Goal: Task Accomplishment & Management: Manage account settings

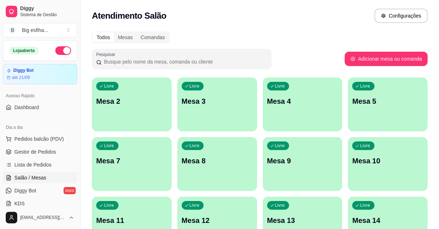
click at [155, 103] on p "Mesa 2" at bounding box center [131, 102] width 69 height 10
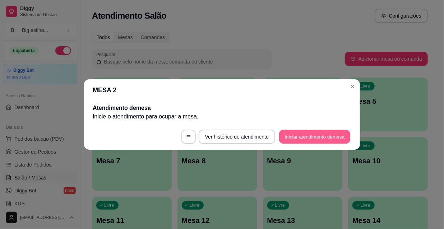
click at [305, 138] on button "Iniciar atendimento de mesa" at bounding box center [314, 137] width 71 height 14
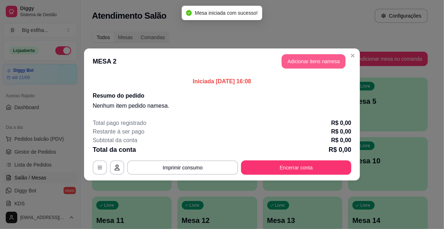
click at [318, 63] on button "Adicionar itens na mesa" at bounding box center [313, 61] width 64 height 14
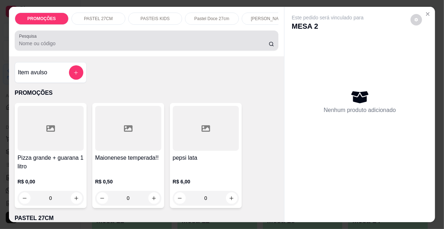
click at [44, 42] on input "Pesquisa" at bounding box center [143, 43] width 249 height 7
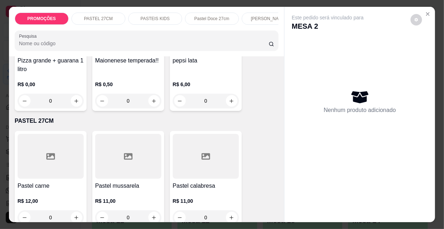
scroll to position [98, 0]
click at [61, 171] on div at bounding box center [51, 156] width 66 height 45
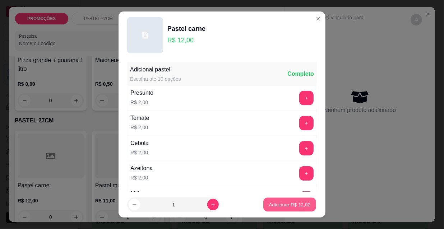
click at [281, 207] on p "Adicionar R$ 12,00" at bounding box center [290, 204] width 42 height 7
type input "1"
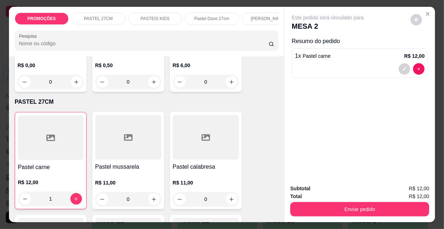
scroll to position [130, 0]
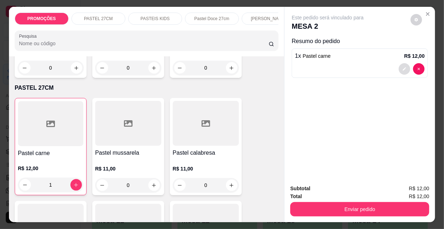
click at [402, 67] on icon "decrease-product-quantity" at bounding box center [404, 69] width 4 height 4
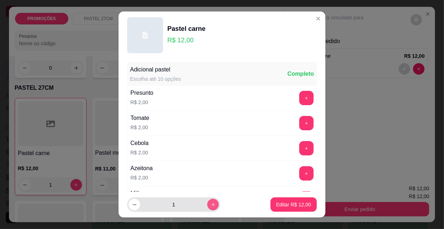
click at [210, 204] on icon "increase-product-quantity" at bounding box center [212, 204] width 5 height 5
type input "2"
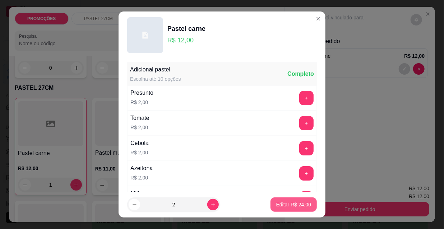
click at [277, 207] on p "Editar R$ 24,00" at bounding box center [293, 204] width 35 height 7
type input "2"
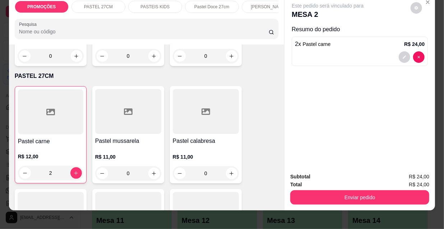
scroll to position [18, 0]
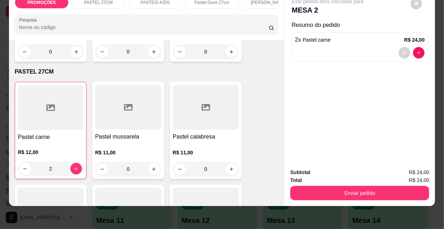
click at [323, 197] on div "Subtotal R$ 24,00 Total R$ 24,00 Enviar pedido" at bounding box center [359, 184] width 150 height 43
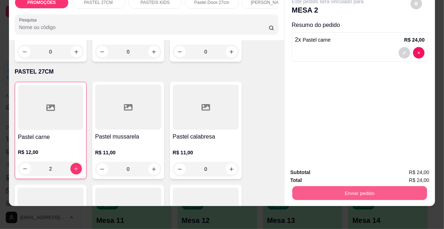
click at [326, 187] on button "Enviar pedido" at bounding box center [359, 193] width 135 height 14
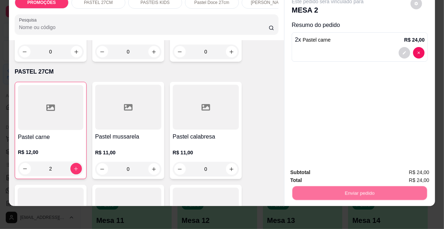
click at [312, 169] on button "Não registrar e enviar pedido" at bounding box center [336, 171] width 75 height 14
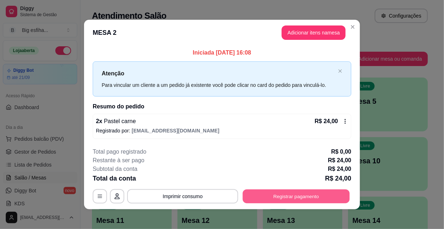
click at [274, 192] on button "Registrar pagamento" at bounding box center [296, 196] width 107 height 14
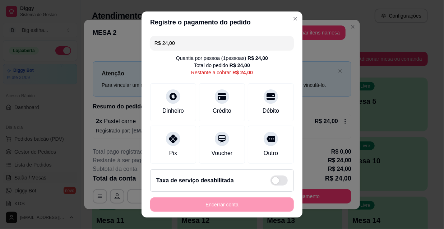
click at [175, 45] on input "R$ 24,00" at bounding box center [221, 43] width 135 height 14
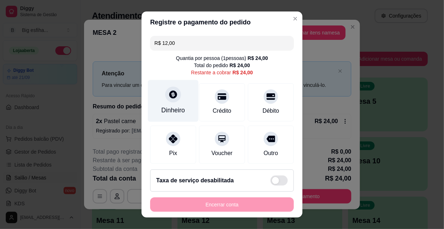
type input "R$ 12,00"
click at [158, 104] on div "Dinheiro" at bounding box center [173, 101] width 51 height 42
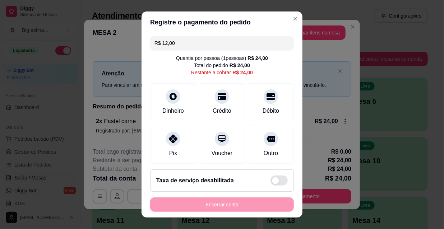
click at [180, 108] on input "0,00" at bounding box center [222, 108] width 144 height 14
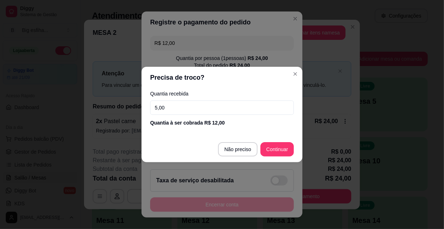
type input "50,00"
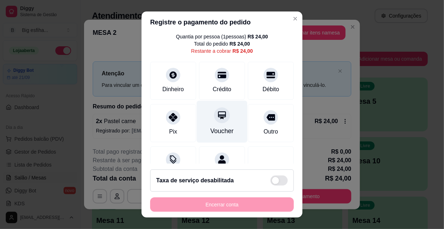
scroll to position [53, 0]
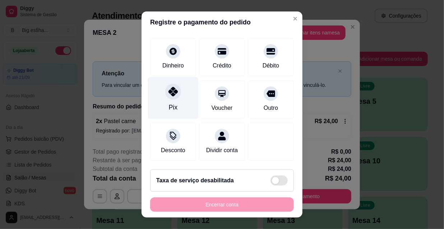
click at [169, 103] on div "Pix" at bounding box center [173, 107] width 9 height 9
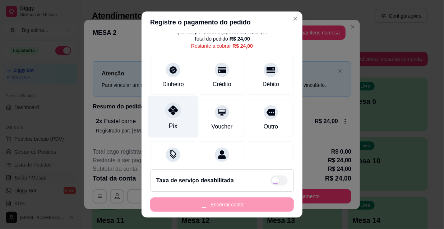
scroll to position [0, 0]
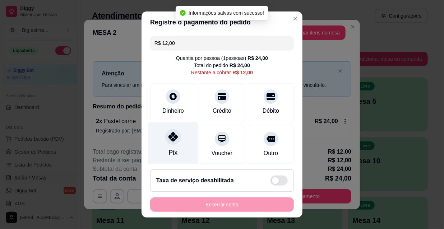
click at [168, 135] on icon at bounding box center [172, 136] width 9 height 9
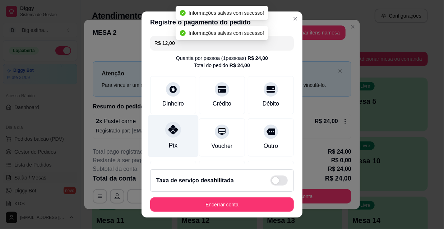
type input "R$ 0,00"
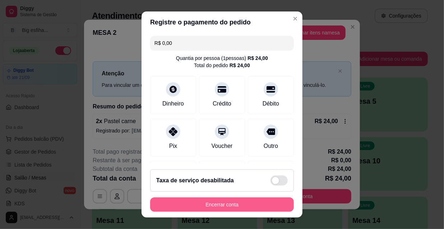
click at [225, 206] on button "Encerrar conta" at bounding box center [222, 204] width 144 height 14
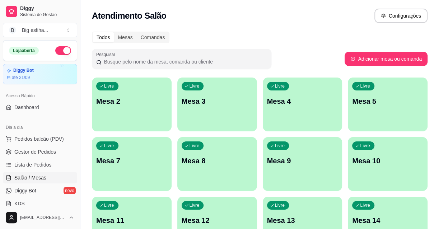
click at [143, 117] on div "Livre Mesa 2" at bounding box center [132, 100] width 80 height 45
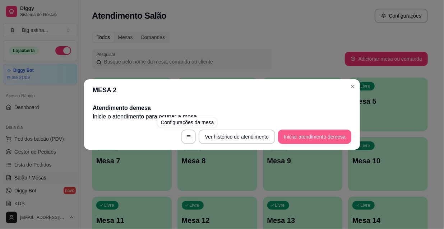
click at [301, 140] on button "Iniciar atendimento de mesa" at bounding box center [314, 137] width 73 height 14
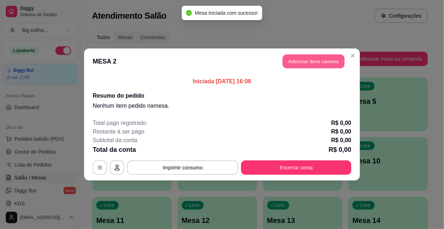
click at [326, 62] on button "Adicionar itens na mesa" at bounding box center [314, 62] width 62 height 14
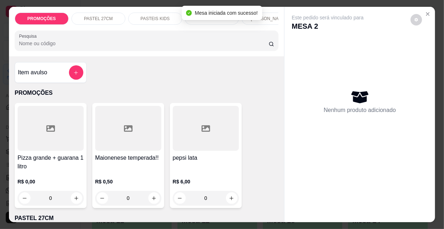
click at [271, 16] on p "[PERSON_NAME]" at bounding box center [269, 19] width 36 height 6
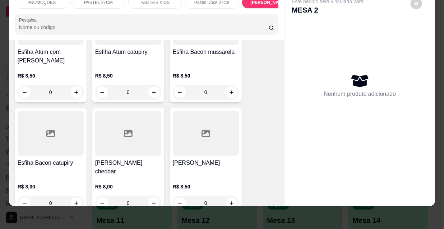
scroll to position [3738, 0]
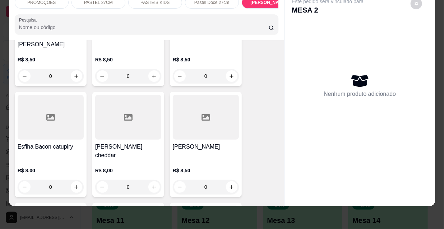
click at [178, 167] on p "R$ 8,50" at bounding box center [206, 170] width 66 height 7
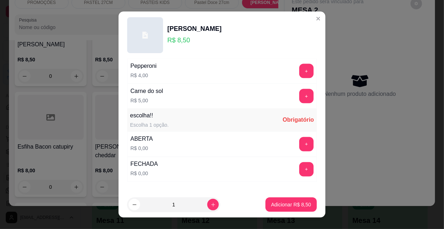
scroll to position [596, 0]
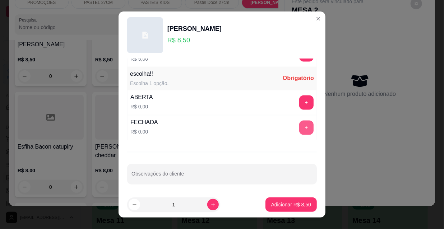
click at [299, 124] on button "+" at bounding box center [306, 128] width 14 height 14
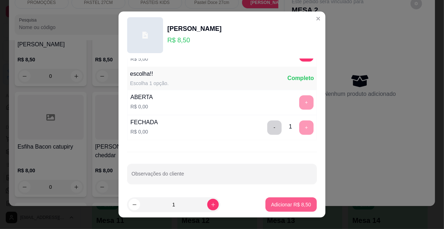
click at [292, 208] on button "Adicionar R$ 8,50" at bounding box center [290, 204] width 51 height 14
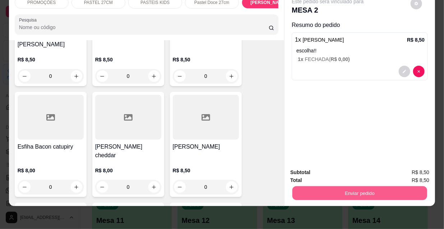
click at [350, 187] on button "Enviar pedido" at bounding box center [359, 193] width 135 height 14
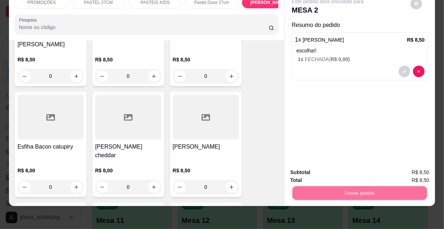
click at [329, 172] on button "Não registrar e enviar pedido" at bounding box center [336, 170] width 73 height 13
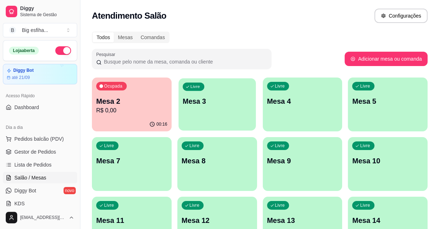
click at [219, 109] on div "Livre Mesa 3" at bounding box center [216, 100] width 77 height 44
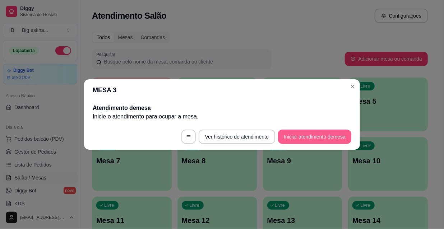
click at [299, 135] on button "Iniciar atendimento de mesa" at bounding box center [314, 137] width 73 height 14
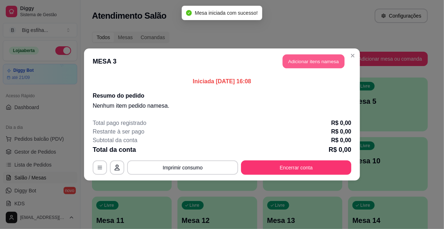
click at [293, 64] on button "Adicionar itens na mesa" at bounding box center [314, 62] width 62 height 14
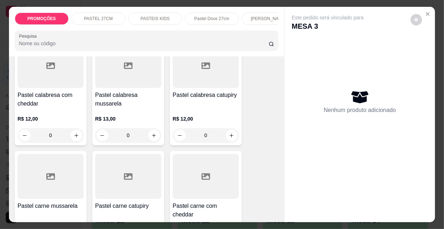
scroll to position [750, 0]
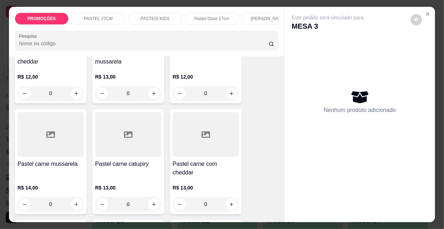
click at [55, 160] on h4 "Pastel carne mussarela" at bounding box center [51, 164] width 66 height 9
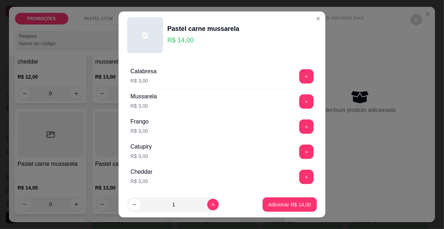
scroll to position [196, 0]
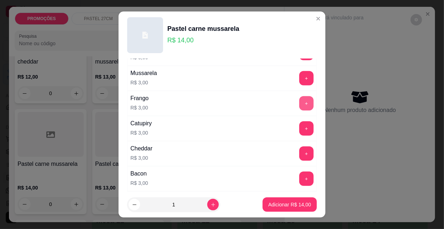
click at [299, 104] on button "+" at bounding box center [306, 103] width 14 height 14
click at [299, 80] on button "+" at bounding box center [306, 78] width 14 height 14
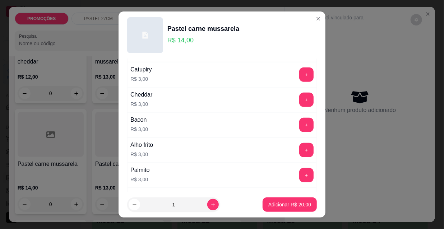
scroll to position [261, 0]
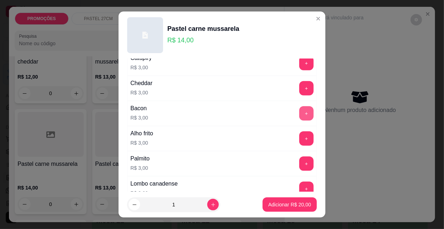
click at [299, 109] on button "+" at bounding box center [306, 113] width 14 height 14
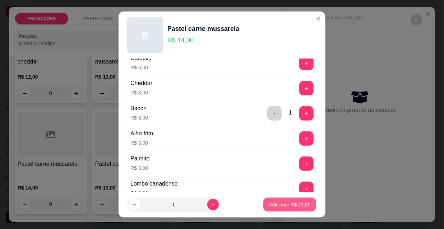
click at [287, 206] on p "Adicionar R$ 23,00" at bounding box center [290, 204] width 42 height 7
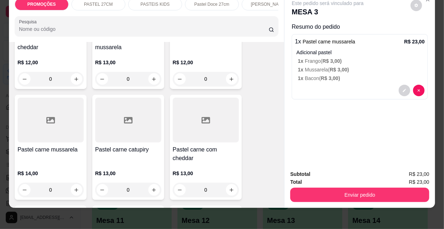
scroll to position [18, 0]
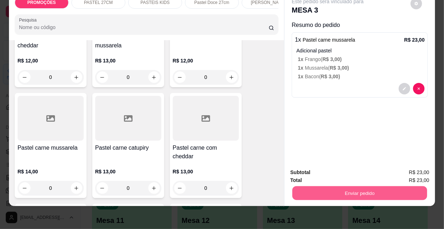
click at [353, 186] on button "Enviar pedido" at bounding box center [359, 193] width 135 height 14
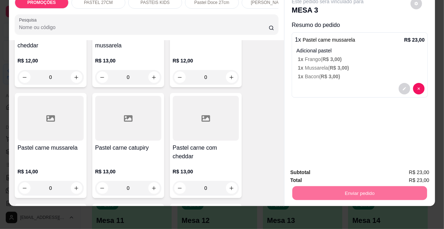
click at [323, 164] on button "Não registrar e enviar pedido" at bounding box center [336, 170] width 73 height 13
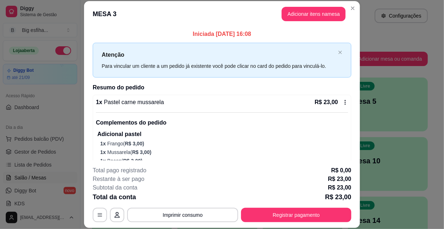
scroll to position [20, 0]
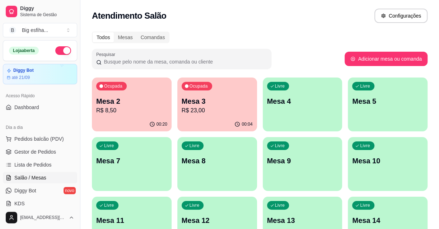
click at [276, 111] on div "Livre Mesa 4" at bounding box center [303, 100] width 80 height 45
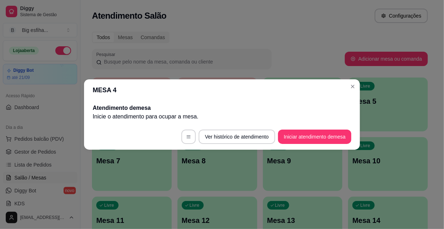
click at [328, 134] on button "Iniciar atendimento de mesa" at bounding box center [314, 137] width 73 height 14
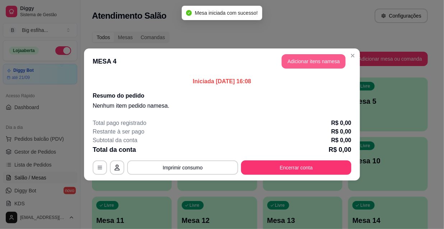
click at [299, 58] on button "Adicionar itens na mesa" at bounding box center [313, 61] width 64 height 14
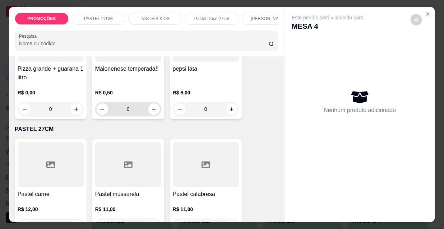
scroll to position [98, 0]
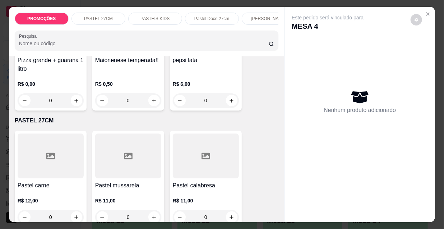
click at [58, 162] on div at bounding box center [51, 156] width 66 height 45
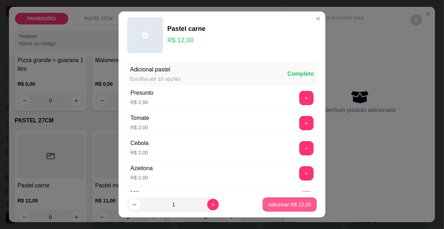
click at [280, 205] on p "Adicionar R$ 12,00" at bounding box center [289, 204] width 43 height 7
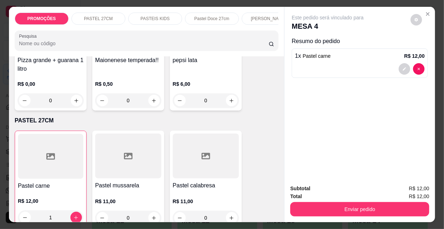
type input "1"
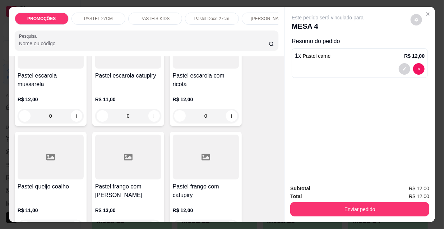
scroll to position [1207, 0]
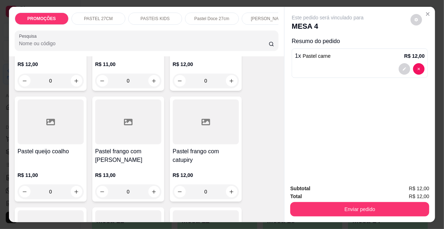
click at [148, 147] on h4 "Pastel frango com [PERSON_NAME]" at bounding box center [128, 155] width 66 height 17
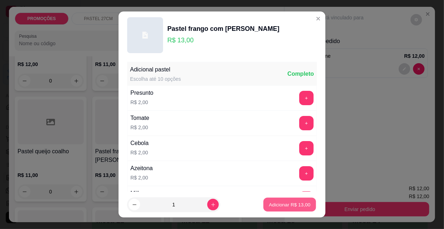
click at [276, 203] on p "Adicionar R$ 13,00" at bounding box center [290, 204] width 42 height 7
type input "1"
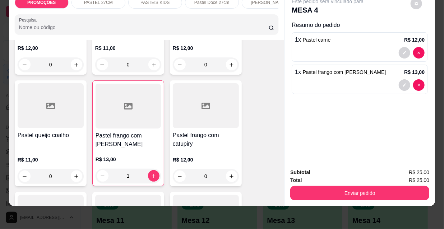
scroll to position [18, 0]
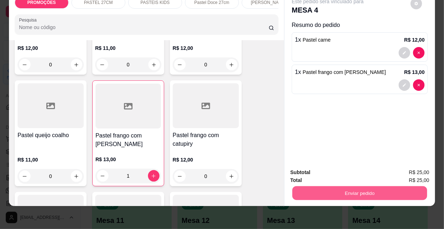
click at [348, 190] on button "Enviar pedido" at bounding box center [359, 193] width 135 height 14
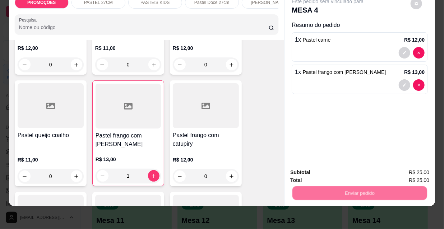
click at [331, 164] on button "Não registrar e enviar pedido" at bounding box center [336, 171] width 75 height 14
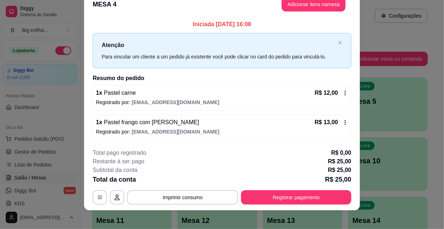
scroll to position [18, 0]
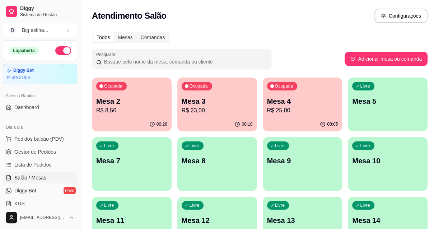
click at [370, 118] on div "Livre Mesa 5" at bounding box center [388, 100] width 80 height 45
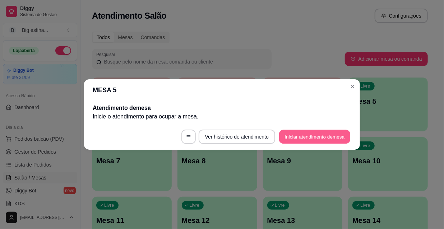
click at [303, 140] on button "Iniciar atendimento de mesa" at bounding box center [314, 137] width 71 height 14
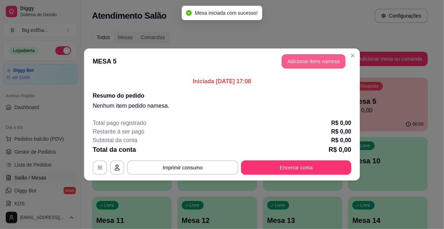
click at [312, 67] on button "Adicionar itens na mesa" at bounding box center [313, 61] width 64 height 14
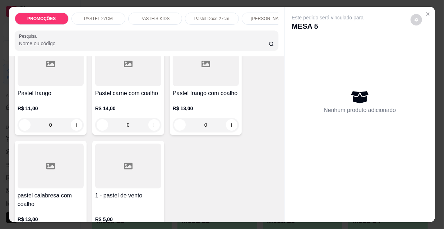
scroll to position [2154, 0]
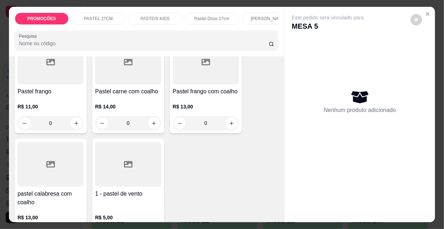
click at [56, 157] on div at bounding box center [51, 164] width 66 height 45
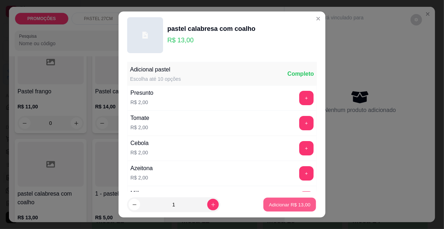
click at [273, 202] on p "Adicionar R$ 13,00" at bounding box center [290, 204] width 42 height 7
type input "1"
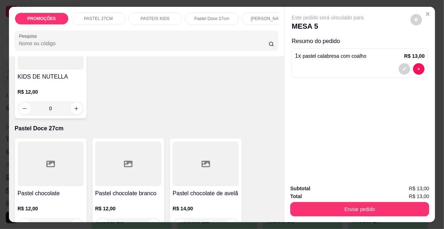
scroll to position [2872, 0]
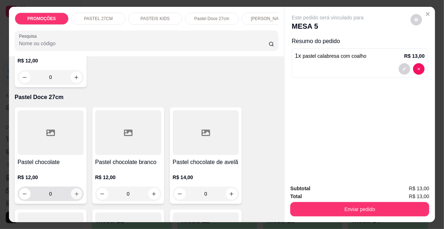
click at [75, 192] on icon "increase-product-quantity" at bounding box center [77, 194] width 4 height 4
type input "1"
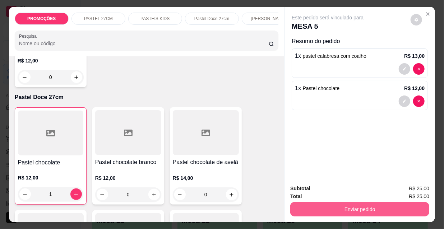
click at [364, 204] on button "Enviar pedido" at bounding box center [359, 209] width 139 height 14
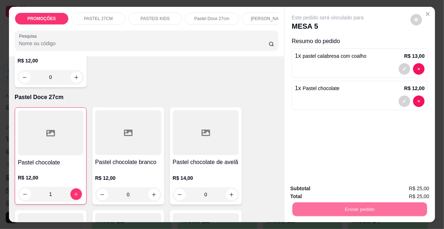
click at [327, 183] on button "Não registrar e enviar pedido" at bounding box center [336, 188] width 73 height 13
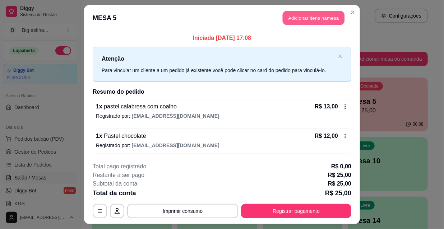
click at [295, 19] on button "Adicionar itens na mesa" at bounding box center [314, 18] width 62 height 14
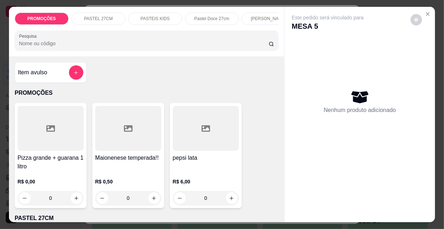
scroll to position [0, 414]
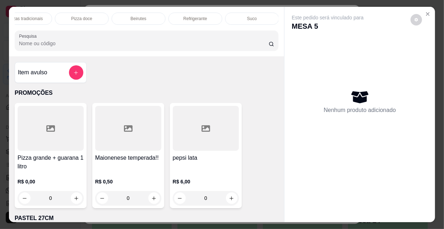
click at [207, 15] on div "Refrigerante" at bounding box center [195, 19] width 54 height 12
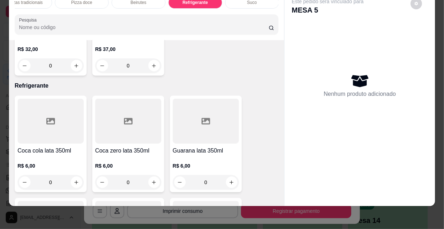
scroll to position [6568, 0]
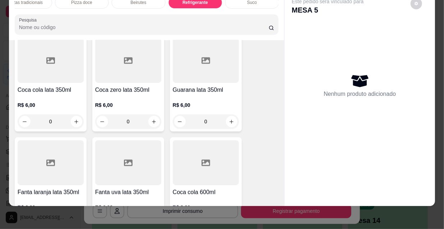
click at [231, 221] on icon "increase-product-quantity" at bounding box center [231, 223] width 5 height 5
type input "1"
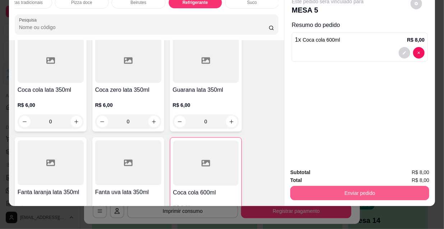
click at [316, 191] on button "Enviar pedido" at bounding box center [359, 193] width 139 height 14
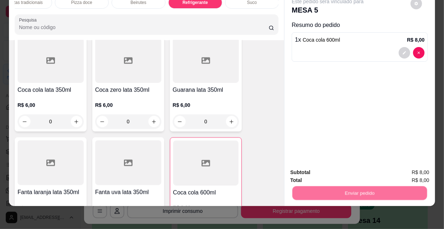
click at [320, 170] on button "Não registrar e enviar pedido" at bounding box center [336, 170] width 73 height 13
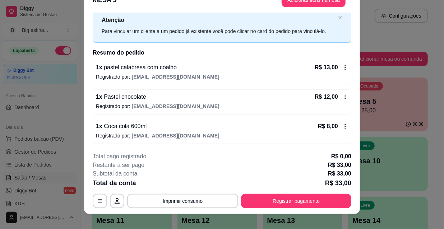
scroll to position [22, 0]
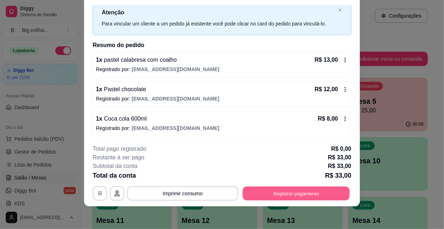
click at [284, 193] on button "Registrar pagamento" at bounding box center [296, 193] width 107 height 14
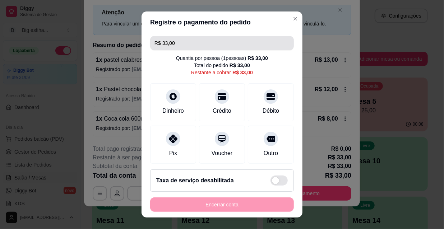
click at [180, 45] on input "R$ 33,00" at bounding box center [221, 43] width 135 height 14
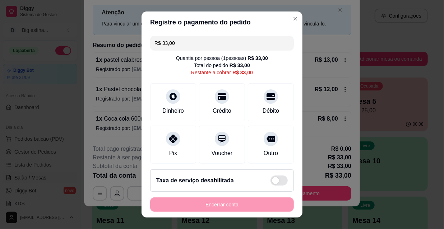
click at [180, 44] on input "R$ 33,00" at bounding box center [221, 43] width 135 height 14
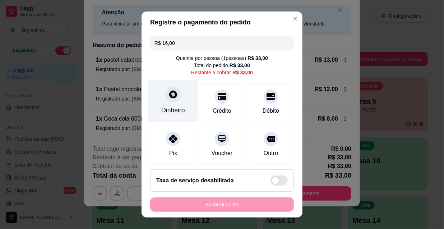
click at [176, 104] on div "Dinheiro" at bounding box center [173, 101] width 51 height 42
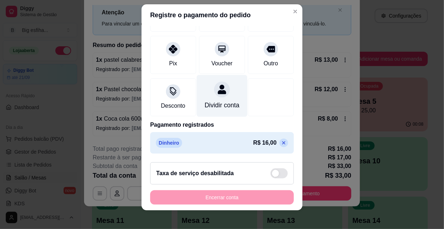
scroll to position [11, 0]
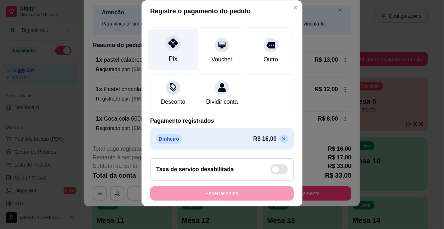
click at [161, 50] on div "Pix" at bounding box center [173, 50] width 51 height 42
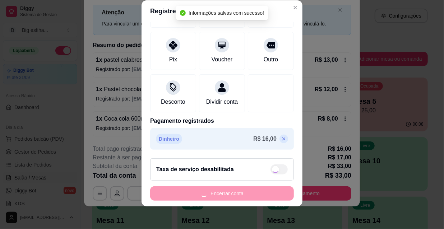
type input "R$ 0,00"
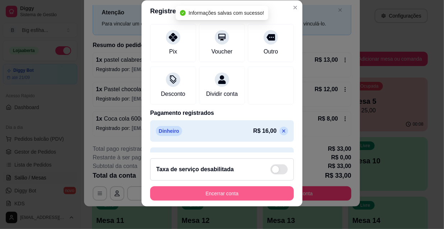
click at [204, 192] on button "Encerrar conta" at bounding box center [222, 193] width 144 height 14
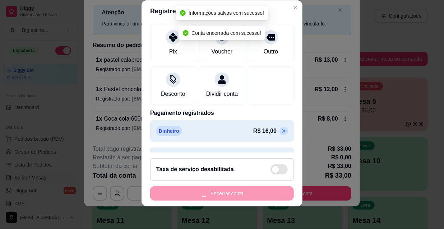
scroll to position [0, 0]
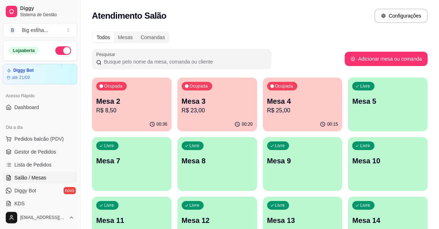
click at [208, 97] on p "Mesa 3" at bounding box center [217, 101] width 71 height 10
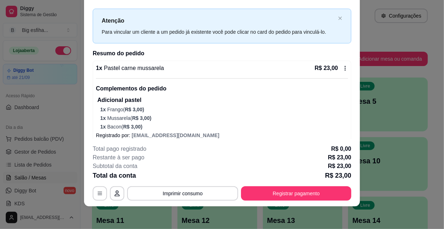
scroll to position [20, 0]
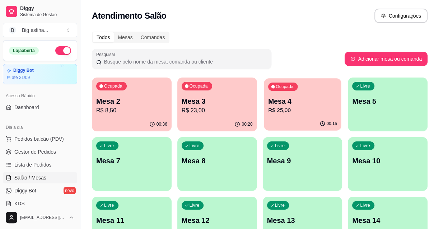
click at [298, 117] on div "Ocupada Mesa 4 R$ 25,00" at bounding box center [302, 97] width 77 height 39
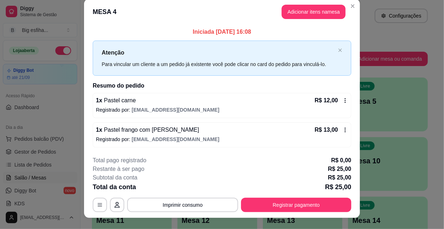
scroll to position [0, 0]
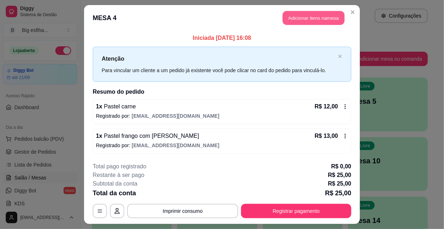
click at [297, 20] on button "Adicionar itens na mesa" at bounding box center [314, 18] width 62 height 14
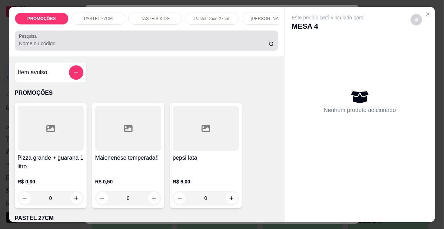
click at [158, 51] on div "Pesquisa" at bounding box center [147, 41] width 264 height 20
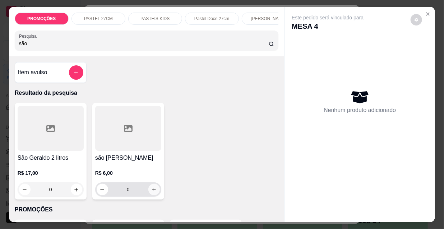
type input "são"
click at [151, 192] on icon "increase-product-quantity" at bounding box center [153, 189] width 5 height 5
type input "1"
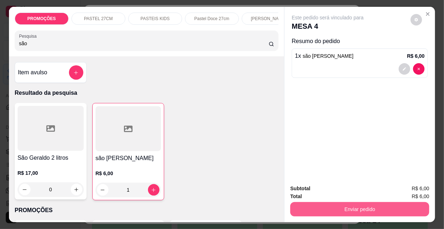
click at [318, 207] on button "Enviar pedido" at bounding box center [359, 209] width 139 height 14
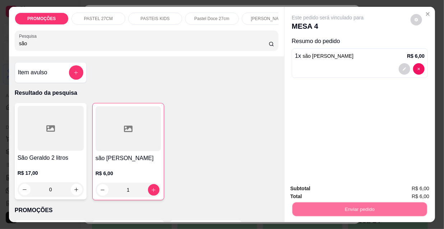
click at [317, 187] on button "Não registrar e enviar pedido" at bounding box center [336, 188] width 73 height 13
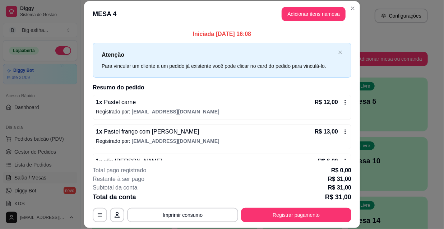
scroll to position [21, 0]
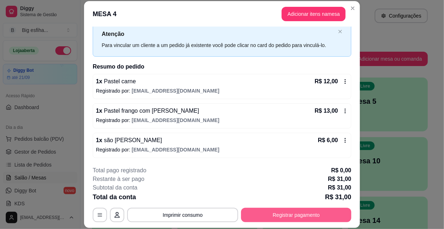
click at [281, 216] on button "Registrar pagamento" at bounding box center [296, 215] width 110 height 14
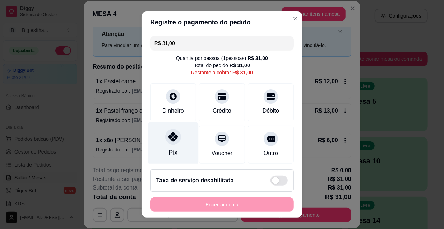
click at [169, 147] on div "Pix" at bounding box center [173, 143] width 51 height 42
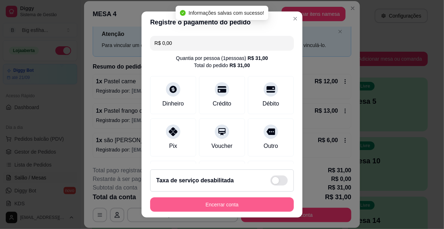
type input "R$ 0,00"
click at [191, 204] on button "Encerrar conta" at bounding box center [222, 204] width 144 height 14
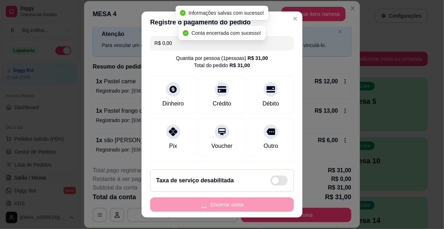
scroll to position [0, 0]
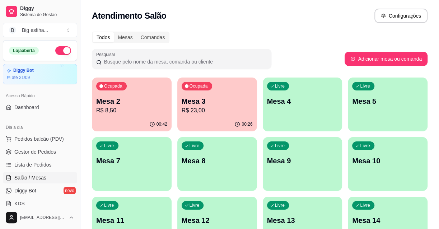
click at [207, 112] on p "R$ 23,00" at bounding box center [217, 110] width 71 height 9
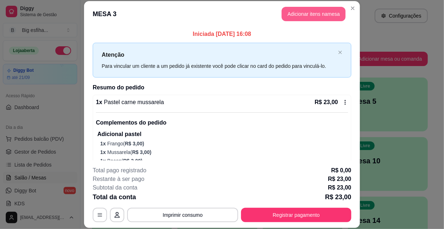
click at [294, 15] on button "Adicionar itens na mesa" at bounding box center [313, 14] width 64 height 14
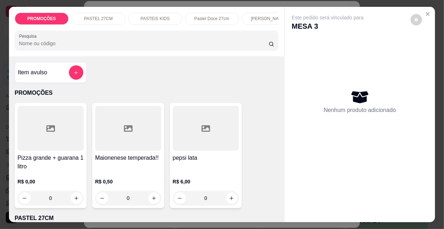
scroll to position [0, 231]
click at [111, 13] on div "Esfihas doce" at bounding box center [94, 19] width 54 height 12
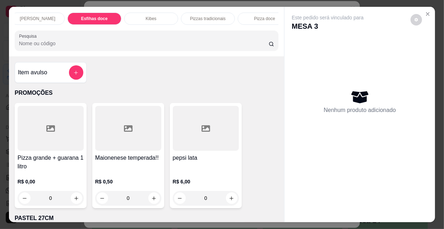
scroll to position [18, 0]
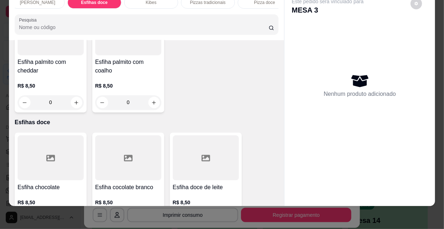
click at [61, 183] on h4 "Esfiha chocolate" at bounding box center [51, 187] width 66 height 9
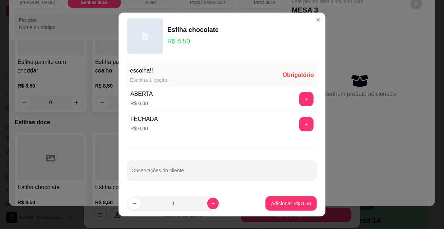
scroll to position [10, 0]
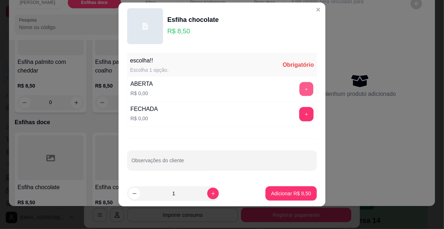
click at [299, 86] on button "+" at bounding box center [306, 89] width 14 height 14
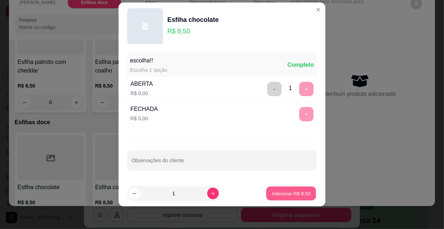
click at [275, 193] on p "Adicionar R$ 8,50" at bounding box center [290, 193] width 39 height 7
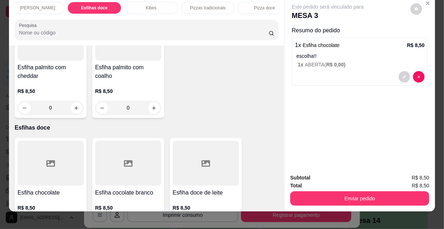
scroll to position [0, 0]
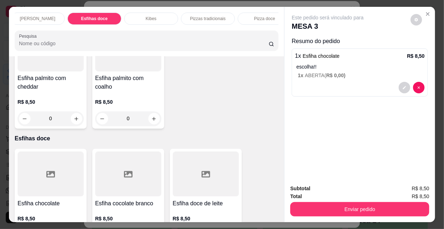
click at [260, 20] on div "Pizza doce" at bounding box center [265, 19] width 54 height 12
click at [260, 33] on div at bounding box center [146, 40] width 255 height 14
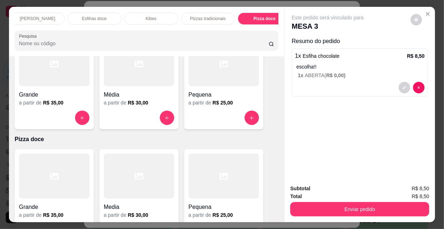
scroll to position [0, 414]
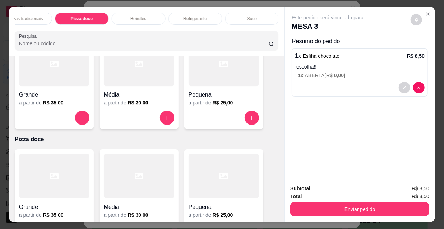
click at [203, 16] on p "Refrigerante" at bounding box center [195, 19] width 24 height 6
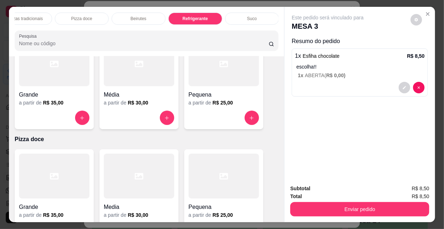
scroll to position [18, 0]
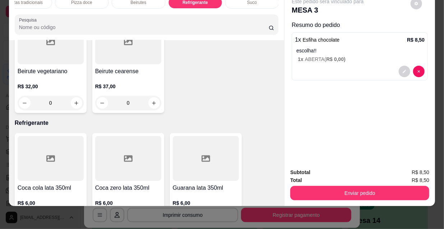
click at [74, 217] on icon "increase-product-quantity" at bounding box center [76, 219] width 5 height 5
type input "1"
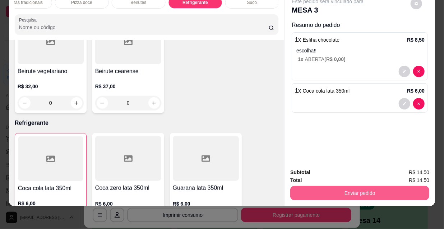
click at [344, 186] on button "Enviar pedido" at bounding box center [359, 193] width 139 height 14
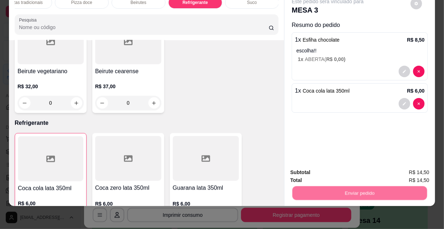
click at [326, 164] on button "Não registrar e enviar pedido" at bounding box center [336, 171] width 75 height 14
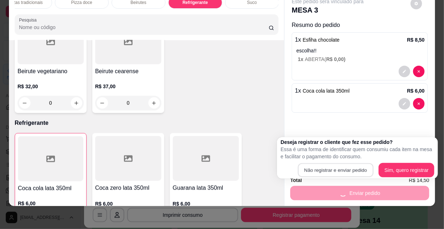
click at [326, 168] on button "Não registrar e enviar pedido" at bounding box center [335, 170] width 75 height 14
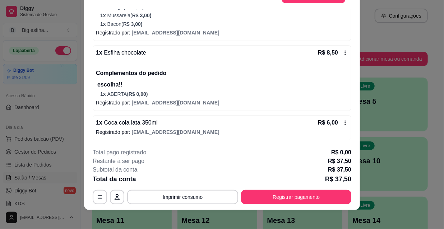
scroll to position [22, 0]
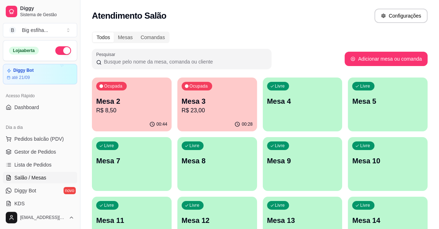
click at [318, 117] on div "Livre Mesa 4" at bounding box center [303, 100] width 80 height 45
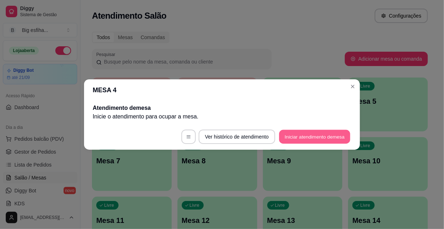
click at [316, 143] on button "Iniciar atendimento de mesa" at bounding box center [314, 137] width 71 height 14
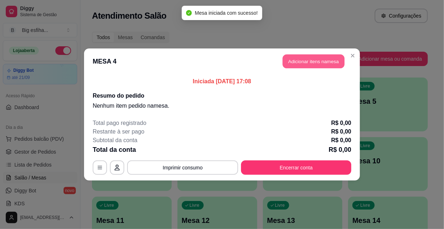
click at [301, 64] on button "Adicionar itens na mesa" at bounding box center [314, 62] width 62 height 14
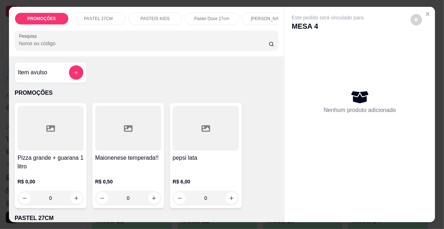
click at [252, 18] on p "[PERSON_NAME]" at bounding box center [269, 19] width 36 height 6
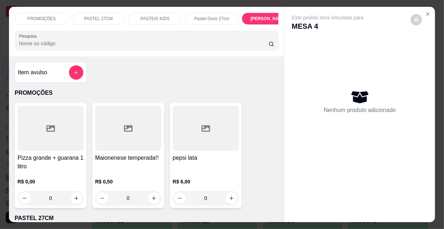
scroll to position [18, 0]
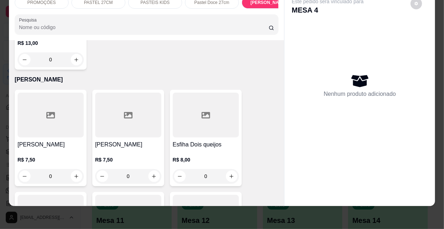
click at [62, 140] on h4 "[PERSON_NAME]" at bounding box center [51, 144] width 66 height 9
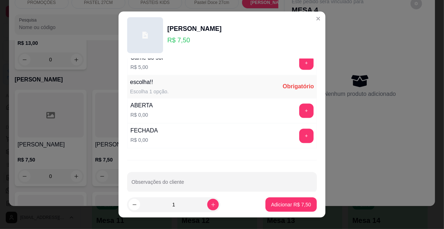
scroll to position [596, 0]
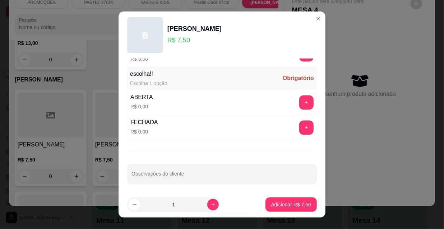
click at [299, 104] on button "+" at bounding box center [306, 102] width 14 height 14
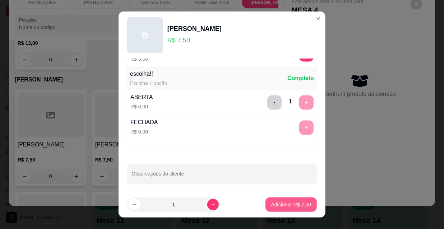
click at [290, 201] on p "Adicionar R$ 7,50" at bounding box center [291, 204] width 40 height 7
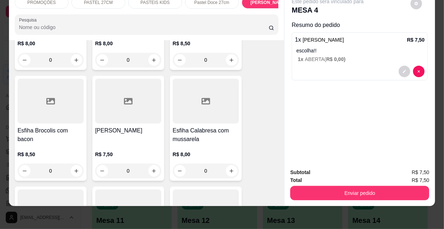
scroll to position [3868, 0]
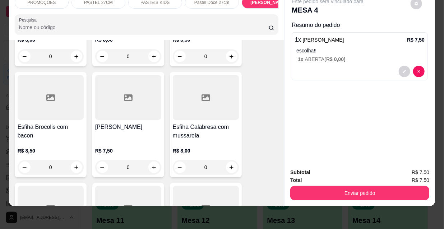
click at [206, 123] on h4 "Esfiha Calabresa com mussarela" at bounding box center [206, 131] width 66 height 17
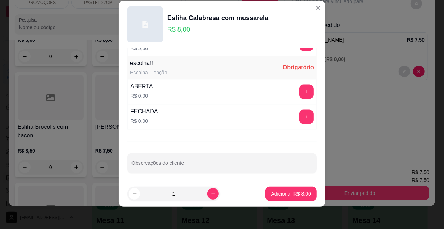
scroll to position [11, 0]
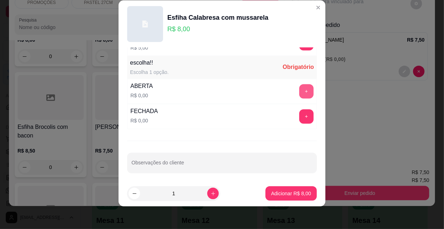
click at [299, 89] on button "+" at bounding box center [306, 91] width 14 height 14
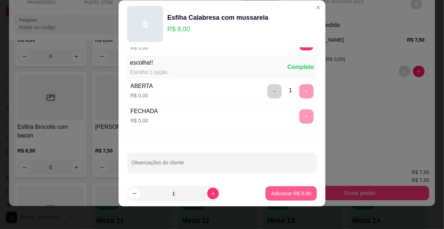
click at [290, 197] on button "Adicionar R$ 8,00" at bounding box center [290, 193] width 51 height 14
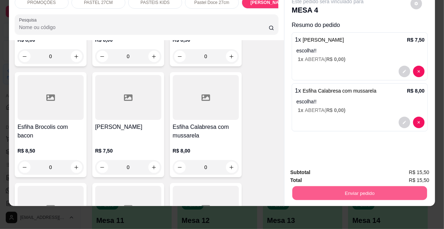
click at [361, 186] on button "Enviar pedido" at bounding box center [359, 193] width 135 height 14
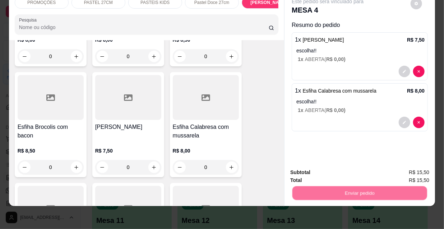
click at [340, 167] on button "Não registrar e enviar pedido" at bounding box center [336, 170] width 73 height 13
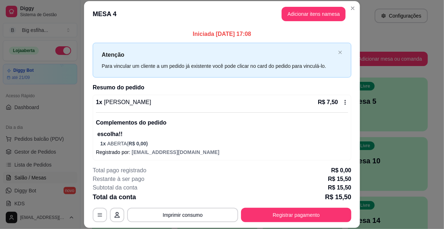
scroll to position [73, 0]
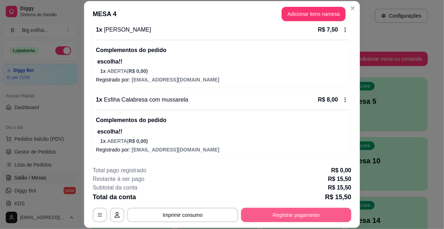
click at [291, 216] on button "Registrar pagamento" at bounding box center [296, 215] width 110 height 14
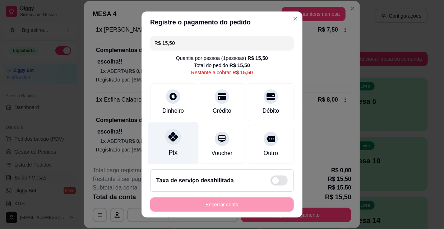
click at [181, 146] on div "Pix" at bounding box center [173, 143] width 51 height 42
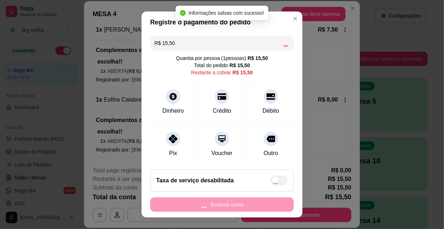
type input "R$ 0,00"
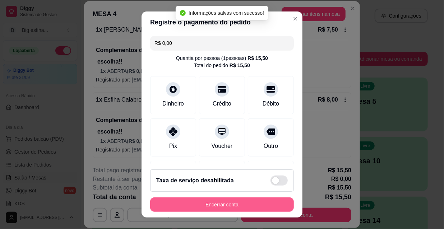
click at [203, 206] on button "Encerrar conta" at bounding box center [222, 204] width 144 height 14
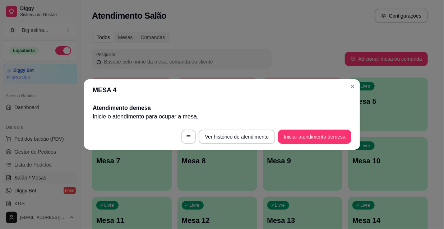
scroll to position [0, 0]
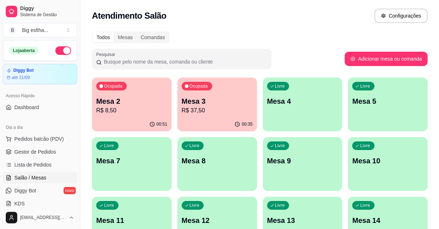
click at [126, 111] on p "R$ 8,50" at bounding box center [131, 110] width 71 height 9
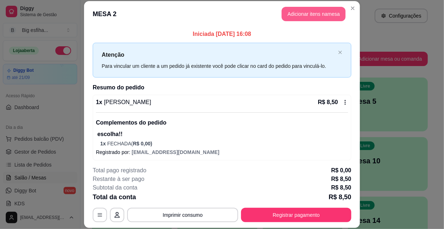
click at [303, 15] on button "Adicionar itens na mesa" at bounding box center [313, 14] width 64 height 14
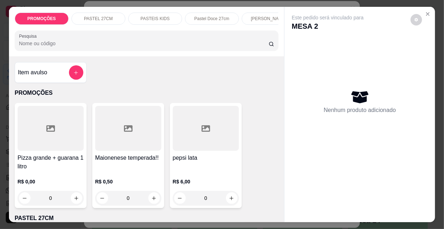
scroll to position [0, 414]
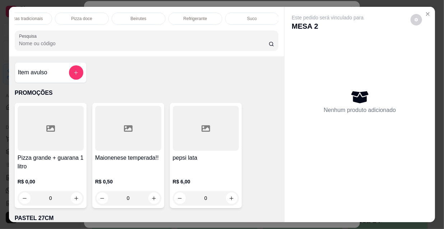
click at [194, 17] on p "Refrigerante" at bounding box center [195, 19] width 24 height 6
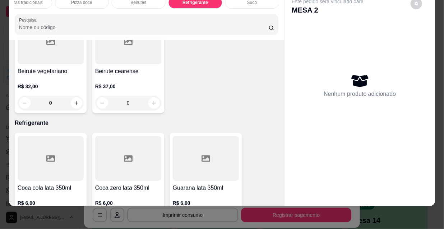
click at [71, 214] on button "increase-product-quantity" at bounding box center [76, 219] width 11 height 11
type input "1"
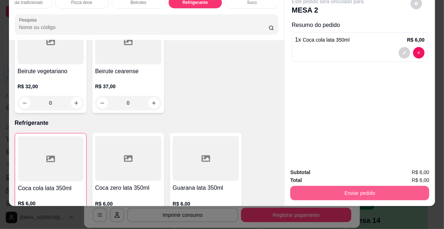
click at [353, 192] on button "Enviar pedido" at bounding box center [359, 193] width 139 height 14
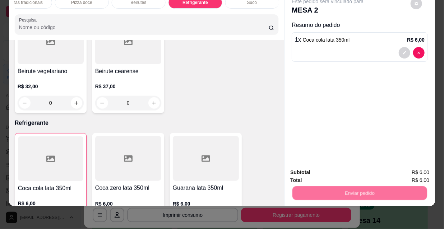
click at [325, 165] on button "Não registrar e enviar pedido" at bounding box center [336, 171] width 75 height 14
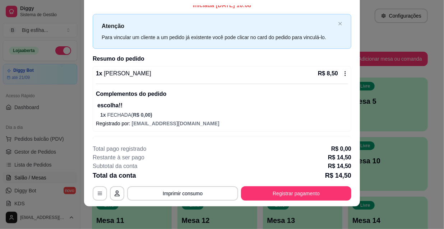
scroll to position [0, 0]
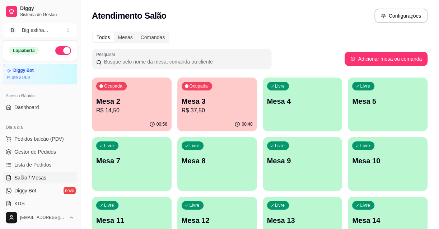
click at [205, 101] on p "Mesa 3" at bounding box center [217, 101] width 71 height 10
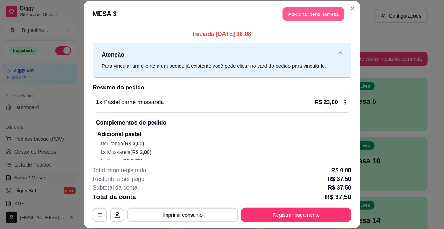
click at [299, 20] on button "Adicionar itens na mesa" at bounding box center [314, 14] width 62 height 14
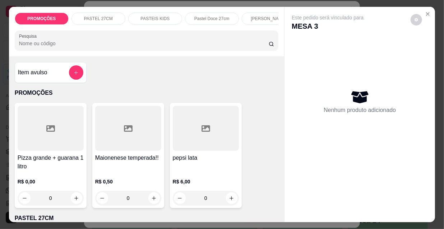
scroll to position [0, 231]
click at [93, 16] on p "Esfihas doce" at bounding box center [94, 19] width 25 height 6
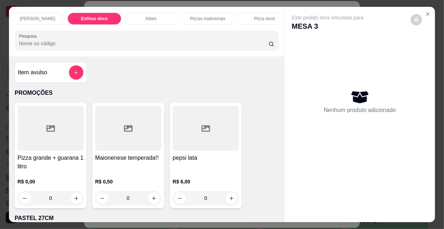
scroll to position [18, 0]
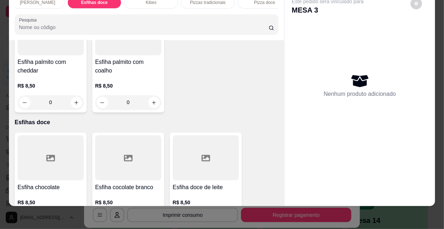
click at [197, 136] on div at bounding box center [206, 158] width 66 height 45
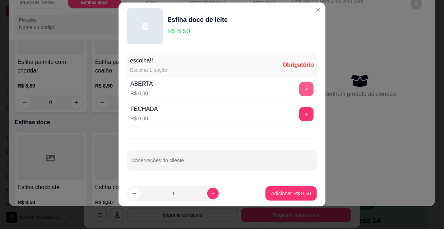
click at [299, 87] on button "+" at bounding box center [306, 89] width 14 height 14
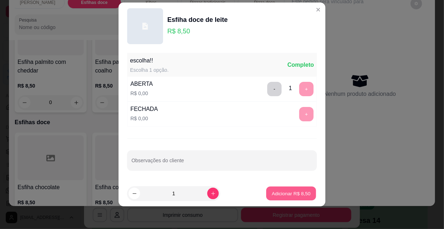
click at [285, 192] on p "Adicionar R$ 8,50" at bounding box center [290, 193] width 39 height 7
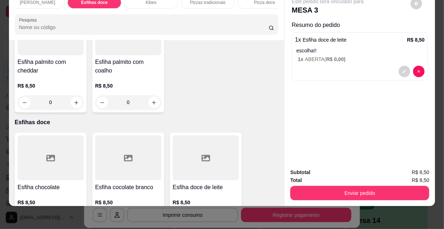
drag, startPoint x: 341, startPoint y: 177, endPoint x: 342, endPoint y: 183, distance: 5.4
click at [341, 178] on div "Total R$ 8,50" at bounding box center [359, 180] width 139 height 8
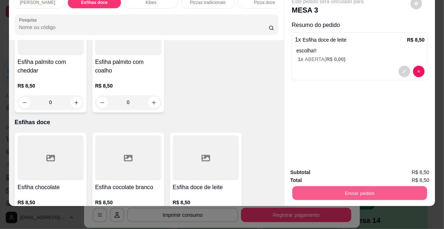
click at [342, 186] on button "Enviar pedido" at bounding box center [359, 193] width 135 height 14
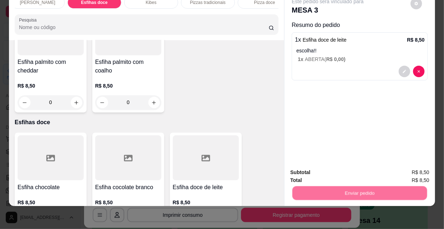
click at [338, 174] on button "Não registrar e enviar pedido" at bounding box center [336, 171] width 75 height 14
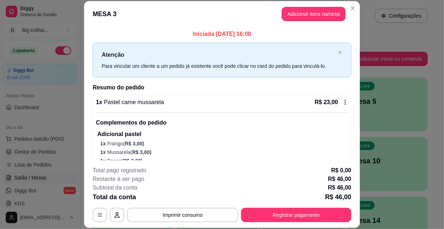
scroll to position [189, 0]
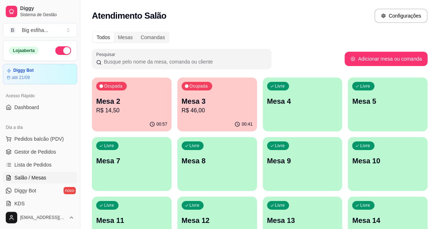
click at [309, 125] on div "button" at bounding box center [303, 127] width 80 height 9
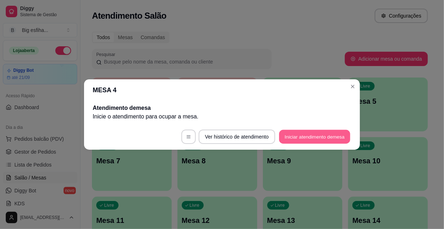
click at [314, 140] on button "Iniciar atendimento de mesa" at bounding box center [314, 137] width 71 height 14
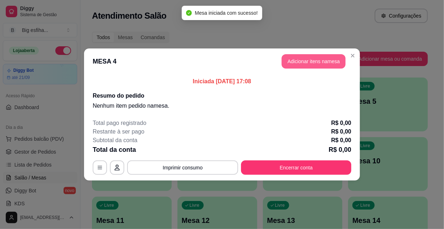
click at [307, 60] on button "Adicionar itens na mesa" at bounding box center [313, 61] width 64 height 14
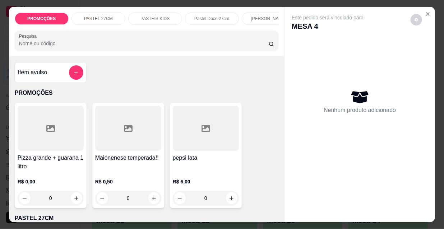
click at [64, 149] on div at bounding box center [51, 128] width 66 height 45
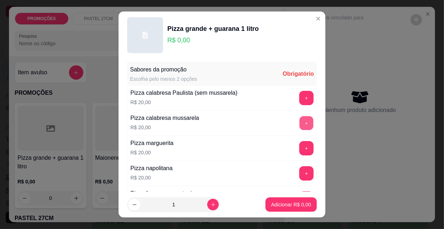
click at [299, 123] on button "+" at bounding box center [306, 123] width 14 height 14
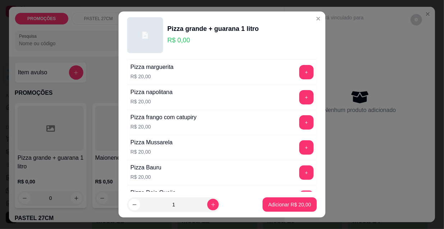
scroll to position [98, 0]
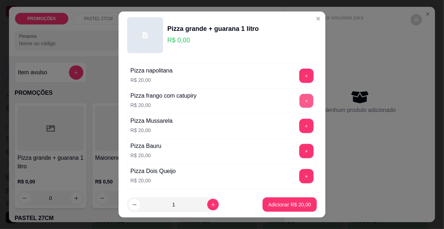
click at [299, 102] on button "+" at bounding box center [306, 101] width 14 height 14
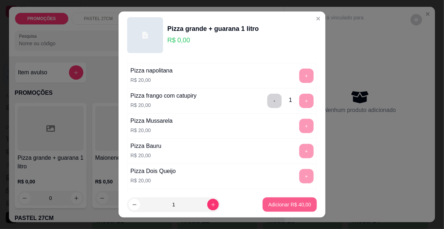
click at [288, 209] on button "Adicionar R$ 40,00" at bounding box center [289, 204] width 54 height 14
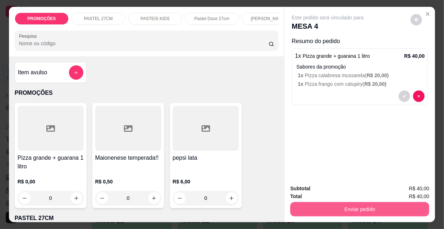
click at [355, 205] on button "Enviar pedido" at bounding box center [359, 209] width 139 height 14
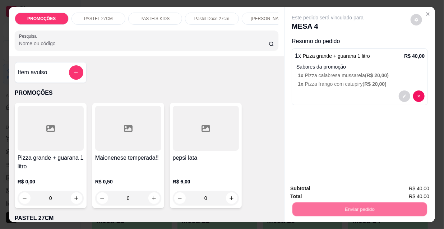
click at [339, 190] on button "Não registrar e enviar pedido" at bounding box center [336, 189] width 75 height 14
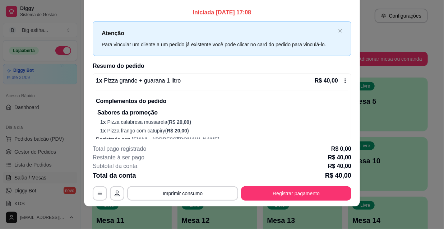
scroll to position [11, 0]
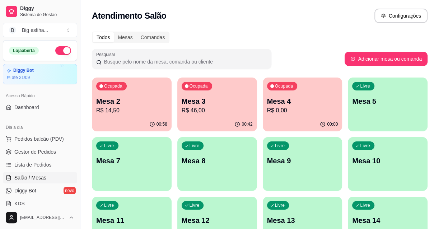
click at [279, 130] on div "00:00" at bounding box center [303, 124] width 80 height 14
click at [377, 103] on p "Mesa 5" at bounding box center [387, 101] width 71 height 10
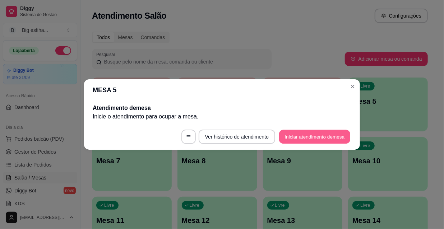
click at [313, 133] on button "Iniciar atendimento de mesa" at bounding box center [314, 137] width 71 height 14
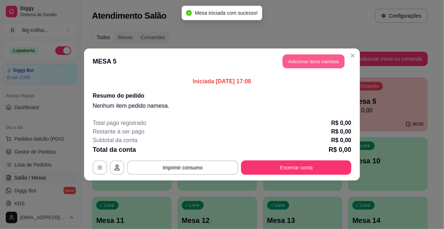
click at [295, 61] on button "Adicionar itens na mesa" at bounding box center [314, 62] width 62 height 14
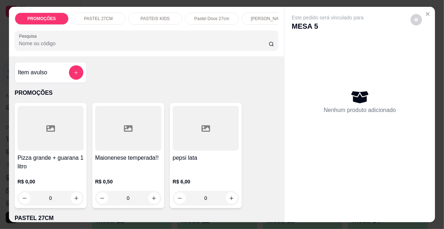
scroll to position [0, 231]
click at [44, 13] on div "[PERSON_NAME]" at bounding box center [38, 19] width 54 height 12
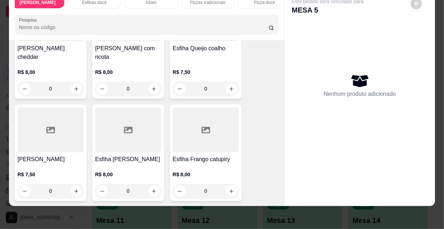
scroll to position [4521, 0]
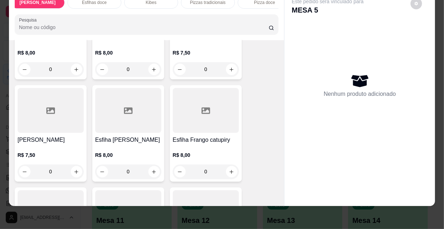
click at [116, 151] on div "R$ 8,00 0" at bounding box center [128, 164] width 66 height 27
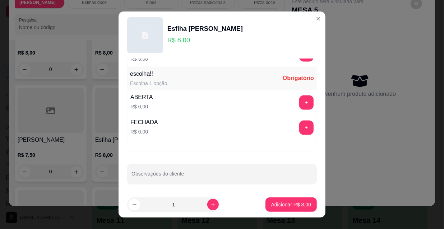
scroll to position [11, 0]
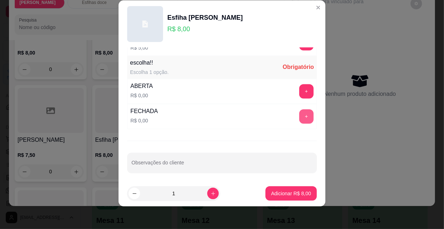
click at [299, 115] on button "+" at bounding box center [306, 116] width 14 height 14
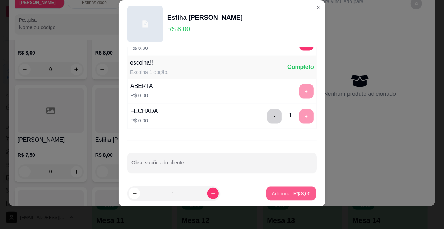
click at [280, 196] on p "Adicionar R$ 8,00" at bounding box center [290, 193] width 39 height 7
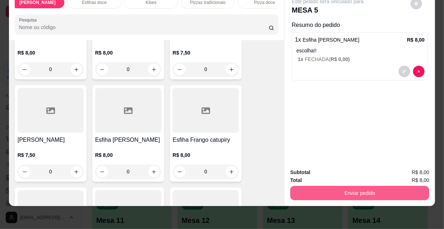
click at [331, 189] on button "Enviar pedido" at bounding box center [359, 193] width 139 height 14
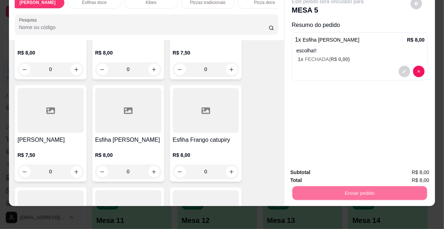
click at [325, 172] on button "Não registrar e enviar pedido" at bounding box center [336, 171] width 75 height 14
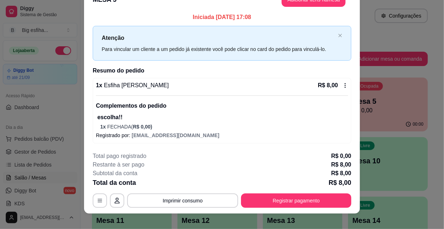
scroll to position [22, 0]
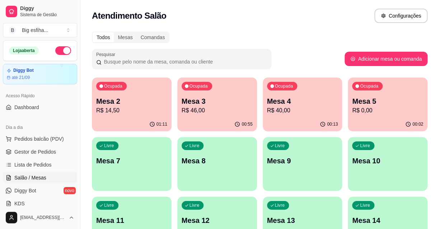
click at [210, 99] on p "Mesa 3" at bounding box center [217, 101] width 71 height 10
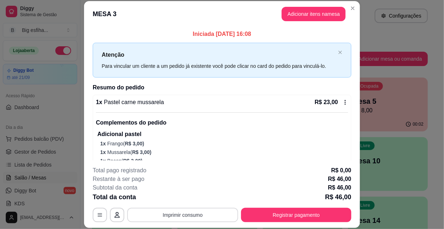
click at [211, 218] on button "Imprimir consumo" at bounding box center [182, 215] width 111 height 14
click at [194, 197] on button "IMPRESSORA" at bounding box center [183, 198] width 52 height 11
click at [314, 19] on button "Adicionar itens na mesa" at bounding box center [314, 14] width 62 height 14
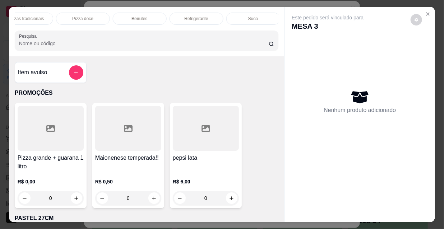
scroll to position [0, 414]
click at [191, 16] on p "Refrigerante" at bounding box center [195, 19] width 24 height 6
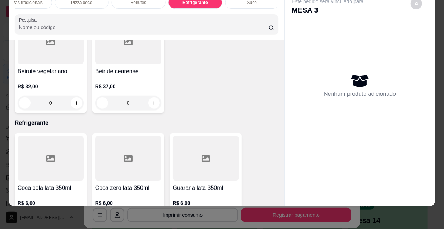
click at [74, 217] on icon "increase-product-quantity" at bounding box center [76, 219] width 5 height 5
type input "1"
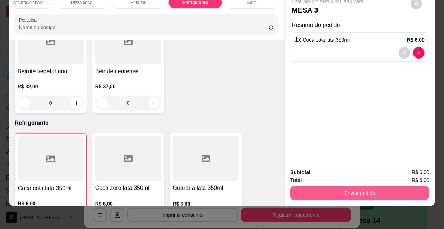
click at [319, 187] on button "Enviar pedido" at bounding box center [359, 193] width 139 height 14
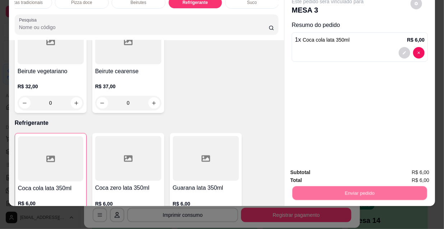
click at [314, 172] on button "Não registrar e enviar pedido" at bounding box center [336, 171] width 75 height 14
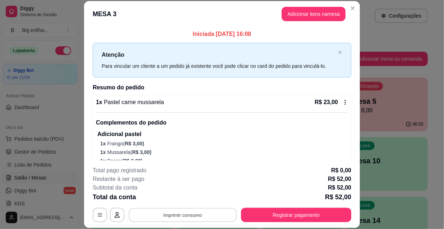
click at [210, 214] on button "Imprimir consumo" at bounding box center [183, 215] width 108 height 14
click at [172, 196] on button "IMPRESSORA" at bounding box center [183, 198] width 52 height 11
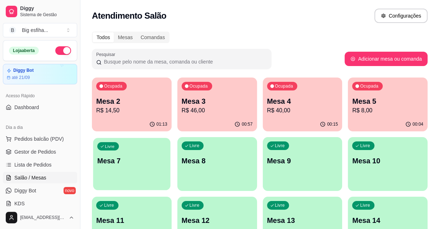
click at [98, 157] on p "Mesa 7" at bounding box center [131, 161] width 69 height 10
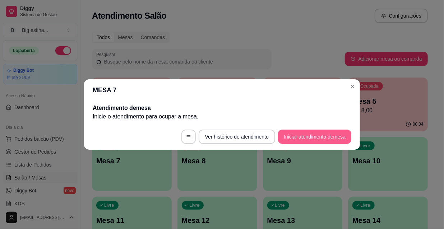
click at [298, 138] on button "Iniciar atendimento de mesa" at bounding box center [314, 137] width 73 height 14
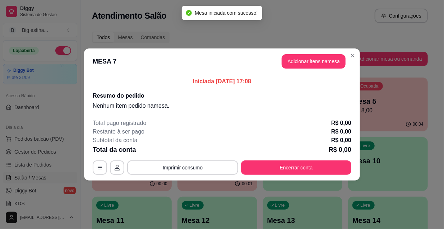
click at [307, 69] on header "MESA 7 Adicionar itens na mesa" at bounding box center [222, 61] width 276 height 26
click at [311, 62] on button "Adicionar itens na mesa" at bounding box center [313, 61] width 64 height 14
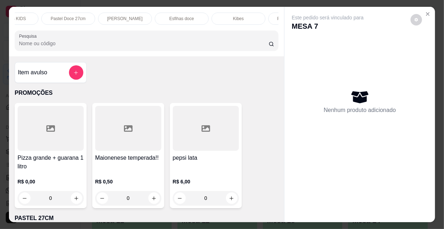
scroll to position [0, 157]
click at [264, 18] on p "Pizzas tradicionais" at bounding box center [282, 19] width 36 height 6
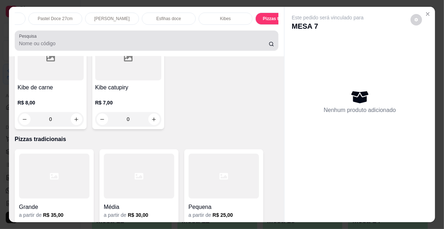
scroll to position [18, 0]
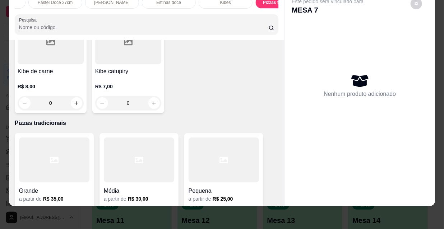
click at [219, 156] on icon at bounding box center [223, 160] width 9 height 9
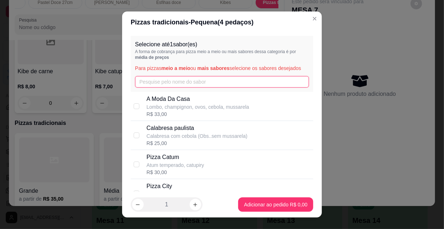
click at [210, 79] on input "text" at bounding box center [222, 81] width 174 height 11
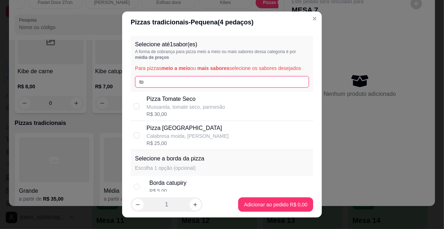
type input "to"
click at [170, 137] on p "Calabresa moida, [PERSON_NAME]" at bounding box center [187, 135] width 82 height 7
checkbox input "true"
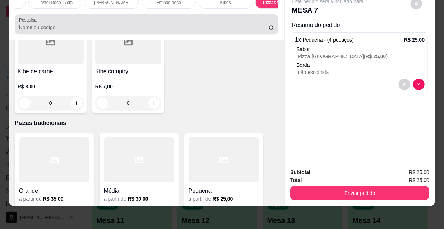
click at [75, 24] on input "Pesquisa" at bounding box center [143, 27] width 249 height 7
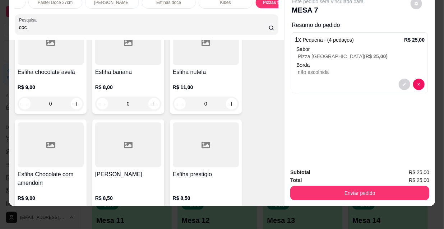
scroll to position [5690, 0]
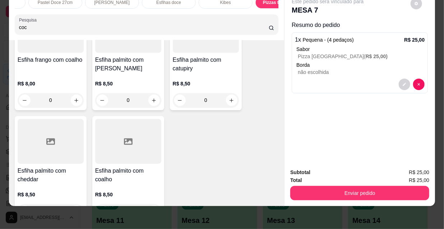
type input "coc"
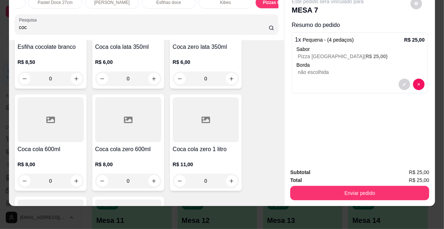
scroll to position [98, 0]
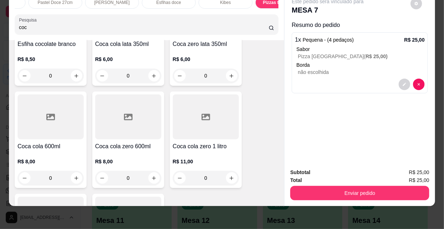
click at [119, 122] on div at bounding box center [128, 116] width 66 height 45
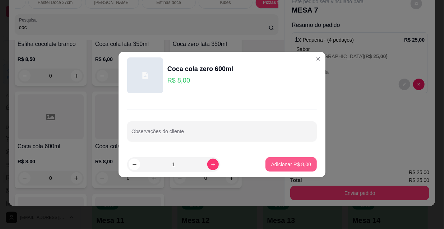
click at [291, 165] on p "Adicionar R$ 8,00" at bounding box center [291, 164] width 40 height 7
type input "1"
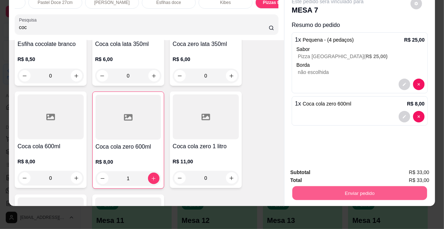
click at [312, 188] on button "Enviar pedido" at bounding box center [359, 193] width 135 height 14
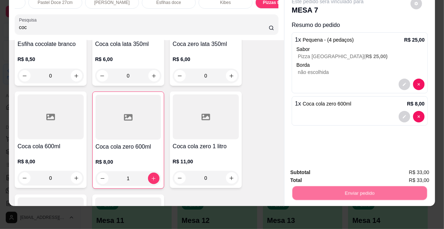
click at [310, 168] on button "Não registrar e enviar pedido" at bounding box center [336, 171] width 75 height 14
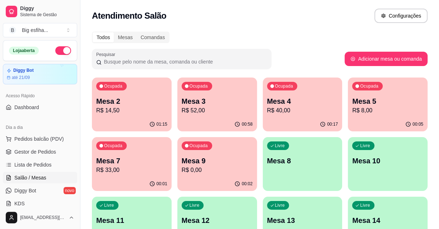
click at [222, 107] on p "R$ 52,00" at bounding box center [217, 110] width 71 height 9
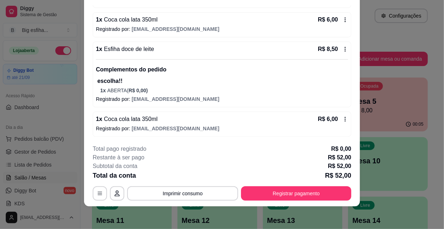
scroll to position [22, 0]
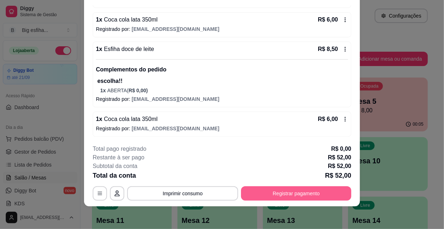
click at [280, 189] on button "Registrar pagamento" at bounding box center [296, 193] width 110 height 14
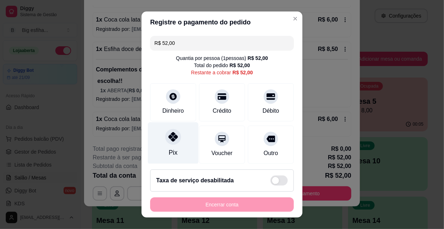
click at [170, 138] on icon at bounding box center [172, 136] width 9 height 9
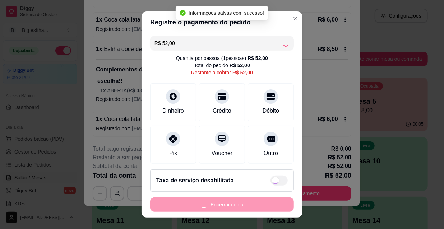
type input "R$ 0,00"
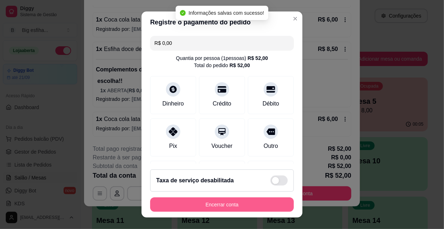
click at [244, 205] on button "Encerrar conta" at bounding box center [222, 204] width 144 height 14
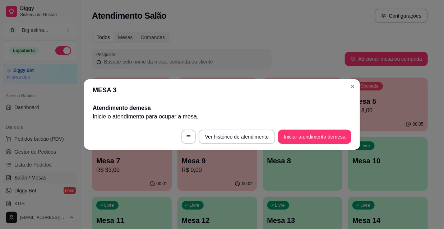
scroll to position [0, 0]
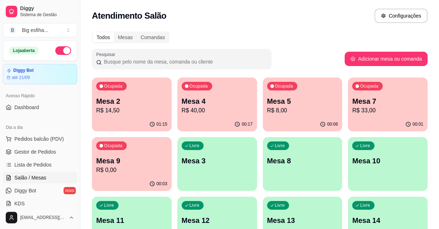
click at [202, 151] on div "Livre Mesa 3" at bounding box center [217, 159] width 80 height 45
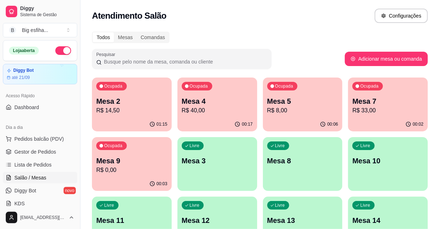
click at [316, 146] on footer "Ver histórico de atendimento Iniciar atendimento de mesa" at bounding box center [222, 137] width 276 height 26
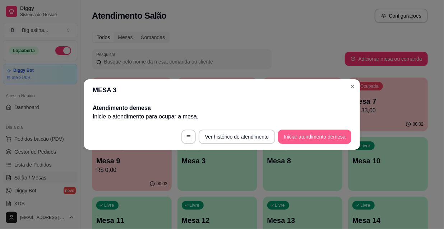
click at [313, 136] on button "Iniciar atendimento de mesa" at bounding box center [314, 137] width 73 height 14
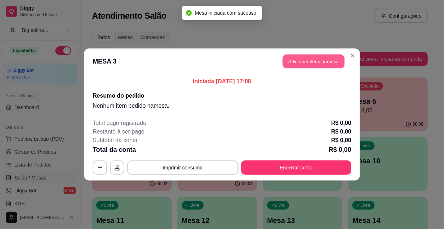
click at [312, 60] on button "Adicionar itens na mesa" at bounding box center [314, 62] width 62 height 14
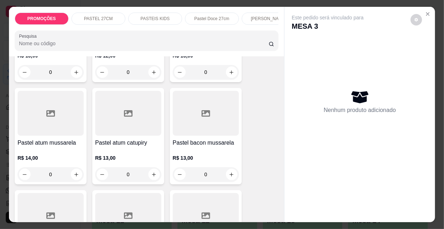
scroll to position [457, 0]
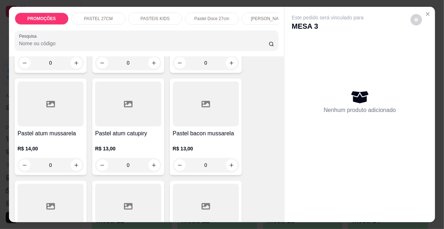
click at [55, 141] on div "R$ 14,00 0" at bounding box center [51, 155] width 66 height 34
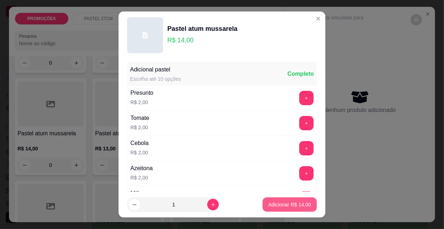
click at [274, 208] on p "Adicionar R$ 14,00" at bounding box center [289, 204] width 43 height 7
type input "1"
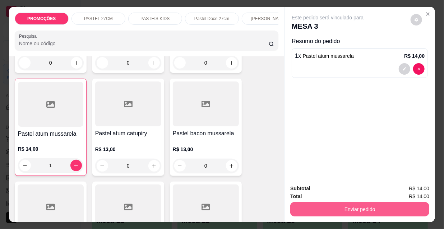
click at [330, 205] on button "Enviar pedido" at bounding box center [359, 209] width 139 height 14
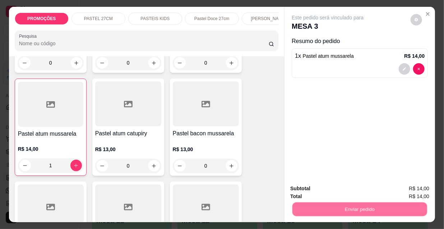
click at [319, 192] on button "Não registrar e enviar pedido" at bounding box center [336, 188] width 73 height 13
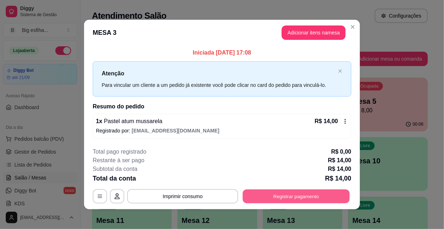
click at [302, 201] on button "Registrar pagamento" at bounding box center [296, 196] width 107 height 14
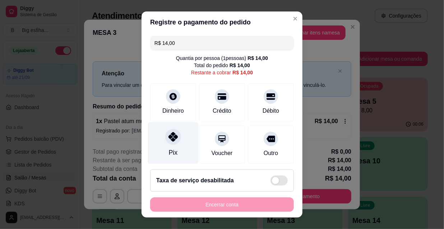
click at [173, 151] on div "Pix" at bounding box center [173, 143] width 51 height 42
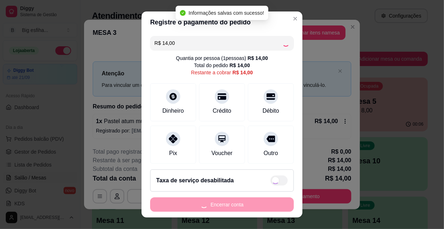
click at [209, 201] on div "Encerrar conta" at bounding box center [222, 204] width 144 height 14
type input "R$ 0,00"
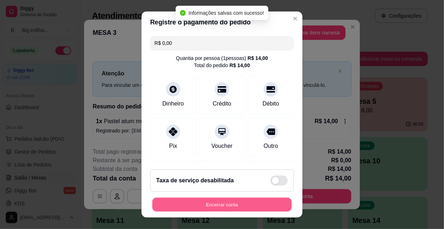
click at [211, 205] on button "Encerrar conta" at bounding box center [221, 205] width 139 height 14
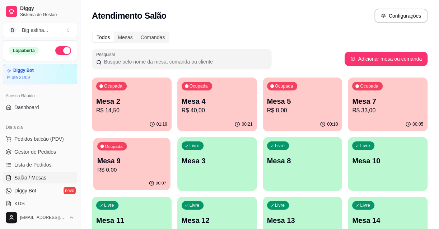
click at [125, 168] on p "R$ 0,00" at bounding box center [131, 170] width 69 height 8
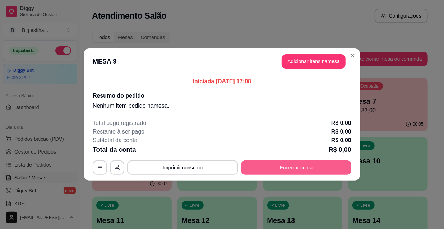
click at [305, 170] on button "Encerrar conta" at bounding box center [296, 167] width 110 height 14
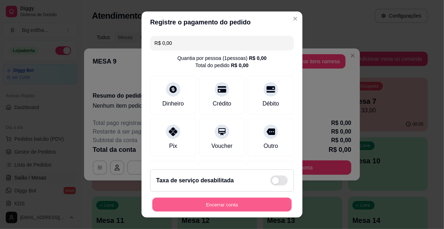
click at [239, 207] on button "Encerrar conta" at bounding box center [221, 205] width 139 height 14
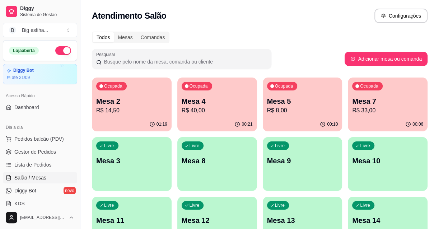
click at [372, 115] on p "R$ 33,00" at bounding box center [387, 110] width 71 height 9
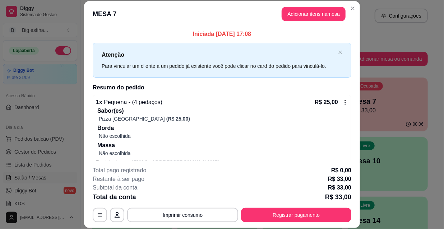
scroll to position [42, 0]
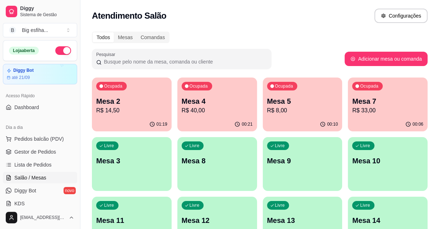
click at [305, 104] on p "Mesa 5" at bounding box center [302, 101] width 71 height 10
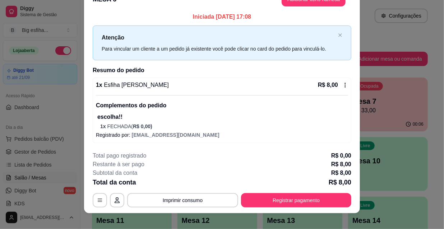
scroll to position [22, 0]
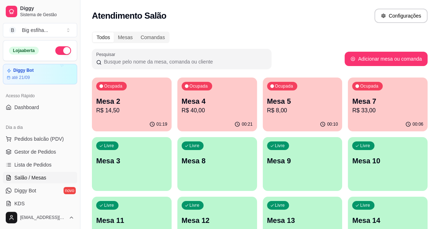
click at [221, 101] on p "Mesa 4" at bounding box center [217, 101] width 71 height 10
click at [139, 113] on p "R$ 14,50" at bounding box center [131, 110] width 71 height 9
click at [117, 171] on div "Livre Mesa 3" at bounding box center [131, 160] width 77 height 44
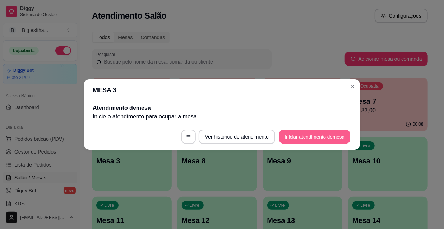
click at [294, 133] on button "Iniciar atendimento de mesa" at bounding box center [314, 137] width 71 height 14
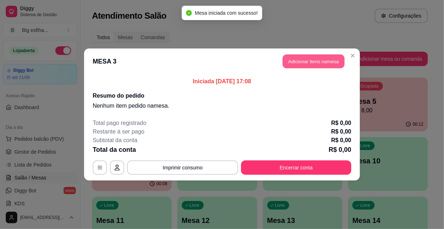
click at [293, 57] on button "Adicionar itens na mesa" at bounding box center [314, 62] width 62 height 14
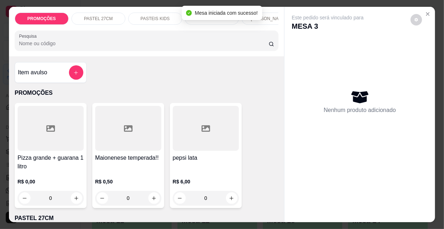
scroll to position [0, 231]
click at [140, 17] on div "Kibes" at bounding box center [151, 19] width 54 height 12
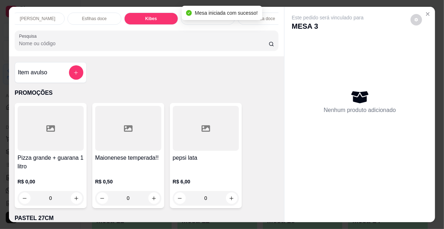
scroll to position [18, 0]
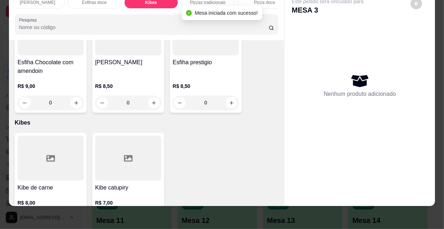
click at [74, 214] on button "increase-product-quantity" at bounding box center [76, 219] width 11 height 11
click at [74, 217] on icon "increase-product-quantity" at bounding box center [76, 219] width 5 height 5
type input "2"
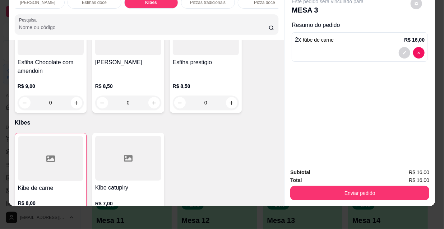
scroll to position [0, 0]
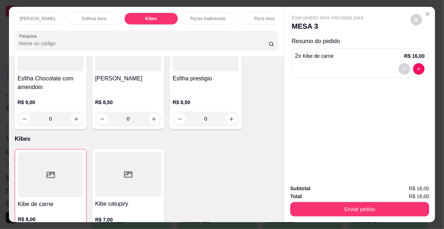
click at [33, 16] on p "[PERSON_NAME]" at bounding box center [38, 19] width 36 height 6
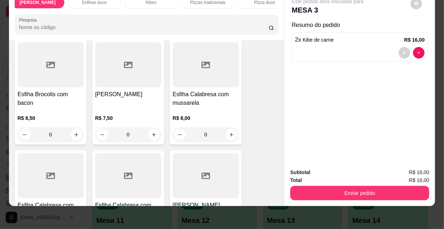
scroll to position [3868, 0]
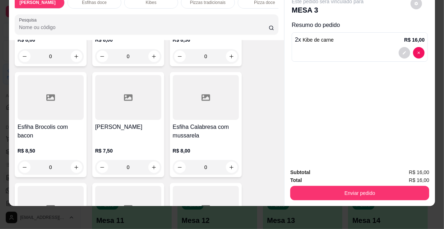
click at [213, 123] on h4 "Esfiha Calabresa com mussarela" at bounding box center [206, 131] width 66 height 17
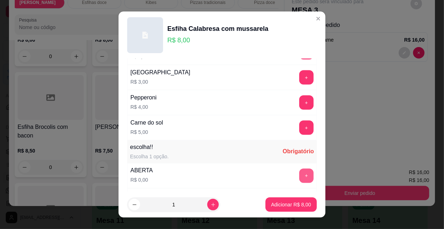
scroll to position [596, 0]
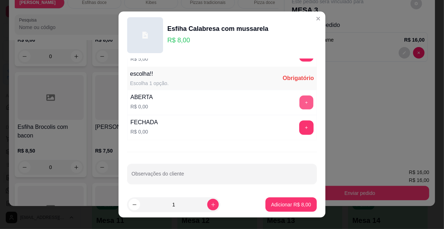
click at [299, 98] on button "+" at bounding box center [306, 103] width 14 height 14
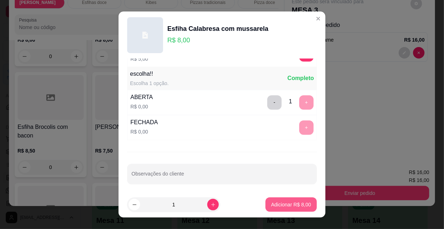
click at [274, 204] on p "Adicionar R$ 8,00" at bounding box center [291, 204] width 40 height 7
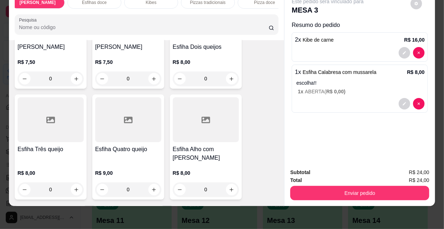
scroll to position [3379, 0]
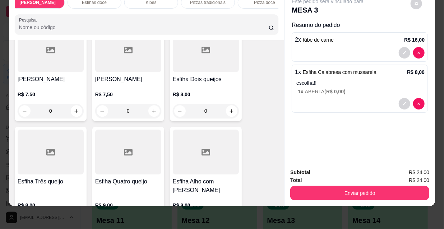
click at [60, 91] on p "R$ 7,50" at bounding box center [51, 94] width 66 height 7
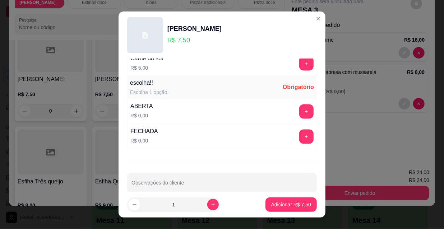
scroll to position [596, 0]
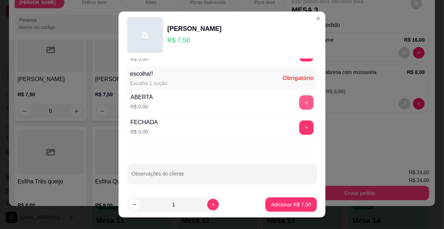
click at [299, 98] on button "+" at bounding box center [306, 102] width 14 height 14
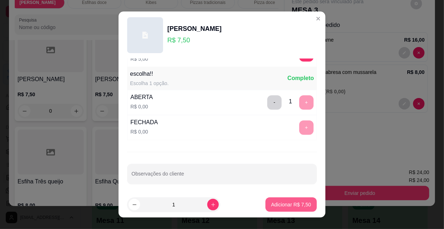
click at [277, 203] on p "Adicionar R$ 7,50" at bounding box center [291, 204] width 40 height 7
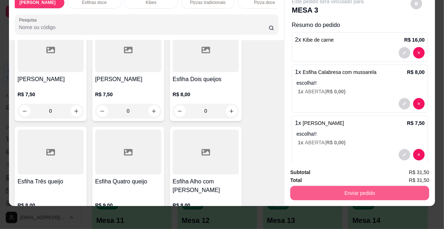
click at [354, 186] on button "Enviar pedido" at bounding box center [359, 193] width 139 height 14
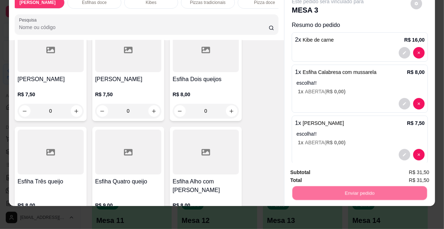
click at [316, 169] on button "Não registrar e enviar pedido" at bounding box center [336, 170] width 73 height 13
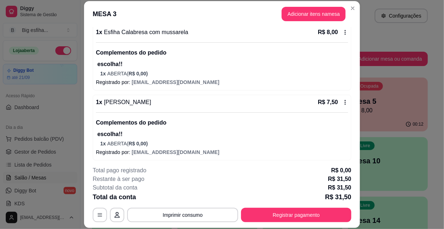
scroll to position [102, 0]
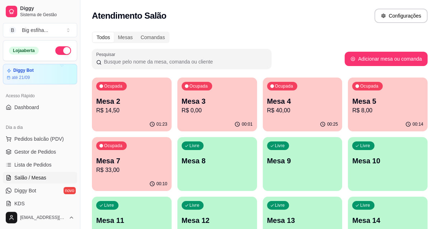
click at [213, 120] on div "00:01" at bounding box center [217, 124] width 80 height 14
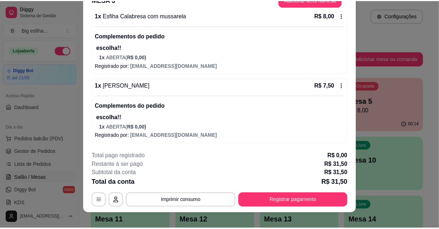
scroll to position [22, 0]
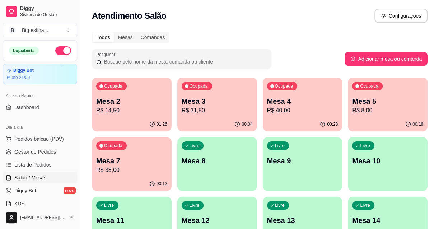
click at [164, 159] on p "Mesa 7" at bounding box center [131, 161] width 71 height 10
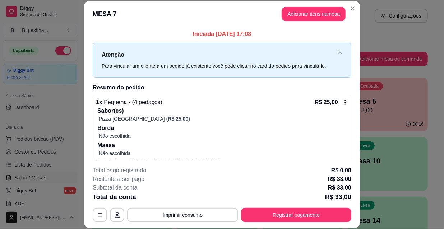
click at [212, 179] on div "Restante à ser pago R$ 33,00" at bounding box center [222, 179] width 258 height 9
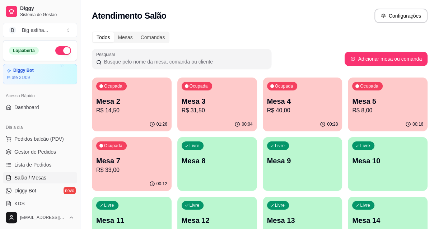
click at [197, 168] on div "Livre Mesa 8" at bounding box center [217, 159] width 80 height 45
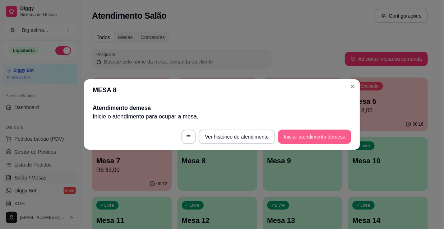
click at [298, 143] on button "Iniciar atendimento de mesa" at bounding box center [314, 137] width 73 height 14
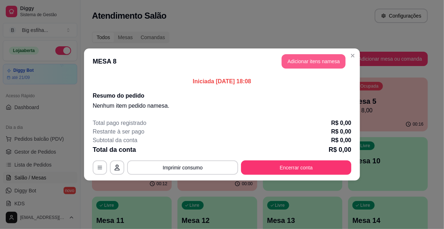
click at [303, 63] on button "Adicionar itens na mesa" at bounding box center [313, 61] width 64 height 14
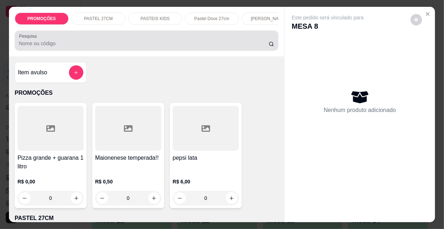
click at [26, 43] on input "Pesquisa" at bounding box center [143, 43] width 249 height 7
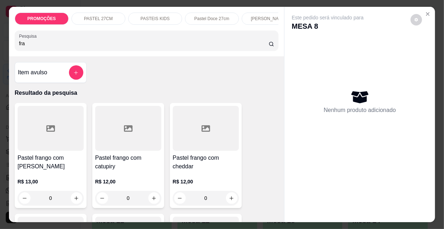
type input "fra"
click at [36, 167] on h4 "Pastel frango com [PERSON_NAME]" at bounding box center [51, 162] width 66 height 17
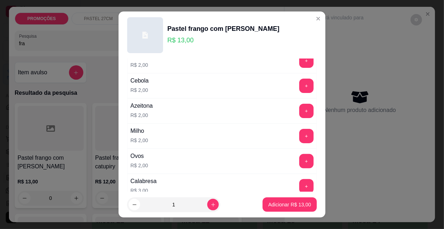
scroll to position [65, 0]
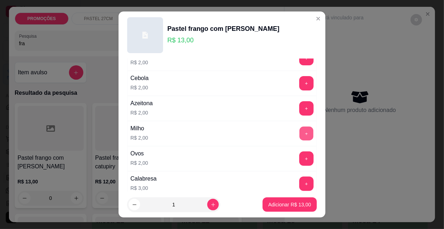
click at [299, 131] on button "+" at bounding box center [306, 134] width 14 height 14
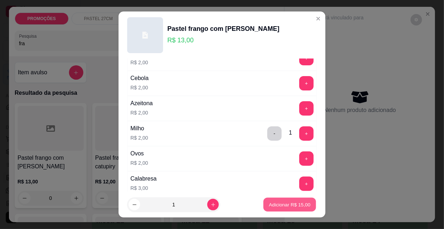
click at [288, 201] on p "Adicionar R$ 15,00" at bounding box center [290, 204] width 42 height 7
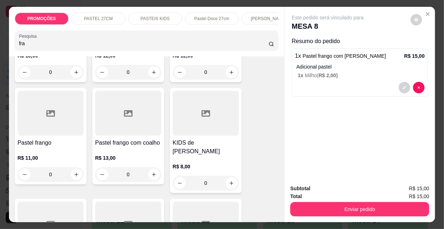
scroll to position [130, 0]
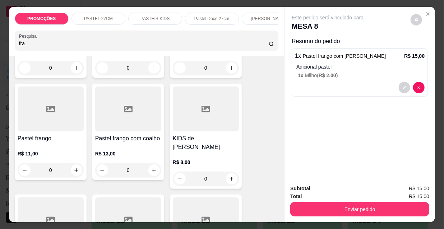
click at [61, 131] on div at bounding box center [51, 109] width 66 height 45
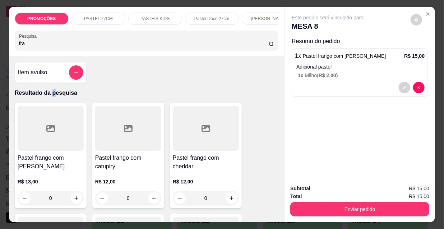
click at [49, 97] on p "Resultado da pesquisa" at bounding box center [147, 93] width 264 height 9
click at [56, 124] on div at bounding box center [51, 128] width 66 height 45
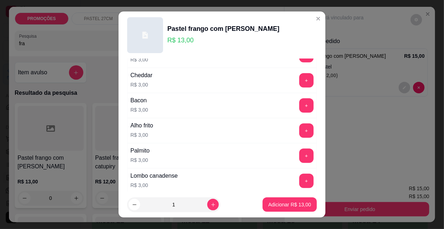
scroll to position [294, 0]
click at [299, 80] on button "+" at bounding box center [306, 81] width 14 height 14
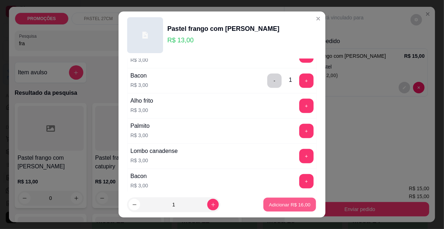
click at [277, 207] on p "Adicionar R$ 16,00" at bounding box center [290, 204] width 42 height 7
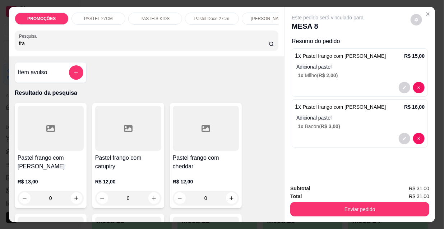
scroll to position [228, 0]
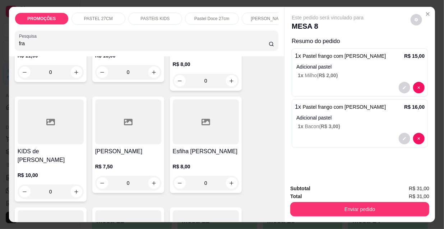
click at [338, 209] on button "Enviar pedido" at bounding box center [359, 209] width 139 height 14
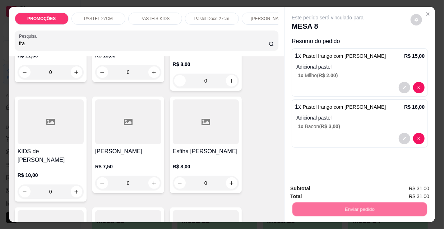
click at [324, 187] on button "Não registrar e enviar pedido" at bounding box center [336, 189] width 75 height 14
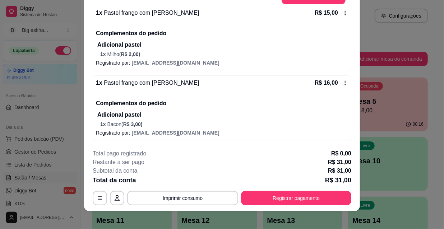
scroll to position [22, 0]
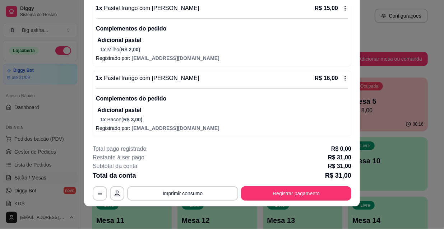
click at [169, 104] on div "Complementos do pedido Adicional pastel 1 x Bacon ( R$ 3,00 )" at bounding box center [222, 105] width 252 height 35
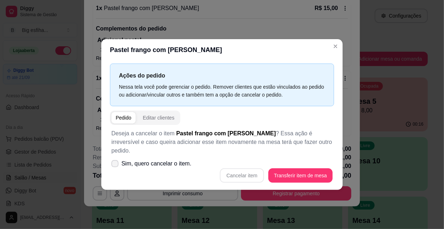
click at [167, 159] on span "Sim, quero cancelar o item." at bounding box center [156, 163] width 70 height 9
click at [116, 165] on input "Sim, quero cancelar o item." at bounding box center [113, 167] width 5 height 5
checkbox input "true"
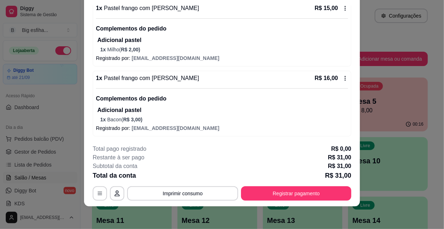
click at [255, 116] on p "1 x Bacon ( R$ 3,00 )" at bounding box center [224, 119] width 248 height 7
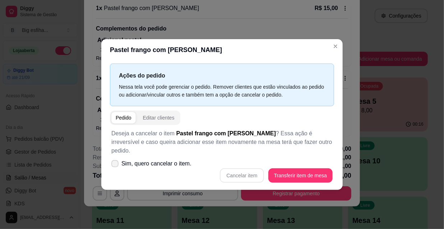
click at [171, 159] on span "Sim, quero cancelar o item." at bounding box center [156, 163] width 70 height 9
click at [116, 165] on input "Sim, quero cancelar o item." at bounding box center [113, 167] width 5 height 5
checkbox input "true"
click at [238, 169] on button "Cancelar item" at bounding box center [241, 176] width 43 height 14
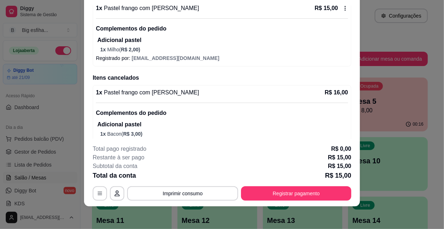
click at [168, 51] on p "1 x Milho ( R$ 2,00 )" at bounding box center [224, 49] width 248 height 7
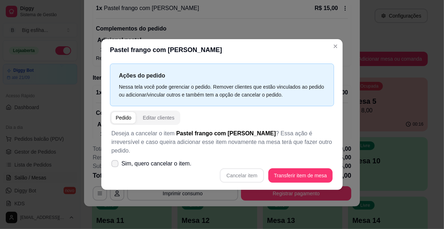
click at [173, 162] on span "Sim, quero cancelar o item." at bounding box center [156, 163] width 70 height 9
click at [116, 165] on input "Sim, quero cancelar o item." at bounding box center [113, 167] width 5 height 5
checkbox input "true"
click at [233, 170] on button "Cancelar item" at bounding box center [241, 176] width 43 height 14
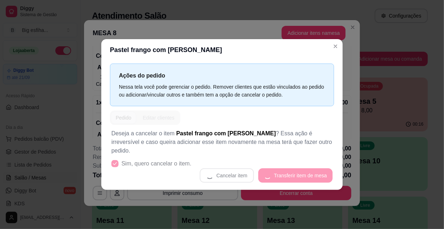
scroll to position [0, 0]
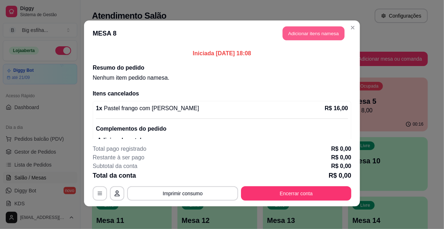
click at [302, 37] on button "Adicionar itens na mesa" at bounding box center [314, 34] width 62 height 14
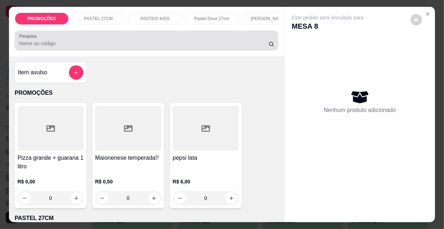
click at [56, 47] on input "Pesquisa" at bounding box center [143, 43] width 249 height 7
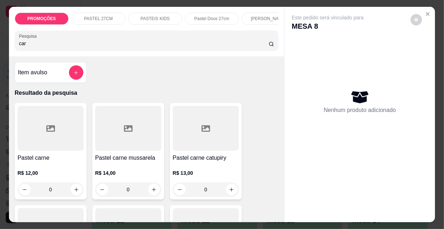
click at [122, 143] on div at bounding box center [128, 128] width 66 height 45
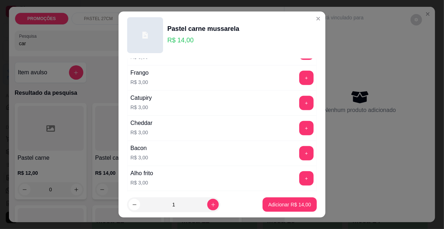
scroll to position [261, 0]
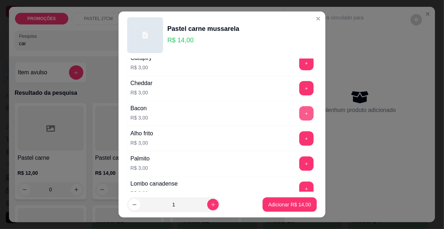
click at [299, 112] on button "+" at bounding box center [306, 113] width 14 height 14
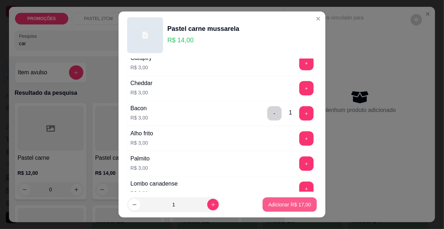
click at [285, 202] on p "Adicionar R$ 17,00" at bounding box center [289, 204] width 43 height 7
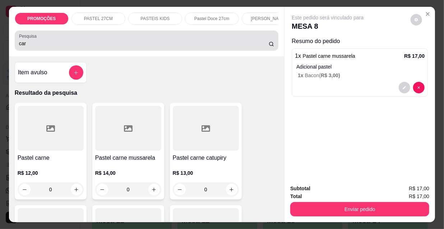
click at [40, 51] on div "Pesquisa car" at bounding box center [147, 41] width 264 height 20
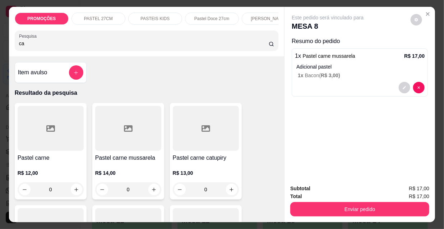
type input "c"
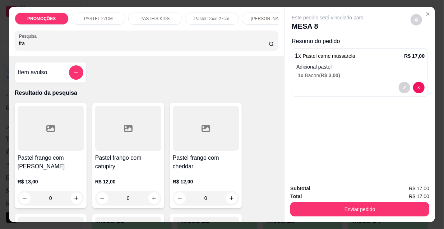
type input "fra"
click at [31, 151] on div at bounding box center [51, 128] width 66 height 45
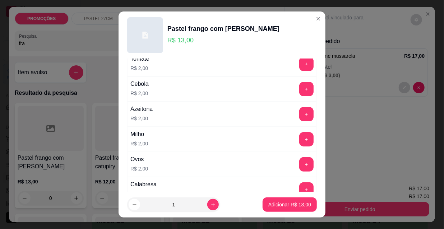
scroll to position [65, 0]
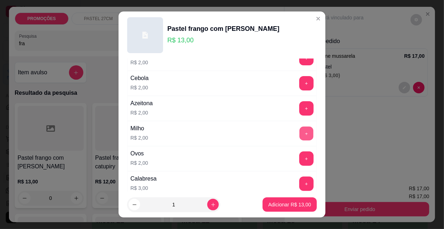
click at [299, 130] on button "+" at bounding box center [306, 134] width 14 height 14
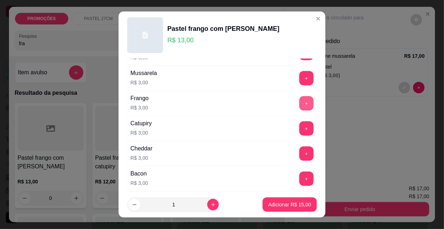
scroll to position [228, 0]
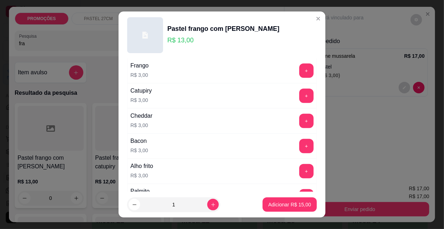
click at [294, 137] on div "Bacon R$ 3,00 +" at bounding box center [222, 146] width 190 height 25
click at [299, 143] on button "+" at bounding box center [306, 146] width 14 height 14
click at [281, 202] on p "Adicionar R$ 18,00" at bounding box center [289, 204] width 43 height 7
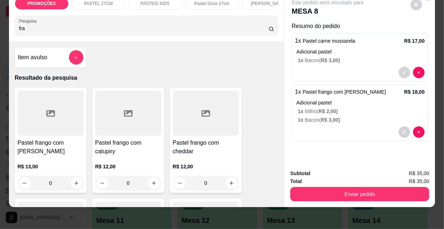
scroll to position [18, 0]
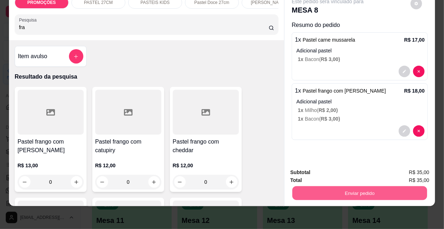
click at [331, 187] on button "Enviar pedido" at bounding box center [359, 193] width 135 height 14
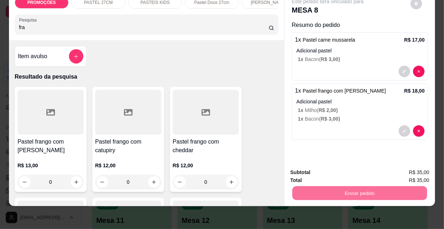
click at [318, 170] on button "Não registrar e enviar pedido" at bounding box center [336, 170] width 73 height 13
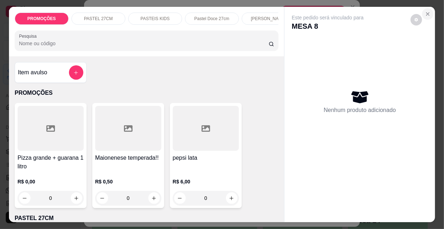
click at [428, 10] on button "Close" at bounding box center [427, 13] width 11 height 11
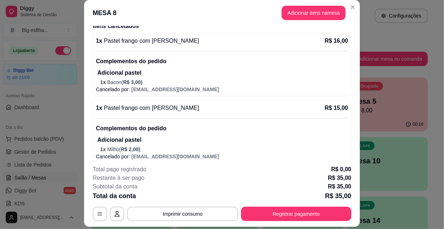
scroll to position [230, 0]
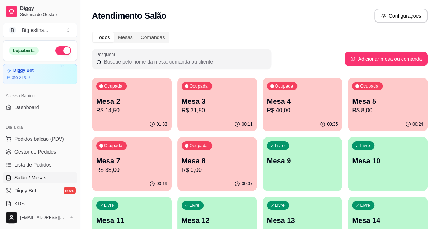
click at [215, 112] on p "R$ 31,50" at bounding box center [217, 110] width 71 height 9
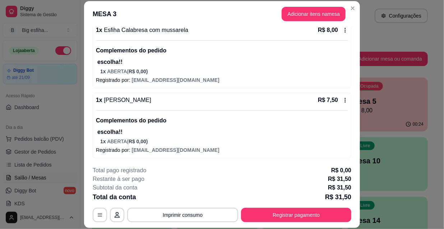
scroll to position [22, 0]
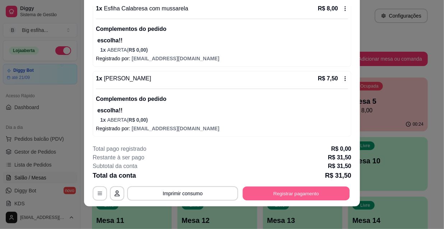
click at [293, 190] on button "Registrar pagamento" at bounding box center [296, 193] width 107 height 14
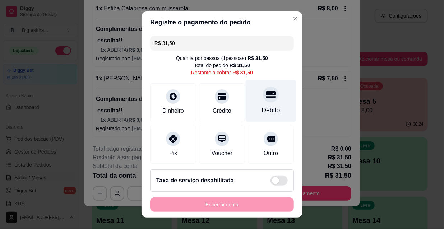
click at [262, 112] on div "Débito" at bounding box center [271, 110] width 18 height 9
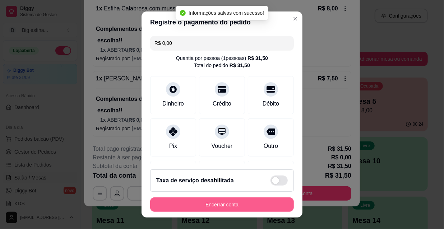
type input "R$ 0,00"
click at [224, 205] on button "Encerrar conta" at bounding box center [221, 205] width 139 height 14
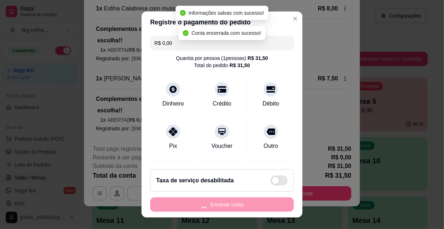
scroll to position [0, 0]
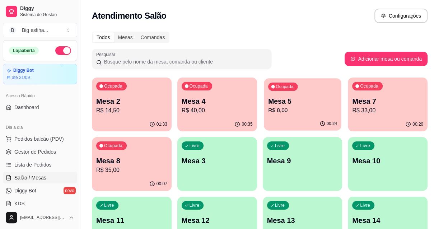
click at [297, 108] on p "R$ 8,00" at bounding box center [302, 110] width 69 height 8
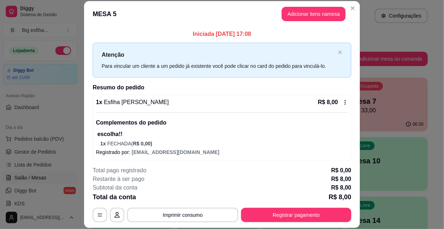
scroll to position [22, 0]
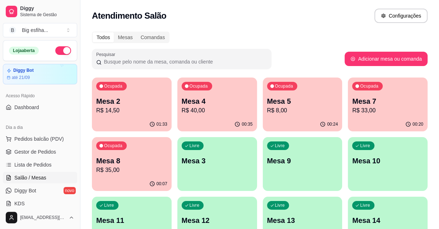
click at [405, 117] on div "00:20" at bounding box center [388, 124] width 80 height 14
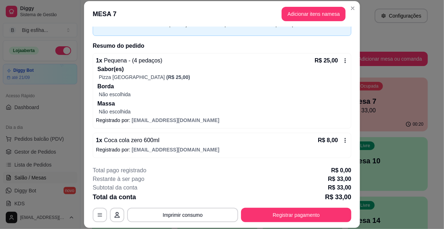
scroll to position [0, 0]
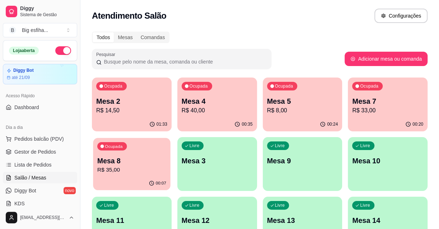
click at [126, 168] on p "R$ 35,00" at bounding box center [131, 170] width 69 height 8
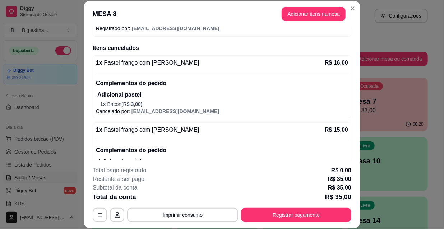
scroll to position [230, 0]
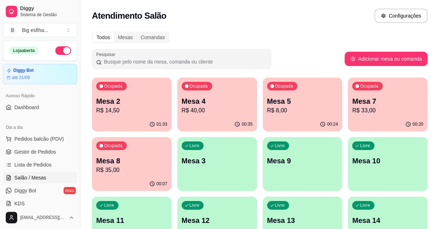
click at [127, 158] on p "Mesa 8" at bounding box center [131, 161] width 71 height 10
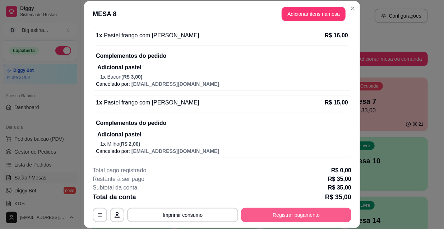
click at [296, 216] on button "Registrar pagamento" at bounding box center [296, 215] width 110 height 14
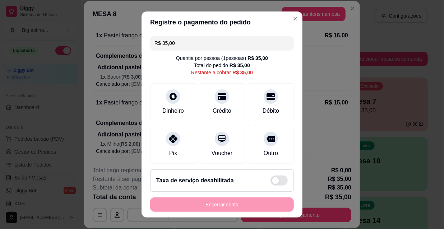
click at [187, 39] on input "R$ 35,00" at bounding box center [221, 43] width 135 height 14
drag, startPoint x: 187, startPoint y: 39, endPoint x: 190, endPoint y: 36, distance: 3.9
click at [187, 38] on input "R$ 35,00" at bounding box center [221, 43] width 135 height 14
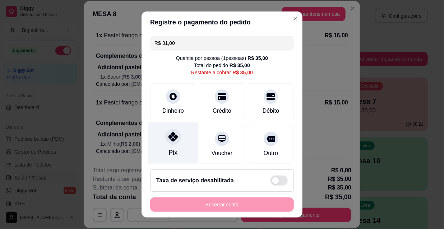
click at [168, 137] on icon at bounding box center [172, 136] width 9 height 9
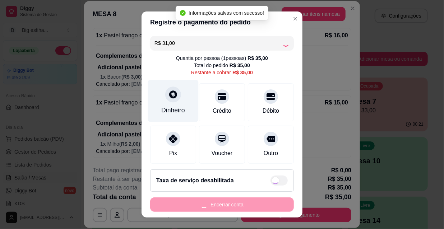
type input "R$ 4,00"
click at [168, 103] on div "Dinheiro" at bounding box center [173, 101] width 51 height 42
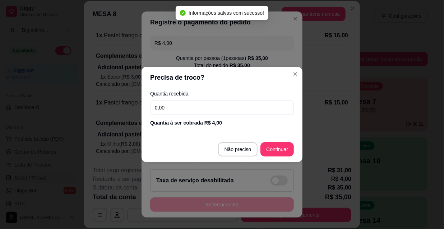
click at [174, 116] on div "Quantia recebida 0,00 Quantia à ser cobrada R$ 4,00" at bounding box center [221, 108] width 161 height 41
click at [175, 110] on input "0,00" at bounding box center [222, 108] width 144 height 14
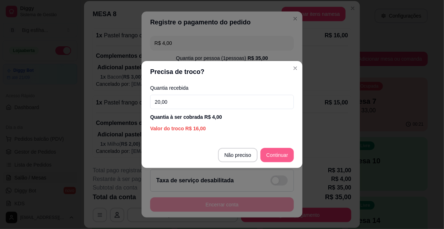
type input "20,00"
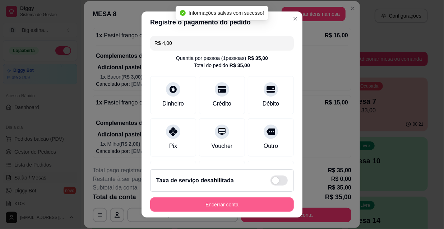
type input "R$ 0,00"
click at [211, 199] on button "Encerrar conta" at bounding box center [221, 205] width 139 height 14
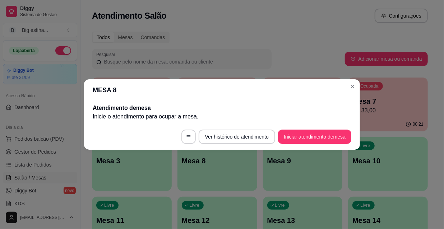
scroll to position [0, 0]
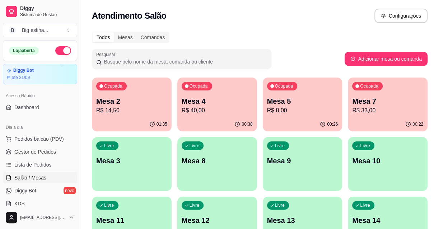
click at [115, 152] on div "Livre Mesa 3" at bounding box center [132, 159] width 80 height 45
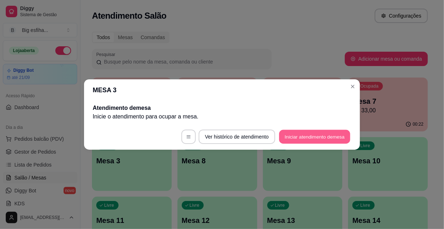
click at [304, 137] on button "Iniciar atendimento de mesa" at bounding box center [314, 137] width 71 height 14
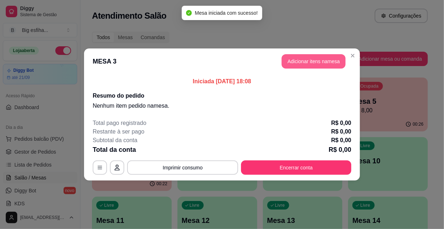
click at [298, 68] on button "Adicionar itens na mesa" at bounding box center [313, 61] width 64 height 14
click at [298, 66] on div "Nenhum produto adicionado" at bounding box center [364, 101] width 140 height 145
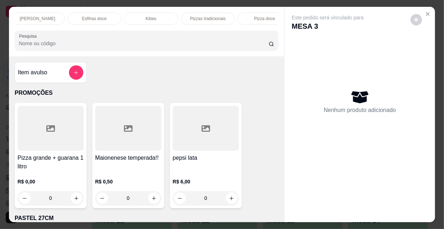
scroll to position [0, 414]
click at [22, 16] on p "Pizzas tradicionais" at bounding box center [25, 19] width 36 height 6
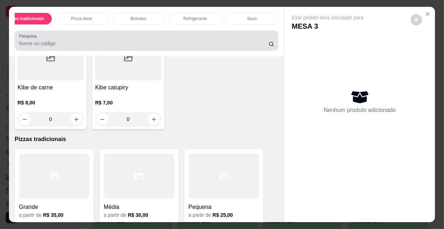
scroll to position [18, 0]
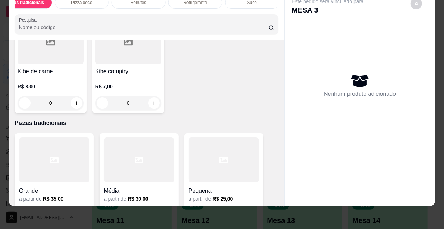
click at [36, 137] on div at bounding box center [54, 159] width 70 height 45
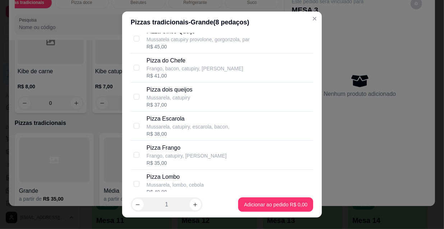
scroll to position [653, 0]
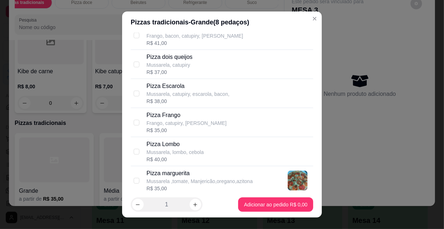
click at [202, 120] on p "Frango, catupiry, [PERSON_NAME]" at bounding box center [186, 123] width 80 height 7
checkbox input "true"
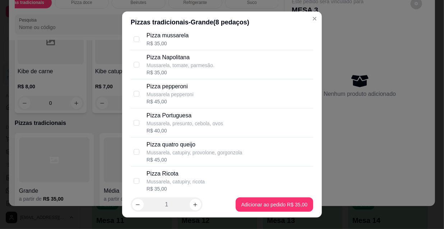
scroll to position [914, 0]
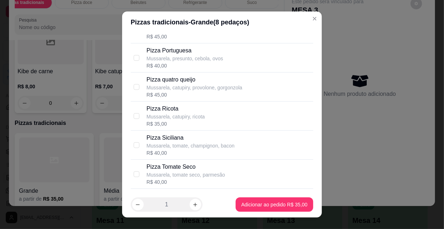
click at [175, 49] on p "Pizza Portuguesa" at bounding box center [184, 50] width 76 height 9
checkbox input "true"
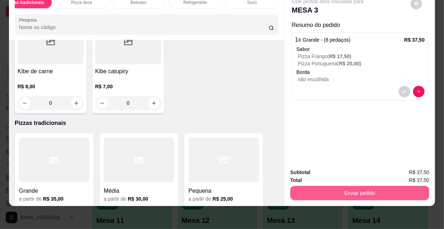
click at [358, 186] on button "Enviar pedido" at bounding box center [359, 193] width 139 height 14
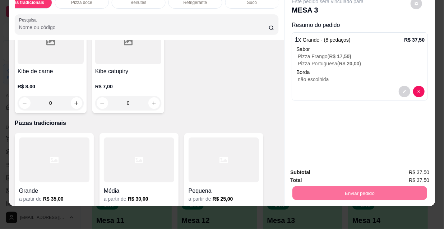
click at [338, 169] on button "Não registrar e enviar pedido" at bounding box center [336, 171] width 75 height 14
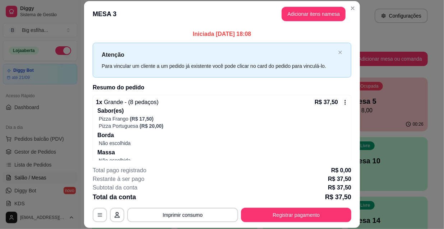
scroll to position [19, 0]
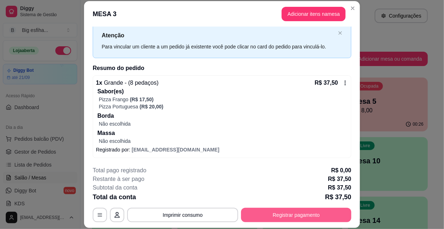
click at [315, 211] on button "Registrar pagamento" at bounding box center [296, 215] width 110 height 14
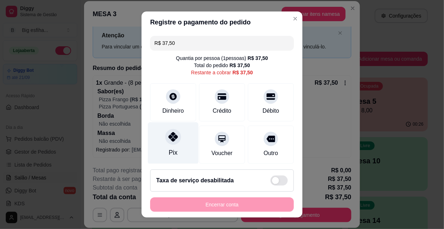
click at [173, 149] on div "Pix" at bounding box center [173, 143] width 51 height 42
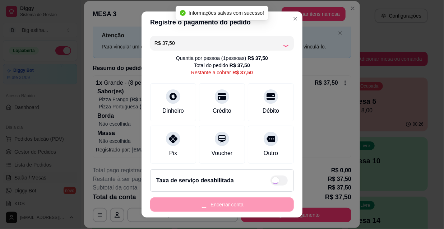
type input "R$ 0,00"
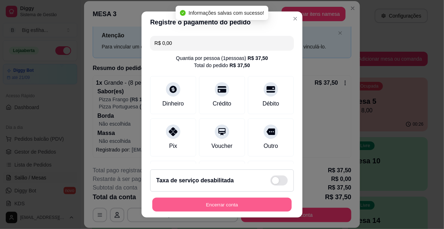
click at [218, 205] on button "Encerrar conta" at bounding box center [221, 205] width 139 height 14
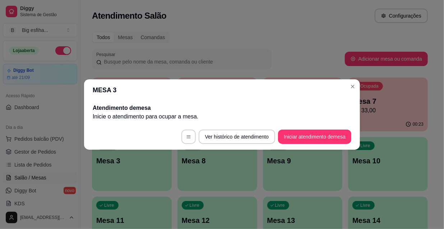
scroll to position [0, 0]
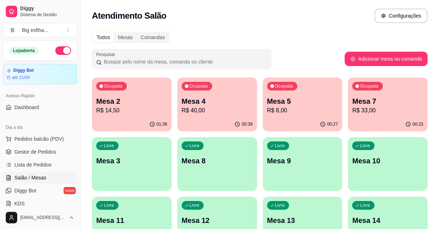
click at [135, 164] on p "Mesa 3" at bounding box center [131, 161] width 71 height 10
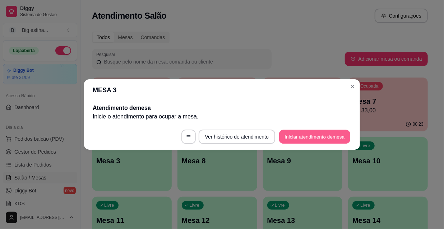
click at [314, 131] on button "Iniciar atendimento de mesa" at bounding box center [314, 137] width 71 height 14
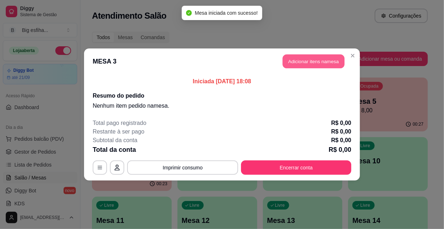
click at [304, 62] on button "Adicionar itens na mesa" at bounding box center [314, 62] width 62 height 14
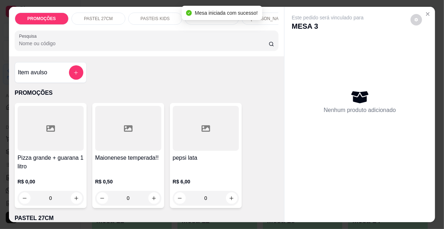
click at [267, 18] on p "[PERSON_NAME]" at bounding box center [269, 19] width 36 height 6
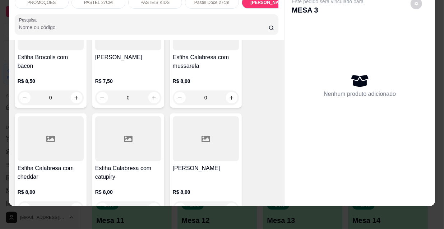
scroll to position [3966, 0]
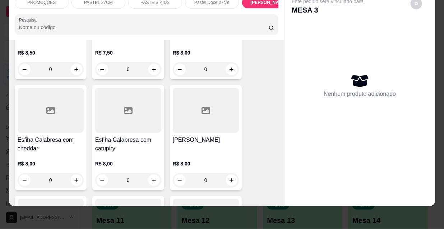
click at [196, 136] on div "[PERSON_NAME]" at bounding box center [206, 144] width 66 height 17
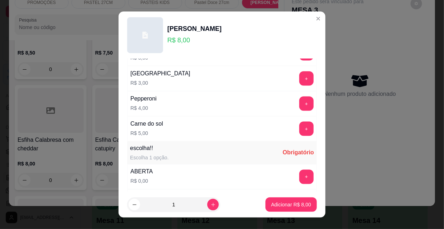
scroll to position [596, 0]
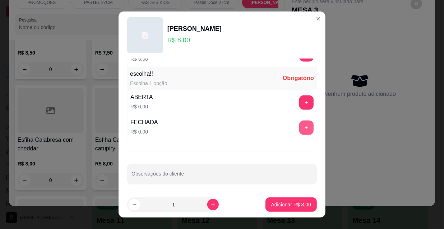
click at [299, 121] on button "+" at bounding box center [306, 128] width 14 height 14
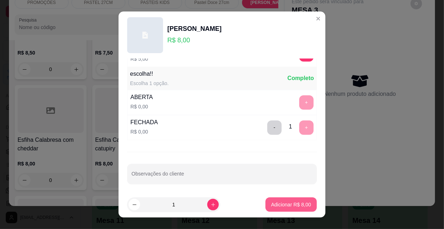
click at [282, 210] on button "Adicionar R$ 8,00" at bounding box center [290, 204] width 51 height 14
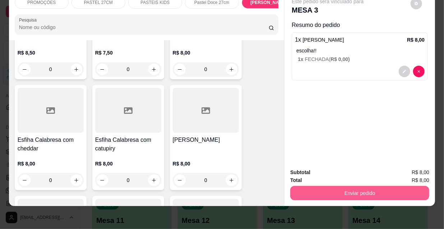
click at [309, 187] on button "Enviar pedido" at bounding box center [359, 193] width 139 height 14
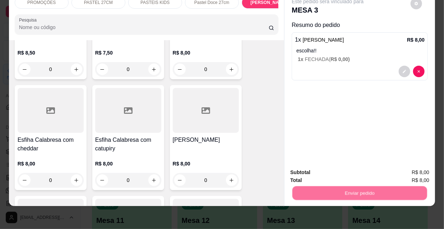
click at [318, 173] on button "Não registrar e enviar pedido" at bounding box center [336, 170] width 73 height 13
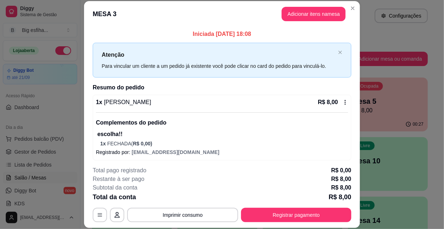
click at [122, 187] on p "Subtotal da conta" at bounding box center [115, 187] width 45 height 9
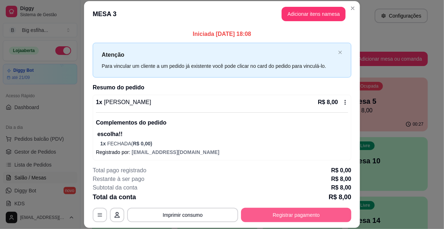
click at [265, 210] on button "Registrar pagamento" at bounding box center [296, 215] width 110 height 14
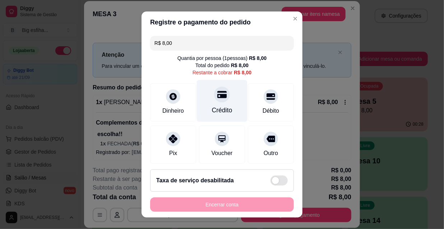
drag, startPoint x: 220, startPoint y: 98, endPoint x: 232, endPoint y: 173, distance: 76.8
click at [220, 98] on div at bounding box center [222, 95] width 16 height 16
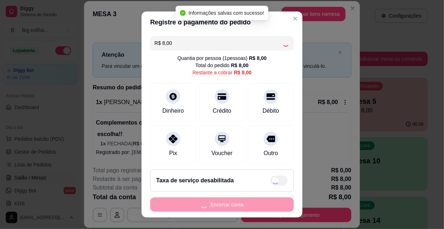
type input "R$ 0,00"
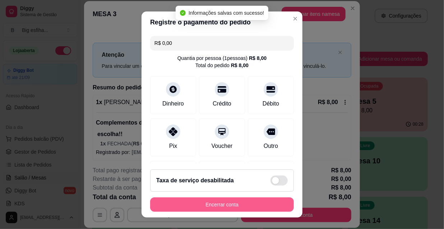
click at [229, 204] on button "Encerrar conta" at bounding box center [222, 204] width 144 height 14
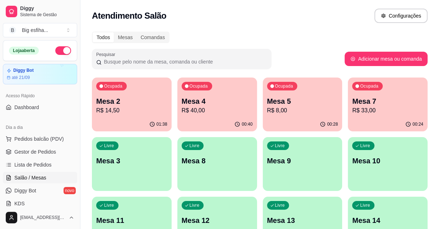
click at [127, 139] on div "Livre Mesa 3" at bounding box center [132, 159] width 80 height 45
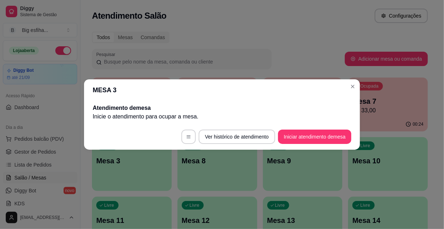
click at [278, 142] on button "Iniciar atendimento de mesa" at bounding box center [314, 137] width 73 height 14
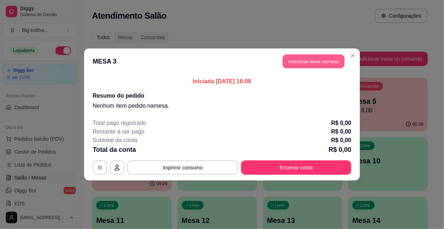
click at [303, 56] on button "Adicionar itens na mesa" at bounding box center [314, 62] width 62 height 14
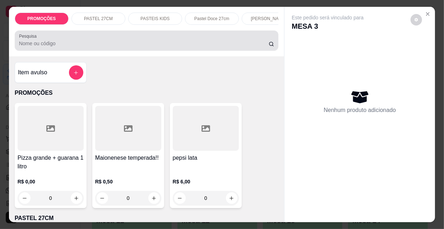
click at [55, 47] on input "Pesquisa" at bounding box center [143, 43] width 249 height 7
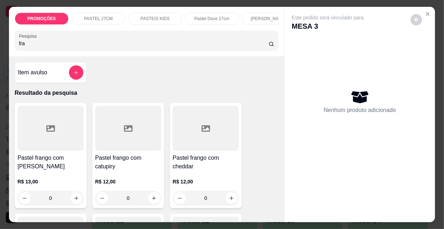
type input "fra"
click at [50, 159] on h4 "Pastel frango com [PERSON_NAME]" at bounding box center [51, 162] width 66 height 17
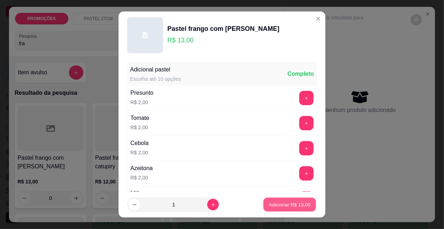
click at [288, 200] on button "Adicionar R$ 13,00" at bounding box center [289, 205] width 53 height 14
type input "1"
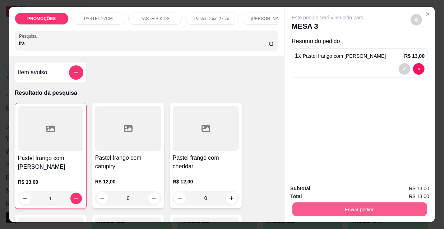
click at [302, 209] on button "Enviar pedido" at bounding box center [359, 209] width 135 height 14
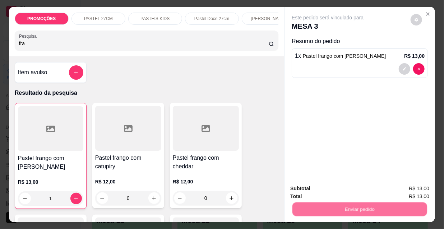
click at [316, 190] on button "Não registrar e enviar pedido" at bounding box center [336, 188] width 73 height 13
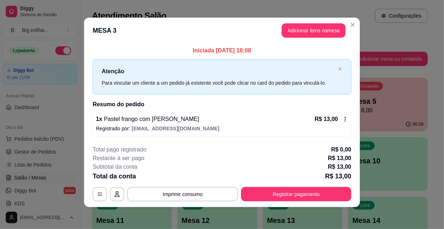
scroll to position [3, 0]
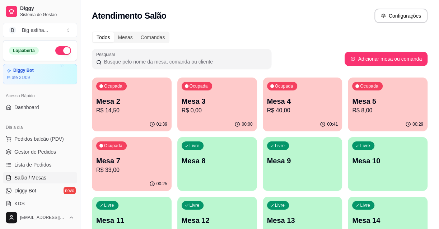
click at [104, 144] on p "Ocupada" at bounding box center [113, 146] width 18 height 6
click at [137, 159] on p "Mesa 7" at bounding box center [131, 161] width 69 height 10
click at [362, 109] on p "R$ 8,00" at bounding box center [387, 110] width 71 height 9
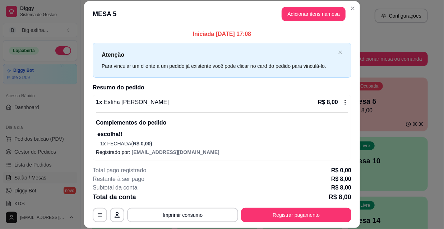
click at [226, 190] on div "Subtotal da conta R$ 8,00" at bounding box center [222, 187] width 258 height 9
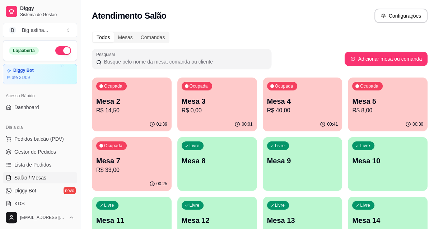
click at [216, 115] on p "R$ 0,00" at bounding box center [217, 110] width 71 height 9
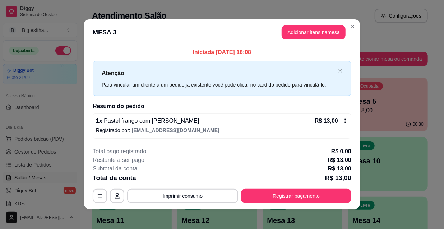
scroll to position [0, 0]
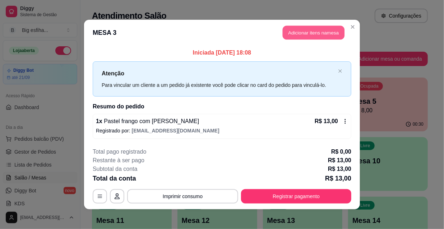
click at [284, 36] on button "Adicionar itens na mesa" at bounding box center [314, 33] width 62 height 14
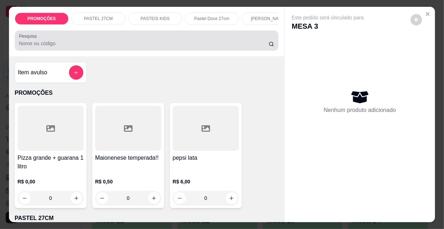
click at [216, 41] on div at bounding box center [146, 40] width 255 height 14
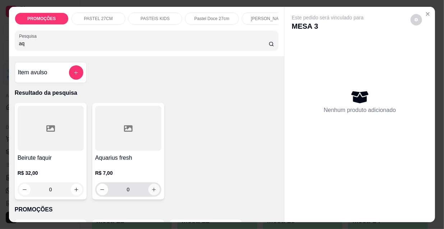
type input "aq"
click at [151, 192] on icon "increase-product-quantity" at bounding box center [153, 189] width 5 height 5
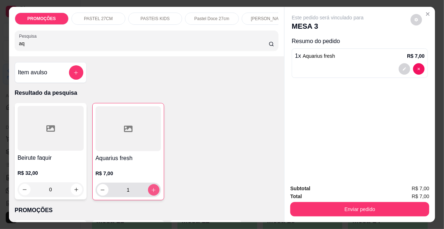
type input "1"
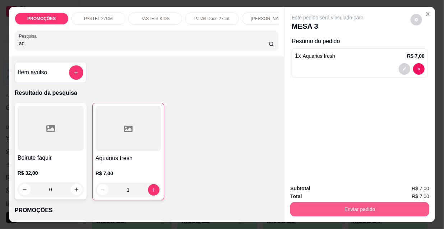
click at [346, 202] on button "Enviar pedido" at bounding box center [359, 209] width 139 height 14
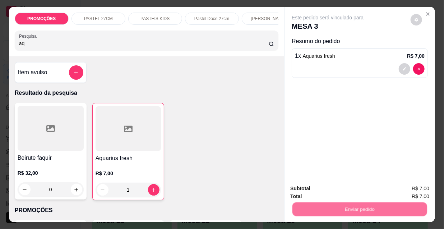
click at [333, 186] on button "Não registrar e enviar pedido" at bounding box center [336, 188] width 73 height 13
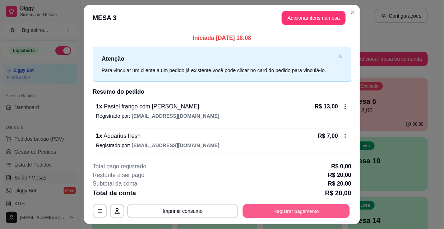
click at [290, 213] on button "Registrar pagamento" at bounding box center [296, 211] width 107 height 14
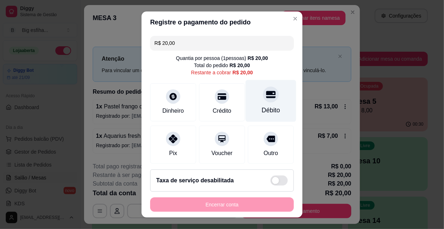
click at [261, 104] on div "Débito" at bounding box center [271, 101] width 51 height 42
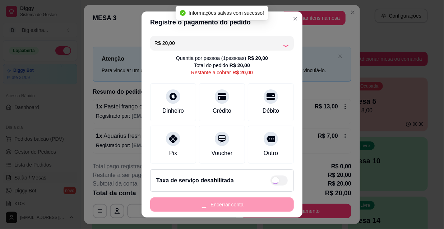
type input "R$ 0,00"
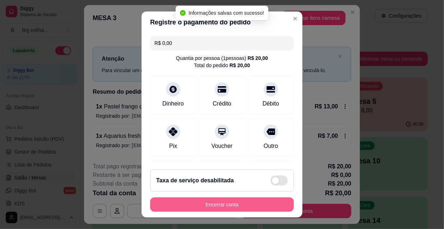
click at [225, 209] on button "Encerrar conta" at bounding box center [222, 204] width 144 height 14
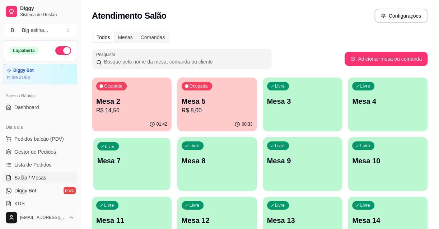
click at [136, 149] on div "Livre Mesa 7" at bounding box center [131, 160] width 77 height 44
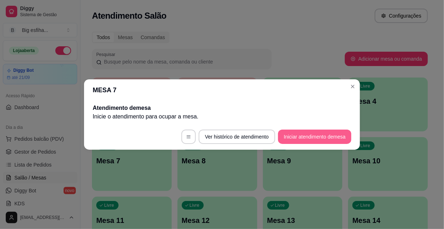
click at [290, 136] on button "Iniciar atendimento de mesa" at bounding box center [314, 137] width 73 height 14
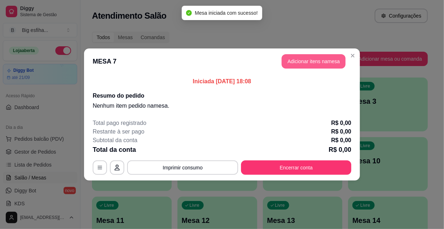
click at [314, 63] on button "Adicionar itens na mesa" at bounding box center [313, 61] width 64 height 14
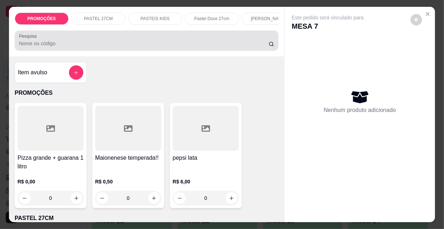
drag, startPoint x: 117, startPoint y: 49, endPoint x: 122, endPoint y: 47, distance: 4.9
click at [120, 47] on input "Pesquisa" at bounding box center [143, 43] width 249 height 7
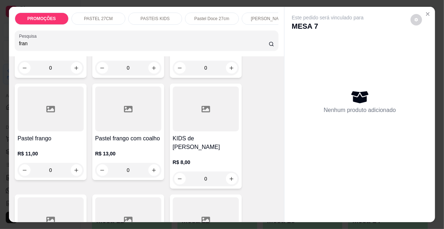
scroll to position [196, 0]
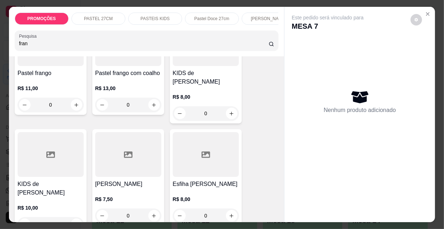
type input "fran"
click at [212, 165] on div at bounding box center [206, 154] width 66 height 45
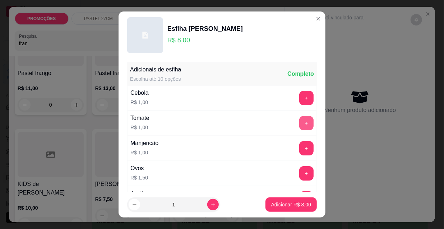
click at [299, 123] on button "+" at bounding box center [306, 123] width 14 height 14
click at [299, 145] on button "+" at bounding box center [306, 148] width 14 height 14
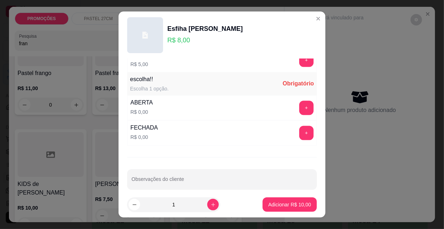
scroll to position [596, 0]
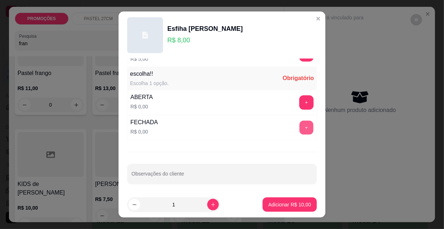
click at [299, 125] on button "+" at bounding box center [306, 128] width 14 height 14
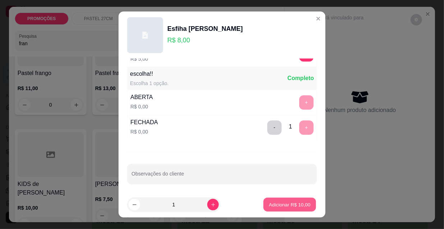
click at [275, 207] on p "Adicionar R$ 10,00" at bounding box center [290, 204] width 42 height 7
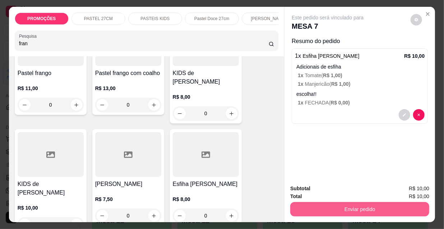
click at [318, 210] on button "Enviar pedido" at bounding box center [359, 209] width 139 height 14
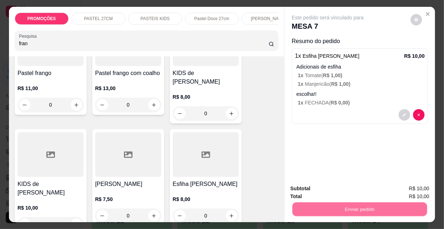
click at [325, 190] on button "Não registrar e enviar pedido" at bounding box center [336, 189] width 75 height 14
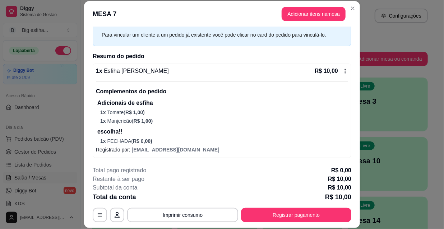
scroll to position [22, 0]
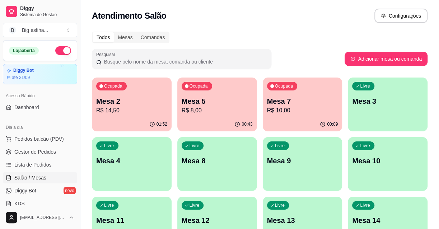
click at [388, 116] on div "Livre Mesa 3" at bounding box center [388, 100] width 80 height 45
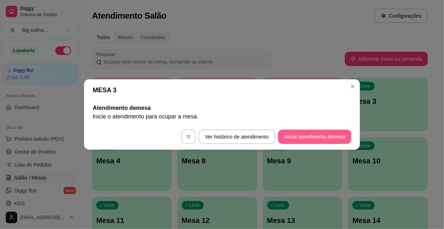
click at [298, 139] on button "Iniciar atendimento de mesa" at bounding box center [314, 137] width 73 height 14
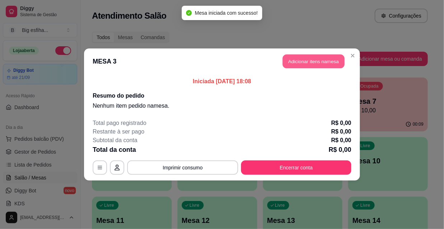
click at [314, 59] on button "Adicionar itens na mesa" at bounding box center [314, 62] width 62 height 14
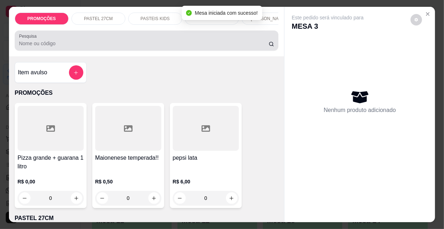
click at [40, 47] on input "Pesquisa" at bounding box center [143, 43] width 249 height 7
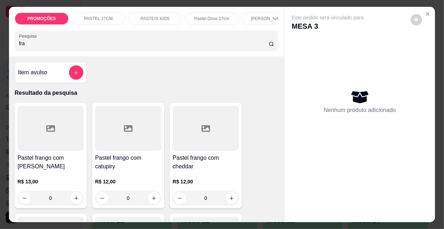
type input "fra"
click at [48, 173] on div "R$ 13,00 0" at bounding box center [51, 188] width 66 height 34
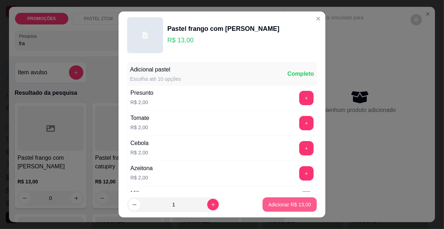
click at [266, 210] on button "Adicionar R$ 13,00" at bounding box center [289, 204] width 54 height 14
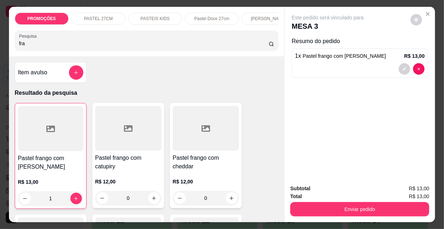
type input "1"
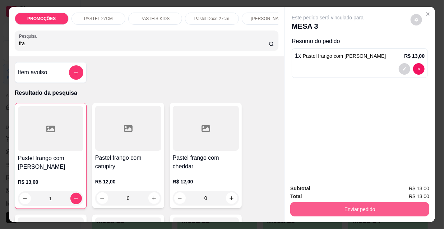
click at [314, 208] on button "Enviar pedido" at bounding box center [359, 209] width 139 height 14
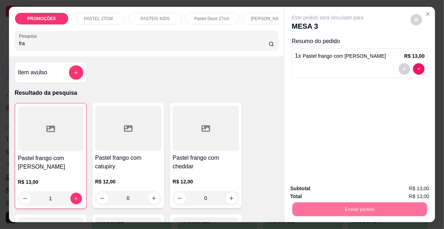
click at [316, 194] on button "Não registrar e enviar pedido" at bounding box center [336, 188] width 73 height 13
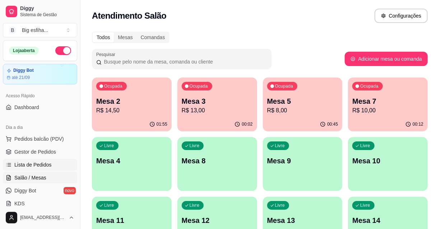
click at [24, 162] on span "Lista de Pedidos" at bounding box center [32, 164] width 37 height 7
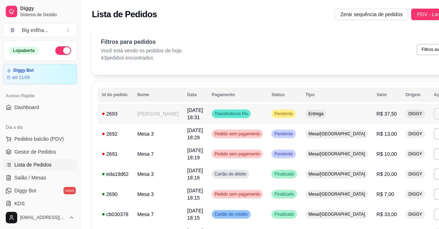
click at [434, 112] on button "Imprimir" at bounding box center [446, 113] width 25 height 11
click at [376, 140] on button "IMPRESSORA" at bounding box center [392, 138] width 52 height 11
click at [43, 170] on link "Lista de Pedidos" at bounding box center [40, 164] width 74 height 11
click at [44, 173] on link "Salão / Mesas" at bounding box center [40, 177] width 74 height 11
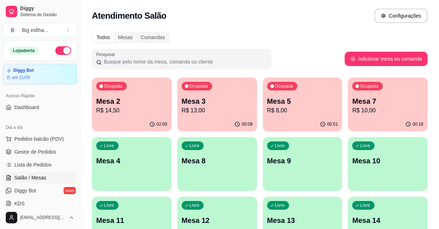
click at [398, 99] on p "Mesa 7" at bounding box center [387, 101] width 71 height 10
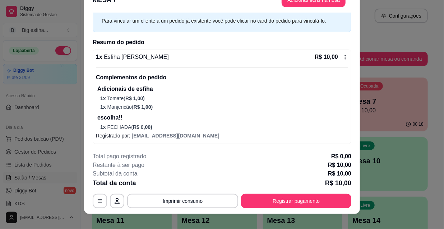
scroll to position [22, 0]
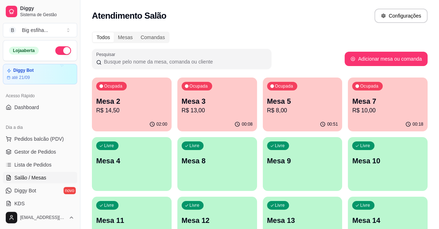
click at [144, 160] on p "Mesa 4" at bounding box center [131, 161] width 71 height 10
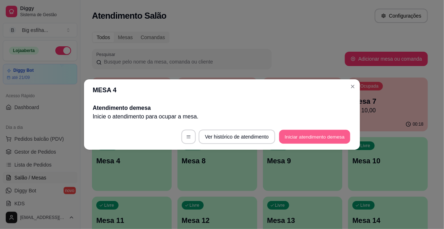
click at [298, 136] on button "Iniciar atendimento de mesa" at bounding box center [314, 137] width 71 height 14
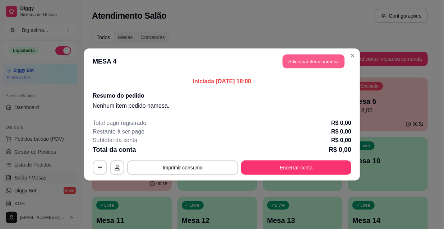
click at [315, 60] on button "Adicionar itens na mesa" at bounding box center [314, 62] width 62 height 14
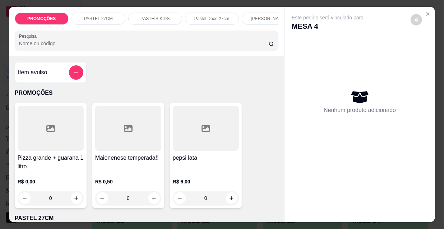
click at [43, 55] on div "PROMOÇÕES PASTEL 27CM PASTEIS KIDS Pastel Doce 27cm Esfihas Salgadas Esfihas do…" at bounding box center [146, 32] width 275 height 50
click at [41, 47] on input "Pesquisa" at bounding box center [143, 43] width 249 height 7
click at [73, 44] on input "Pesquisa" at bounding box center [143, 43] width 249 height 7
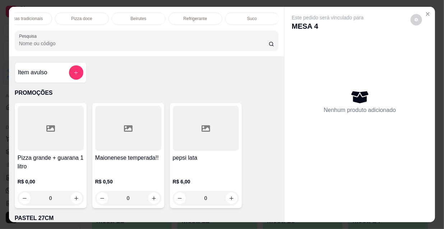
click at [36, 17] on p "Pizzas tradicionais" at bounding box center [25, 19] width 36 height 6
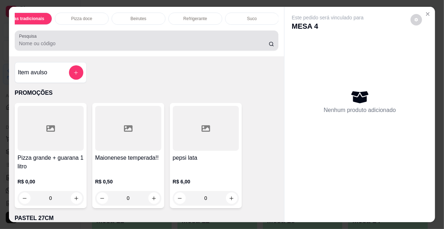
scroll to position [18, 0]
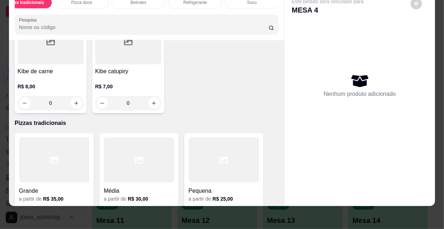
click at [71, 137] on div at bounding box center [54, 159] width 70 height 45
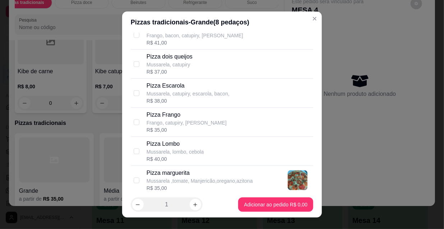
scroll to position [685, 0]
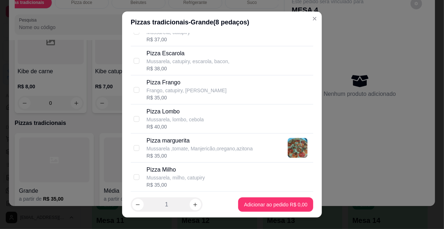
click at [192, 98] on div "R$ 35,00" at bounding box center [186, 97] width 80 height 7
checkbox input "true"
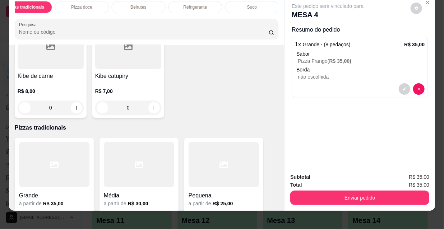
scroll to position [0, 0]
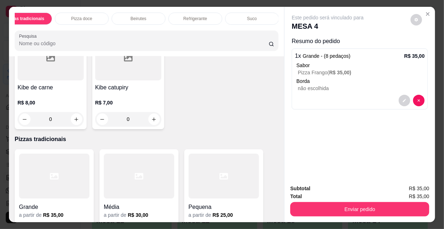
click at [187, 16] on p "Refrigerante" at bounding box center [195, 19] width 24 height 6
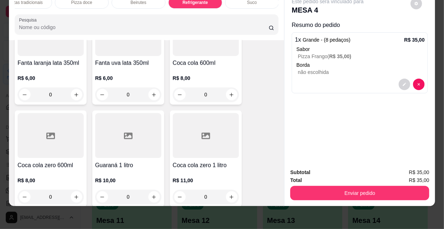
scroll to position [6698, 0]
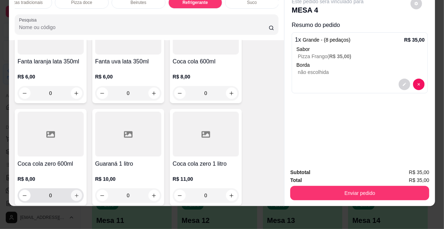
click at [74, 193] on icon "increase-product-quantity" at bounding box center [76, 195] width 5 height 5
type input "1"
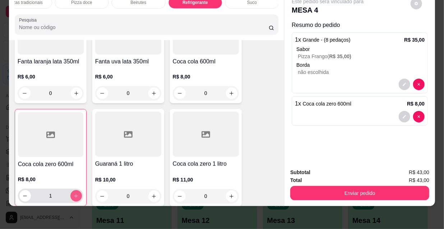
scroll to position [6699, 0]
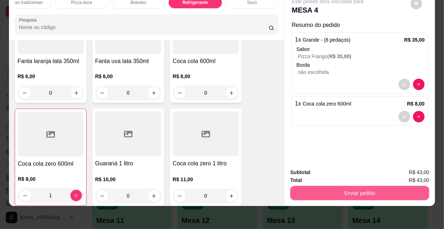
click at [340, 186] on button "Enviar pedido" at bounding box center [359, 193] width 139 height 14
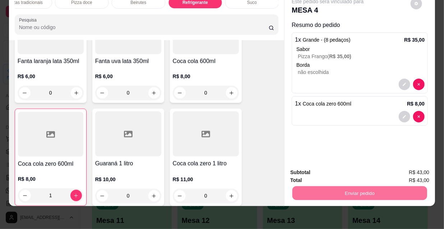
click at [334, 165] on button "Não registrar e enviar pedido" at bounding box center [336, 171] width 75 height 14
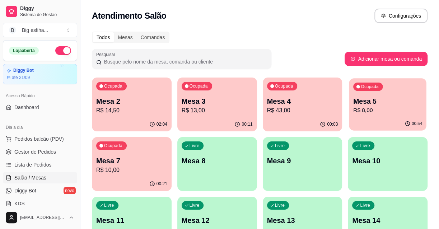
click at [386, 110] on p "R$ 8,00" at bounding box center [387, 110] width 69 height 8
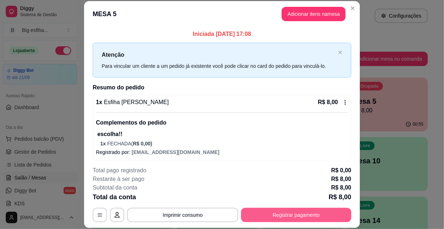
click at [294, 211] on button "Registrar pagamento" at bounding box center [296, 215] width 110 height 14
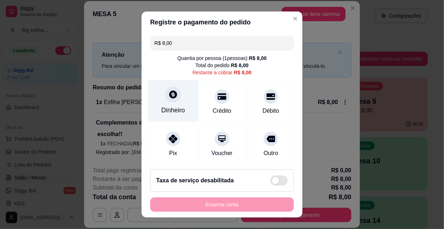
click at [164, 102] on div "Dinheiro" at bounding box center [173, 101] width 51 height 42
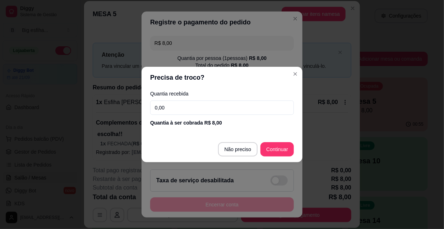
click at [169, 103] on input "0,00" at bounding box center [222, 108] width 144 height 14
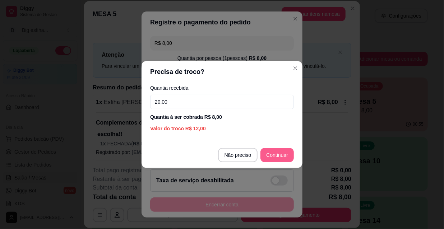
type input "20,00"
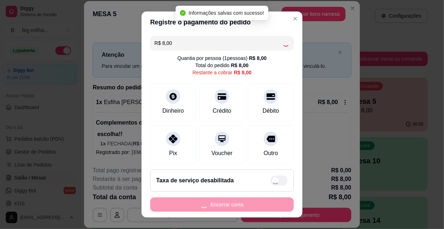
type input "R$ 0,00"
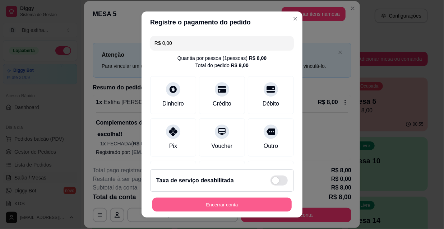
click at [265, 202] on button "Encerrar conta" at bounding box center [221, 205] width 139 height 14
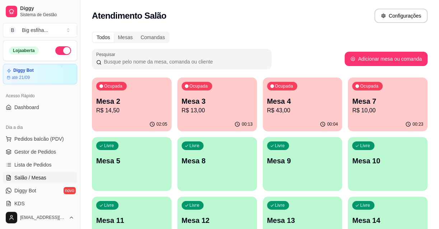
click at [367, 108] on p "R$ 10,00" at bounding box center [387, 110] width 71 height 9
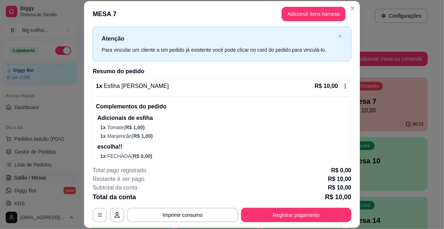
scroll to position [31, 0]
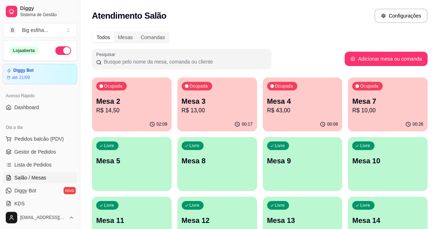
click at [195, 111] on p "R$ 13,00" at bounding box center [217, 110] width 71 height 9
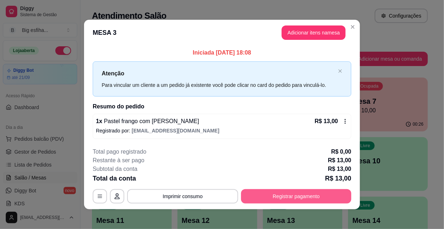
click at [290, 192] on button "Registrar pagamento" at bounding box center [296, 196] width 110 height 14
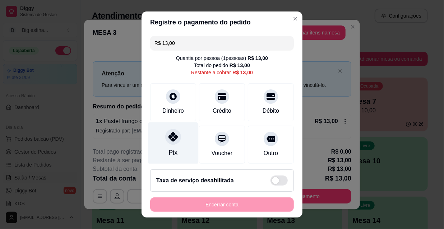
click at [177, 145] on div "Pix" at bounding box center [173, 143] width 51 height 42
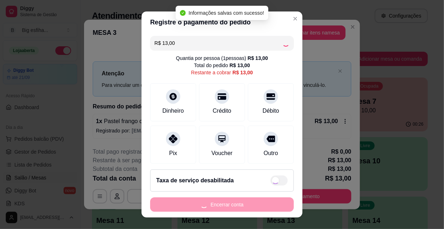
type input "R$ 0,00"
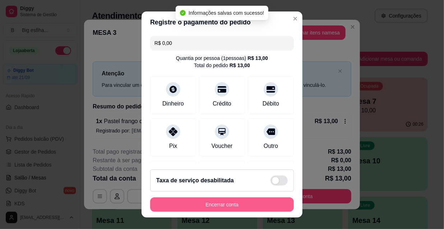
click at [250, 204] on button "Encerrar conta" at bounding box center [222, 204] width 144 height 14
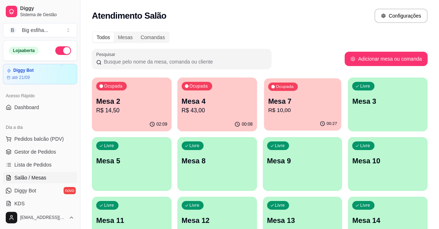
click at [277, 105] on p "Mesa 7" at bounding box center [302, 102] width 69 height 10
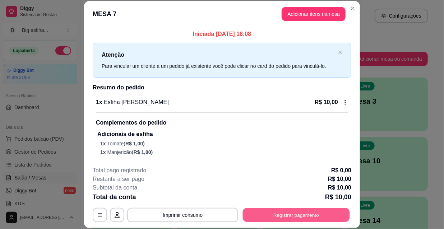
click at [333, 215] on button "Registrar pagamento" at bounding box center [296, 215] width 107 height 14
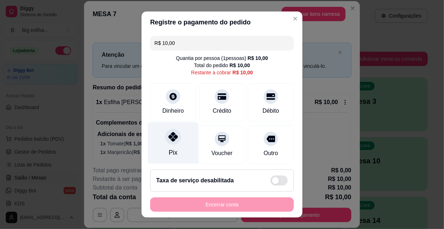
click at [167, 147] on div "Pix" at bounding box center [173, 143] width 51 height 42
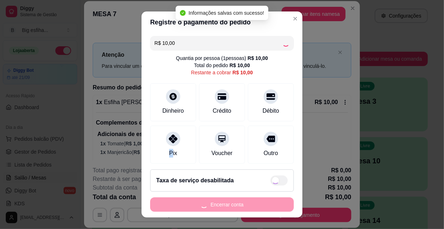
type input "R$ 0,00"
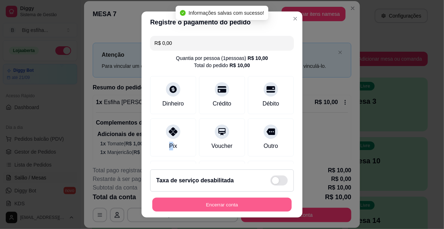
click at [221, 201] on button "Encerrar conta" at bounding box center [221, 205] width 139 height 14
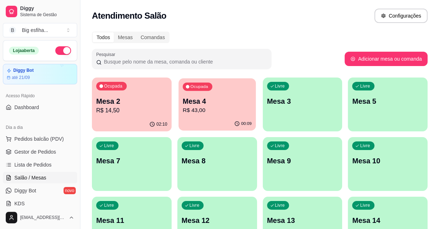
click at [208, 115] on div "Ocupada Mesa 4 R$ 43,00" at bounding box center [216, 97] width 77 height 39
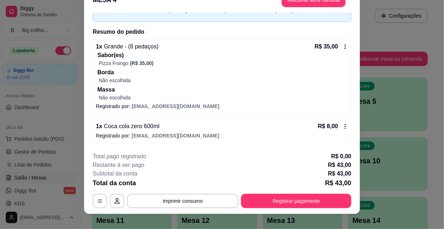
scroll to position [22, 0]
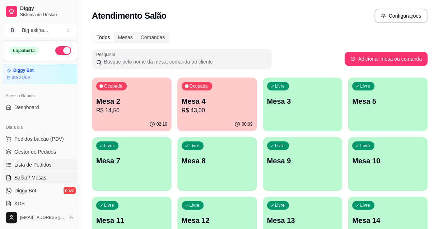
click at [39, 166] on span "Lista de Pedidos" at bounding box center [32, 164] width 37 height 7
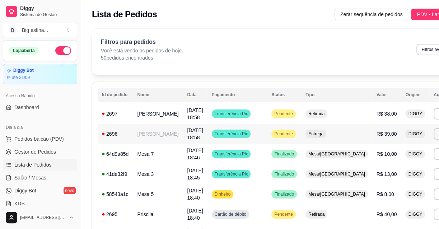
click at [301, 131] on td "Entrega" at bounding box center [336, 134] width 71 height 20
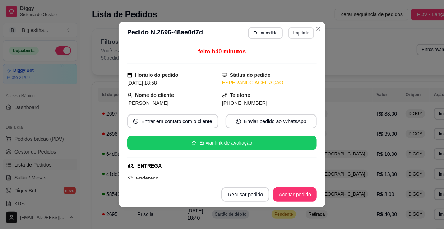
click at [295, 33] on button "Imprimir" at bounding box center [300, 32] width 25 height 11
click at [295, 63] on button "IMPRESSORA" at bounding box center [286, 57] width 50 height 11
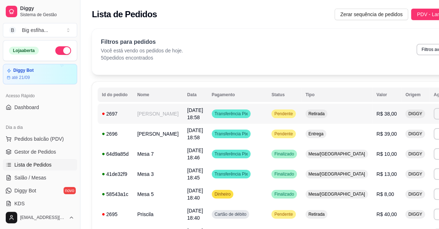
click at [307, 116] on span "Retirada" at bounding box center [316, 114] width 19 height 6
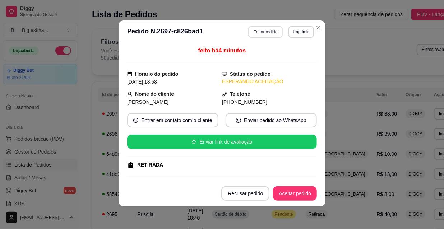
click at [251, 34] on button "Editar pedido" at bounding box center [265, 31] width 34 height 11
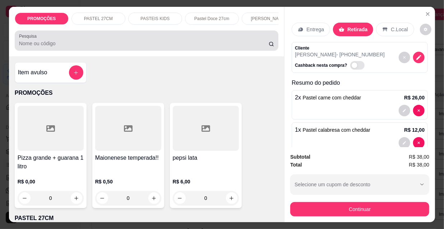
click at [28, 47] on input "Pesquisa" at bounding box center [143, 43] width 249 height 7
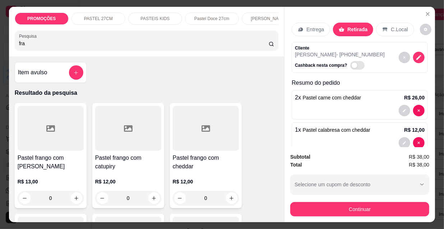
type input "fra"
click at [180, 160] on h4 "Pastel frango com cheddar" at bounding box center [206, 162] width 66 height 17
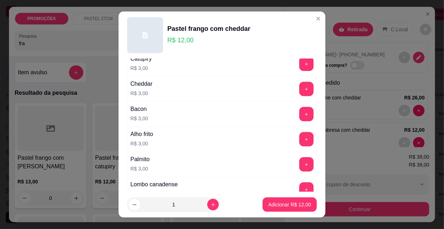
scroll to position [261, 0]
click at [299, 108] on button "+" at bounding box center [306, 113] width 14 height 14
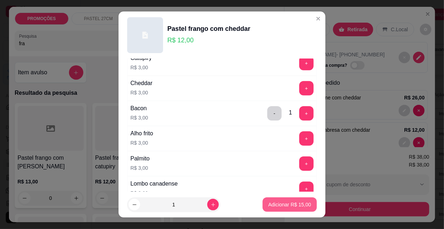
click at [286, 202] on p "Adicionar R$ 15,00" at bounding box center [289, 204] width 43 height 7
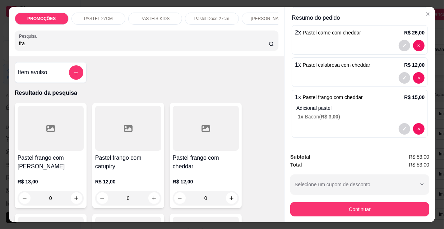
scroll to position [18, 0]
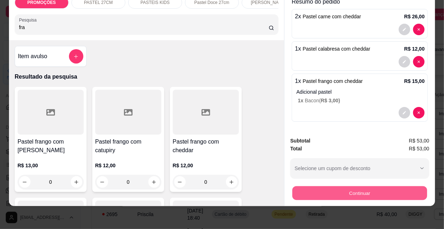
click at [302, 186] on button "Continuar" at bounding box center [359, 193] width 135 height 14
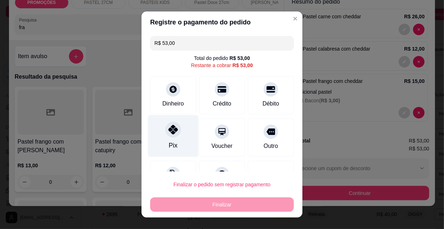
click at [167, 136] on div at bounding box center [173, 130] width 16 height 16
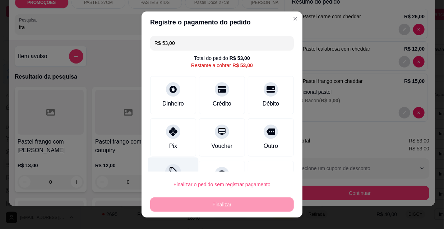
type input "R$ 0,00"
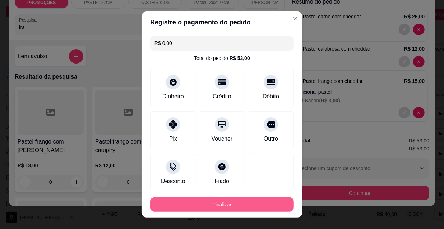
click at [194, 207] on button "Finalizar" at bounding box center [222, 204] width 144 height 14
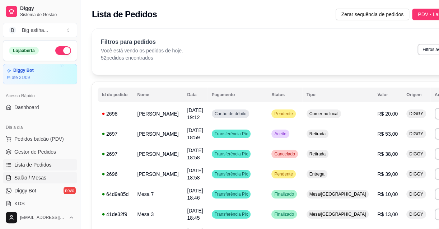
click at [42, 175] on span "Salão / Mesas" at bounding box center [30, 177] width 32 height 7
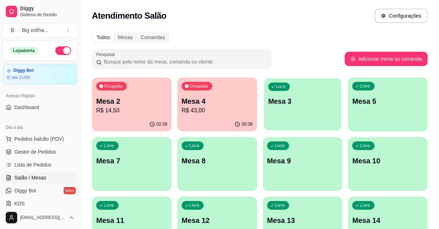
click at [319, 118] on div "Livre Mesa 3" at bounding box center [302, 100] width 77 height 44
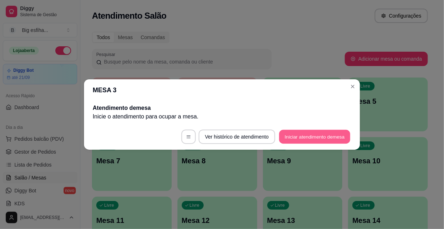
click at [312, 137] on button "Iniciar atendimento de mesa" at bounding box center [314, 137] width 71 height 14
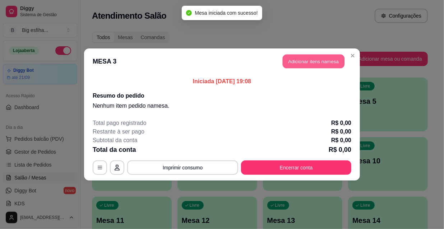
click at [305, 61] on button "Adicionar itens na mesa" at bounding box center [314, 62] width 62 height 14
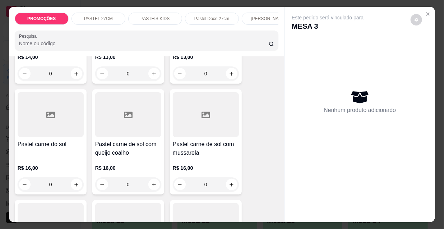
scroll to position [914, 0]
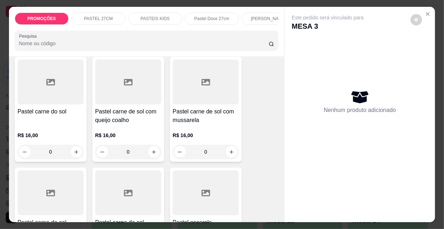
click at [186, 107] on h4 "Pastel carne de sol com mussarela" at bounding box center [206, 115] width 66 height 17
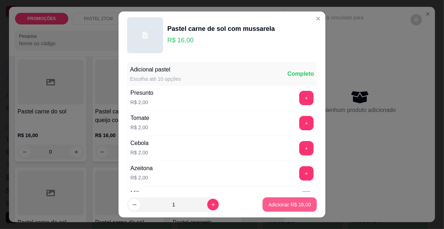
click at [294, 205] on p "Adicionar R$ 16,00" at bounding box center [289, 204] width 43 height 7
type input "1"
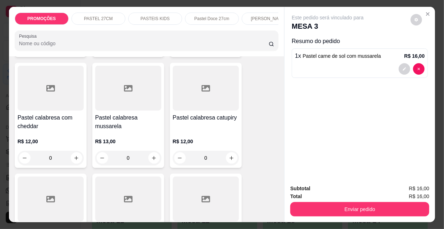
scroll to position [685, 0]
click at [132, 124] on h4 "Pastel calabresa mussarela" at bounding box center [128, 122] width 66 height 17
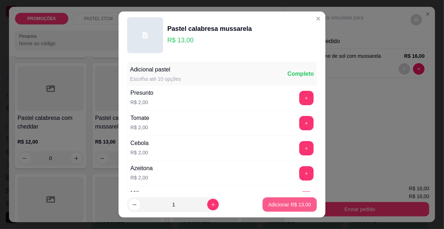
click at [281, 205] on p "Adicionar R$ 13,00" at bounding box center [289, 204] width 43 height 7
type input "1"
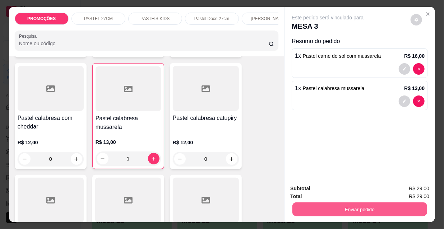
click at [344, 210] on button "Enviar pedido" at bounding box center [359, 209] width 135 height 14
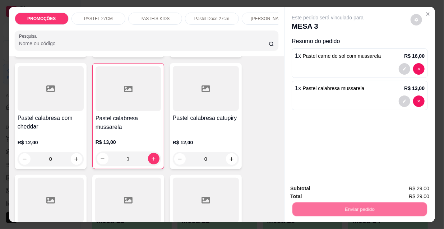
click at [327, 187] on button "Não registrar e enviar pedido" at bounding box center [336, 189] width 75 height 14
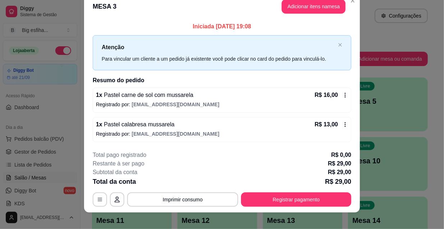
scroll to position [18, 0]
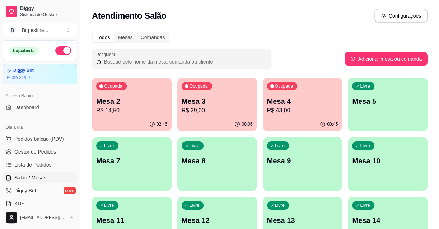
click at [374, 118] on div "Livre Mesa 5" at bounding box center [388, 100] width 80 height 45
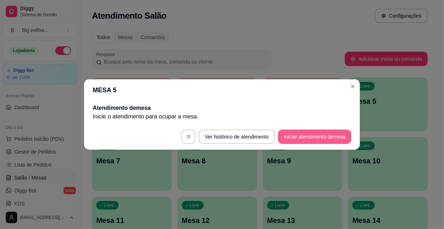
click at [302, 139] on button "Iniciar atendimento de mesa" at bounding box center [314, 137] width 73 height 14
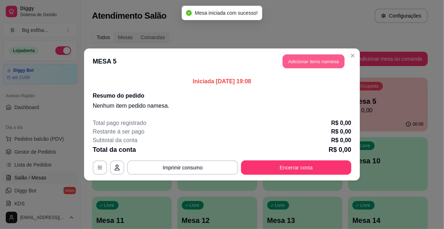
click at [298, 57] on button "Adicionar itens na mesa" at bounding box center [314, 62] width 62 height 14
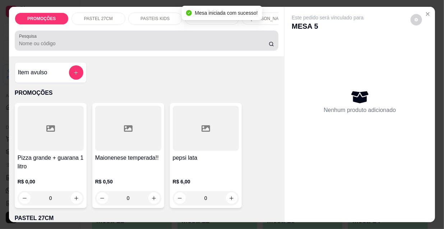
click at [36, 47] on input "Pesquisa" at bounding box center [143, 43] width 249 height 7
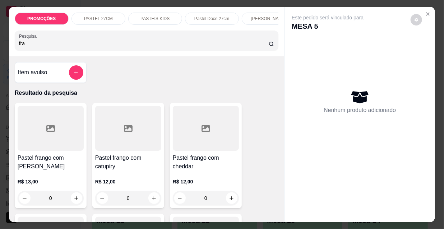
type input "fra"
drag, startPoint x: 37, startPoint y: 168, endPoint x: 40, endPoint y: 170, distance: 3.9
click at [40, 170] on h4 "Pastel frango com [PERSON_NAME]" at bounding box center [51, 162] width 66 height 17
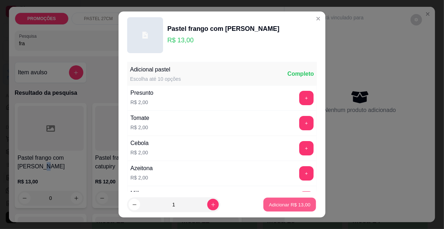
click at [276, 210] on button "Adicionar R$ 13,00" at bounding box center [289, 205] width 53 height 14
type input "1"
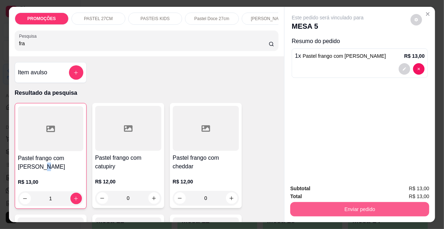
click at [310, 209] on button "Enviar pedido" at bounding box center [359, 209] width 139 height 14
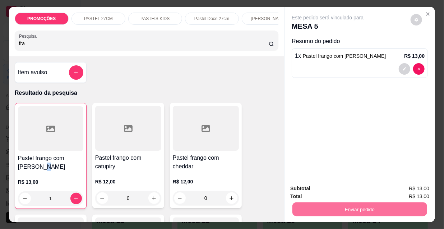
click at [314, 191] on button "Não registrar e enviar pedido" at bounding box center [336, 188] width 73 height 13
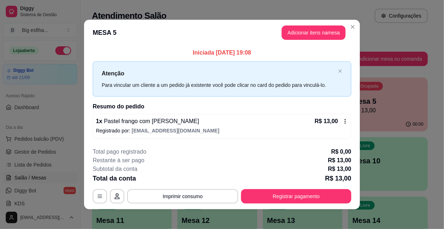
click at [209, 121] on div "1 x Pastel frango com mussarela R$ 13,00" at bounding box center [222, 121] width 252 height 9
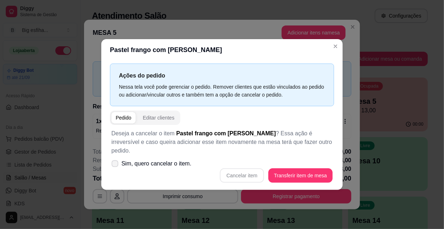
click at [147, 160] on span "Sim, quero cancelar o item." at bounding box center [156, 163] width 70 height 9
click at [116, 165] on input "Sim, quero cancelar o item." at bounding box center [113, 167] width 5 height 5
checkbox input "true"
click at [233, 174] on button "Cancelar item" at bounding box center [241, 176] width 43 height 14
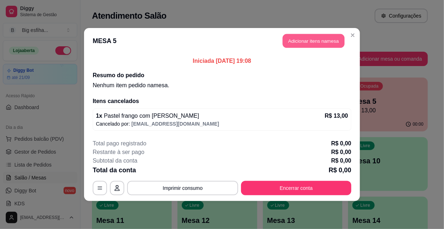
click at [319, 39] on button "Adicionar itens na mesa" at bounding box center [314, 41] width 62 height 14
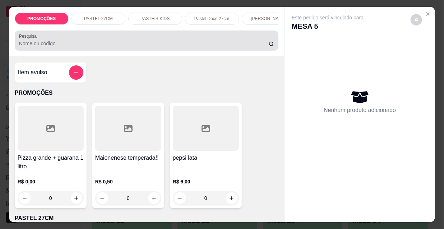
click at [25, 47] on input "Pesquisa" at bounding box center [143, 43] width 249 height 7
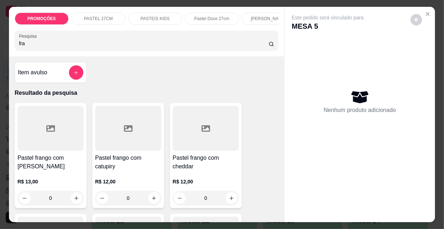
scroll to position [32, 0]
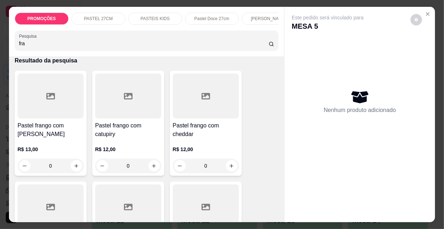
type input "fra"
click at [121, 136] on h4 "Pastel frango com catupiry" at bounding box center [128, 129] width 66 height 17
click at [303, 210] on button "Adicionar R$ 12,00" at bounding box center [289, 204] width 54 height 14
type input "1"
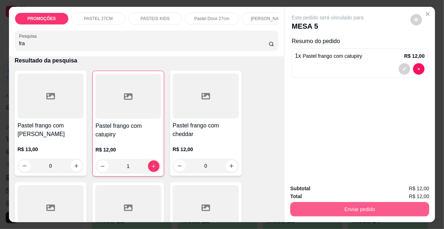
click at [324, 207] on button "Enviar pedido" at bounding box center [359, 209] width 139 height 14
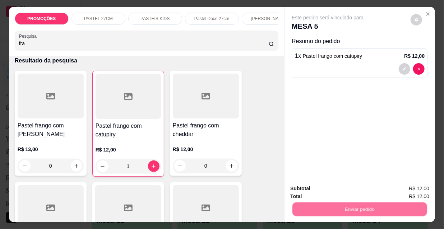
click at [324, 190] on button "Não registrar e enviar pedido" at bounding box center [336, 188] width 73 height 13
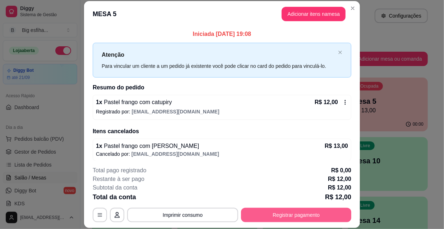
click at [274, 208] on button "Registrar pagamento" at bounding box center [296, 215] width 110 height 14
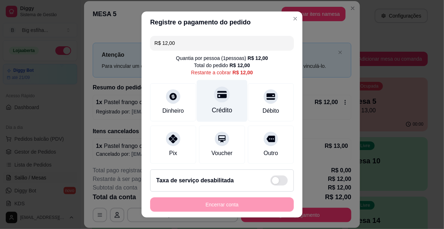
click at [220, 107] on div "Crédito" at bounding box center [222, 110] width 20 height 9
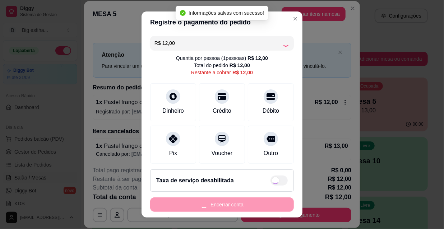
click at [206, 202] on div "Encerrar conta" at bounding box center [222, 204] width 144 height 14
type input "R$ 0,00"
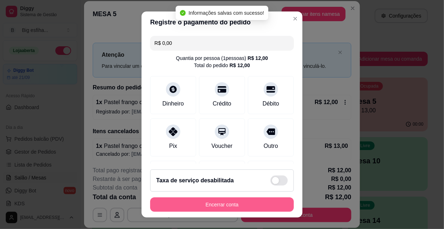
click at [206, 202] on button "Encerrar conta" at bounding box center [222, 204] width 144 height 14
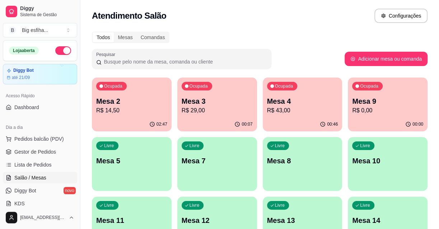
click at [219, 104] on p "Mesa 3" at bounding box center [217, 101] width 71 height 10
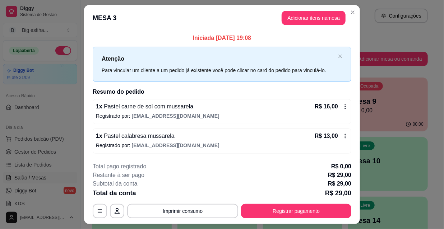
scroll to position [18, 0]
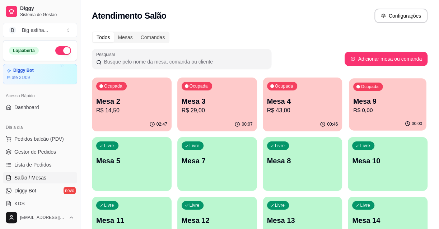
click at [403, 103] on p "Mesa 9" at bounding box center [387, 102] width 69 height 10
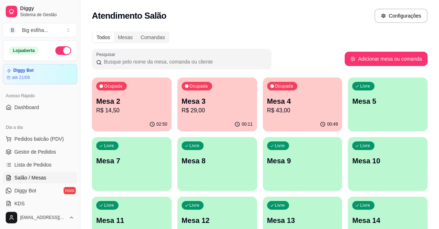
click at [281, 103] on p "Mesa 4" at bounding box center [302, 101] width 71 height 10
click at [228, 101] on p "Mesa 3" at bounding box center [217, 101] width 71 height 10
click at [143, 101] on p "Mesa 2" at bounding box center [131, 102] width 69 height 10
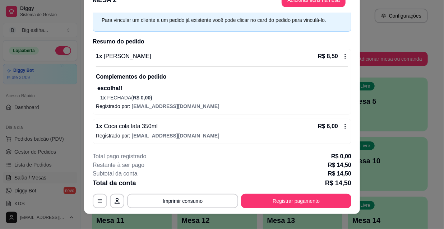
scroll to position [22, 0]
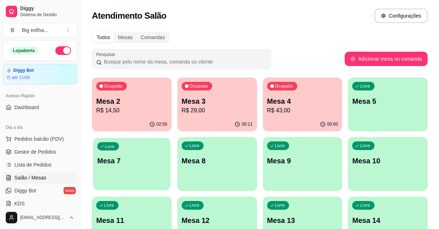
click at [130, 160] on p "Mesa 7" at bounding box center [131, 161] width 69 height 10
click at [158, 163] on p "Mesa 7" at bounding box center [131, 161] width 71 height 10
click at [224, 108] on p "R$ 29,00" at bounding box center [217, 110] width 71 height 9
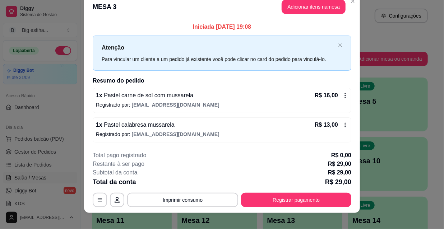
scroll to position [18, 0]
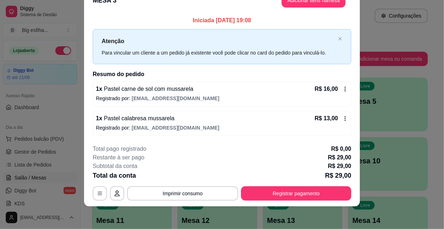
click at [282, 179] on div "Total da conta R$ 29,00" at bounding box center [222, 176] width 258 height 10
drag, startPoint x: 283, startPoint y: 184, endPoint x: 284, endPoint y: 194, distance: 10.2
click at [283, 185] on div "**********" at bounding box center [222, 173] width 258 height 56
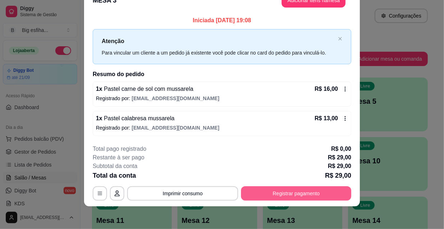
click at [284, 194] on button "Registrar pagamento" at bounding box center [296, 193] width 110 height 14
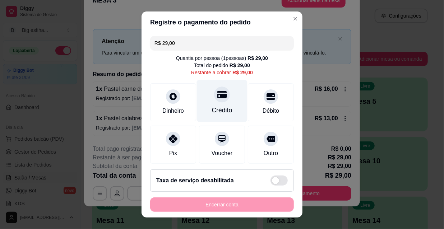
click at [214, 95] on div at bounding box center [222, 95] width 16 height 16
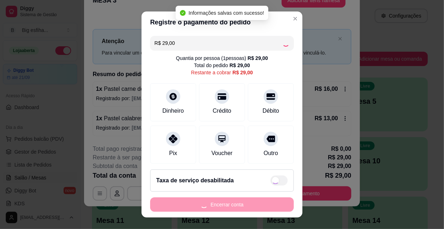
type input "R$ 0,00"
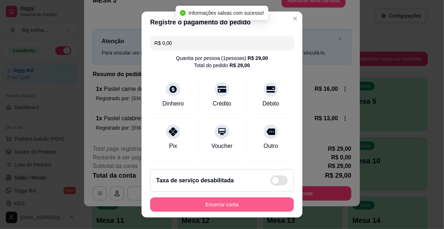
click at [228, 202] on button "Encerrar conta" at bounding box center [222, 204] width 144 height 14
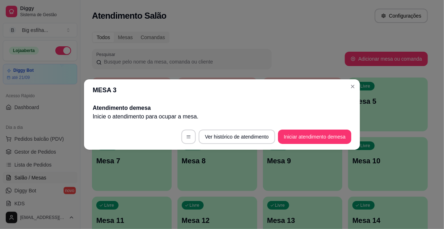
scroll to position [0, 0]
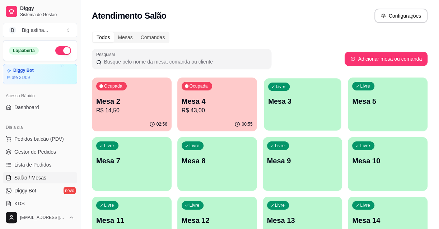
click at [287, 114] on div "Livre Mesa 3" at bounding box center [302, 100] width 77 height 44
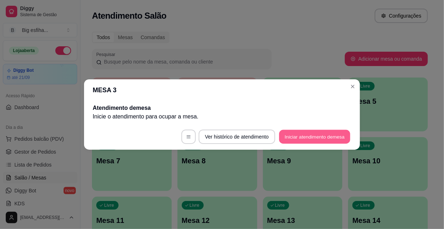
click at [327, 135] on button "Iniciar atendimento de mesa" at bounding box center [314, 137] width 71 height 14
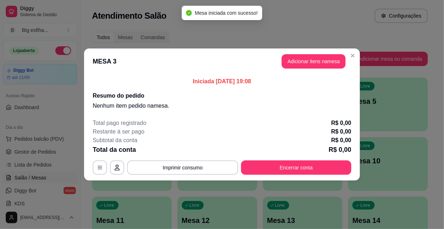
click at [298, 69] on header "MESA 3 Adicionar itens na mesa" at bounding box center [222, 61] width 276 height 26
click at [298, 61] on button "Adicionar itens na mesa" at bounding box center [314, 62] width 62 height 14
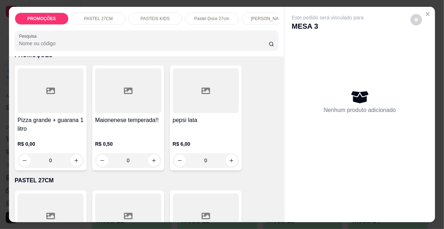
scroll to position [98, 0]
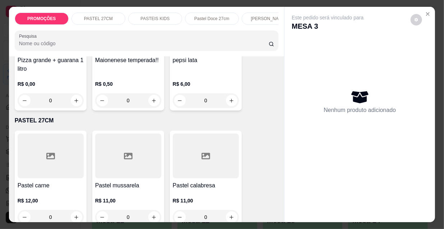
click at [124, 157] on icon at bounding box center [128, 156] width 9 height 6
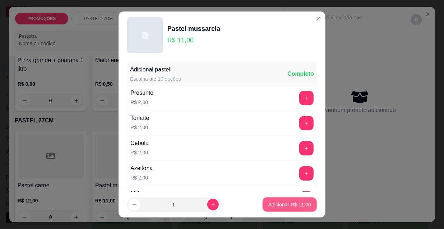
click at [279, 201] on p "Adicionar R$ 11,00" at bounding box center [289, 204] width 43 height 7
type input "1"
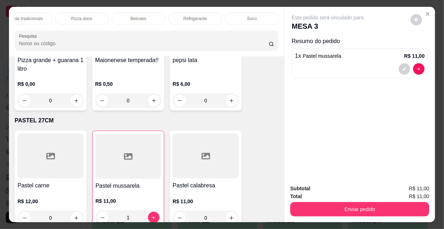
scroll to position [0, 183]
click at [200, 16] on p "Kibes" at bounding box center [199, 19] width 11 height 6
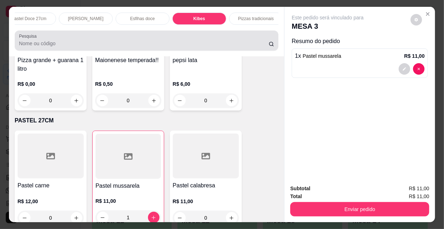
scroll to position [18, 0]
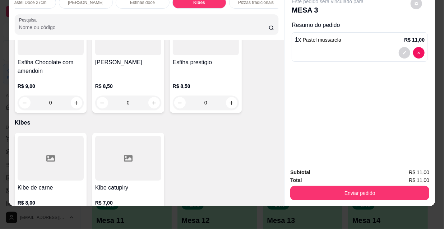
click at [71, 214] on button "increase-product-quantity" at bounding box center [76, 219] width 11 height 11
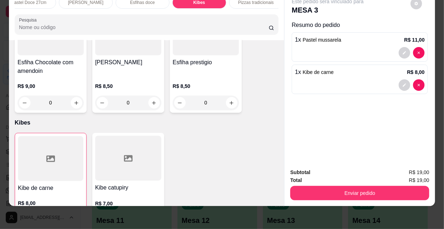
type input "1"
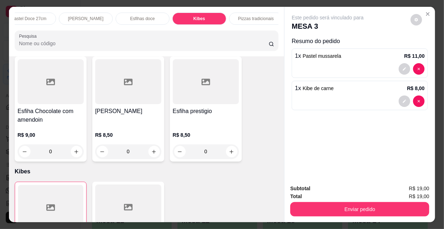
scroll to position [0, 0]
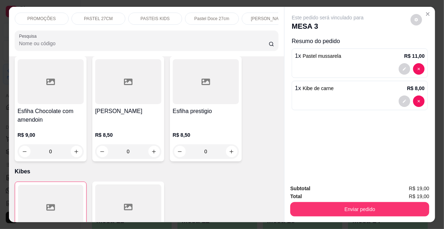
click at [102, 18] on p "PASTEL 27CM" at bounding box center [98, 19] width 29 height 6
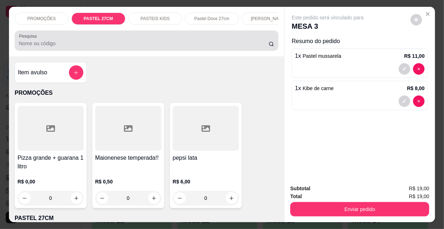
click at [47, 47] on input "Pesquisa" at bounding box center [143, 43] width 249 height 7
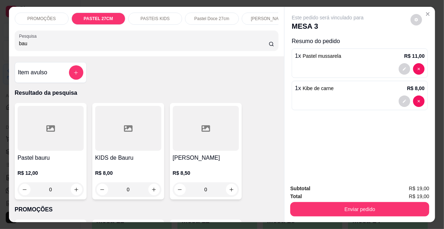
type input "bau"
click at [52, 145] on div at bounding box center [51, 128] width 66 height 45
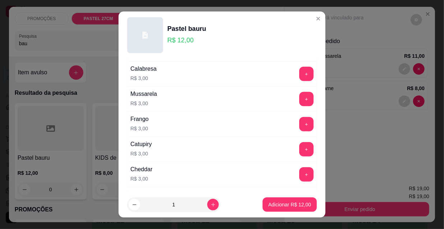
scroll to position [196, 0]
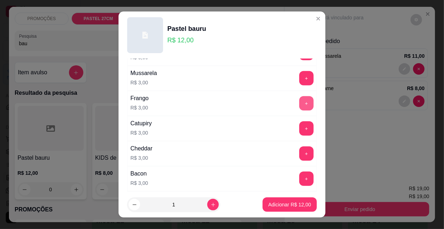
click at [299, 99] on button "+" at bounding box center [306, 103] width 14 height 14
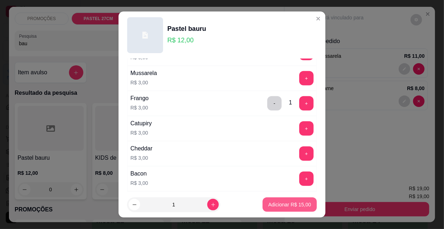
click at [300, 205] on p "Adicionar R$ 15,00" at bounding box center [289, 204] width 43 height 7
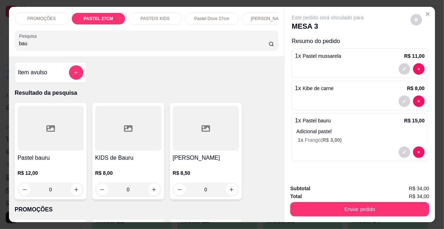
scroll to position [18, 0]
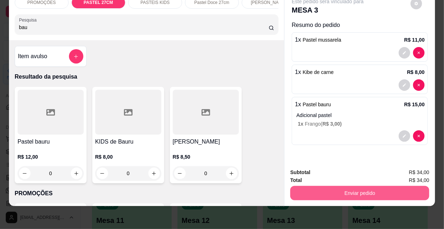
click at [330, 187] on button "Enviar pedido" at bounding box center [359, 193] width 139 height 14
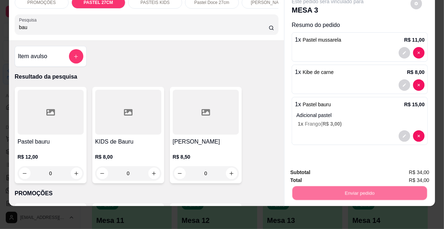
click at [317, 170] on button "Não registrar e enviar pedido" at bounding box center [336, 171] width 75 height 14
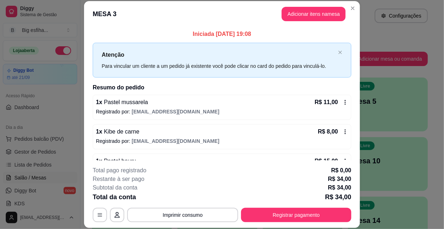
scroll to position [61, 0]
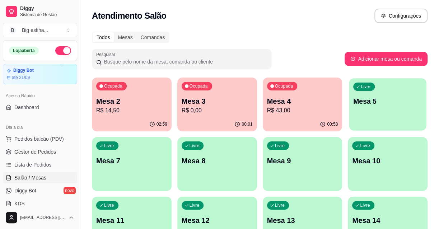
click at [382, 101] on p "Mesa 5" at bounding box center [387, 102] width 69 height 10
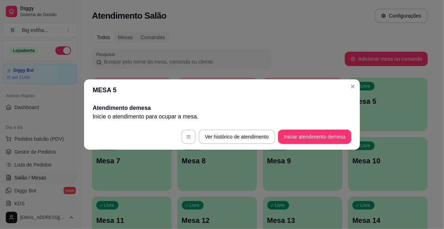
click at [329, 128] on footer "Ver histórico de atendimento Iniciar atendimento de mesa" at bounding box center [222, 137] width 276 height 26
click at [330, 136] on button "Iniciar atendimento de mesa" at bounding box center [314, 137] width 73 height 14
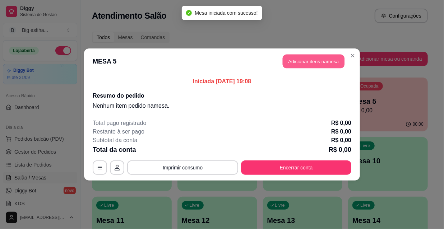
click at [296, 63] on button "Adicionar itens na mesa" at bounding box center [314, 62] width 62 height 14
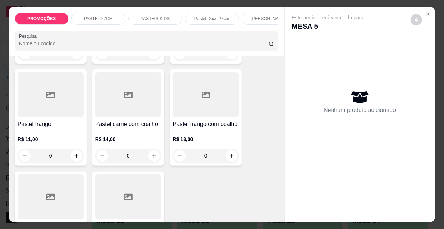
scroll to position [2154, 0]
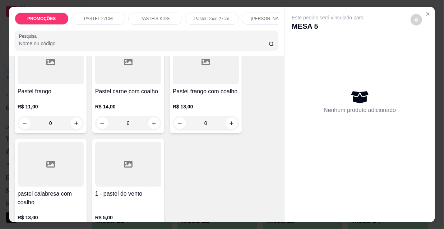
click at [55, 190] on h4 "pastel calabresa com coalho" at bounding box center [51, 198] width 66 height 17
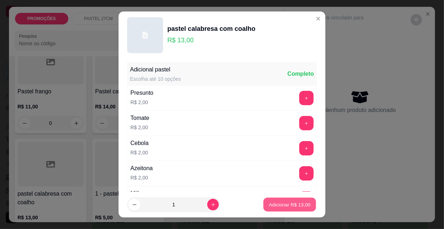
click at [297, 207] on p "Adicionar R$ 13,00" at bounding box center [290, 204] width 42 height 7
type input "1"
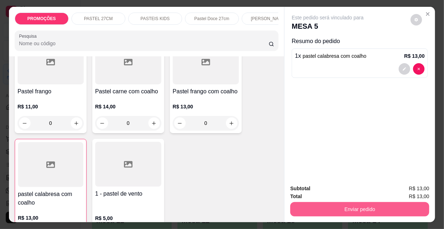
click at [352, 205] on button "Enviar pedido" at bounding box center [359, 209] width 139 height 14
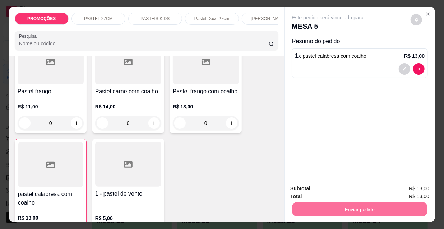
click at [331, 190] on button "Não registrar e enviar pedido" at bounding box center [336, 188] width 73 height 13
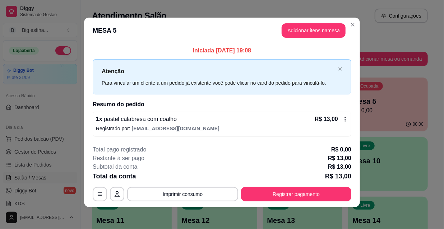
scroll to position [3, 0]
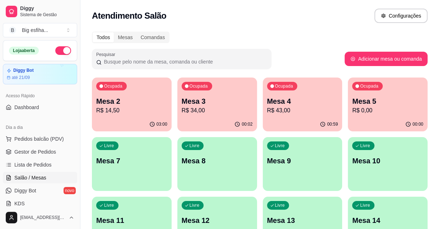
click at [238, 123] on icon "button" at bounding box center [237, 124] width 6 height 6
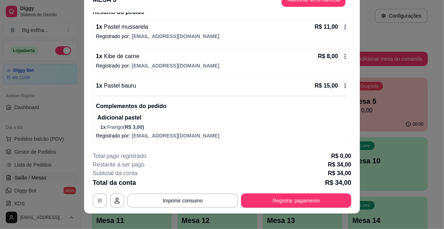
scroll to position [22, 0]
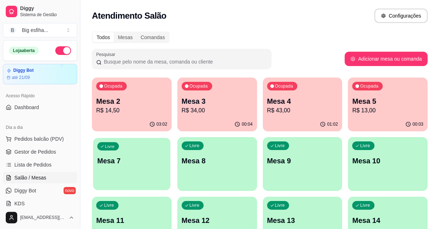
click at [143, 168] on div "Livre Mesa 7" at bounding box center [131, 160] width 77 height 44
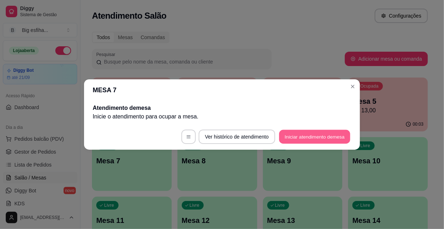
click at [303, 144] on button "Iniciar atendimento de mesa" at bounding box center [314, 137] width 71 height 14
click at [303, 144] on footer "Ver histórico de atendimento Iniciar atendimento de mesa" at bounding box center [222, 137] width 276 height 26
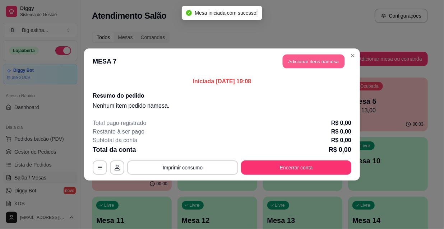
click at [300, 61] on button "Adicionar itens na mesa" at bounding box center [314, 62] width 62 height 14
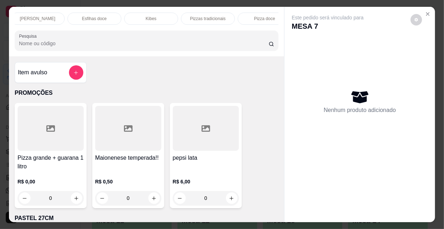
scroll to position [0, 414]
click at [138, 16] on p "Beirutes" at bounding box center [139, 19] width 16 height 6
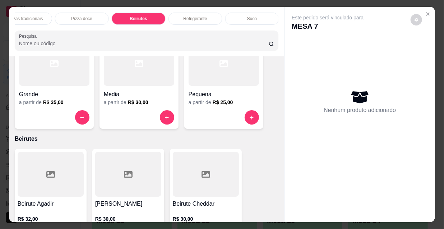
scroll to position [0, 183]
click at [85, 16] on p "[PERSON_NAME]" at bounding box center [86, 19] width 36 height 6
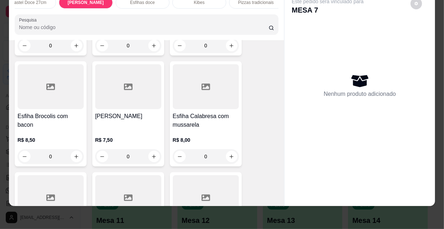
scroll to position [3901, 0]
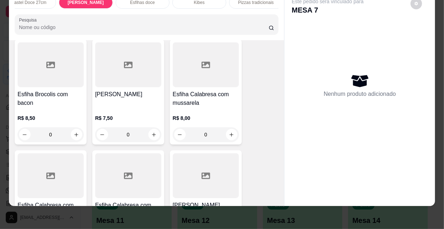
click at [204, 90] on h4 "Esfiha Calabresa com mussarela" at bounding box center [206, 98] width 66 height 17
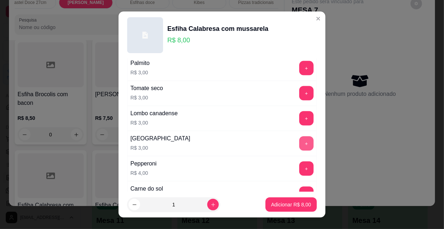
scroll to position [596, 0]
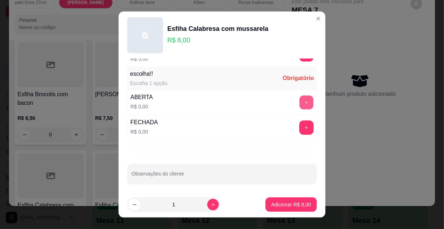
click at [299, 100] on button "+" at bounding box center [306, 103] width 14 height 14
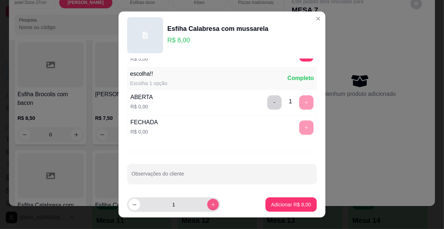
click at [207, 208] on button "increase-product-quantity" at bounding box center [212, 204] width 11 height 11
type input "2"
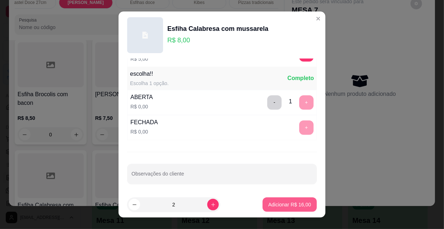
click at [276, 202] on p "Adicionar R$ 16,00" at bounding box center [289, 204] width 43 height 7
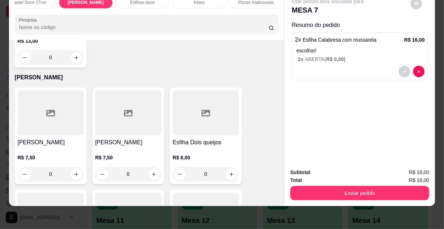
scroll to position [3313, 0]
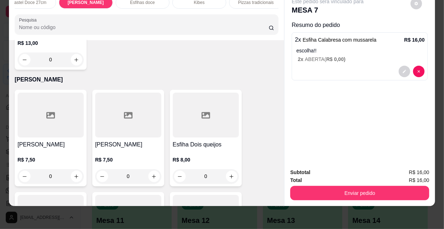
click at [56, 140] on h4 "[PERSON_NAME]" at bounding box center [51, 144] width 66 height 9
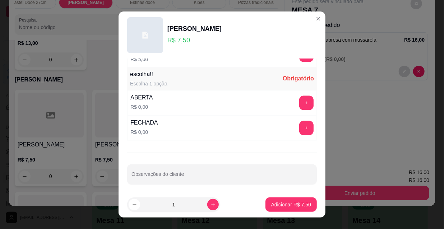
scroll to position [596, 0]
click at [299, 97] on button "+" at bounding box center [306, 103] width 14 height 14
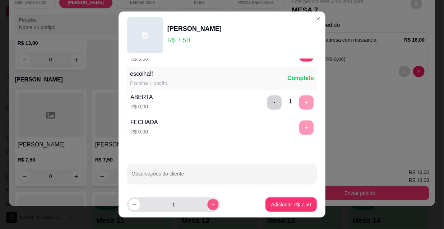
click at [210, 204] on icon "increase-product-quantity" at bounding box center [212, 204] width 5 height 5
type input "2"
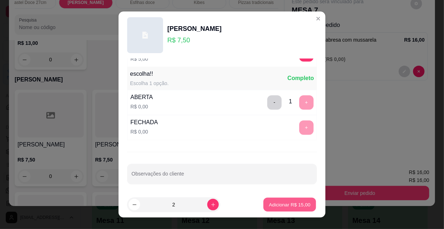
click at [275, 205] on p "Adicionar R$ 15,00" at bounding box center [290, 204] width 42 height 7
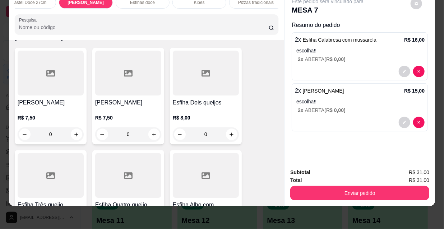
scroll to position [3411, 0]
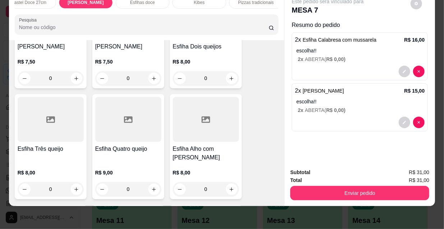
click at [114, 145] on h4 "Esfiha Quatro queijo" at bounding box center [128, 149] width 66 height 9
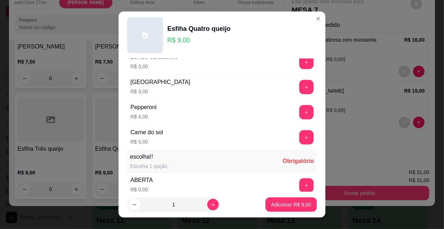
scroll to position [596, 0]
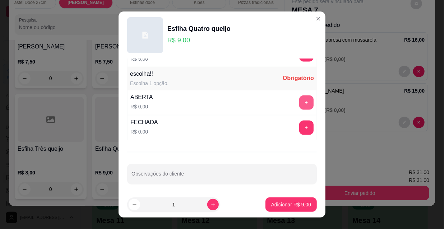
click at [299, 96] on button "+" at bounding box center [306, 102] width 14 height 14
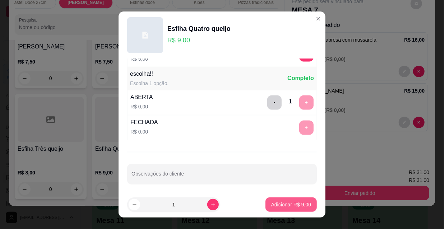
click at [294, 199] on button "Adicionar R$ 9,00" at bounding box center [290, 204] width 51 height 14
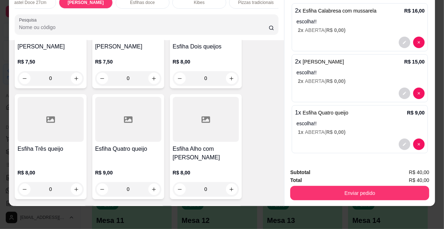
scroll to position [0, 0]
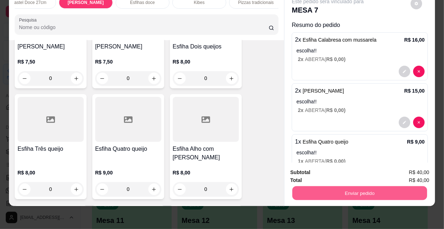
click at [355, 186] on button "Enviar pedido" at bounding box center [359, 193] width 135 height 14
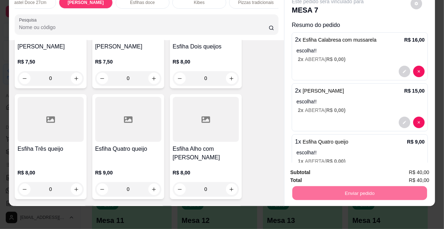
click at [339, 171] on button "Não registrar e enviar pedido" at bounding box center [336, 170] width 73 height 13
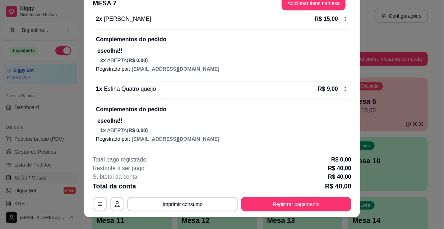
scroll to position [22, 0]
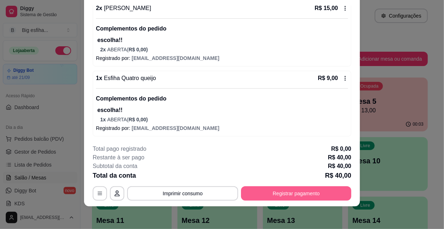
click at [284, 193] on button "Registrar pagamento" at bounding box center [296, 193] width 110 height 14
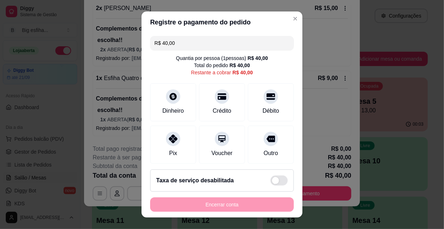
click at [237, 100] on div "Dinheiro Crédito Débito" at bounding box center [222, 102] width 144 height 38
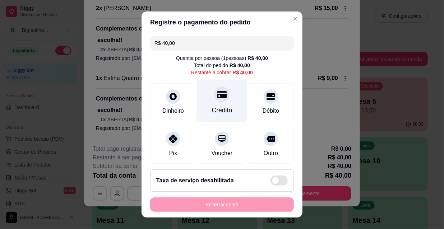
click at [228, 98] on div "Crédito" at bounding box center [222, 101] width 51 height 42
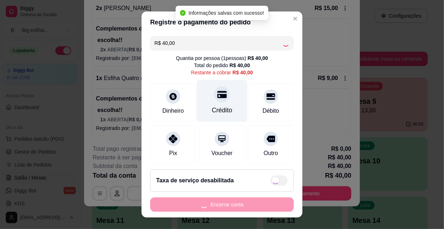
type input "R$ 0,00"
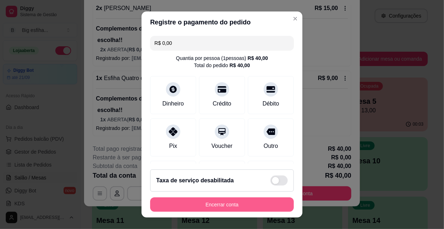
click at [214, 202] on button "Encerrar conta" at bounding box center [222, 204] width 144 height 14
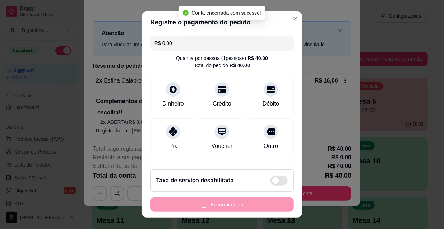
scroll to position [0, 0]
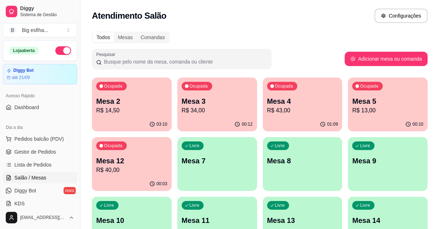
click at [148, 155] on div "Ocupada Mesa 12 R$ 40,00" at bounding box center [132, 157] width 80 height 40
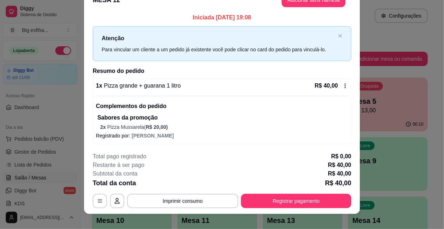
scroll to position [22, 0]
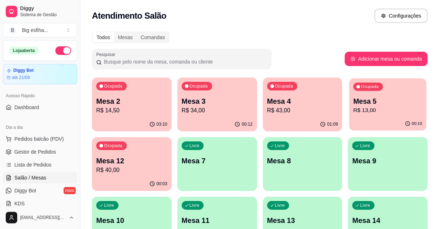
click at [371, 113] on p "R$ 13,00" at bounding box center [387, 110] width 69 height 8
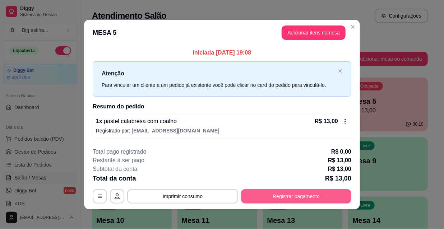
click at [270, 197] on button "Registrar pagamento" at bounding box center [296, 196] width 110 height 14
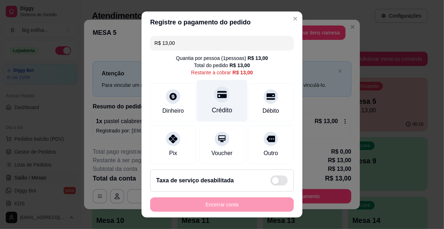
click at [216, 85] on div "Crédito" at bounding box center [222, 101] width 51 height 42
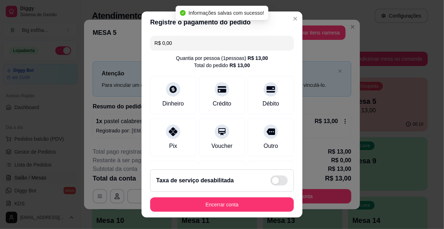
scroll to position [83, 0]
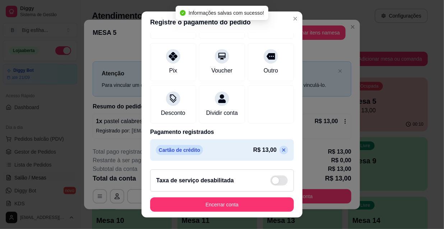
click at [282, 149] on icon at bounding box center [283, 150] width 3 height 3
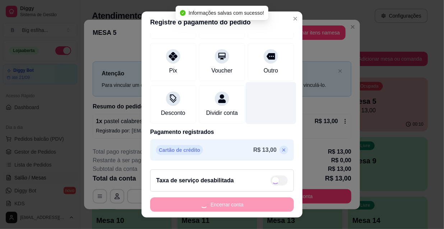
scroll to position [0, 0]
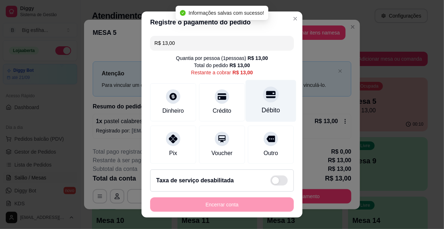
click at [253, 84] on div "Débito" at bounding box center [271, 101] width 51 height 42
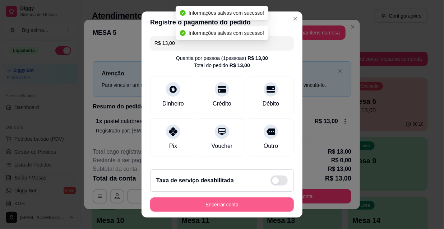
type input "R$ 0,00"
click at [237, 207] on button "Encerrar conta" at bounding box center [222, 204] width 144 height 14
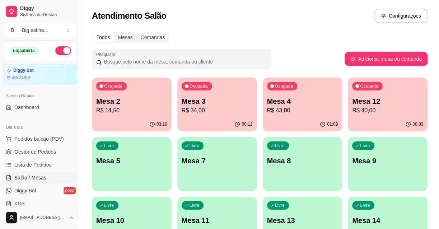
click at [121, 116] on div "Ocupada Mesa 2 R$ 14,50" at bounding box center [132, 98] width 80 height 40
click at [230, 116] on div "Ocupada Mesa 3 R$ 34,00" at bounding box center [216, 97] width 77 height 39
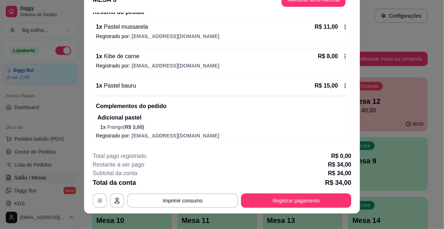
scroll to position [22, 0]
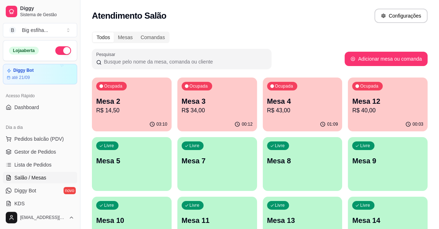
click at [285, 115] on p "R$ 43,00" at bounding box center [302, 110] width 71 height 9
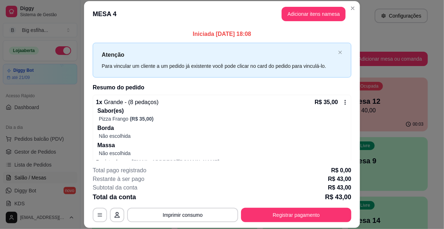
scroll to position [42, 0]
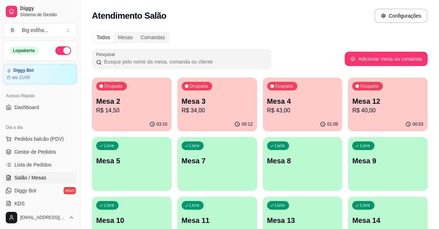
click at [386, 115] on div "Ocupada Mesa 12 R$ 40,00" at bounding box center [388, 98] width 80 height 40
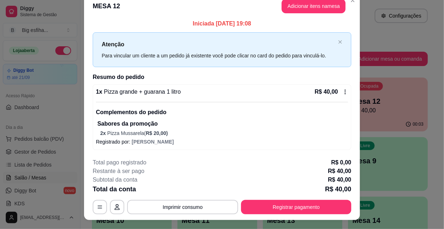
scroll to position [22, 0]
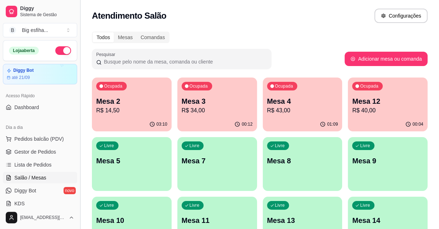
click at [81, 158] on button "Toggle Sidebar" at bounding box center [80, 114] width 6 height 229
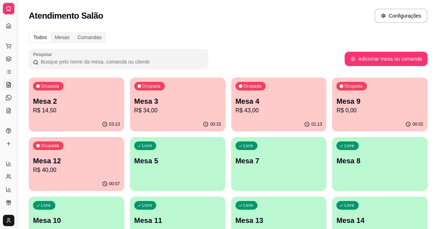
click at [18, 135] on button "Toggle Sidebar" at bounding box center [17, 114] width 6 height 229
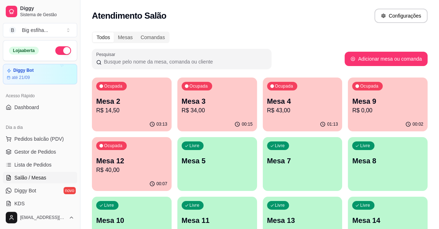
click at [136, 172] on p "R$ 40,00" at bounding box center [131, 170] width 71 height 9
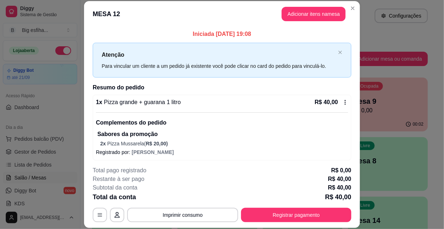
scroll to position [3, 0]
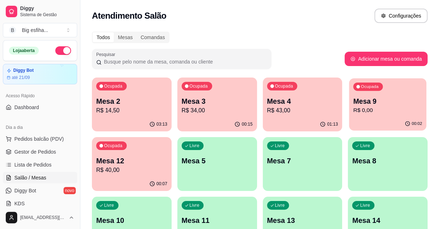
click at [372, 119] on div "00:02" at bounding box center [387, 124] width 77 height 14
click at [230, 157] on p "Mesa 5" at bounding box center [217, 161] width 71 height 10
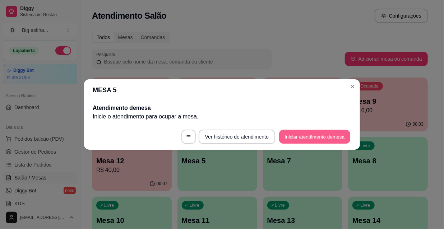
click at [308, 141] on button "Iniciar atendimento de mesa" at bounding box center [314, 137] width 71 height 14
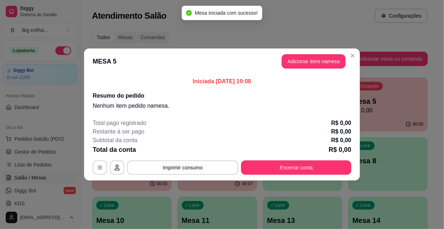
click at [305, 69] on header "MESA 5 Adicionar itens na mesa" at bounding box center [222, 61] width 276 height 26
click at [302, 65] on button "Adicionar itens na mesa" at bounding box center [313, 61] width 64 height 14
click at [110, 47] on input "Pesquisa" at bounding box center [143, 43] width 249 height 7
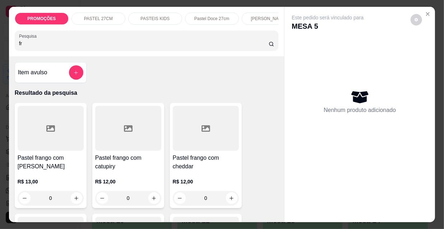
scroll to position [98, 0]
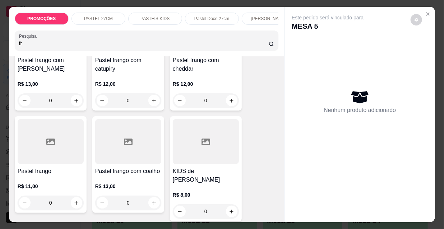
type input "fr"
click at [65, 162] on div at bounding box center [51, 141] width 66 height 45
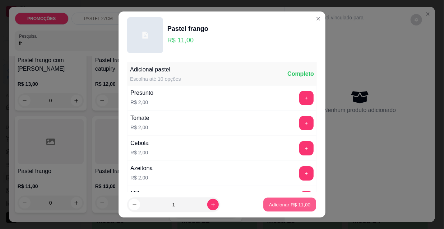
click at [277, 206] on p "Adicionar R$ 11,00" at bounding box center [290, 204] width 42 height 7
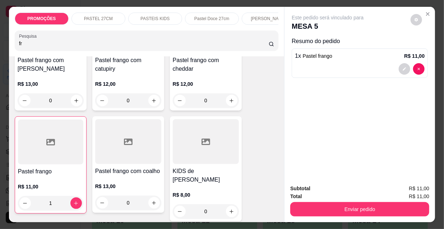
type input "1"
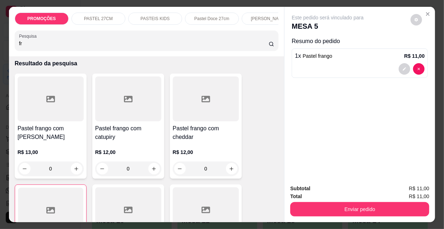
scroll to position [0, 0]
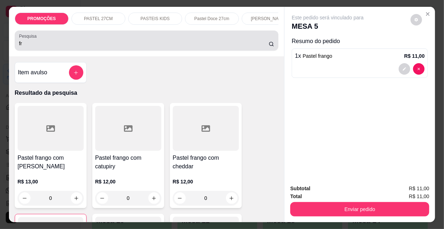
click at [45, 47] on input "fr" at bounding box center [143, 43] width 249 height 7
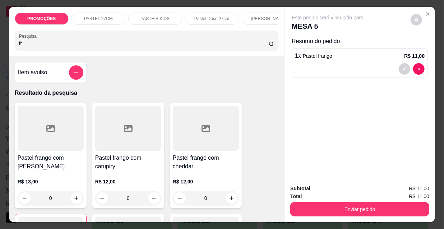
click at [44, 47] on input "fr" at bounding box center [143, 43] width 249 height 7
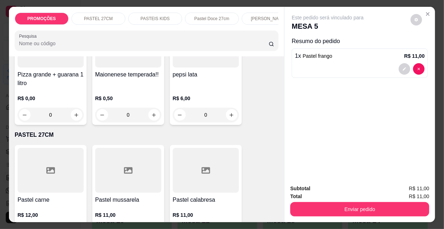
scroll to position [98, 0]
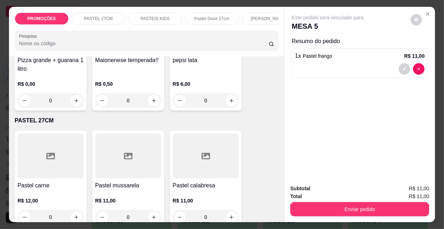
click at [59, 168] on div at bounding box center [51, 156] width 66 height 45
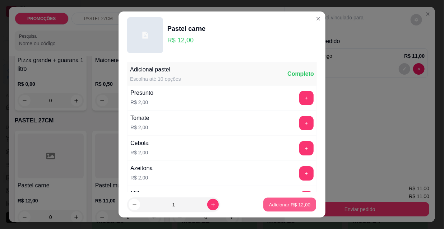
click at [271, 205] on p "Adicionar R$ 12,00" at bounding box center [290, 204] width 42 height 7
type input "1"
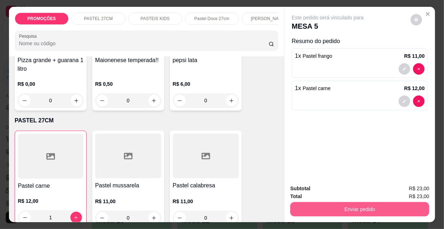
click at [337, 205] on button "Enviar pedido" at bounding box center [359, 209] width 139 height 14
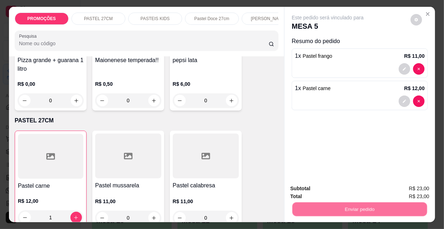
click at [324, 190] on button "Não registrar e enviar pedido" at bounding box center [336, 189] width 75 height 14
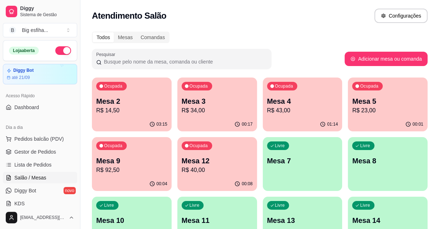
click at [288, 110] on p "R$ 43,00" at bounding box center [302, 110] width 71 height 9
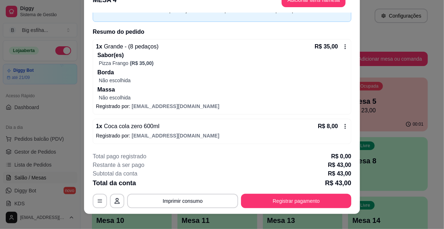
scroll to position [22, 0]
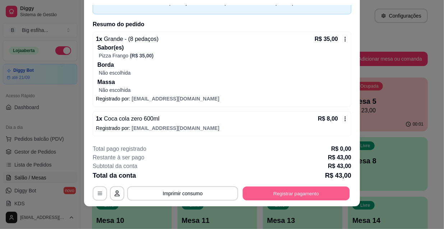
click at [256, 188] on button "Registrar pagamento" at bounding box center [296, 193] width 107 height 14
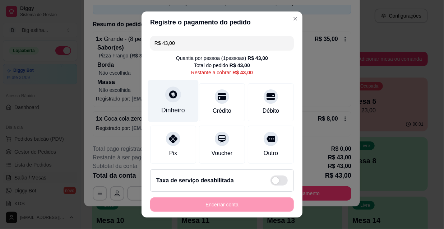
click at [183, 104] on div "Dinheiro" at bounding box center [173, 101] width 51 height 42
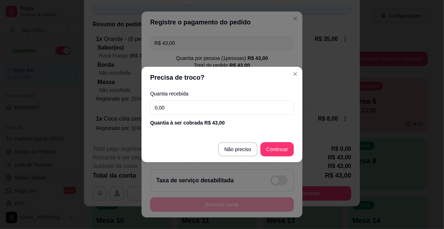
click at [183, 110] on input "0,00" at bounding box center [222, 108] width 144 height 14
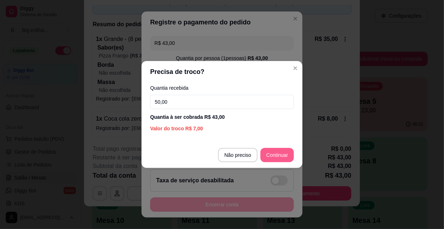
type input "50,00"
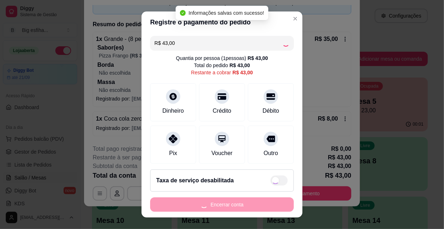
type input "R$ 0,00"
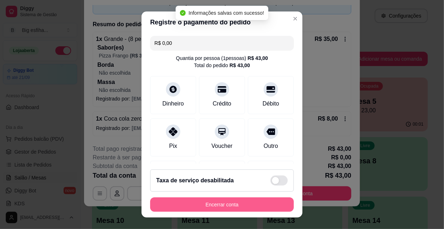
click at [248, 206] on button "Encerrar conta" at bounding box center [222, 204] width 144 height 14
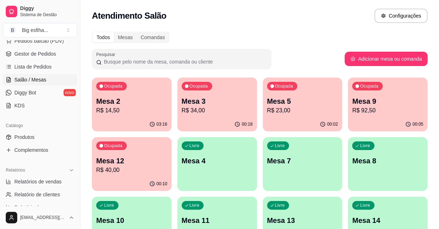
scroll to position [98, 0]
click at [46, 136] on link "Produtos" at bounding box center [40, 137] width 74 height 11
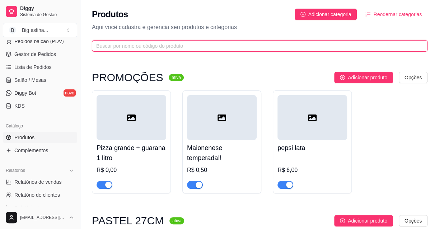
click at [121, 48] on input "text" at bounding box center [256, 46] width 321 height 8
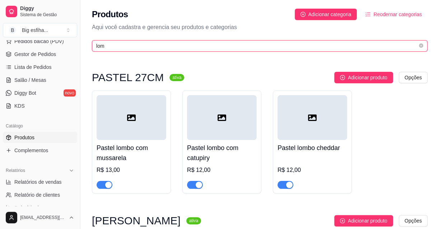
type input "lom"
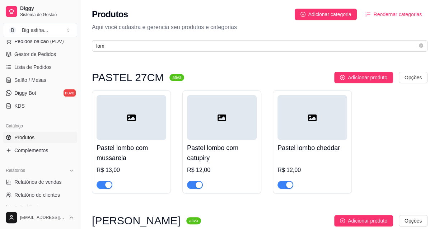
click at [100, 188] on span "button" at bounding box center [105, 185] width 16 height 8
click at [194, 186] on span "button" at bounding box center [195, 185] width 16 height 8
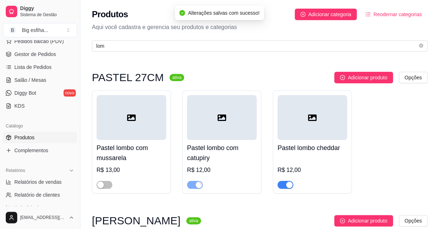
click at [289, 184] on div "button" at bounding box center [289, 185] width 6 height 6
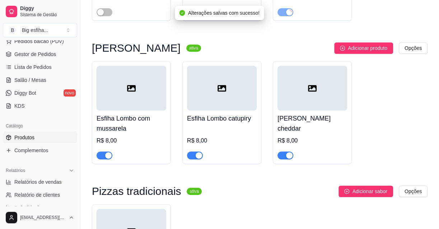
scroll to position [228, 0]
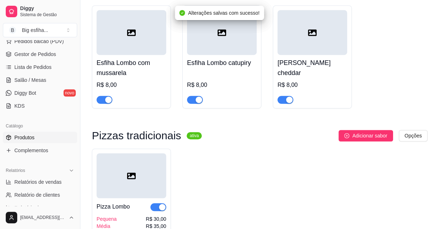
click at [106, 100] on div "button" at bounding box center [108, 100] width 6 height 6
click at [192, 95] on div at bounding box center [195, 99] width 16 height 9
click at [199, 100] on div "button" at bounding box center [199, 100] width 6 height 6
click at [287, 101] on div "button" at bounding box center [289, 100] width 6 height 6
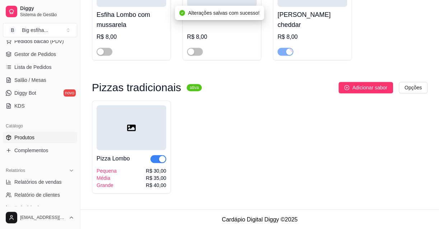
scroll to position [278, 0]
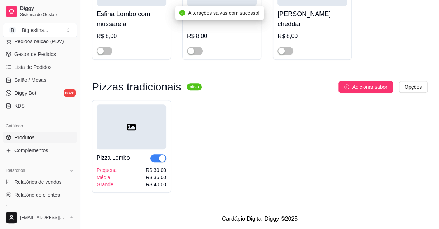
click at [160, 159] on div "button" at bounding box center [162, 158] width 6 height 6
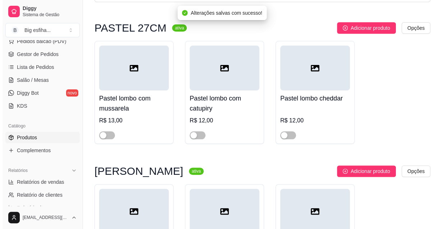
scroll to position [0, 0]
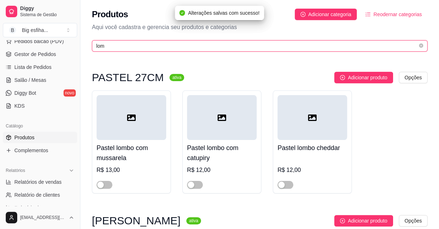
click at [114, 49] on input "lom" at bounding box center [256, 46] width 321 height 8
drag, startPoint x: 114, startPoint y: 49, endPoint x: 121, endPoint y: 46, distance: 8.0
click at [117, 49] on input "lom" at bounding box center [256, 46] width 321 height 8
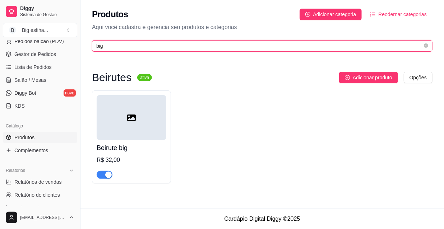
type input "big"
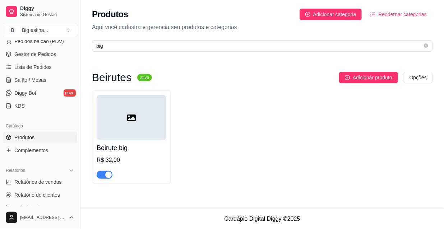
click at [106, 176] on div "button" at bounding box center [108, 175] width 6 height 6
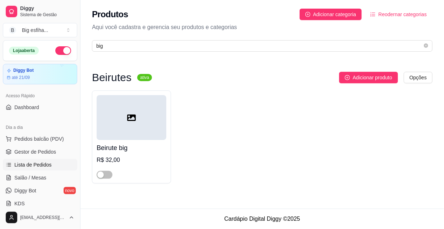
click at [40, 168] on span "Lista de Pedidos" at bounding box center [32, 164] width 37 height 7
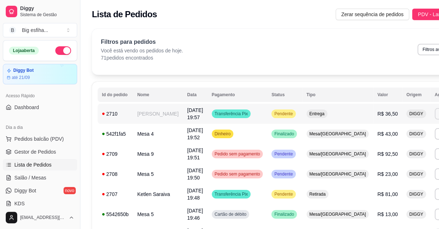
click at [435, 119] on button "Imprimir" at bounding box center [447, 113] width 25 height 11
click at [394, 140] on button "IMPRESSORA" at bounding box center [392, 142] width 52 height 11
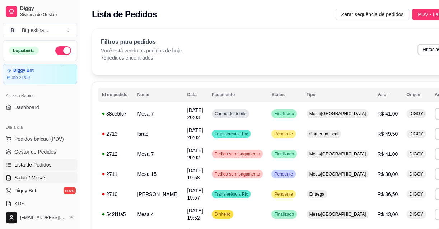
click at [39, 174] on span "Salão / Mesas" at bounding box center [30, 177] width 32 height 7
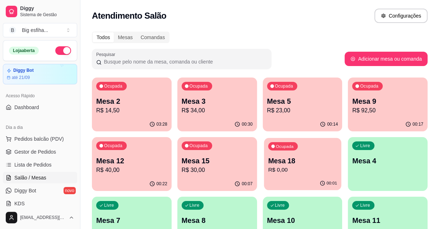
click at [307, 173] on p "R$ 0,00" at bounding box center [302, 170] width 69 height 8
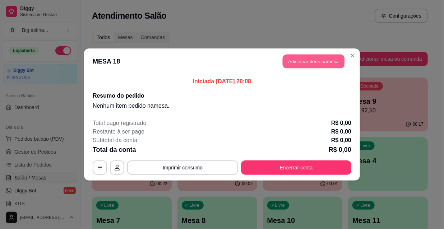
click at [297, 61] on button "Adicionar itens na mesa" at bounding box center [314, 62] width 62 height 14
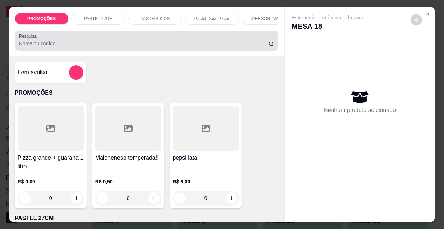
click at [74, 50] on div "Pesquisa" at bounding box center [147, 41] width 264 height 20
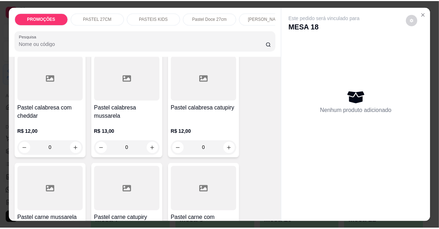
scroll to position [718, 0]
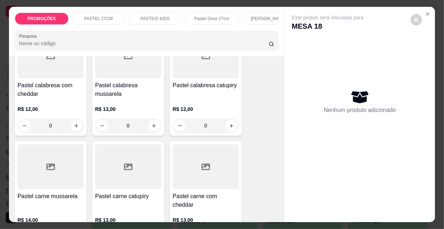
click at [205, 98] on div "R$ 12,00 0" at bounding box center [206, 115] width 66 height 34
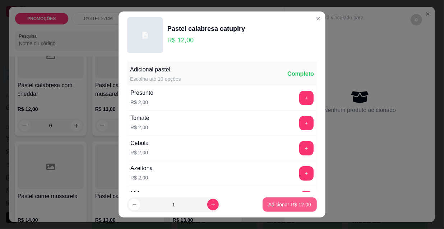
click at [276, 199] on button "Adicionar R$ 12,00" at bounding box center [289, 204] width 54 height 14
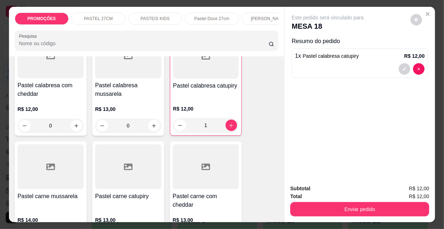
type input "1"
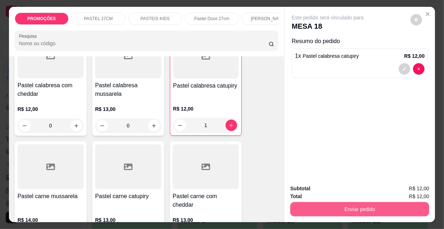
click at [335, 202] on button "Enviar pedido" at bounding box center [359, 209] width 139 height 14
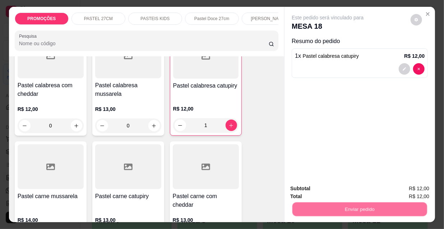
click at [337, 188] on button "Não registrar e enviar pedido" at bounding box center [336, 189] width 75 height 14
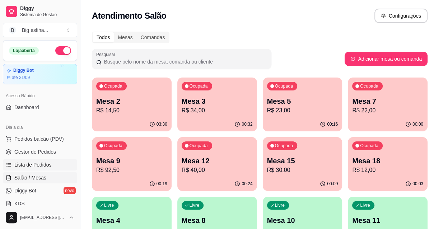
click at [47, 165] on span "Lista de Pedidos" at bounding box center [32, 164] width 37 height 7
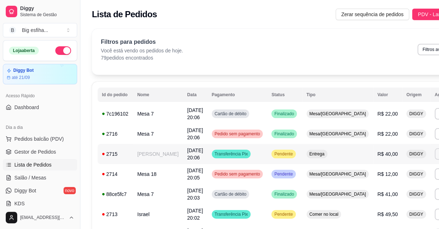
click at [435, 160] on button "Imprimir" at bounding box center [447, 153] width 25 height 11
click at [378, 186] on button "IMPRESSORA" at bounding box center [392, 186] width 52 height 11
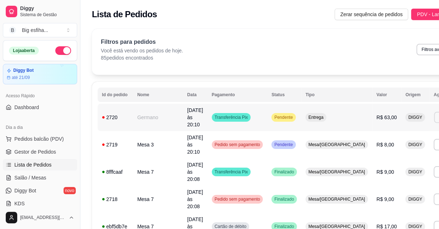
click at [434, 114] on button "Imprimir" at bounding box center [446, 117] width 25 height 11
click at [392, 138] on button "IMPRESSORA" at bounding box center [392, 138] width 52 height 11
click at [46, 174] on link "Salão / Mesas" at bounding box center [40, 177] width 74 height 11
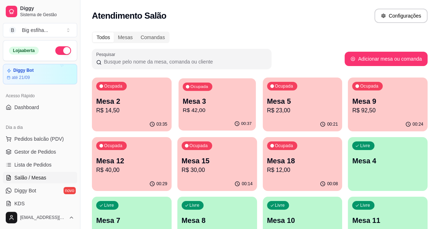
click at [233, 101] on p "Mesa 3" at bounding box center [217, 102] width 69 height 10
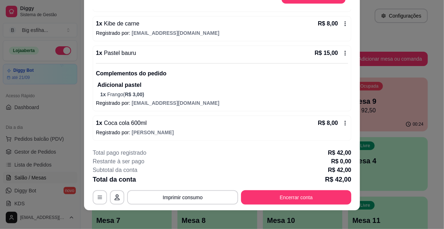
scroll to position [22, 0]
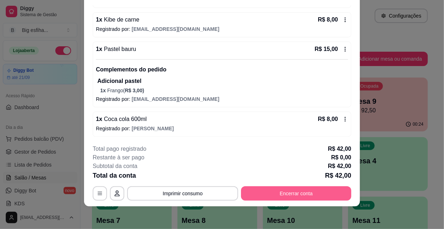
click at [297, 196] on button "Encerrar conta" at bounding box center [296, 193] width 110 height 14
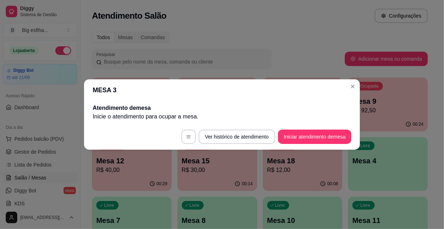
scroll to position [0, 0]
click at [168, 149] on footer "Ver histórico de atendimento Iniciar atendimento de mesa" at bounding box center [222, 137] width 276 height 26
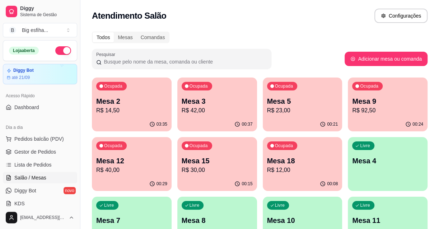
click at [385, 176] on div "Livre Mesa 4" at bounding box center [388, 159] width 80 height 45
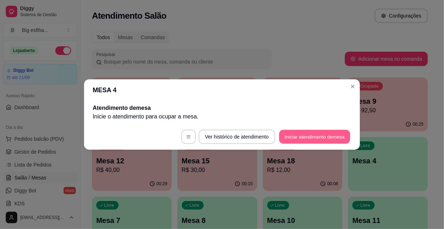
click at [298, 135] on button "Iniciar atendimento de mesa" at bounding box center [314, 137] width 71 height 14
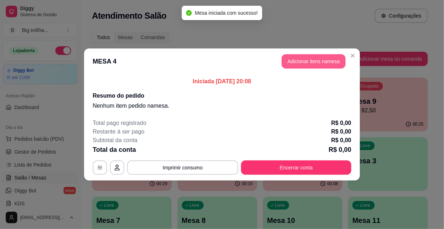
click at [308, 62] on button "Adicionar itens na mesa" at bounding box center [313, 61] width 64 height 14
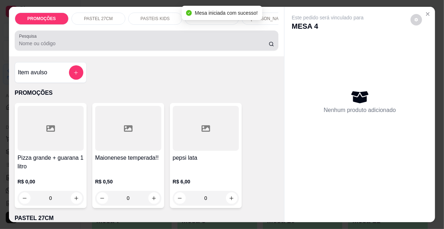
click at [43, 47] on input "Pesquisa" at bounding box center [143, 43] width 249 height 7
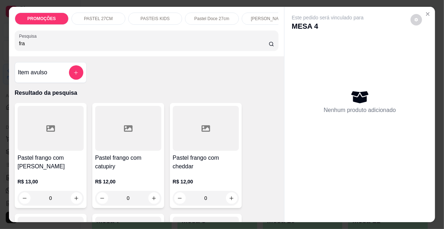
type input "fra"
click at [151, 151] on div at bounding box center [128, 128] width 66 height 45
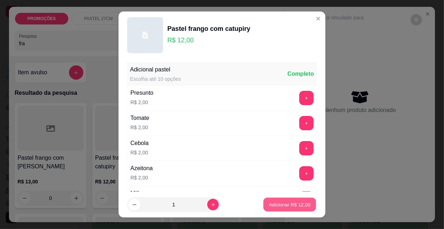
click at [277, 207] on p "Adicionar R$ 12,00" at bounding box center [290, 204] width 42 height 7
type input "1"
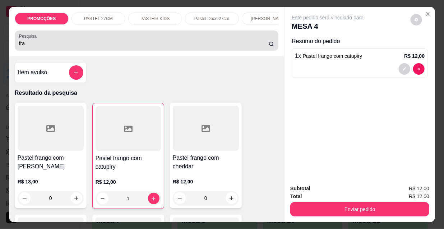
click at [35, 47] on input "fra" at bounding box center [143, 43] width 249 height 7
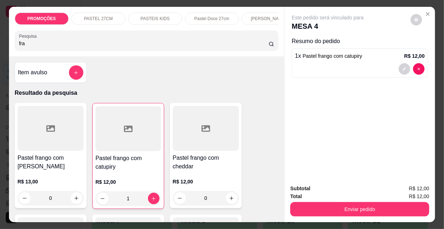
click at [35, 47] on input "fra" at bounding box center [143, 43] width 249 height 7
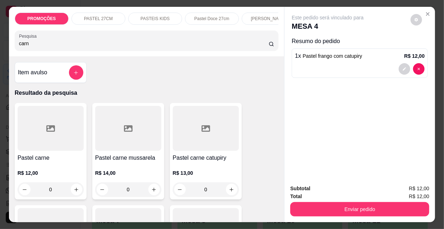
type input "carn"
click at [73, 190] on div "0" at bounding box center [51, 189] width 66 height 14
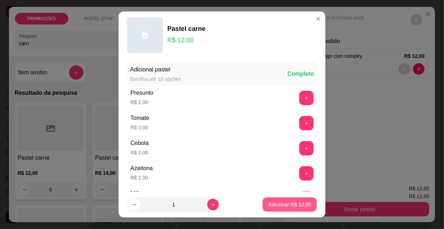
click at [301, 207] on p "Adicionar R$ 12,00" at bounding box center [289, 204] width 43 height 7
type input "1"
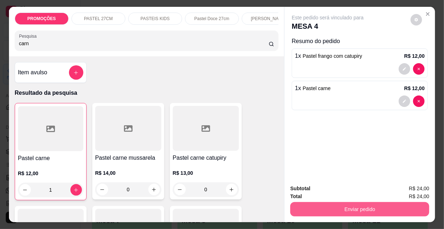
click at [353, 207] on button "Enviar pedido" at bounding box center [359, 209] width 139 height 14
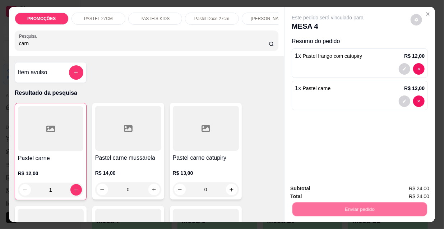
click at [335, 186] on button "Não registrar e enviar pedido" at bounding box center [336, 189] width 75 height 14
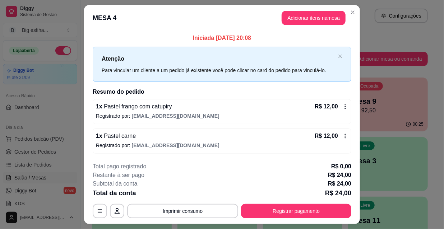
scroll to position [18, 0]
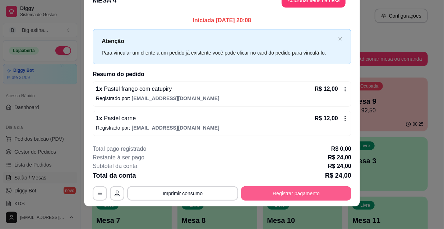
click at [277, 191] on button "Registrar pagamento" at bounding box center [296, 193] width 110 height 14
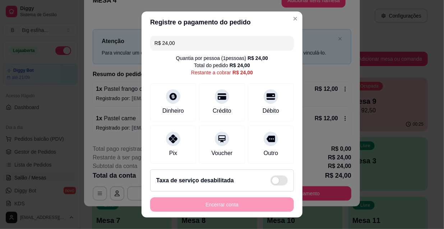
click at [180, 44] on input "R$ 24,00" at bounding box center [221, 43] width 135 height 14
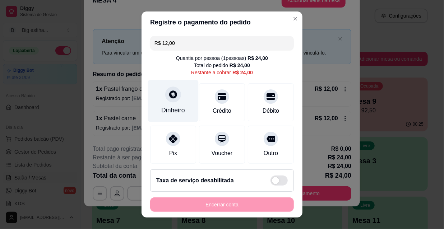
type input "R$ 12,00"
click at [168, 97] on icon at bounding box center [172, 94] width 9 height 9
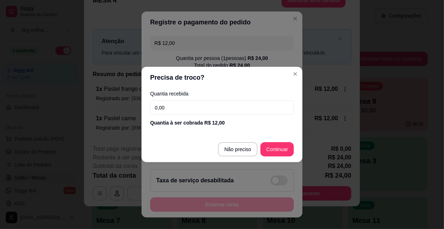
click at [176, 108] on input "0,00" at bounding box center [222, 108] width 144 height 14
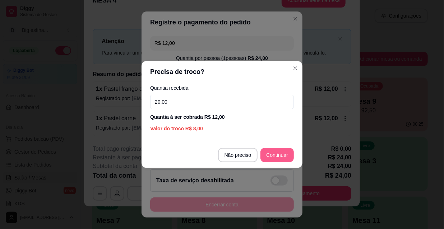
type input "20,00"
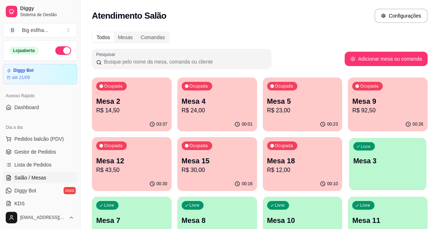
click at [383, 169] on div "Livre Mesa 3" at bounding box center [387, 160] width 77 height 44
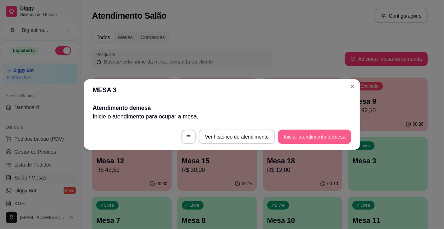
click at [302, 126] on footer "Ver histórico de atendimento Iniciar atendimento de mesa" at bounding box center [222, 137] width 276 height 26
click at [314, 139] on button "Iniciar atendimento de mesa" at bounding box center [314, 137] width 73 height 14
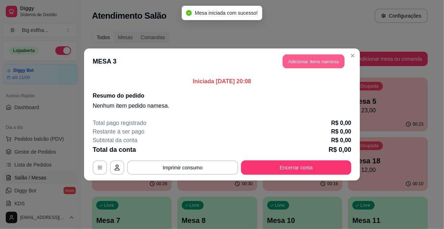
click at [300, 62] on button "Adicionar itens na mesa" at bounding box center [314, 62] width 62 height 14
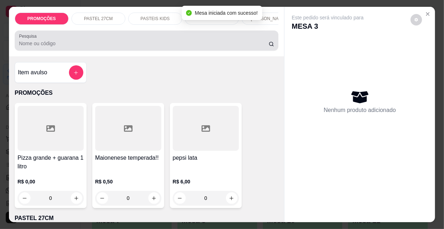
click at [24, 47] on input "Pesquisa" at bounding box center [143, 43] width 249 height 7
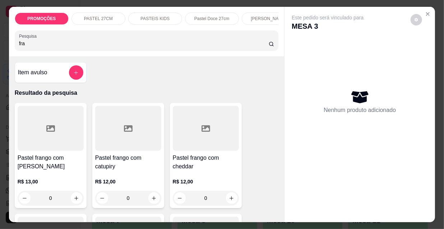
type input "fra"
click at [134, 148] on div at bounding box center [128, 128] width 66 height 45
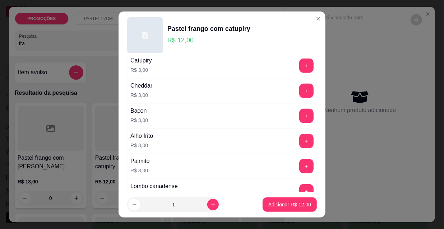
scroll to position [261, 0]
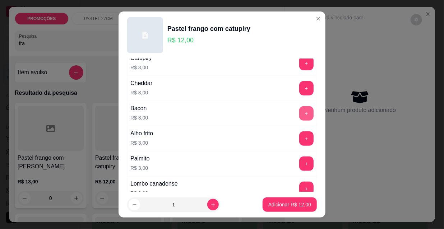
click at [299, 110] on button "+" at bounding box center [306, 113] width 14 height 14
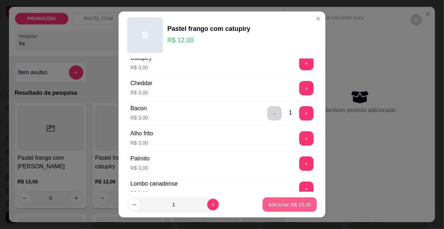
click at [297, 205] on p "Adicionar R$ 15,00" at bounding box center [289, 204] width 43 height 7
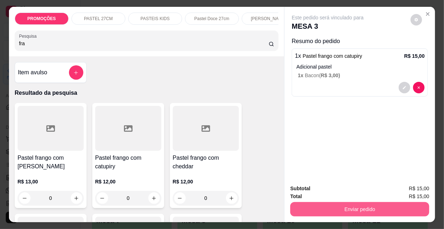
click at [364, 208] on button "Enviar pedido" at bounding box center [359, 209] width 139 height 14
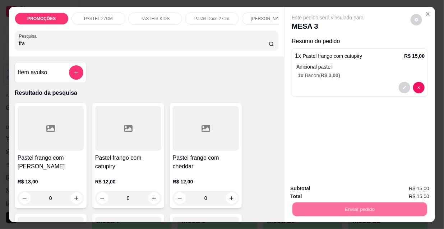
click at [329, 186] on button "Não registrar e enviar pedido" at bounding box center [336, 188] width 73 height 13
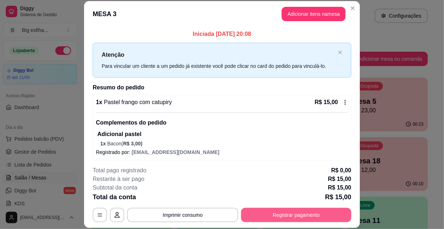
click at [291, 215] on button "Registrar pagamento" at bounding box center [296, 215] width 110 height 14
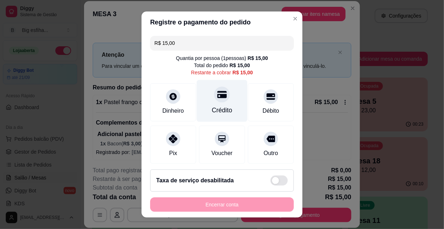
click at [214, 101] on div at bounding box center [222, 95] width 16 height 16
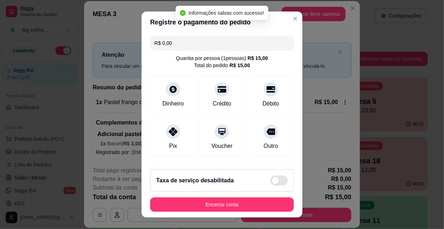
type input "R$ 0,00"
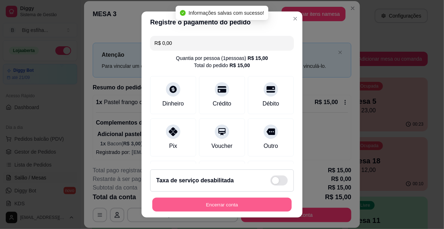
click at [199, 204] on button "Encerrar conta" at bounding box center [221, 205] width 139 height 14
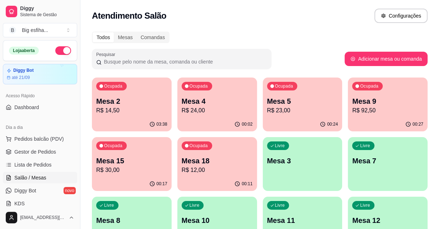
click at [235, 178] on div "00:11" at bounding box center [217, 184] width 80 height 14
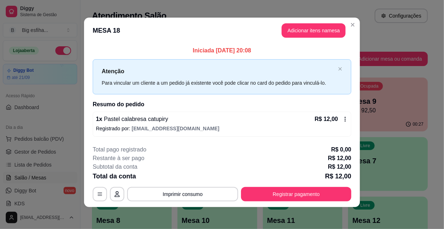
scroll to position [3, 0]
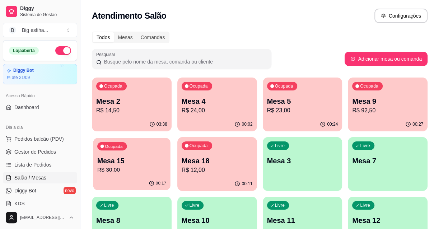
click at [120, 161] on p "Mesa 15" at bounding box center [131, 161] width 69 height 10
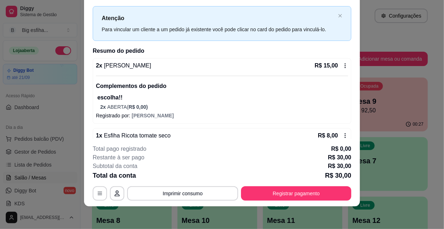
scroll to position [4, 0]
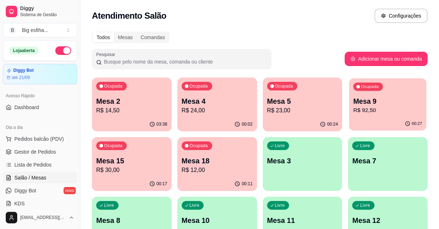
click at [398, 114] on p "R$ 92,50" at bounding box center [387, 110] width 69 height 8
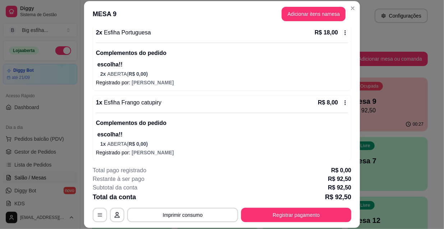
scroll to position [294, 0]
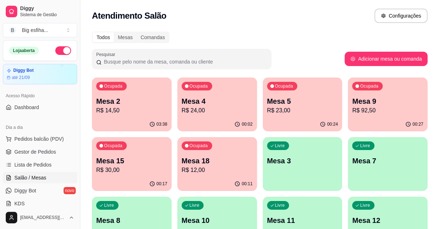
click at [209, 109] on p "R$ 24,00" at bounding box center [217, 110] width 71 height 9
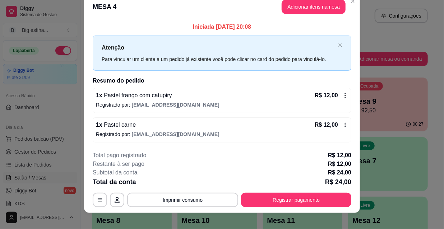
scroll to position [18, 0]
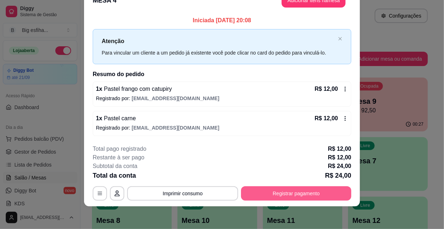
click at [272, 188] on button "Registrar pagamento" at bounding box center [296, 193] width 110 height 14
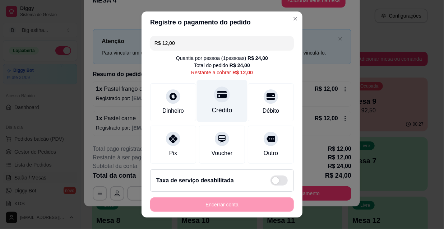
click at [220, 98] on div at bounding box center [222, 95] width 16 height 16
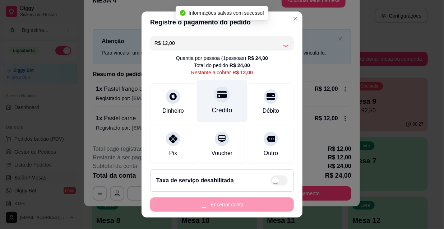
type input "R$ 0,00"
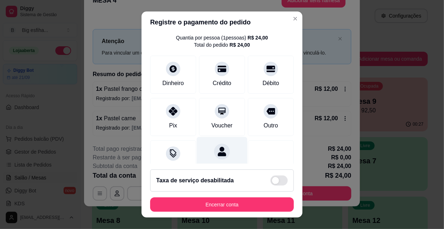
scroll to position [111, 0]
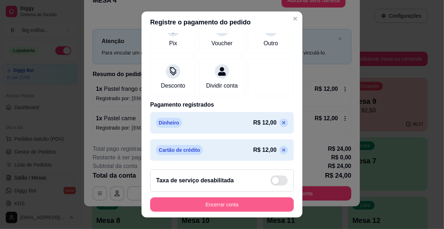
click at [200, 207] on button "Encerrar conta" at bounding box center [222, 204] width 144 height 14
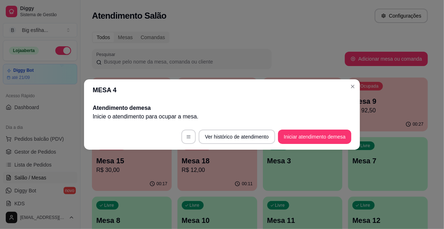
scroll to position [0, 0]
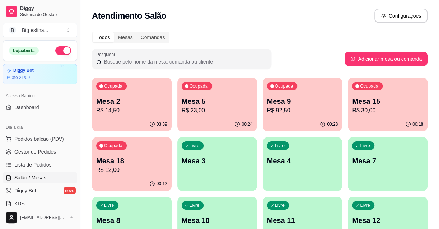
click at [121, 120] on div "03:39" at bounding box center [132, 124] width 80 height 14
click at [206, 108] on p "R$ 23,00" at bounding box center [217, 110] width 71 height 9
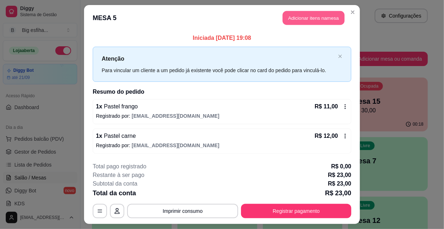
click at [305, 18] on button "Adicionar itens na mesa" at bounding box center [314, 18] width 62 height 14
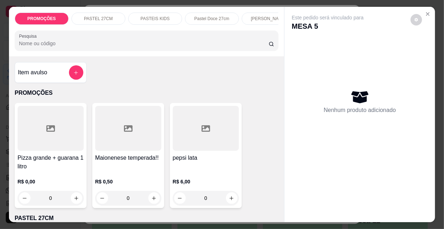
scroll to position [0, 414]
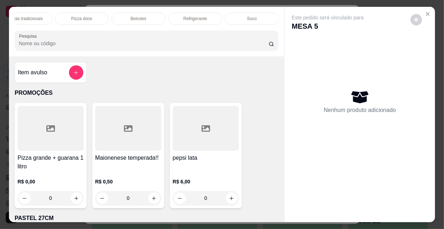
click at [189, 19] on div "Refrigerante" at bounding box center [195, 19] width 54 height 12
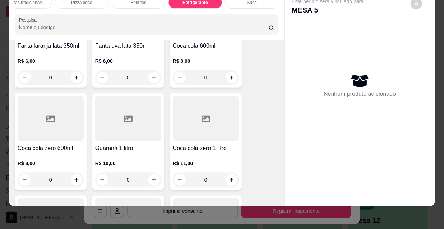
scroll to position [6485, 0]
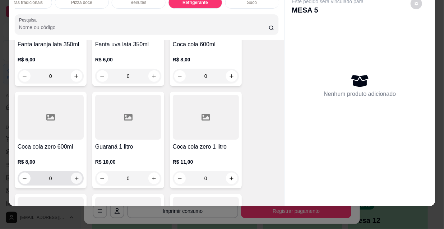
click at [74, 176] on icon "increase-product-quantity" at bounding box center [76, 178] width 5 height 5
type input "1"
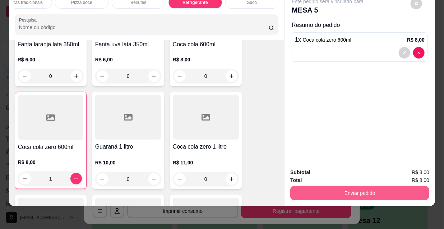
scroll to position [6485, 0]
click at [326, 188] on button "Enviar pedido" at bounding box center [359, 193] width 139 height 14
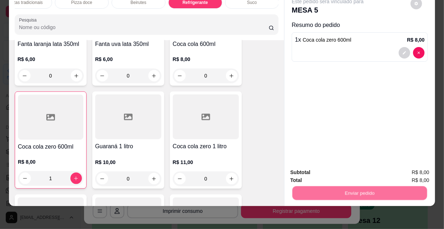
click at [317, 172] on button "Não registrar e enviar pedido" at bounding box center [336, 170] width 73 height 13
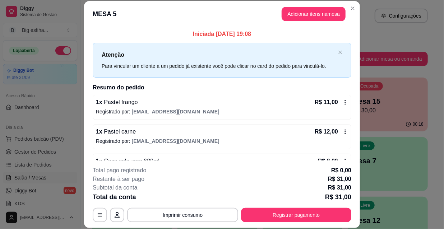
scroll to position [21, 0]
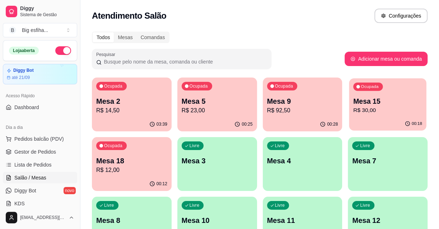
click at [372, 99] on p "Mesa 15" at bounding box center [387, 102] width 69 height 10
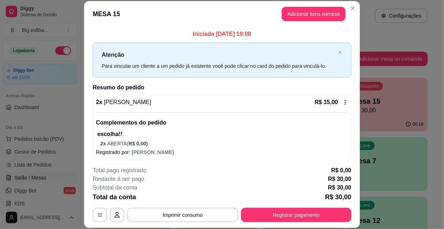
scroll to position [102, 0]
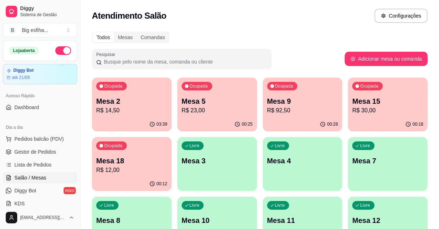
click at [210, 171] on div "Livre Mesa 3" at bounding box center [217, 159] width 80 height 45
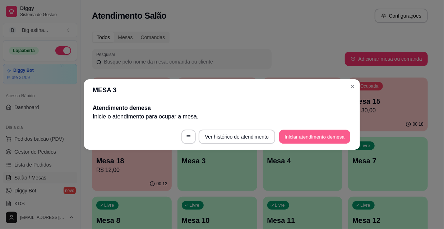
click at [299, 133] on button "Iniciar atendimento de mesa" at bounding box center [314, 137] width 71 height 14
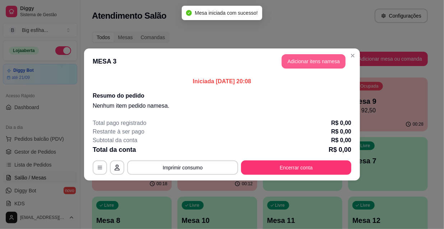
click at [313, 65] on button "Adicionar itens na mesa" at bounding box center [313, 61] width 64 height 14
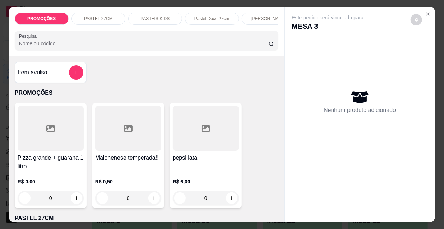
click at [123, 47] on input "Pesquisa" at bounding box center [143, 43] width 249 height 7
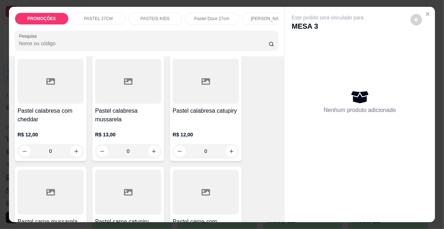
scroll to position [718, 0]
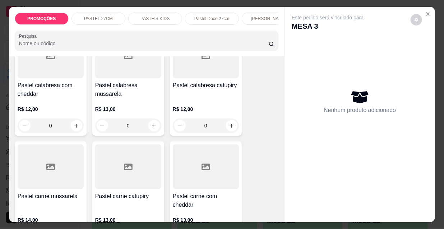
click at [43, 182] on div at bounding box center [51, 166] width 66 height 45
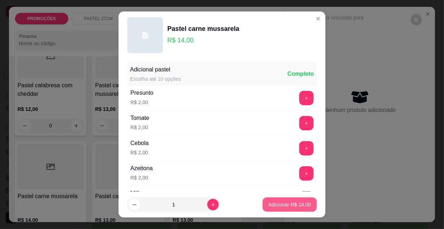
click at [268, 204] on p "Adicionar R$ 14,00" at bounding box center [289, 204] width 43 height 7
type input "1"
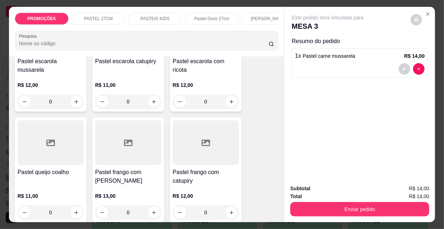
scroll to position [1207, 0]
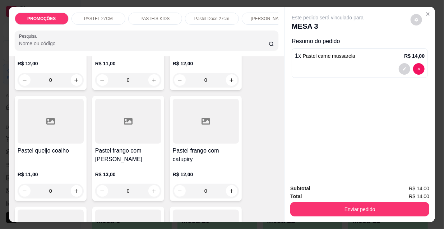
click at [136, 146] on h4 "Pastel frango com [PERSON_NAME]" at bounding box center [128, 154] width 66 height 17
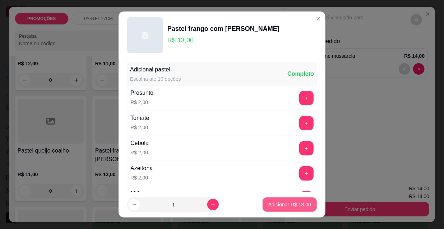
click at [282, 207] on p "Adicionar R$ 13,00" at bounding box center [289, 204] width 43 height 7
type input "1"
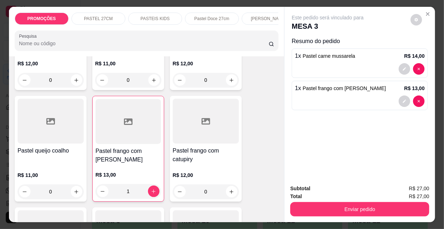
scroll to position [18, 0]
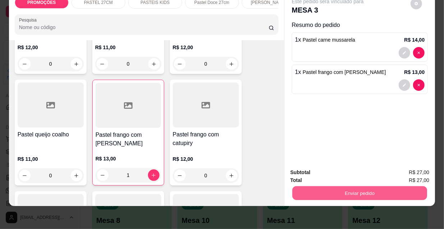
click at [313, 189] on button "Enviar pedido" at bounding box center [359, 193] width 135 height 14
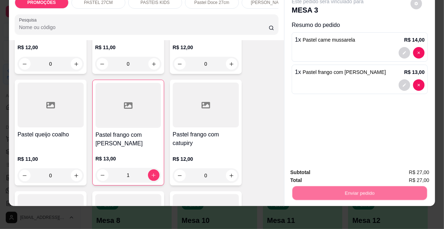
click at [314, 173] on button "Não registrar e enviar pedido" at bounding box center [336, 170] width 73 height 13
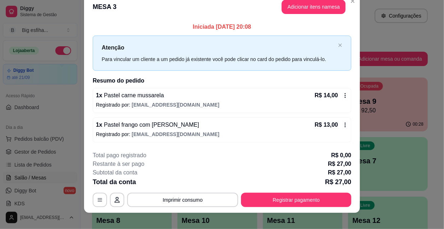
scroll to position [18, 0]
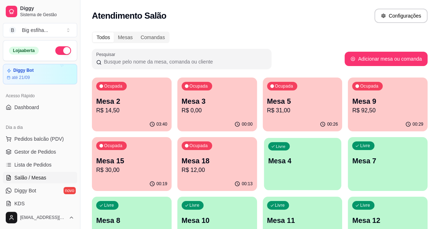
click at [288, 158] on p "Mesa 4" at bounding box center [302, 161] width 69 height 10
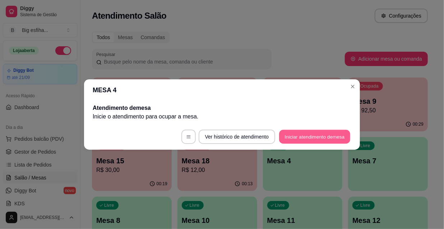
click at [314, 133] on button "Iniciar atendimento de mesa" at bounding box center [314, 137] width 71 height 14
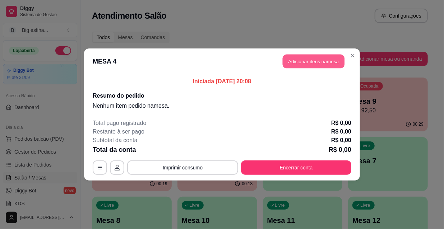
click at [309, 62] on button "Adicionar itens na mesa" at bounding box center [314, 62] width 62 height 14
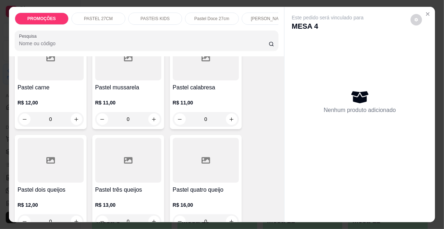
scroll to position [163, 0]
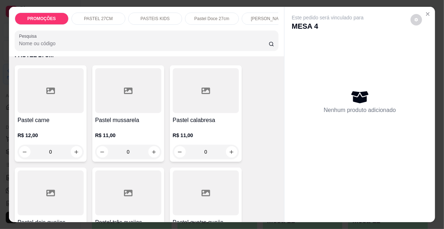
click at [49, 112] on div at bounding box center [51, 90] width 66 height 45
click at [292, 205] on p "Adicionar R$ 12,00" at bounding box center [289, 204] width 43 height 7
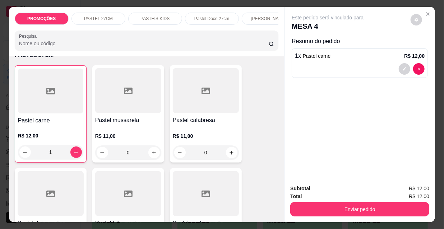
type input "1"
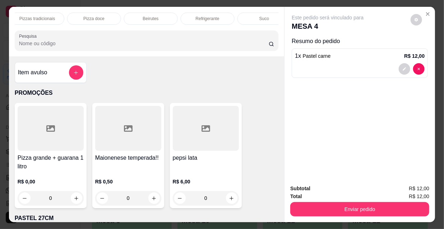
scroll to position [0, 414]
click at [201, 16] on p "Refrigerante" at bounding box center [195, 19] width 24 height 6
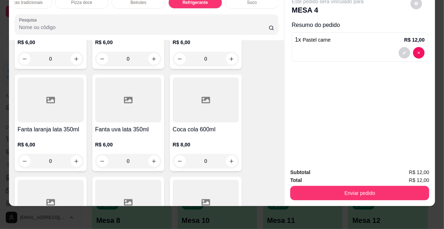
scroll to position [6420, 0]
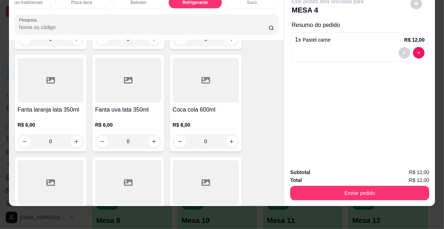
type input "1"
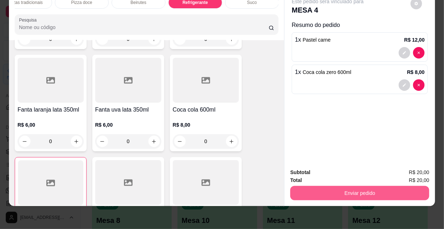
click at [369, 186] on button "Enviar pedido" at bounding box center [359, 193] width 139 height 14
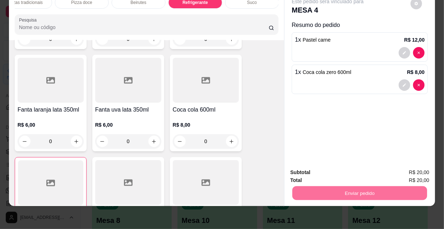
click at [345, 172] on button "Não registrar e enviar pedido" at bounding box center [336, 170] width 73 height 13
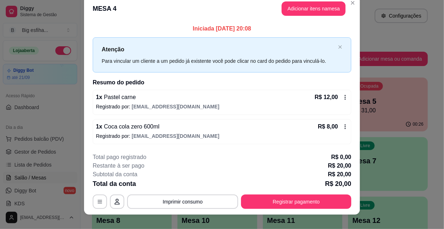
scroll to position [18, 0]
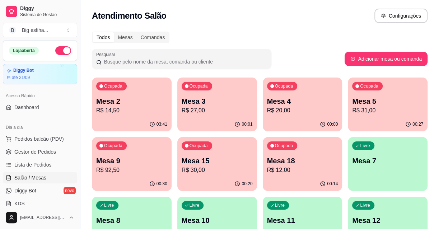
click at [309, 158] on p "Mesa 18" at bounding box center [302, 161] width 71 height 10
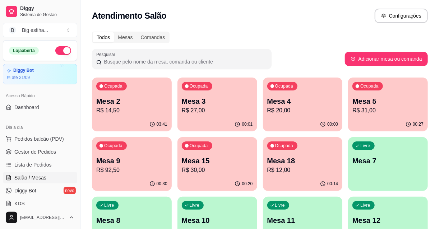
scroll to position [3, 0]
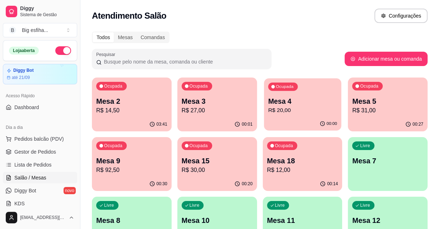
click at [302, 115] on div "Ocupada Mesa 4 R$ 20,00" at bounding box center [302, 97] width 77 height 39
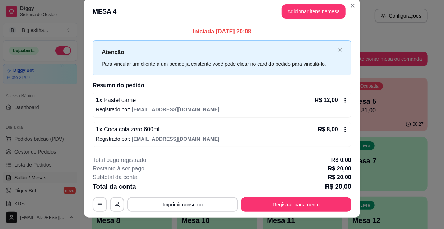
scroll to position [18, 0]
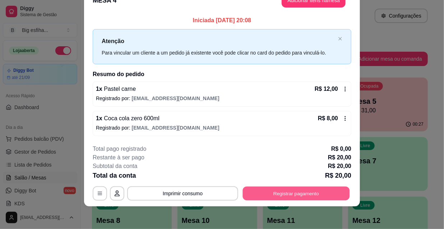
click at [275, 193] on button "Registrar pagamento" at bounding box center [296, 193] width 107 height 14
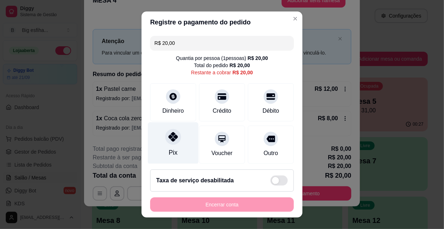
click at [165, 142] on div at bounding box center [173, 137] width 16 height 16
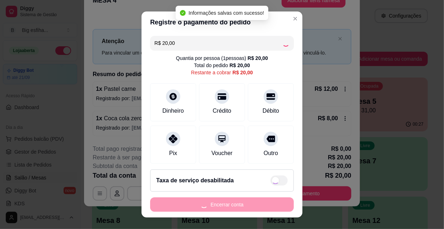
type input "R$ 0,00"
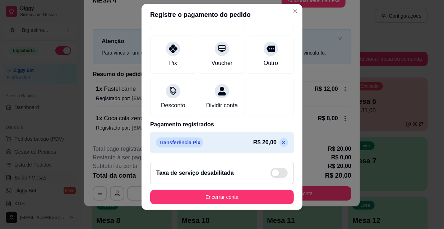
scroll to position [11, 0]
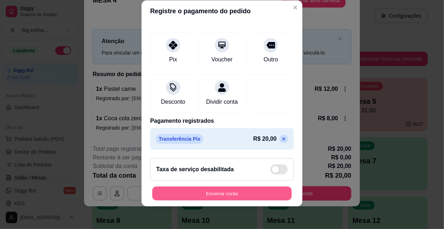
click at [237, 194] on button "Encerrar conta" at bounding box center [221, 194] width 139 height 14
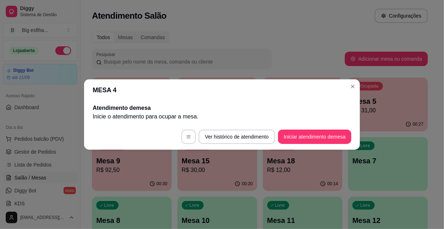
scroll to position [0, 0]
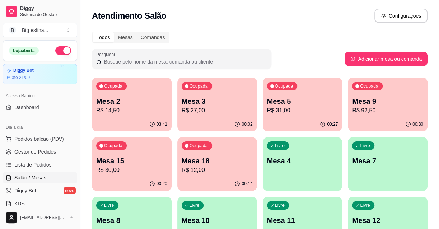
click at [269, 186] on div "button" at bounding box center [303, 186] width 80 height 9
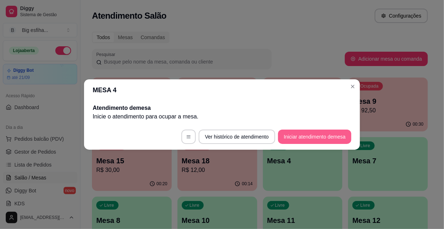
click at [301, 141] on button "Iniciar atendimento de mesa" at bounding box center [314, 137] width 73 height 14
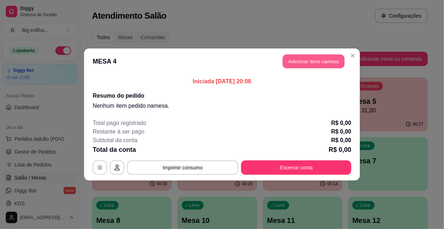
click at [305, 57] on button "Adicionar itens na mesa" at bounding box center [314, 62] width 62 height 14
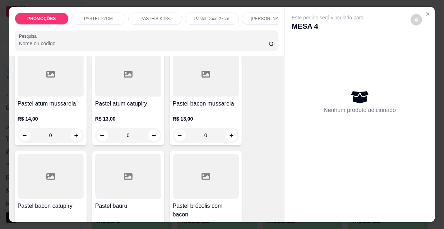
scroll to position [489, 0]
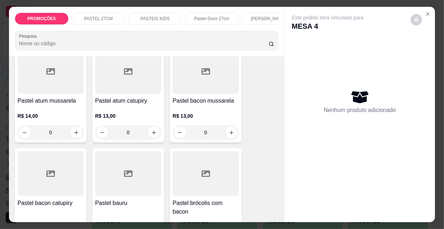
click at [207, 115] on p "R$ 13,00" at bounding box center [206, 115] width 66 height 7
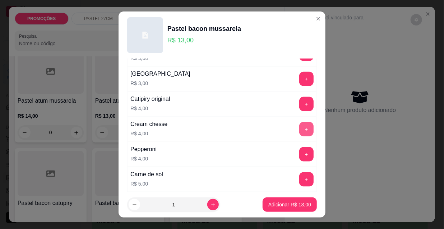
scroll to position [424, 0]
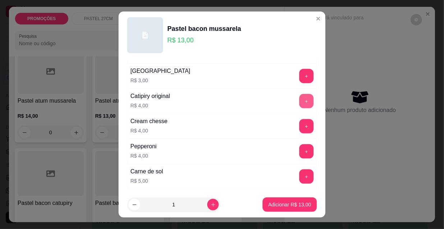
click at [299, 96] on button "+" at bounding box center [306, 101] width 14 height 14
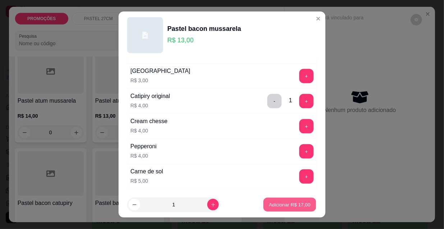
click at [285, 203] on p "Adicionar R$ 17,00" at bounding box center [290, 204] width 42 height 7
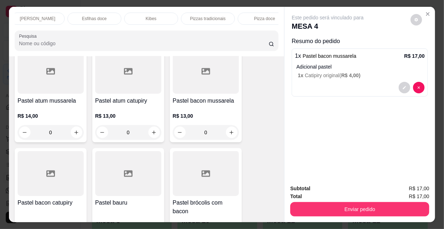
scroll to position [0, 414]
click at [203, 16] on p "Refrigerante" at bounding box center [195, 19] width 24 height 6
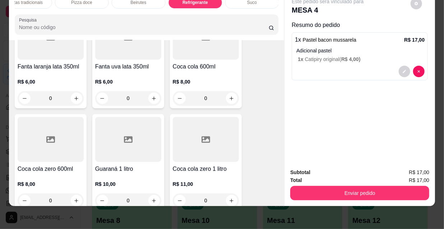
scroll to position [6485, 0]
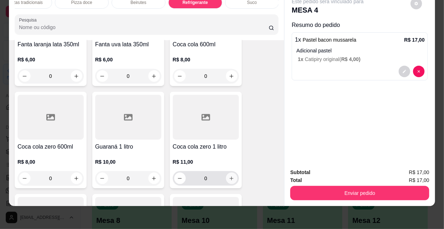
click at [230, 176] on icon "increase-product-quantity" at bounding box center [231, 178] width 5 height 5
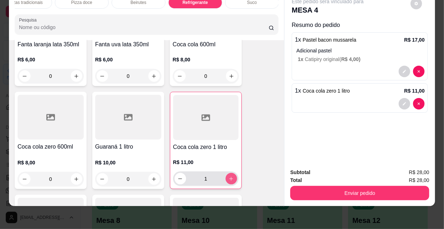
type input "1"
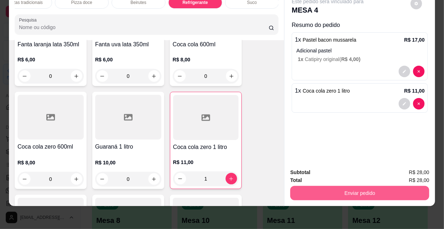
click at [358, 190] on button "Enviar pedido" at bounding box center [359, 193] width 139 height 14
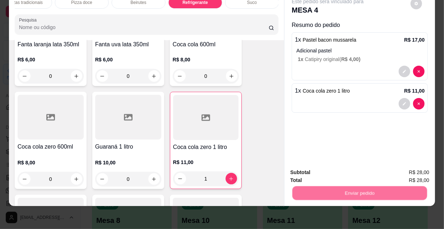
click at [326, 172] on button "Não registrar e enviar pedido" at bounding box center [336, 170] width 73 height 13
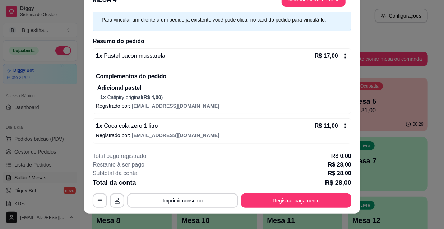
scroll to position [22, 0]
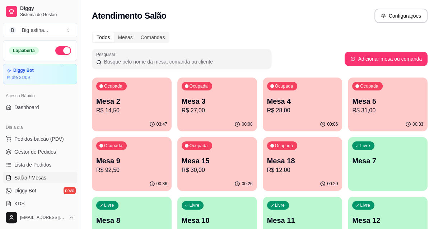
click at [298, 157] on p "Mesa 18" at bounding box center [302, 161] width 71 height 10
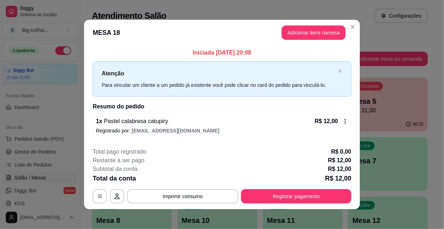
click at [297, 52] on p "Iniciada 29/08/2025 às 20:08" at bounding box center [222, 52] width 258 height 9
click at [298, 34] on button "Adicionar itens na mesa" at bounding box center [313, 32] width 64 height 14
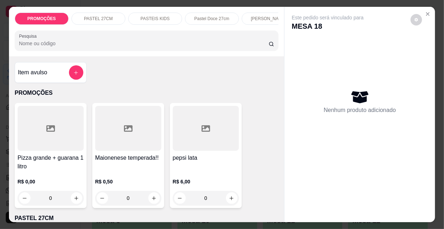
scroll to position [0, 414]
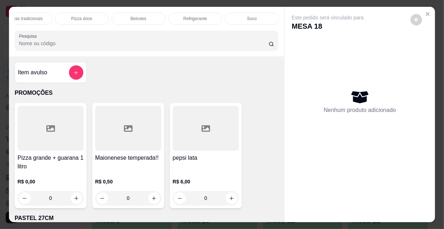
click at [201, 18] on p "Refrigerante" at bounding box center [195, 19] width 24 height 6
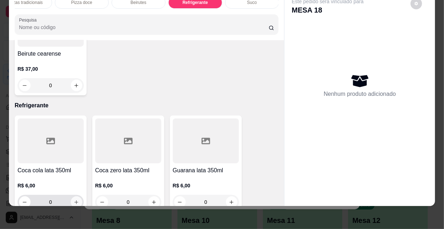
click at [76, 200] on icon "increase-product-quantity" at bounding box center [76, 202] width 5 height 5
type input "1"
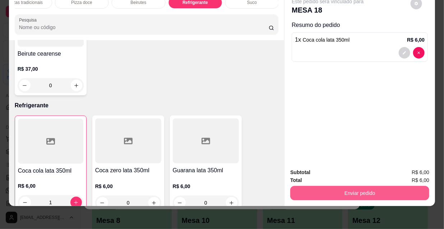
click at [381, 194] on button "Enviar pedido" at bounding box center [359, 193] width 139 height 14
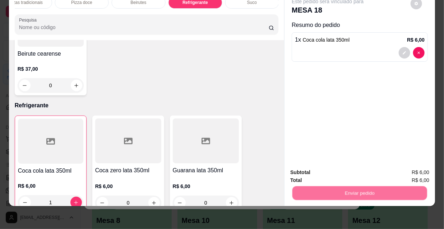
click at [327, 167] on button "Não registrar e enviar pedido" at bounding box center [336, 170] width 73 height 13
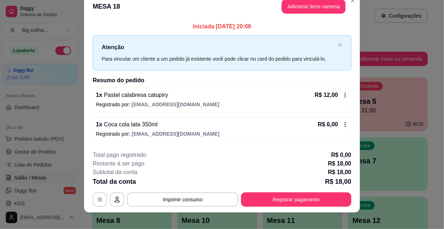
scroll to position [18, 0]
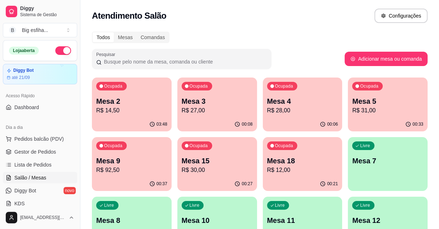
click at [285, 109] on p "R$ 28,00" at bounding box center [302, 110] width 71 height 9
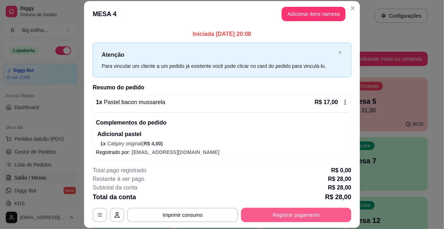
drag, startPoint x: 291, startPoint y: 204, endPoint x: 291, endPoint y: 211, distance: 6.8
click at [291, 211] on div "**********" at bounding box center [222, 194] width 258 height 56
click at [294, 211] on button "Registrar pagamento" at bounding box center [296, 215] width 110 height 14
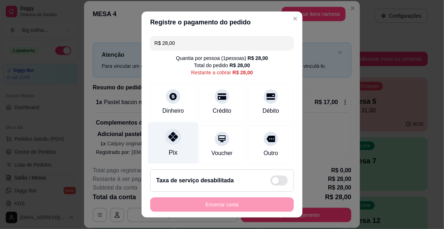
click at [160, 144] on div "Pix" at bounding box center [173, 143] width 51 height 42
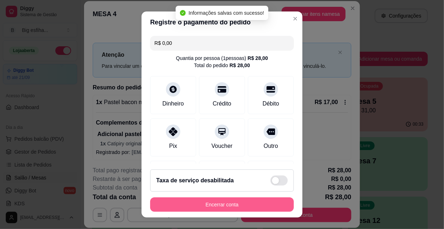
type input "R$ 0,00"
click at [190, 202] on button "Encerrar conta" at bounding box center [222, 204] width 144 height 14
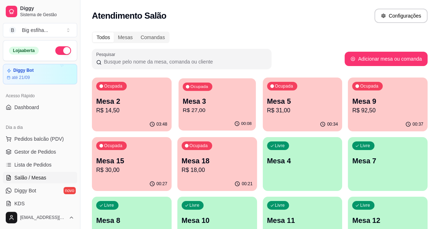
click at [220, 107] on p "R$ 27,00" at bounding box center [217, 110] width 69 height 8
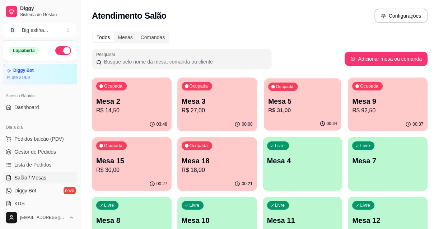
click at [291, 120] on div "00:34" at bounding box center [302, 124] width 77 height 14
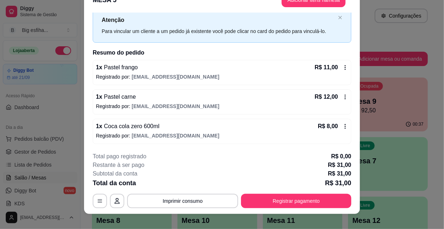
scroll to position [22, 0]
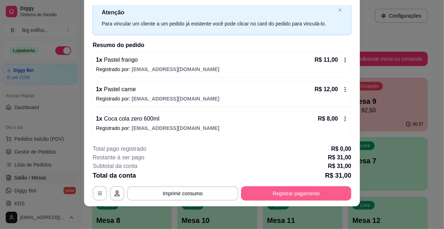
click at [279, 188] on button "Registrar pagamento" at bounding box center [296, 193] width 110 height 14
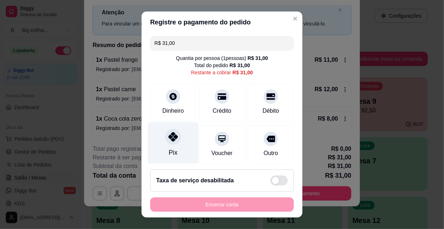
click at [172, 134] on div at bounding box center [173, 137] width 16 height 16
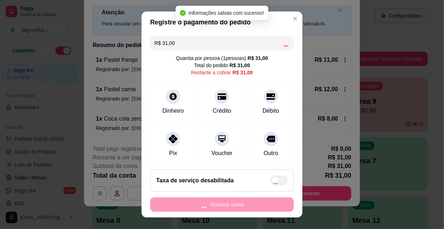
type input "R$ 0,00"
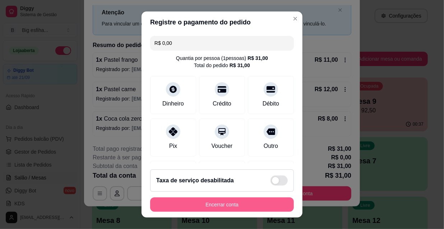
click at [204, 207] on button "Encerrar conta" at bounding box center [222, 204] width 144 height 14
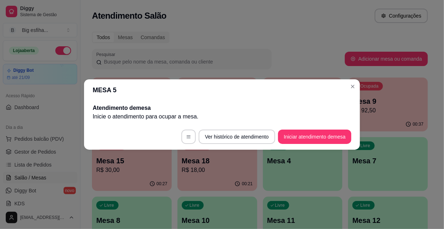
scroll to position [0, 0]
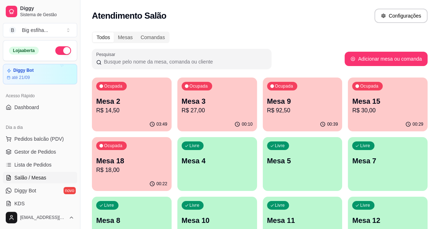
click at [317, 126] on div "00:39" at bounding box center [303, 124] width 80 height 14
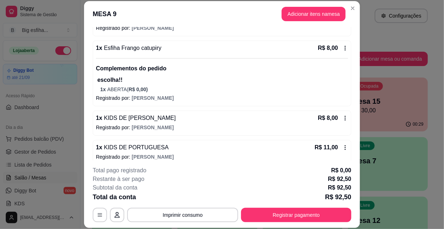
scroll to position [330, 0]
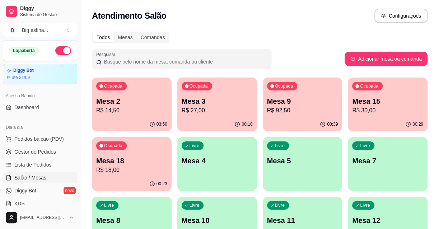
click at [391, 113] on p "R$ 30,00" at bounding box center [387, 110] width 71 height 9
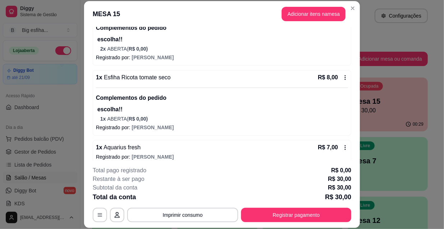
scroll to position [102, 0]
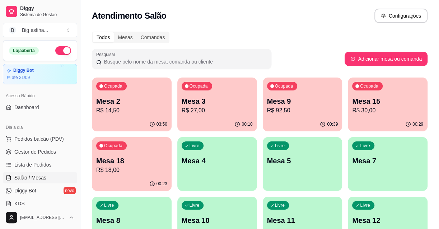
click at [130, 148] on div "Ocupada Mesa 18 R$ 18,00" at bounding box center [132, 157] width 80 height 40
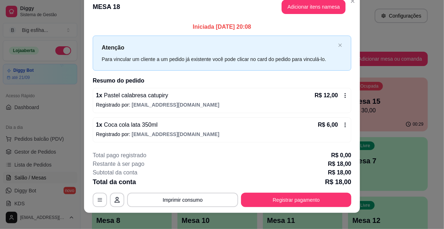
scroll to position [18, 0]
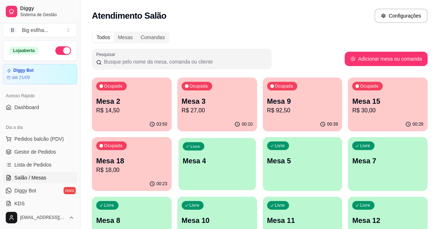
click at [224, 159] on p "Mesa 4" at bounding box center [217, 161] width 69 height 10
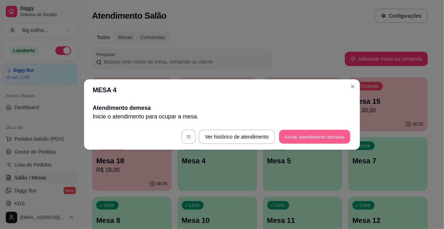
click at [328, 133] on button "Iniciar atendimento de mesa" at bounding box center [314, 137] width 71 height 14
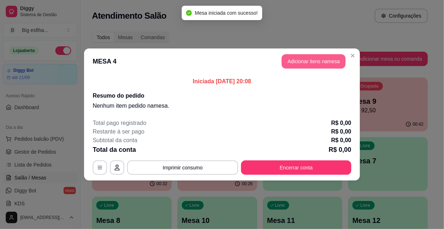
click at [292, 56] on button "Adicionar itens na mesa" at bounding box center [313, 61] width 64 height 14
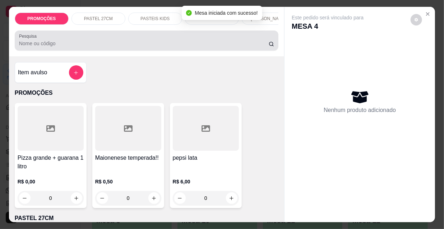
click at [56, 51] on div "Pesquisa" at bounding box center [147, 41] width 264 height 20
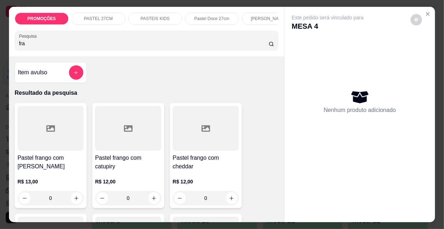
type input "fra"
click at [108, 157] on h4 "Pastel frango com catupiry" at bounding box center [128, 162] width 66 height 17
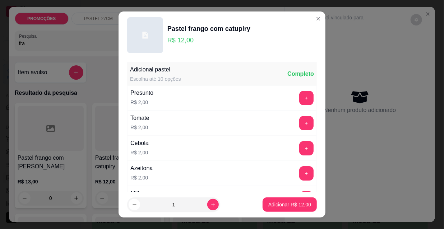
click at [43, 154] on div "Pastel frango com mussarela R$ 13,00 0" at bounding box center [51, 155] width 72 height 105
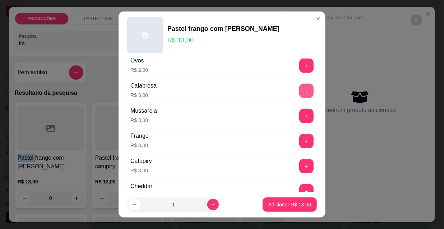
scroll to position [163, 0]
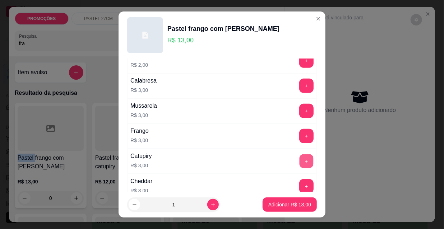
click at [299, 155] on button "+" at bounding box center [306, 161] width 14 height 14
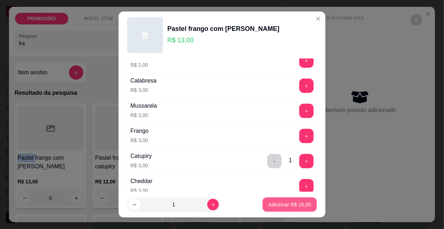
click at [292, 200] on button "Adicionar R$ 16,00" at bounding box center [289, 204] width 54 height 14
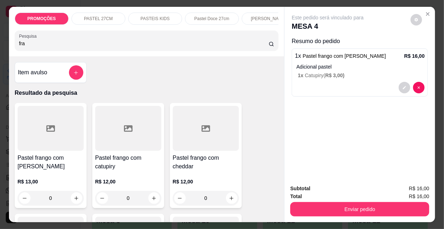
click at [310, 200] on div "Enviar pedido" at bounding box center [359, 208] width 139 height 16
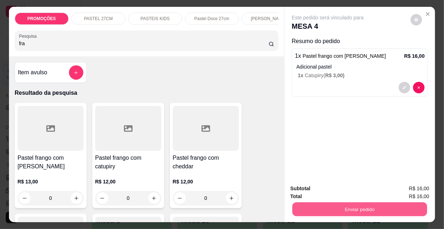
click at [319, 204] on button "Enviar pedido" at bounding box center [359, 209] width 135 height 14
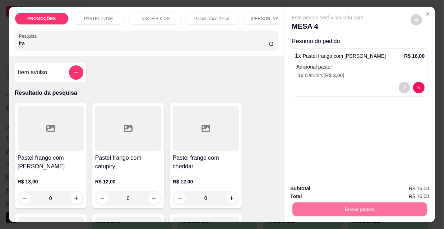
click at [317, 188] on button "Não registrar e enviar pedido" at bounding box center [336, 189] width 75 height 14
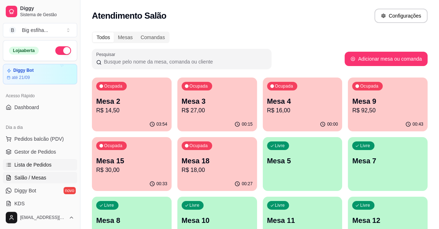
click at [36, 160] on link "Lista de Pedidos" at bounding box center [40, 164] width 74 height 11
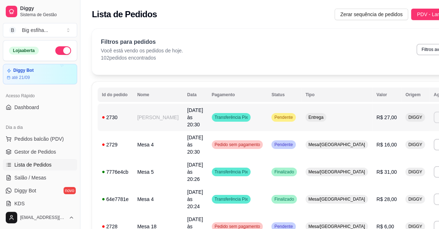
click at [434, 112] on button "Imprimir" at bounding box center [446, 117] width 25 height 11
click at [391, 137] on button "IMPRESSORA" at bounding box center [392, 138] width 50 height 11
click at [30, 177] on span "Salão / Mesas" at bounding box center [30, 177] width 32 height 7
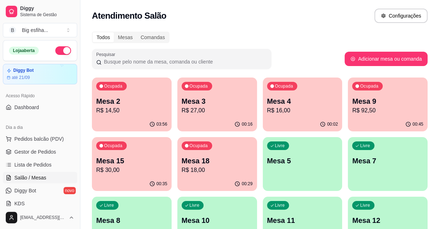
click at [335, 169] on div "Livre Mesa 5" at bounding box center [303, 159] width 80 height 45
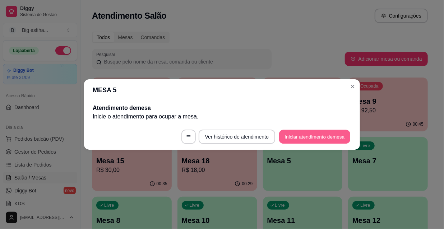
click at [326, 136] on button "Iniciar atendimento de mesa" at bounding box center [314, 137] width 71 height 14
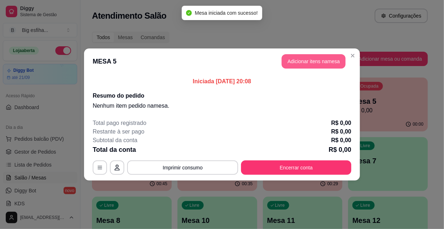
click at [307, 64] on button "Adicionar itens na mesa" at bounding box center [313, 61] width 64 height 14
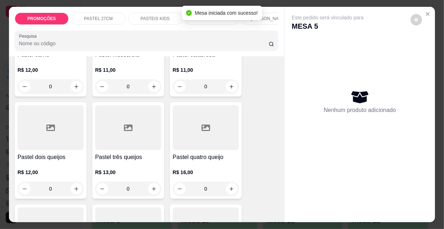
scroll to position [196, 0]
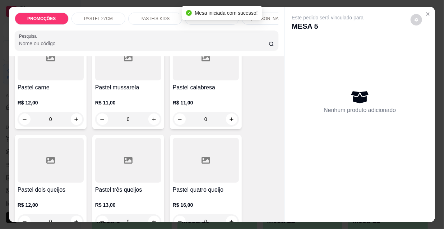
click at [53, 86] on h4 "Pastel carne" at bounding box center [51, 87] width 66 height 9
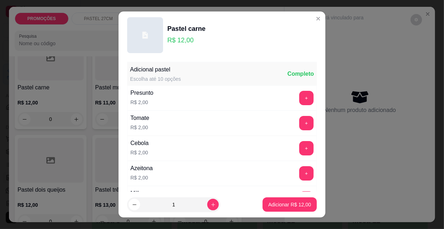
scroll to position [32, 0]
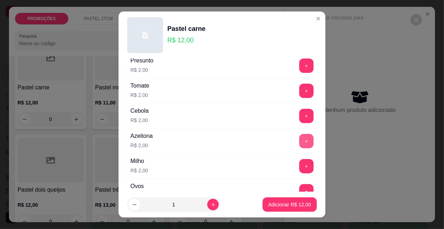
click at [299, 135] on button "+" at bounding box center [306, 141] width 14 height 14
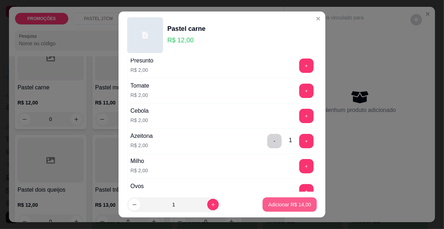
click at [277, 207] on p "Adicionar R$ 14,00" at bounding box center [289, 204] width 43 height 7
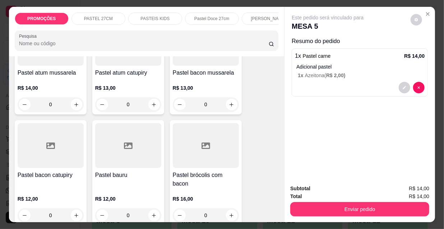
scroll to position [522, 0]
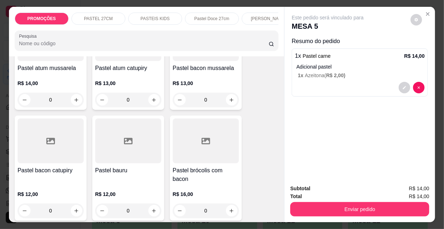
click at [133, 163] on div at bounding box center [128, 140] width 66 height 45
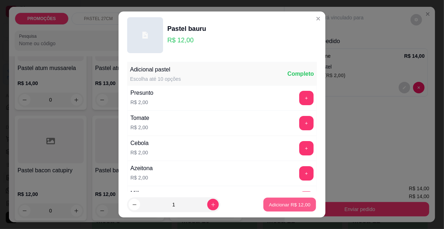
click at [269, 200] on button "Adicionar R$ 12,00" at bounding box center [289, 205] width 53 height 14
type input "1"
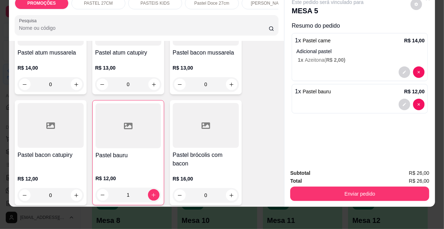
scroll to position [18, 0]
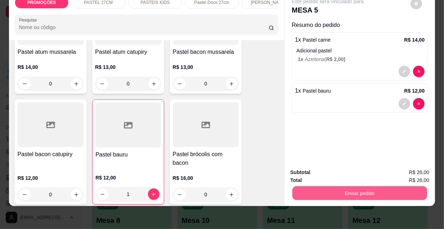
click at [337, 188] on button "Enviar pedido" at bounding box center [359, 193] width 135 height 14
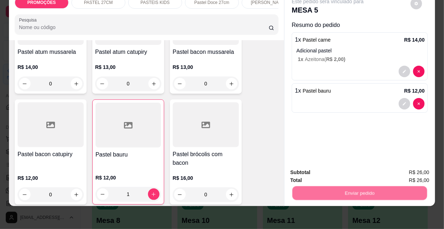
click at [330, 172] on button "Não registrar e enviar pedido" at bounding box center [336, 171] width 75 height 14
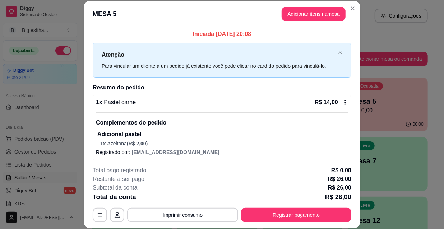
scroll to position [32, 0]
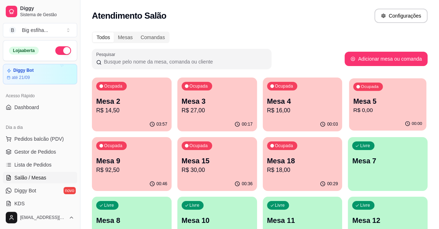
click at [375, 104] on p "Mesa 5" at bounding box center [387, 102] width 69 height 10
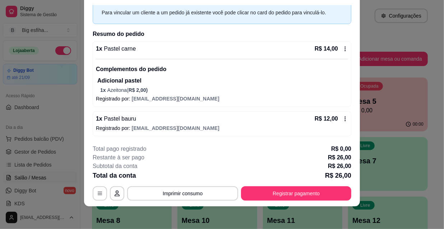
scroll to position [22, 0]
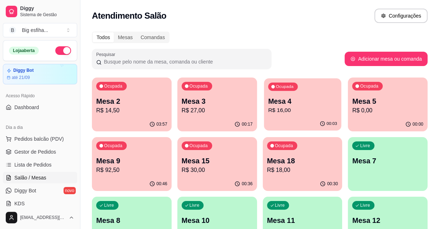
click at [285, 99] on p "Mesa 4" at bounding box center [302, 102] width 69 height 10
click at [119, 165] on p "Mesa 9" at bounding box center [131, 161] width 71 height 10
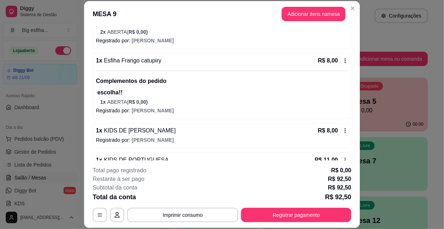
scroll to position [326, 0]
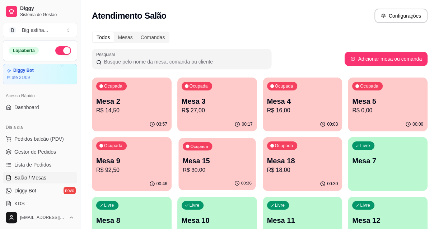
click at [213, 143] on div "Ocupada Mesa 15 R$ 30,00" at bounding box center [216, 157] width 77 height 39
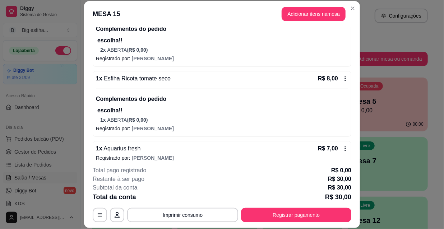
scroll to position [102, 0]
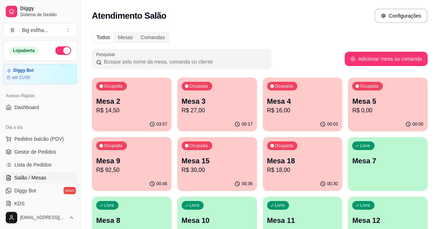
click at [280, 165] on p "Mesa 18" at bounding box center [302, 161] width 71 height 10
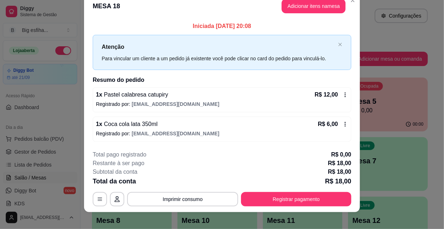
scroll to position [18, 0]
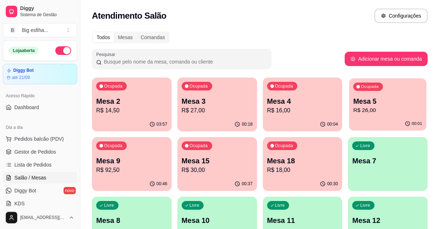
click at [398, 102] on p "Mesa 5" at bounding box center [387, 102] width 69 height 10
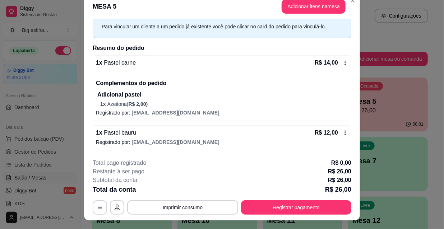
scroll to position [22, 0]
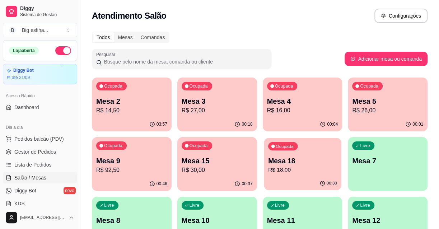
click at [285, 162] on p "Mesa 18" at bounding box center [302, 161] width 69 height 10
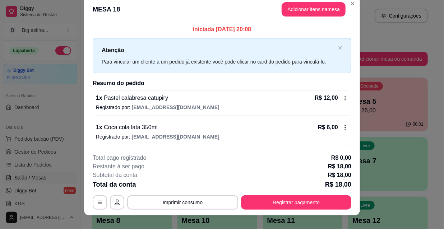
scroll to position [18, 0]
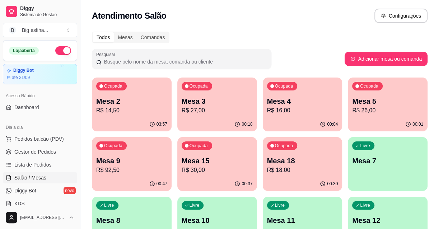
click at [112, 166] on p "R$ 92,50" at bounding box center [131, 170] width 71 height 9
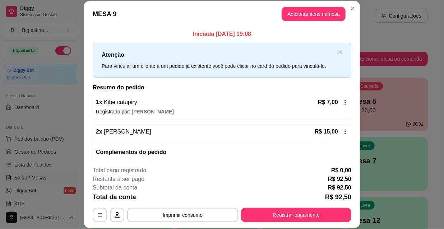
scroll to position [0, 0]
click at [178, 217] on button "Imprimir consumo" at bounding box center [182, 215] width 111 height 14
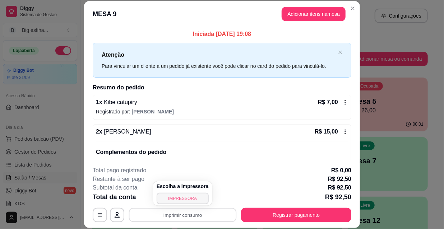
click at [181, 198] on button "IMPRESSORA" at bounding box center [183, 198] width 52 height 11
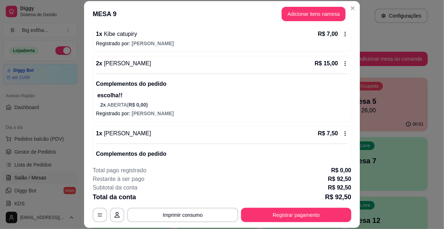
scroll to position [294, 0]
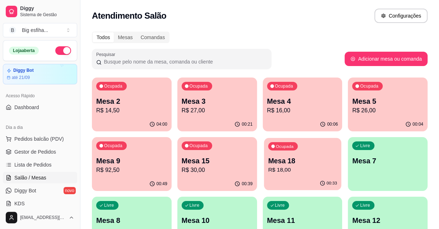
click at [277, 166] on p "R$ 18,00" at bounding box center [302, 170] width 69 height 8
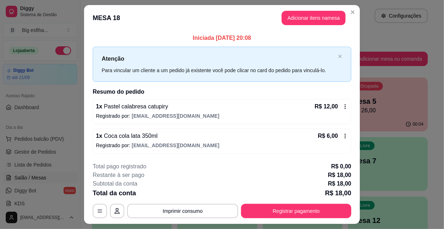
scroll to position [18, 0]
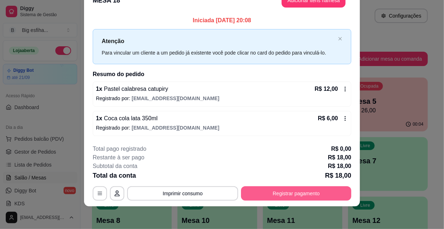
click at [289, 188] on button "Registrar pagamento" at bounding box center [296, 193] width 110 height 14
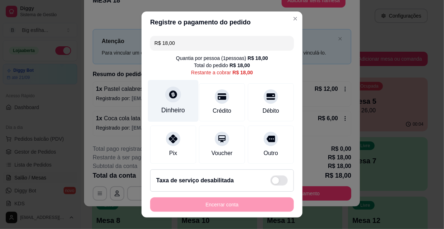
click at [161, 108] on div "Dinheiro" at bounding box center [173, 110] width 24 height 9
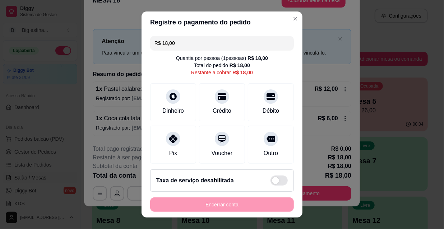
click at [180, 110] on input "0,00" at bounding box center [222, 108] width 144 height 14
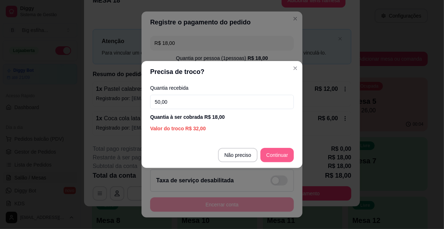
type input "50,00"
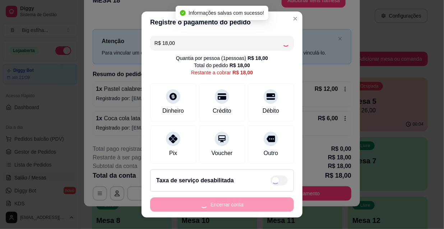
type input "R$ 0,00"
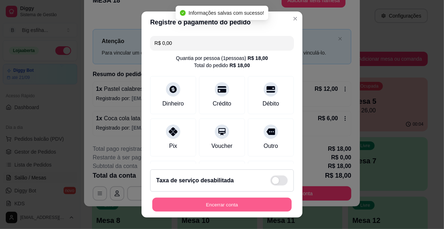
click at [208, 204] on button "Encerrar conta" at bounding box center [221, 205] width 139 height 14
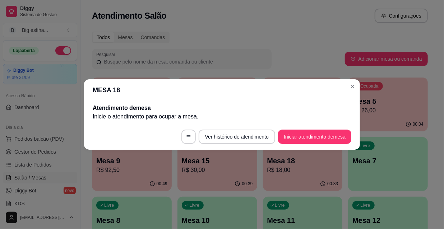
scroll to position [0, 0]
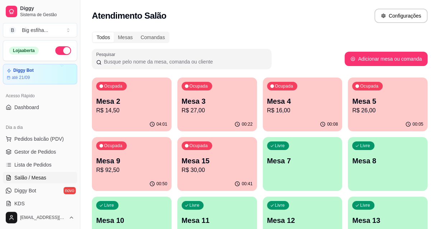
click at [131, 165] on p "Mesa 9" at bounding box center [131, 161] width 71 height 10
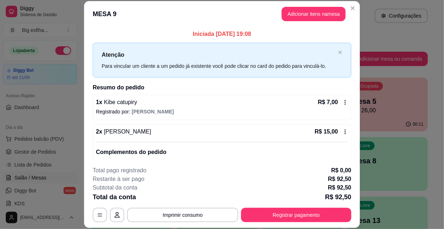
scroll to position [294, 0]
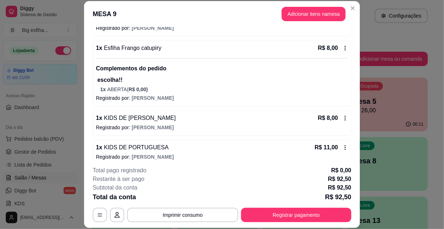
click at [294, 214] on button "Registrar pagamento" at bounding box center [296, 215] width 110 height 14
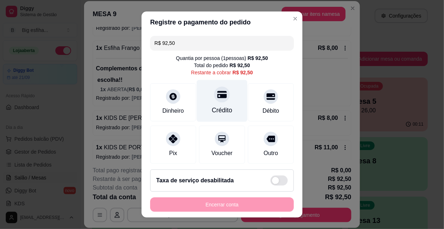
click at [208, 104] on div "Crédito" at bounding box center [222, 101] width 51 height 42
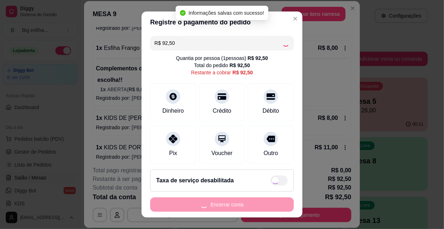
type input "R$ 0,00"
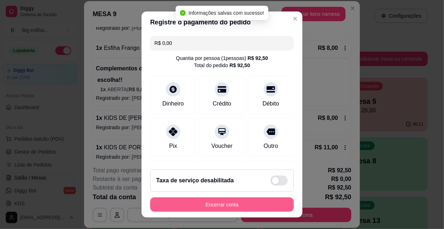
click at [223, 201] on button "Encerrar conta" at bounding box center [222, 204] width 144 height 14
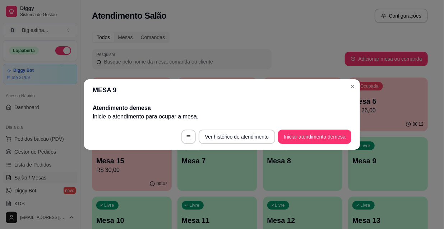
scroll to position [0, 0]
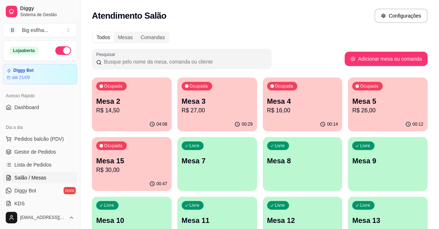
click at [145, 172] on p "R$ 30,00" at bounding box center [131, 170] width 71 height 9
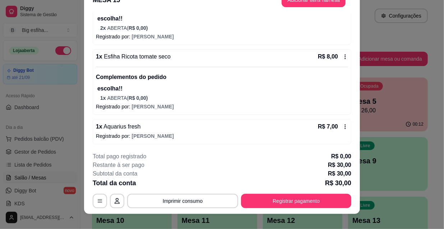
scroll to position [22, 0]
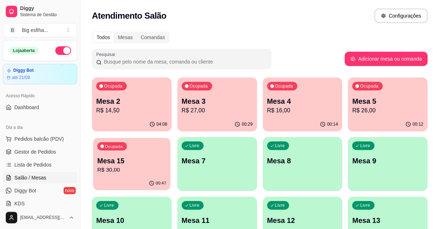
click at [149, 162] on p "Mesa 15" at bounding box center [131, 161] width 69 height 10
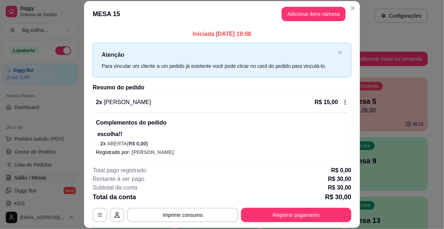
click at [125, 176] on p "Restante à ser pago" at bounding box center [119, 179] width 52 height 9
click at [187, 212] on button "Imprimir consumo" at bounding box center [182, 215] width 111 height 14
click at [178, 197] on button "IMPRESSORA" at bounding box center [183, 199] width 42 height 9
click at [289, 18] on button "Adicionar itens na mesa" at bounding box center [314, 14] width 62 height 14
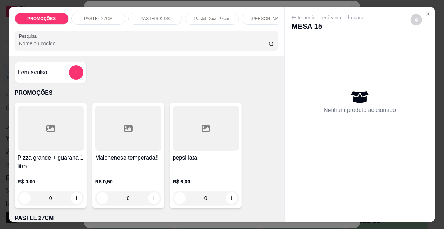
scroll to position [0, 414]
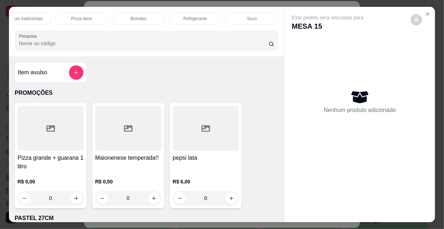
click at [204, 17] on p "Refrigerante" at bounding box center [195, 19] width 24 height 6
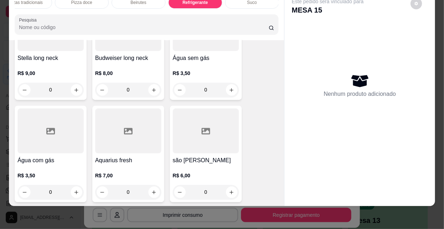
scroll to position [6779, 0]
click at [151, 189] on icon "increase-product-quantity" at bounding box center [153, 191] width 5 height 5
type input "1"
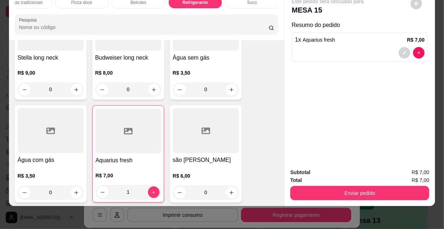
click at [327, 196] on div "Subtotal R$ 7,00 Total R$ 7,00 Enviar pedido" at bounding box center [359, 184] width 150 height 43
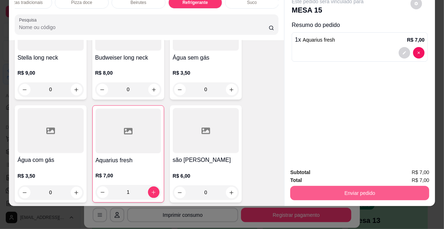
click at [326, 191] on button "Enviar pedido" at bounding box center [359, 193] width 139 height 14
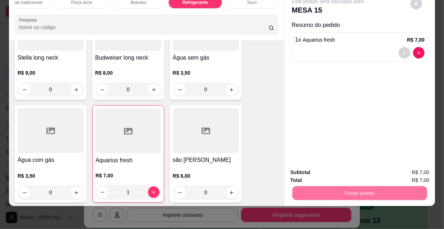
click at [326, 175] on button "Não registrar e enviar pedido" at bounding box center [336, 170] width 73 height 13
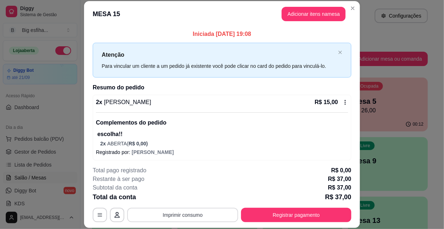
click at [201, 216] on button "Imprimir consumo" at bounding box center [182, 215] width 111 height 14
click at [190, 196] on button "IMPRESSORA" at bounding box center [183, 198] width 52 height 11
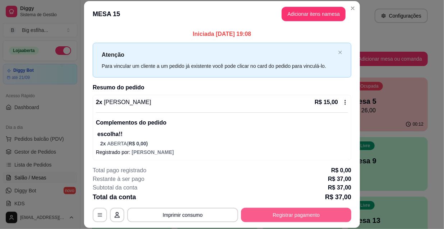
click at [265, 213] on button "Registrar pagamento" at bounding box center [296, 215] width 110 height 14
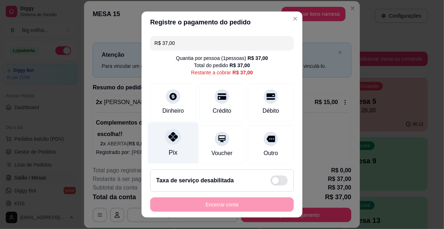
click at [180, 142] on div "Pix" at bounding box center [173, 143] width 51 height 42
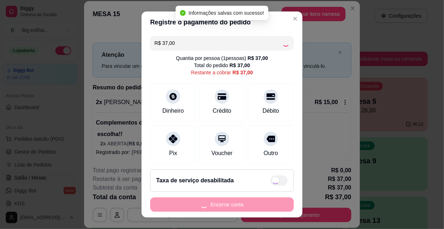
type input "R$ 0,00"
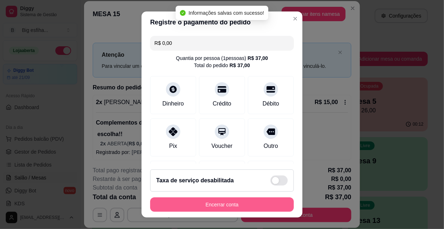
click at [216, 201] on button "Encerrar conta" at bounding box center [222, 204] width 144 height 14
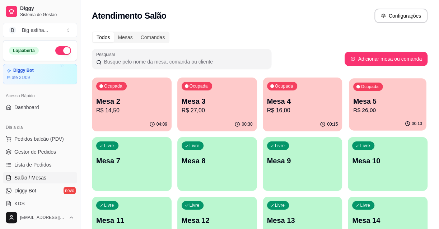
click at [367, 123] on div "00:13" at bounding box center [387, 124] width 77 height 14
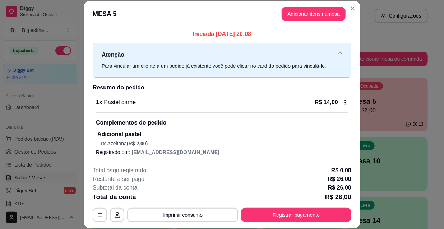
scroll to position [32, 0]
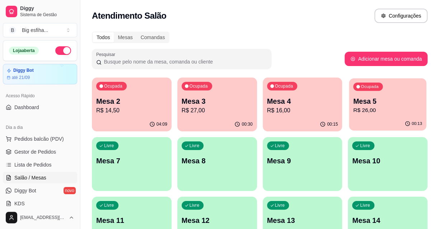
click at [351, 109] on div "Ocupada Mesa 5 R$ 26,00" at bounding box center [387, 97] width 77 height 39
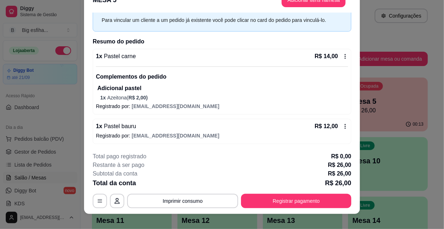
scroll to position [22, 0]
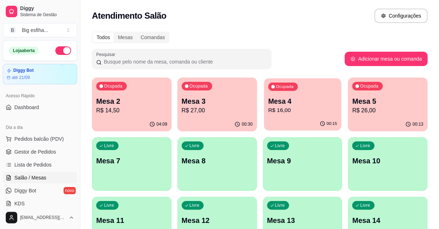
click at [299, 112] on p "R$ 16,00" at bounding box center [302, 110] width 69 height 8
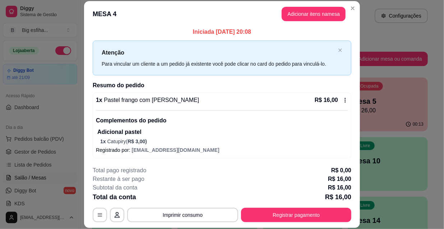
scroll to position [3, 0]
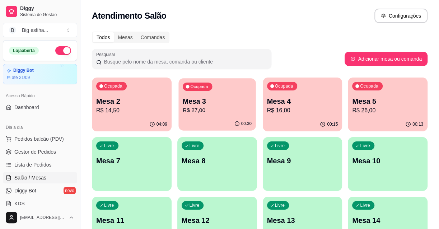
click at [225, 94] on div "Ocupada Mesa 3 R$ 27,00" at bounding box center [216, 97] width 77 height 39
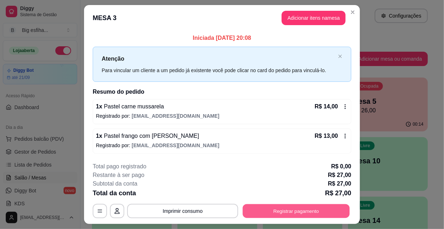
click at [260, 213] on button "Registrar pagamento" at bounding box center [296, 211] width 107 height 14
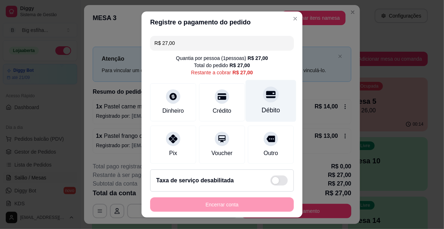
click at [266, 92] on icon at bounding box center [270, 94] width 9 height 7
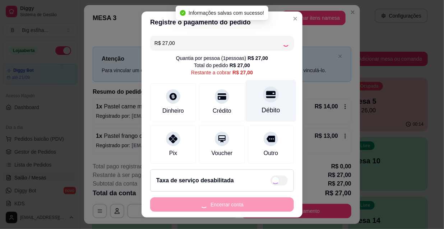
type input "R$ 0,00"
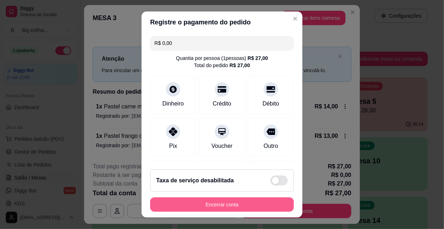
click at [230, 207] on button "Encerrar conta" at bounding box center [222, 204] width 144 height 14
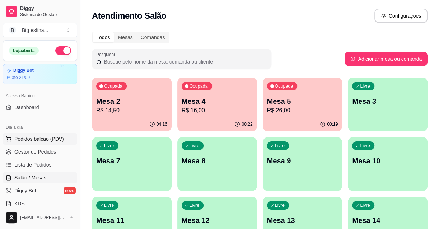
click at [38, 141] on span "Pedidos balcão (PDV)" at bounding box center [39, 138] width 50 height 7
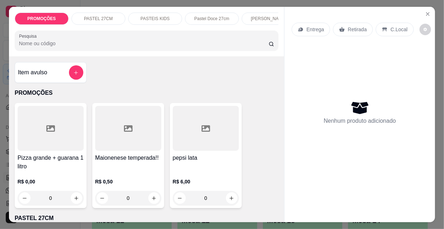
click at [299, 29] on icon at bounding box center [300, 30] width 5 height 4
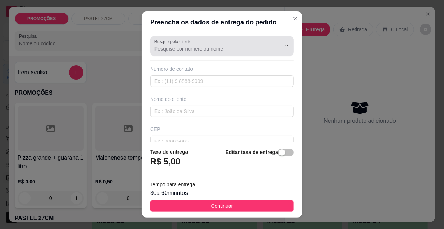
click at [164, 53] on div at bounding box center [221, 46] width 135 height 14
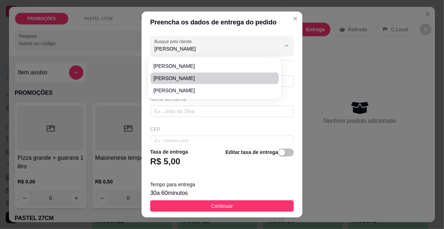
click at [182, 76] on span "Emanuel" at bounding box center [210, 78] width 115 height 7
type input "Emanuel"
type input "85986290063"
type input "Emanuel"
type input "lenita"
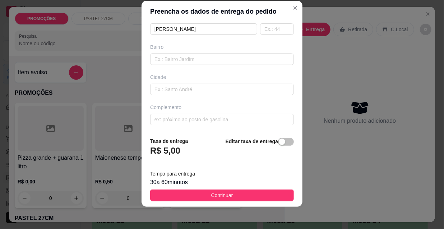
scroll to position [11, 0]
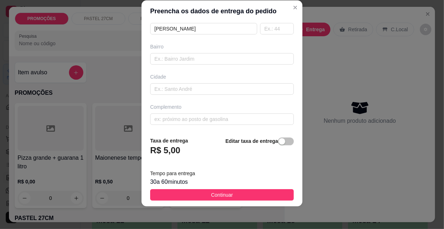
type input "Emanuel"
click at [277, 147] on div "Editar taxa de entrega" at bounding box center [259, 149] width 68 height 24
click at [279, 138] on span "button" at bounding box center [286, 141] width 16 height 8
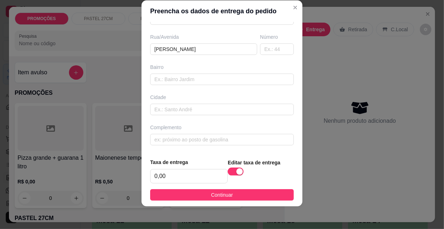
scroll to position [110, 0]
drag, startPoint x: 178, startPoint y: 174, endPoint x: 179, endPoint y: 170, distance: 3.7
click at [179, 174] on input "0,00" at bounding box center [188, 176] width 77 height 14
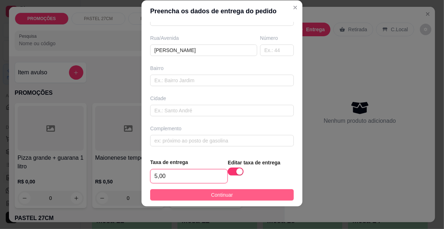
type input "5,00"
click at [244, 194] on button "Continuar" at bounding box center [222, 194] width 144 height 11
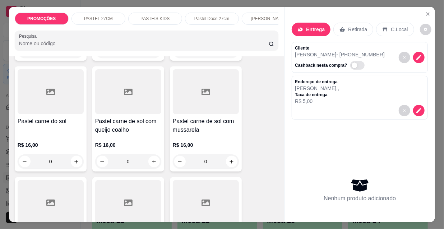
scroll to position [914, 0]
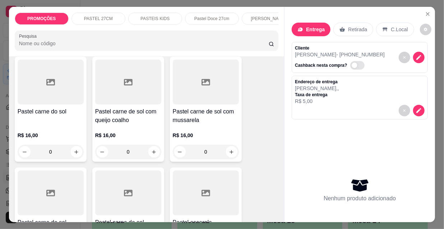
click at [218, 132] on p "R$ 16,00" at bounding box center [206, 135] width 66 height 7
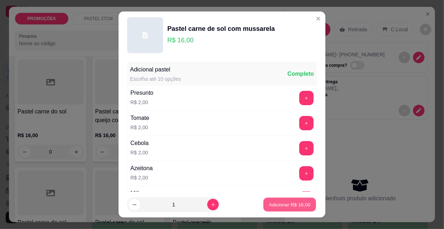
click at [280, 203] on p "Adicionar R$ 16,00" at bounding box center [290, 204] width 42 height 7
type input "1"
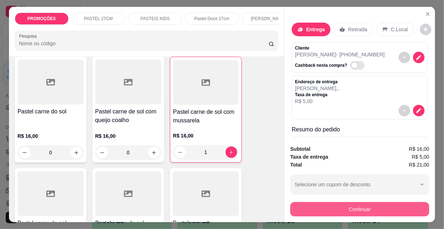
click at [358, 205] on button "Continuar" at bounding box center [359, 209] width 139 height 14
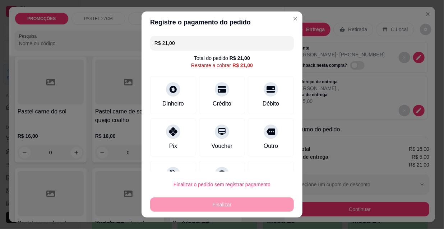
drag, startPoint x: 253, startPoint y: 95, endPoint x: 253, endPoint y: 109, distance: 14.7
click at [253, 97] on div "Débito" at bounding box center [271, 95] width 46 height 38
type input "R$ 0,00"
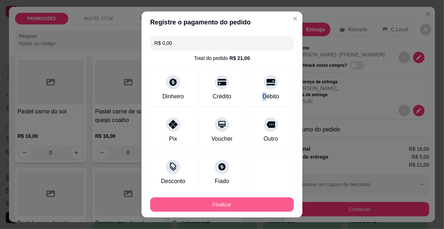
click at [241, 199] on button "Finalizar" at bounding box center [222, 204] width 144 height 14
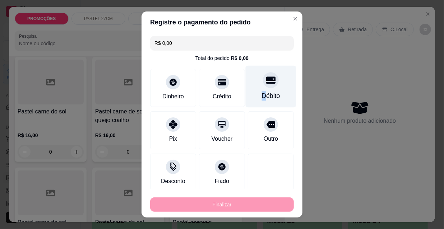
type input "0"
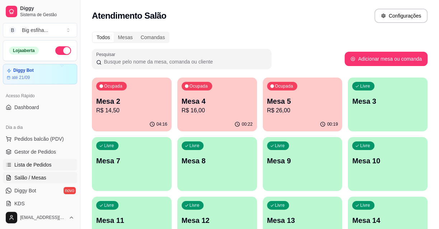
click at [58, 162] on link "Lista de Pedidos" at bounding box center [40, 164] width 74 height 11
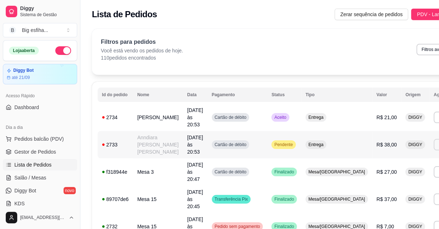
click at [434, 139] on button "Imprimir" at bounding box center [446, 144] width 25 height 11
click at [401, 162] on button "IMPRESSORA" at bounding box center [392, 162] width 52 height 11
click at [434, 115] on button "Imprimir" at bounding box center [446, 117] width 25 height 11
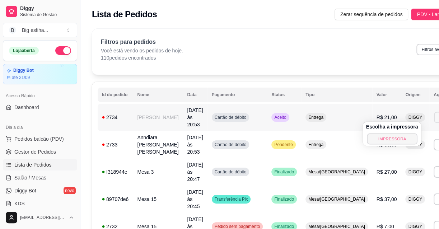
click at [402, 139] on button "IMPRESSORA" at bounding box center [392, 138] width 50 height 11
click at [37, 174] on span "Salão / Mesas" at bounding box center [30, 177] width 32 height 7
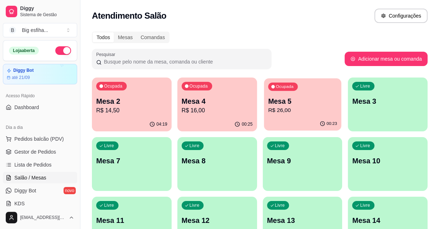
click at [294, 104] on p "Mesa 5" at bounding box center [302, 102] width 69 height 10
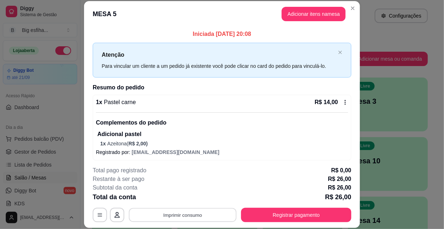
click at [212, 210] on button "Imprimir consumo" at bounding box center [183, 215] width 108 height 14
click at [194, 192] on div "Escolha a impressora IMPRESSORA" at bounding box center [182, 193] width 59 height 24
click at [194, 193] on button "IMPRESSORA" at bounding box center [183, 198] width 52 height 11
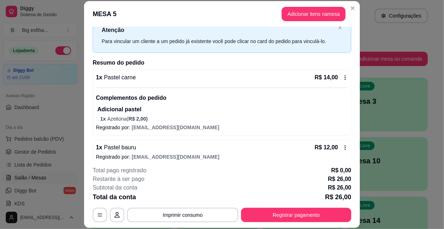
scroll to position [32, 0]
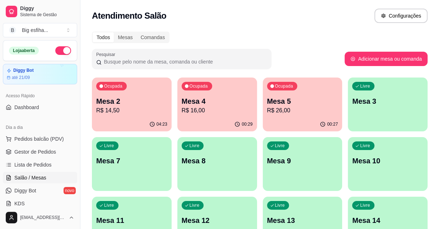
click at [368, 99] on p "Mesa 3" at bounding box center [387, 101] width 71 height 10
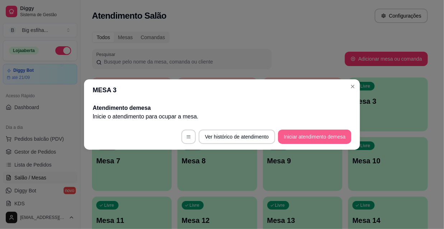
click at [312, 135] on button "Iniciar atendimento de mesa" at bounding box center [314, 137] width 73 height 14
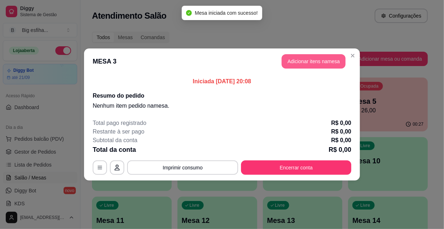
click at [300, 61] on button "Adicionar itens na mesa" at bounding box center [313, 61] width 64 height 14
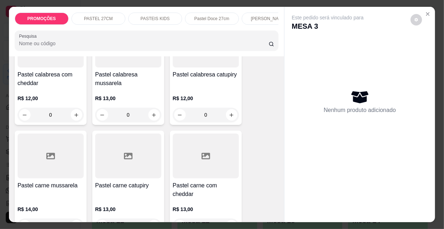
scroll to position [750, 0]
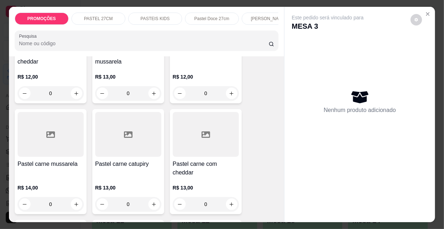
click at [56, 177] on div "R$ 14,00 0" at bounding box center [51, 194] width 66 height 34
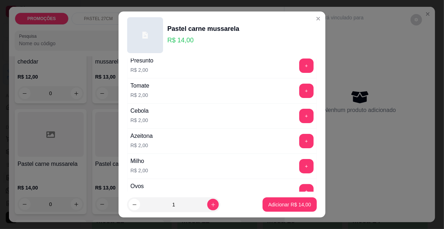
scroll to position [65, 0]
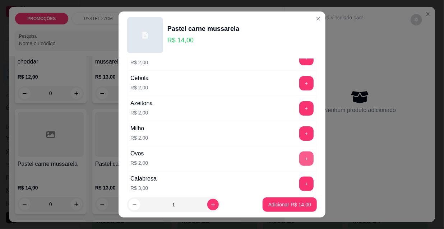
click at [299, 161] on button "+" at bounding box center [306, 158] width 14 height 14
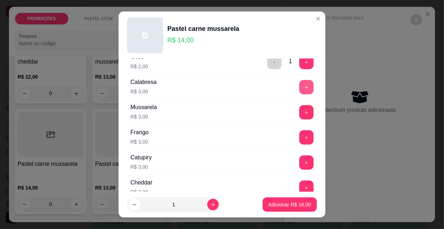
scroll to position [163, 0]
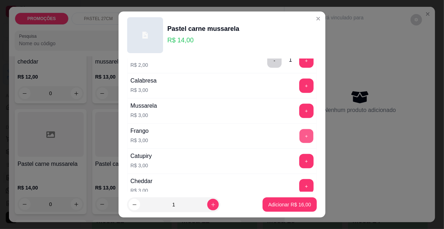
click at [299, 137] on button "+" at bounding box center [306, 136] width 14 height 14
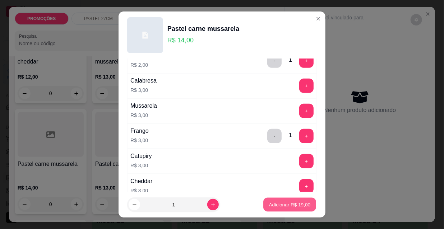
click at [291, 208] on button "Adicionar R$ 19,00" at bounding box center [289, 205] width 53 height 14
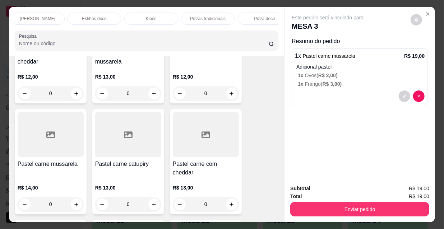
scroll to position [0, 414]
click at [192, 16] on p "Refrigerante" at bounding box center [195, 19] width 24 height 6
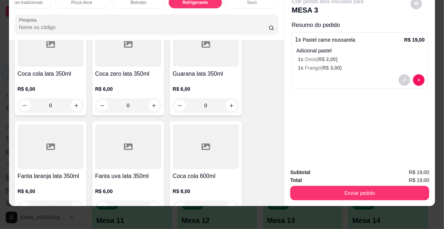
scroll to position [6354, 0]
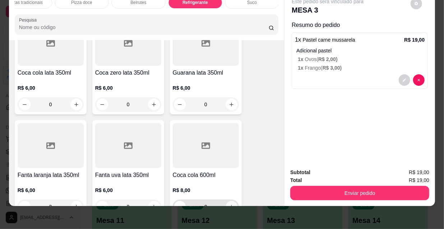
click at [229, 204] on icon "increase-product-quantity" at bounding box center [231, 206] width 5 height 5
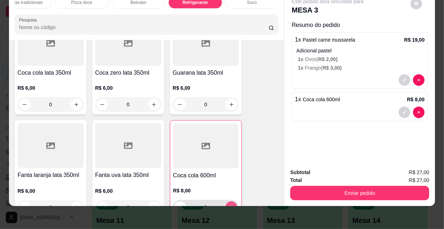
type input "1"
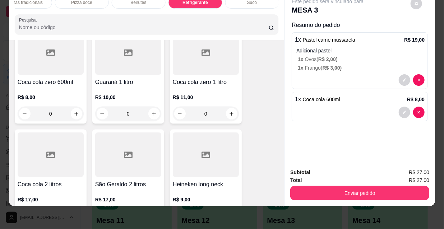
scroll to position [6616, 0]
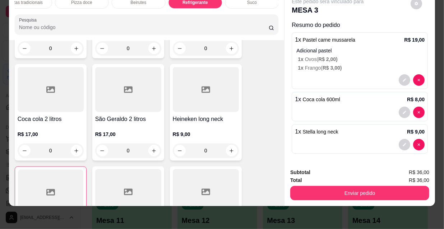
type input "1"
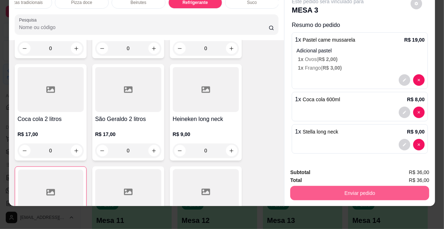
click at [359, 190] on button "Enviar pedido" at bounding box center [359, 193] width 139 height 14
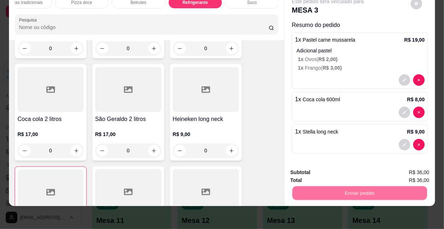
click at [333, 167] on button "Não registrar e enviar pedido" at bounding box center [336, 171] width 75 height 14
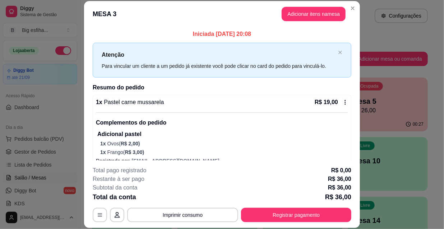
scroll to position [70, 0]
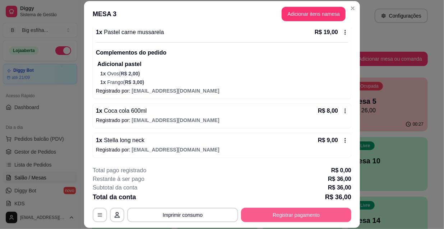
click at [305, 214] on button "Registrar pagamento" at bounding box center [296, 215] width 110 height 14
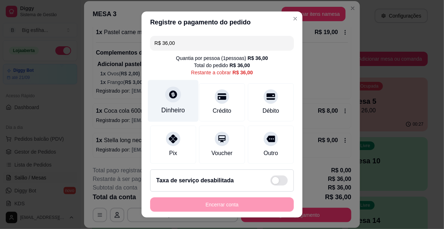
click at [164, 103] on div "Dinheiro" at bounding box center [173, 101] width 51 height 42
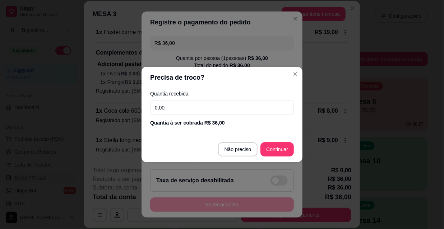
click at [175, 111] on input "0,00" at bounding box center [222, 108] width 144 height 14
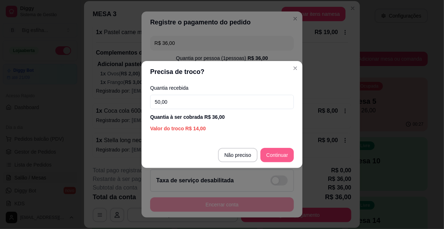
type input "50,00"
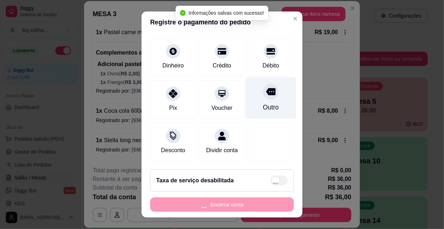
type input "R$ 0,00"
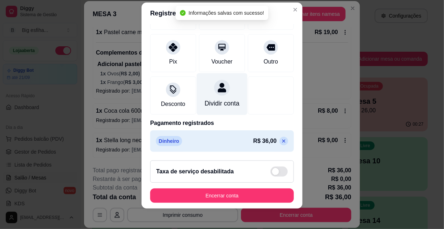
scroll to position [11, 0]
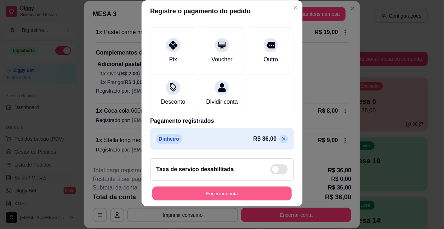
click at [228, 192] on button "Encerrar conta" at bounding box center [221, 194] width 139 height 14
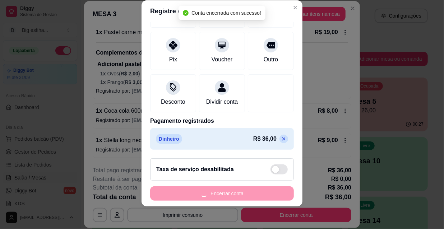
scroll to position [0, 0]
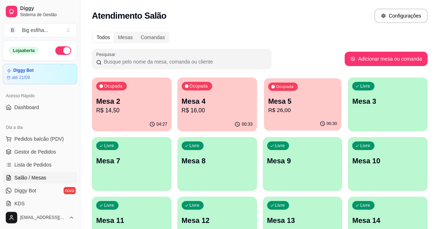
click at [287, 109] on p "R$ 26,00" at bounding box center [302, 110] width 69 height 8
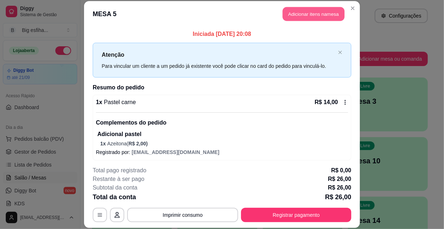
click at [306, 18] on button "Adicionar itens na mesa" at bounding box center [314, 14] width 62 height 14
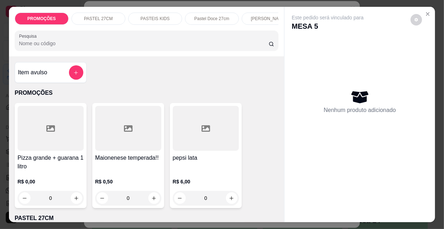
scroll to position [0, 414]
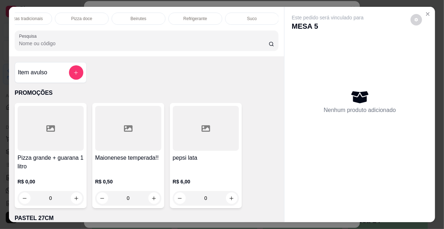
click at [197, 17] on p "Refrigerante" at bounding box center [195, 19] width 24 height 6
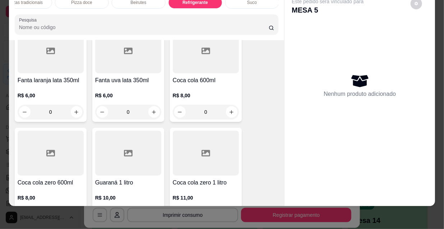
scroll to position [6452, 0]
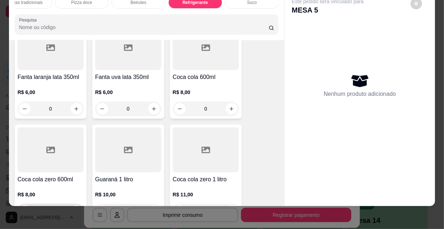
click at [76, 209] on icon "increase-product-quantity" at bounding box center [76, 211] width 5 height 5
type input "1"
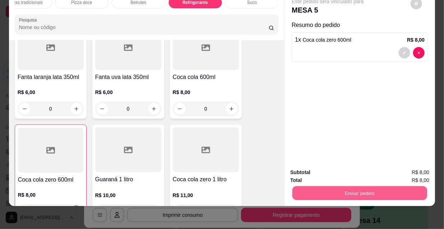
click at [305, 186] on button "Enviar pedido" at bounding box center [359, 193] width 135 height 14
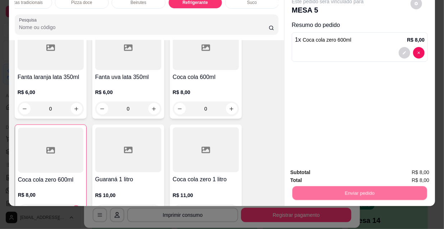
click at [306, 171] on button "Não registrar e enviar pedido" at bounding box center [336, 171] width 75 height 14
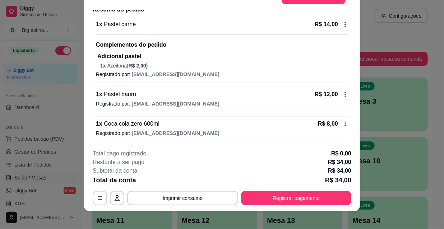
scroll to position [22, 0]
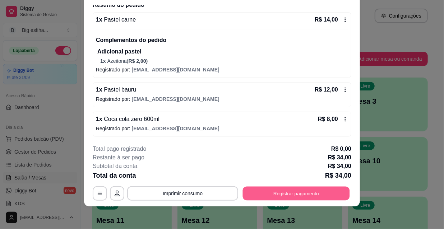
click at [297, 186] on button "Registrar pagamento" at bounding box center [296, 193] width 107 height 14
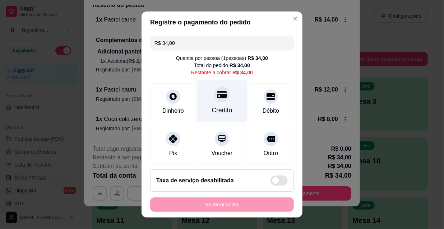
click at [203, 92] on div "Crédito" at bounding box center [222, 101] width 51 height 42
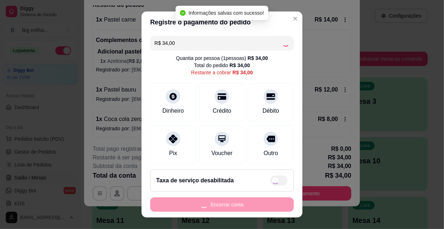
type input "R$ 0,00"
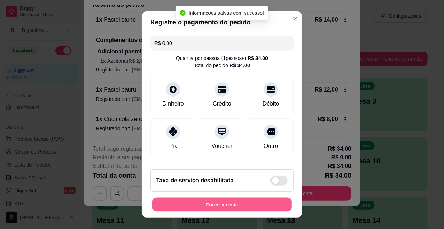
click at [201, 204] on button "Encerrar conta" at bounding box center [221, 205] width 139 height 14
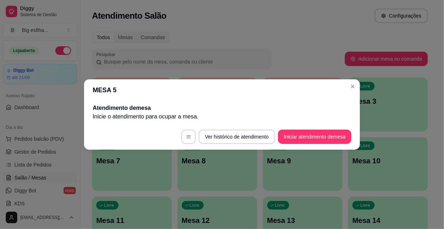
scroll to position [0, 0]
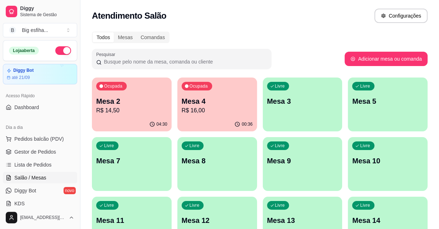
click at [312, 116] on div "Livre Mesa 3" at bounding box center [303, 100] width 80 height 45
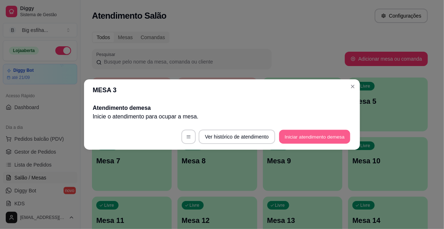
click at [308, 137] on button "Iniciar atendimento de mesa" at bounding box center [314, 137] width 71 height 14
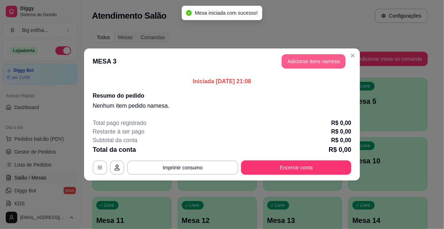
click at [299, 61] on button "Adicionar itens na mesa" at bounding box center [313, 61] width 64 height 14
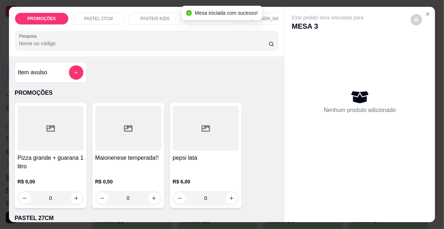
click at [148, 45] on input "Pesquisa" at bounding box center [143, 43] width 249 height 7
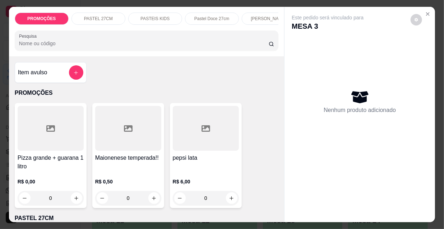
scroll to position [18, 0]
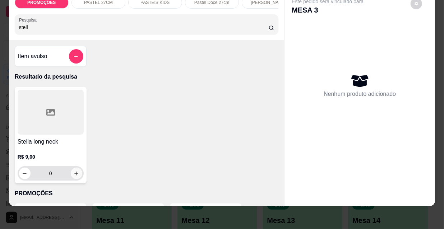
type input "stell"
click at [74, 173] on icon "increase-product-quantity" at bounding box center [76, 173] width 5 height 5
type input "1"
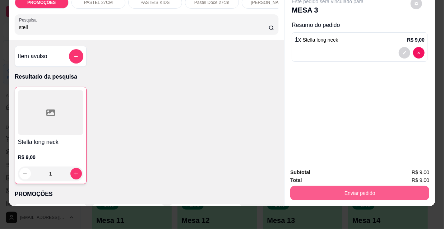
click at [323, 190] on button "Enviar pedido" at bounding box center [359, 193] width 139 height 14
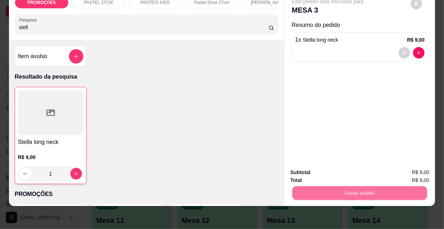
click at [335, 173] on button "Não registrar e enviar pedido" at bounding box center [336, 171] width 75 height 14
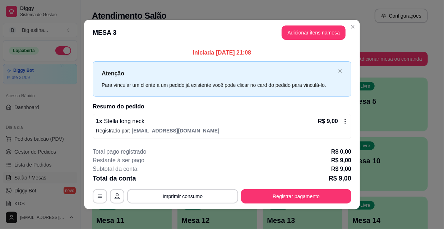
scroll to position [3, 0]
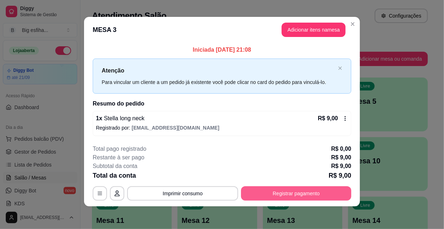
click at [288, 188] on button "Registrar pagamento" at bounding box center [296, 193] width 110 height 14
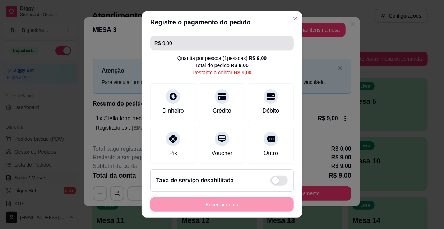
click at [177, 45] on input "R$ 9,00" at bounding box center [221, 43] width 135 height 14
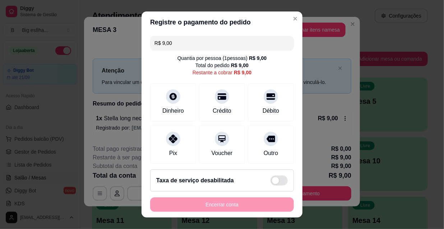
click at [177, 45] on input "R$ 9,00" at bounding box center [221, 43] width 135 height 14
type input "R$ 10,00"
click at [182, 39] on input "R$ 10,00" at bounding box center [221, 43] width 135 height 14
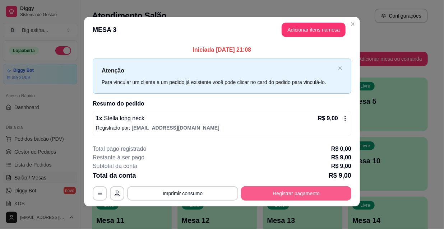
click at [318, 191] on button "Registrar pagamento" at bounding box center [296, 193] width 110 height 14
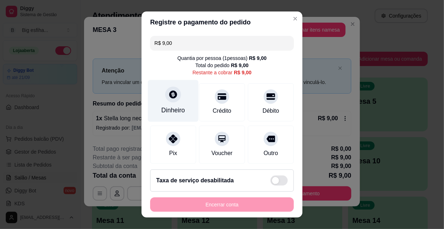
click at [161, 110] on div "Dinheiro" at bounding box center [173, 110] width 24 height 9
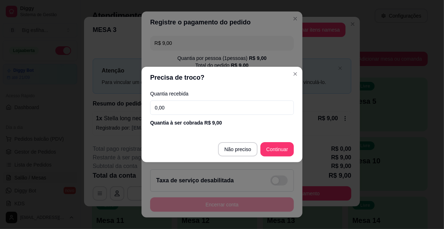
click at [179, 104] on input "0,00" at bounding box center [222, 108] width 144 height 14
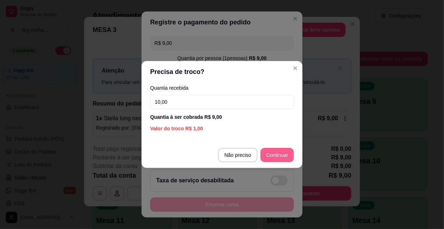
type input "10,00"
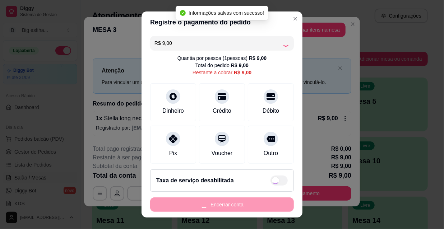
type input "R$ 0,00"
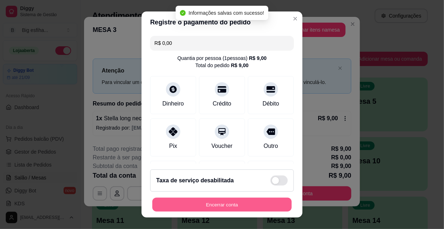
click at [247, 205] on button "Encerrar conta" at bounding box center [221, 205] width 139 height 14
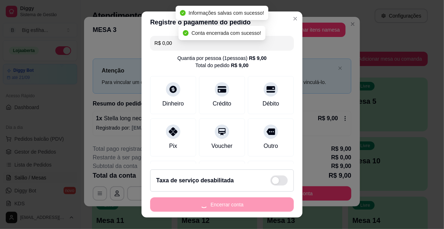
scroll to position [0, 0]
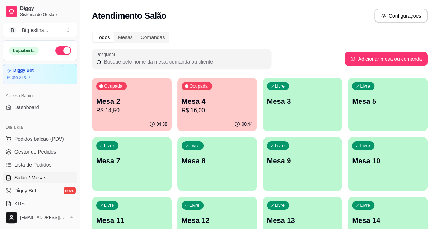
click at [290, 114] on div "Livre Mesa 3" at bounding box center [303, 100] width 80 height 45
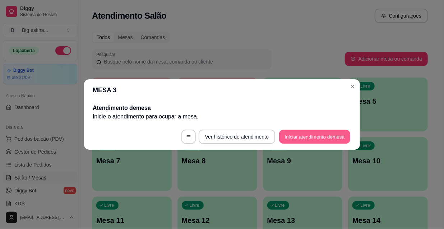
click at [304, 138] on button "Iniciar atendimento de mesa" at bounding box center [314, 137] width 71 height 14
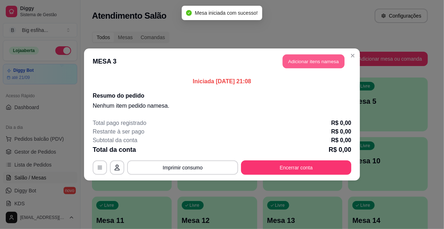
click at [313, 58] on button "Adicionar itens na mesa" at bounding box center [314, 62] width 62 height 14
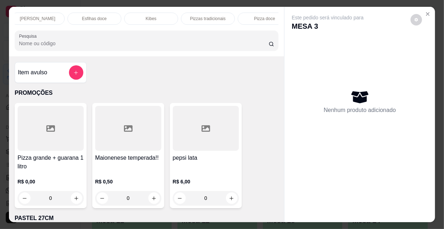
scroll to position [0, 414]
click at [198, 19] on div "Refrigerante" at bounding box center [195, 19] width 54 height 12
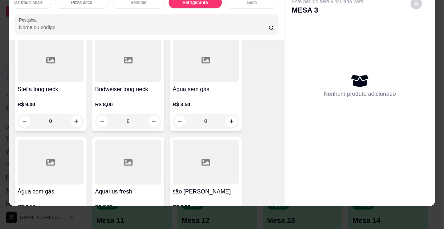
scroll to position [6779, 0]
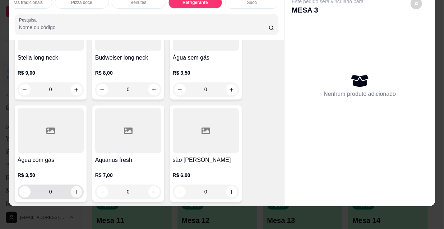
click at [75, 189] on icon "increase-product-quantity" at bounding box center [76, 191] width 5 height 5
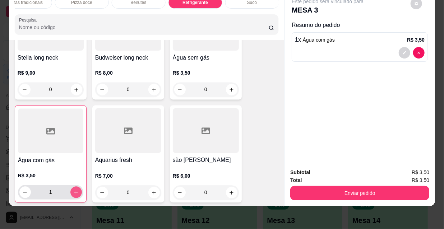
type input "1"
click at [318, 186] on button "Enviar pedido" at bounding box center [359, 193] width 139 height 14
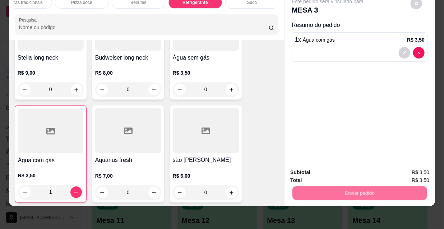
click at [333, 167] on button "Não registrar e enviar pedido" at bounding box center [336, 171] width 75 height 14
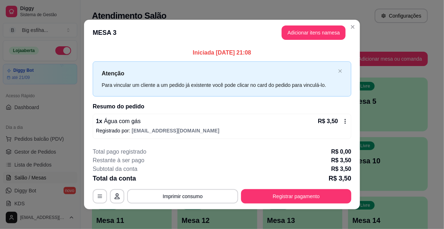
scroll to position [3, 0]
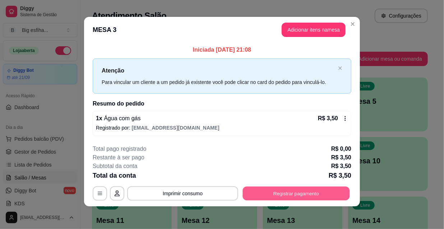
click at [321, 195] on button "Registrar pagamento" at bounding box center [296, 193] width 107 height 14
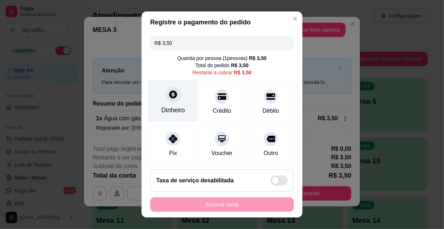
click at [168, 90] on icon at bounding box center [172, 94] width 9 height 9
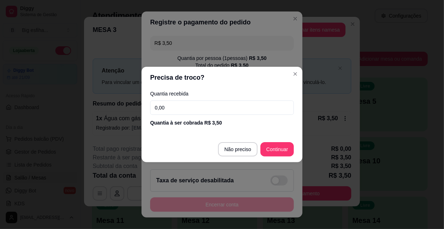
click at [182, 108] on input "0,00" at bounding box center [222, 108] width 144 height 14
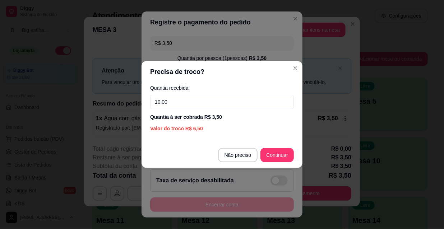
type input "100,00"
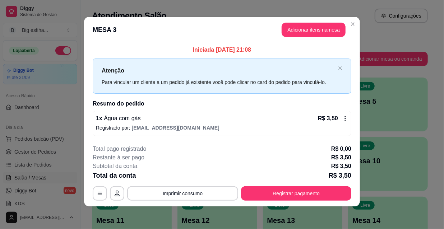
drag, startPoint x: 293, startPoint y: 183, endPoint x: 297, endPoint y: 197, distance: 14.1
click at [295, 188] on div "**********" at bounding box center [222, 173] width 258 height 56
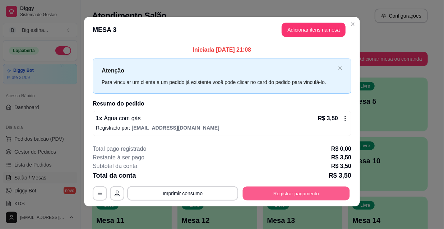
click at [297, 197] on button "Registrar pagamento" at bounding box center [296, 193] width 107 height 14
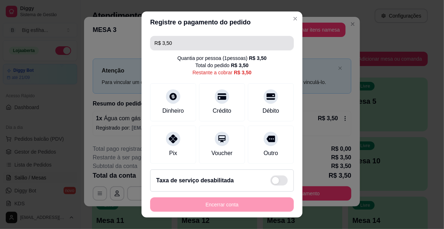
click at [177, 43] on input "R$ 3,50" at bounding box center [221, 43] width 135 height 14
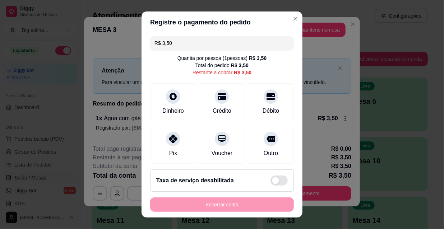
click at [177, 43] on input "R$ 3,50" at bounding box center [221, 43] width 135 height 14
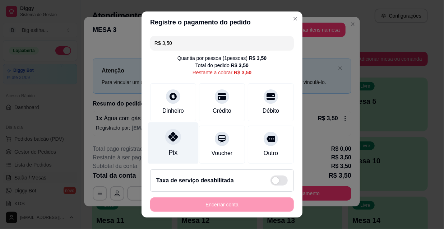
scroll to position [53, 0]
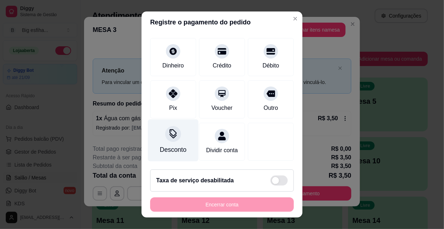
click at [171, 145] on div "Desconto" at bounding box center [173, 149] width 27 height 9
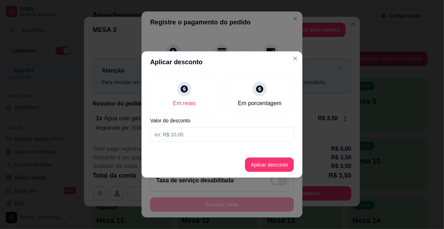
click at [181, 132] on input at bounding box center [222, 134] width 144 height 14
type input "0,50"
click at [272, 167] on button "Aplicar desconto" at bounding box center [269, 165] width 49 height 14
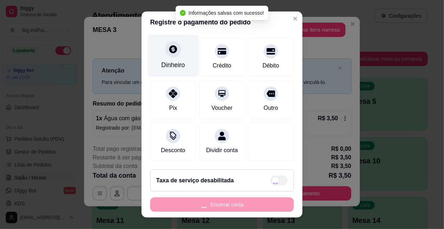
scroll to position [0, 0]
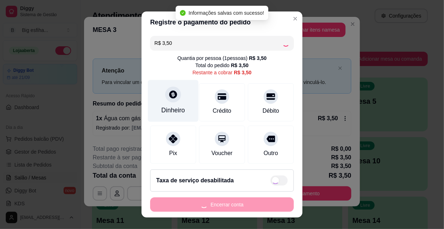
type input "R$ 3,00"
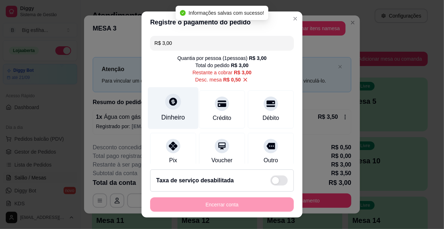
click at [168, 107] on div at bounding box center [173, 102] width 16 height 16
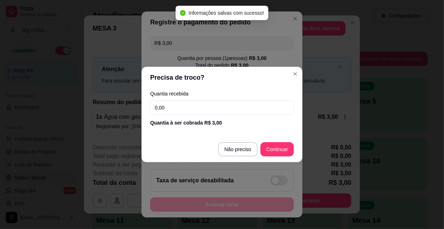
click at [182, 111] on input "0,00" at bounding box center [222, 108] width 144 height 14
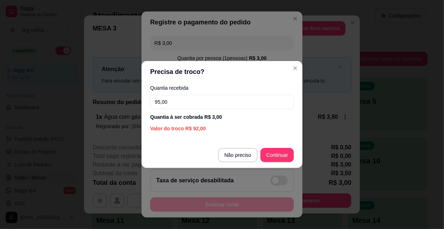
type input "95,00"
click at [271, 148] on footer "Não preciso Continuar" at bounding box center [221, 155] width 161 height 26
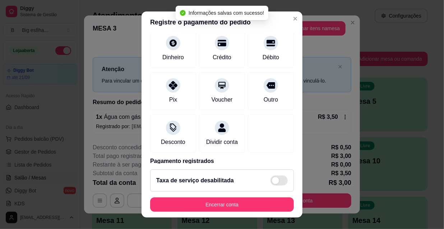
type input "R$ 0,00"
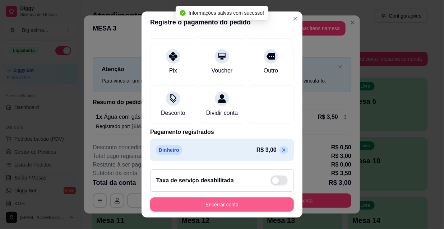
click at [218, 201] on button "Encerrar conta" at bounding box center [222, 204] width 144 height 14
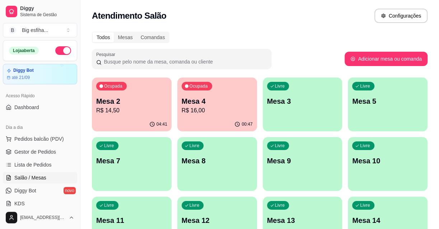
click at [196, 119] on div "00:47" at bounding box center [217, 124] width 80 height 14
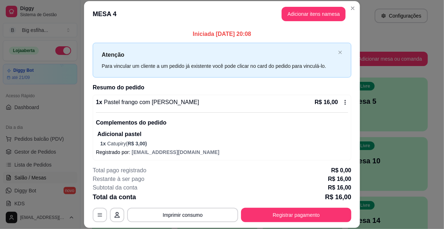
click at [288, 207] on div "**********" at bounding box center [222, 194] width 258 height 56
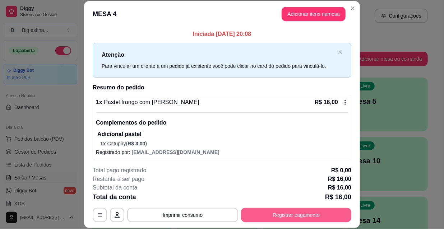
click at [292, 214] on button "Registrar pagamento" at bounding box center [296, 215] width 110 height 14
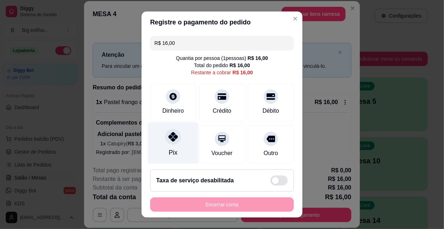
click at [167, 146] on div "Pix" at bounding box center [173, 143] width 51 height 42
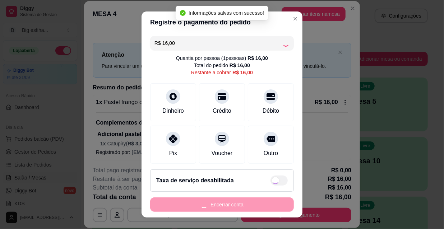
type input "R$ 0,00"
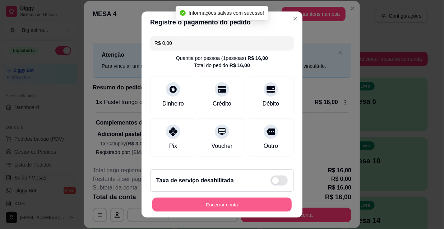
click at [205, 203] on button "Encerrar conta" at bounding box center [221, 205] width 139 height 14
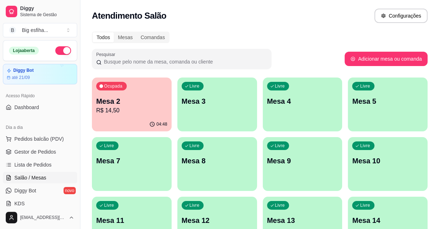
click at [238, 105] on p "Mesa 3" at bounding box center [217, 101] width 71 height 10
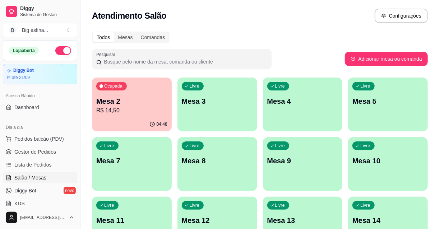
click at [294, 124] on footer "Ver histórico de atendimento Iniciar atendimento de mesa" at bounding box center [222, 137] width 276 height 26
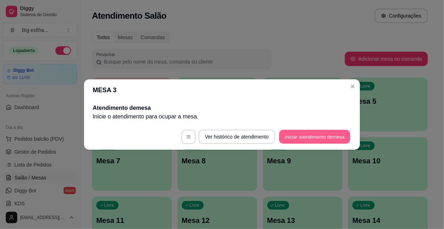
click at [314, 137] on button "Iniciar atendimento de mesa" at bounding box center [314, 137] width 71 height 14
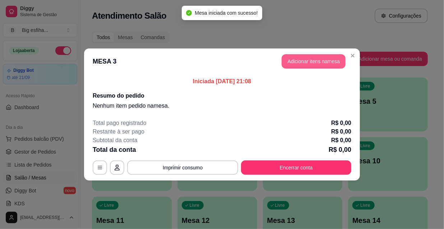
click at [314, 60] on button "Adicionar itens na mesa" at bounding box center [313, 61] width 64 height 14
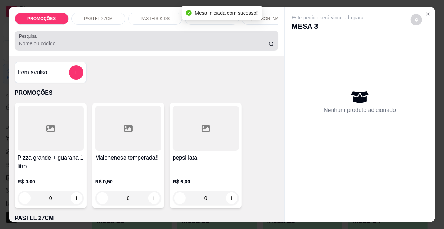
click at [197, 46] on input "Pesquisa" at bounding box center [143, 43] width 249 height 7
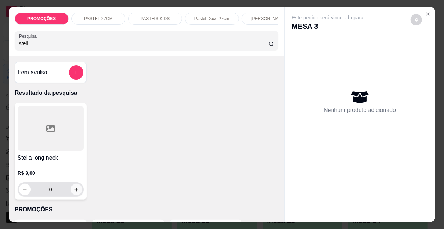
type input "stell"
click at [76, 192] on icon "increase-product-quantity" at bounding box center [76, 189] width 5 height 5
type input "1"
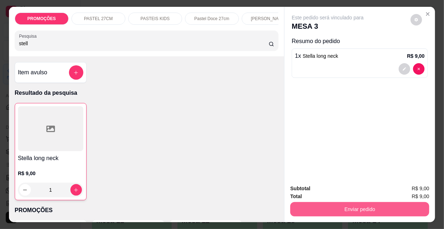
click at [334, 202] on button "Enviar pedido" at bounding box center [359, 209] width 139 height 14
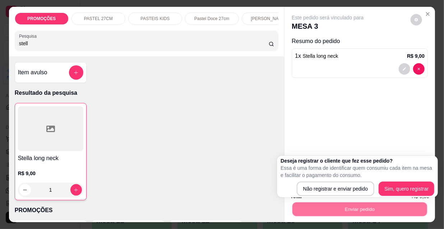
click at [321, 177] on p "Essa é uma forma de identificar quem consumiu cada item na mesa e facilitar o p…" at bounding box center [357, 171] width 154 height 14
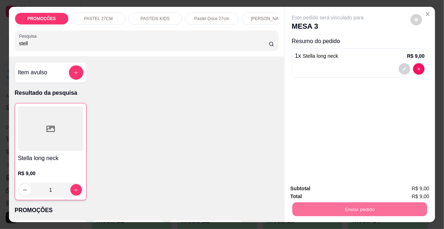
click at [328, 184] on button "Não registrar e enviar pedido" at bounding box center [336, 188] width 73 height 13
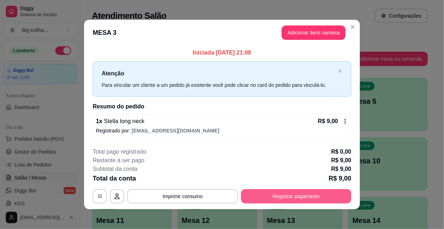
click at [287, 199] on button "Registrar pagamento" at bounding box center [296, 196] width 110 height 14
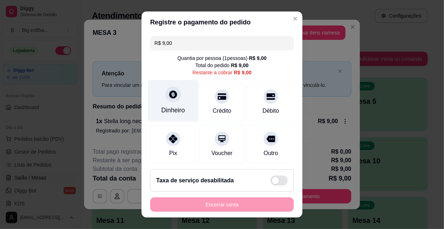
click at [157, 98] on div "Dinheiro" at bounding box center [173, 101] width 51 height 42
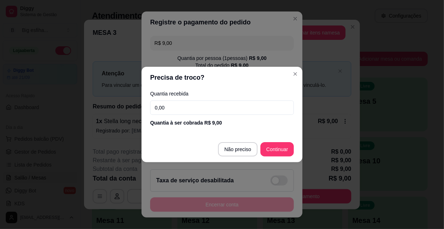
click at [183, 106] on input "0,00" at bounding box center [222, 108] width 144 height 14
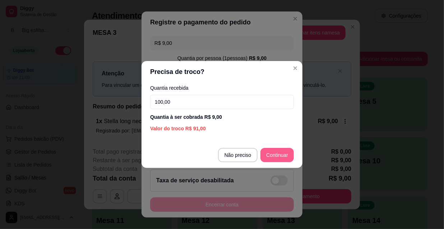
type input "100,00"
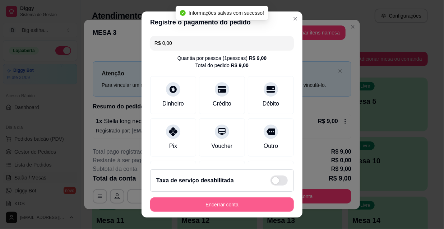
type input "R$ 0,00"
click at [213, 205] on button "Encerrar conta" at bounding box center [221, 205] width 139 height 14
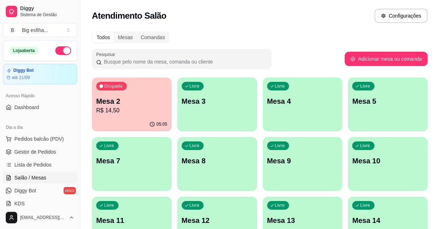
click at [224, 111] on div "Livre Mesa 3" at bounding box center [217, 100] width 80 height 45
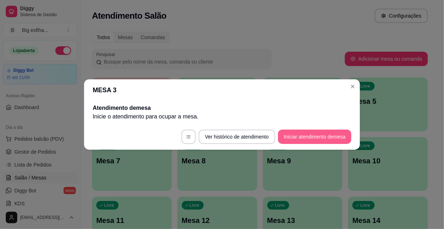
click at [329, 137] on button "Iniciar atendimento de mesa" at bounding box center [314, 137] width 73 height 14
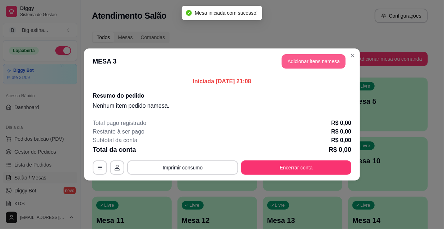
click at [309, 60] on button "Adicionar itens na mesa" at bounding box center [313, 61] width 64 height 14
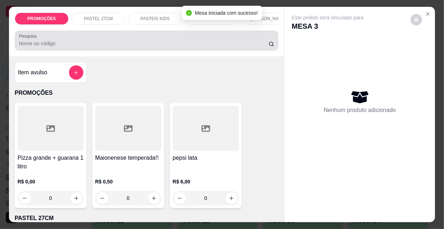
click at [123, 47] on input "Pesquisa" at bounding box center [143, 43] width 249 height 7
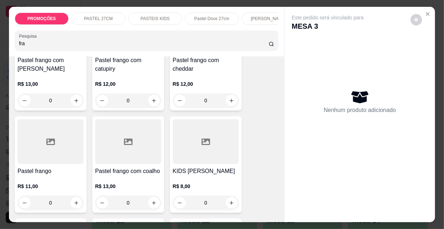
scroll to position [130, 0]
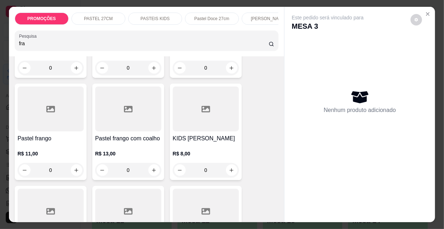
type input "fra"
click at [130, 141] on h4 "Pastel frango com coalho" at bounding box center [128, 138] width 66 height 9
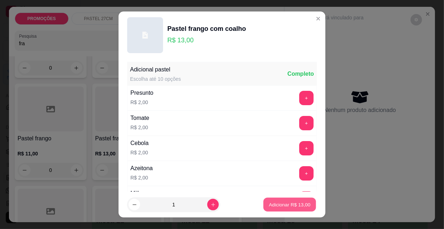
click at [275, 207] on p "Adicionar R$ 13,00" at bounding box center [290, 204] width 42 height 7
type input "1"
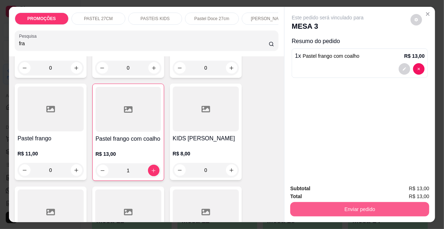
click at [339, 205] on button "Enviar pedido" at bounding box center [359, 209] width 139 height 14
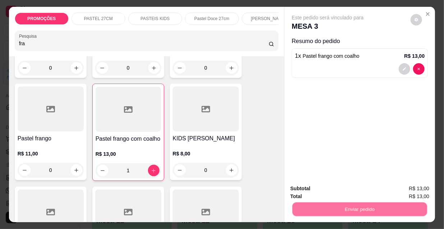
click at [341, 188] on button "Não registrar e enviar pedido" at bounding box center [336, 189] width 75 height 14
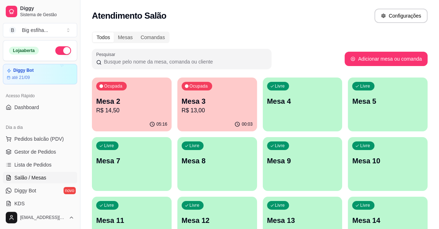
click at [49, 173] on link "Salão / Mesas" at bounding box center [40, 177] width 74 height 11
click at [57, 169] on link "Lista de Pedidos" at bounding box center [40, 164] width 74 height 11
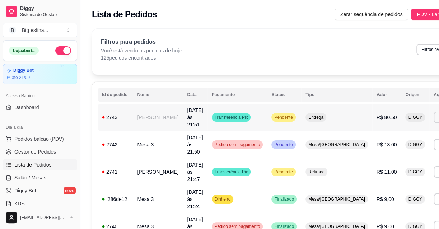
click at [429, 120] on td "**********" at bounding box center [446, 117] width 34 height 27
click at [434, 112] on button "Imprimir" at bounding box center [446, 117] width 25 height 11
click at [384, 139] on button "IMPRESSORA" at bounding box center [392, 138] width 50 height 11
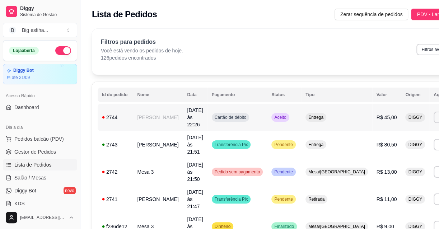
click at [429, 106] on td "**********" at bounding box center [446, 117] width 34 height 27
click at [434, 115] on button "Imprimir" at bounding box center [446, 117] width 25 height 11
click at [377, 141] on button "IMPRESSORA" at bounding box center [392, 138] width 52 height 11
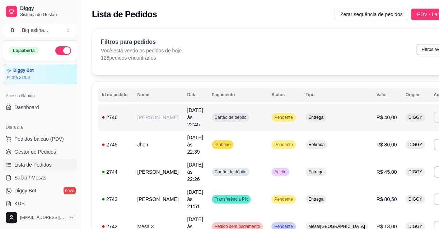
click at [434, 112] on button "Imprimir" at bounding box center [446, 117] width 25 height 11
click at [393, 139] on button "IMPRESSORA" at bounding box center [392, 138] width 52 height 11
click at [28, 176] on span "Salão / Mesas" at bounding box center [30, 177] width 32 height 7
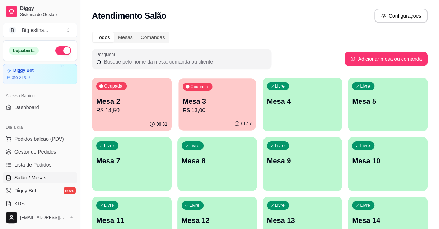
click at [226, 95] on div "Ocupada Mesa 3 R$ 13,00" at bounding box center [216, 97] width 77 height 39
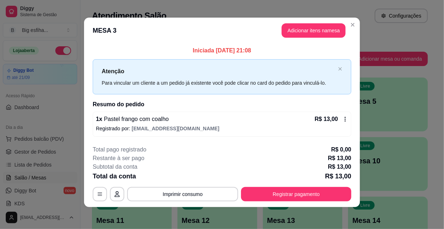
scroll to position [3, 0]
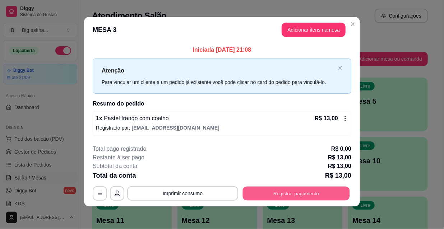
click at [299, 194] on button "Registrar pagamento" at bounding box center [296, 193] width 107 height 14
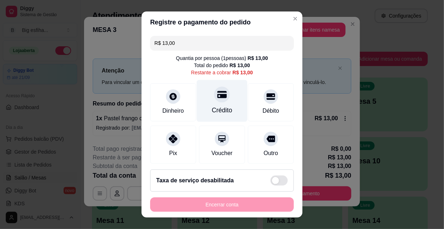
click at [228, 102] on div "Crédito" at bounding box center [222, 101] width 51 height 42
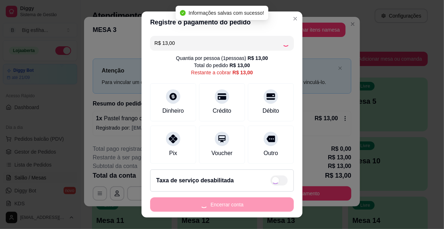
type input "R$ 0,00"
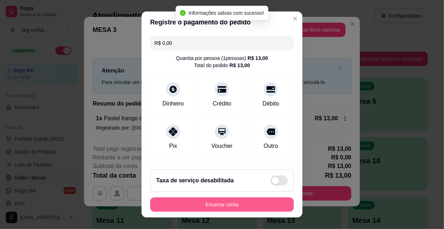
click at [242, 204] on button "Encerrar conta" at bounding box center [222, 204] width 144 height 14
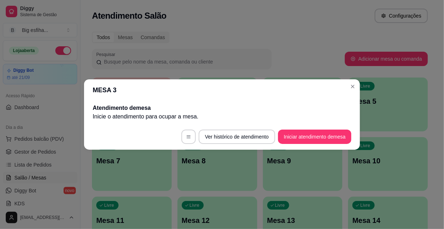
scroll to position [0, 0]
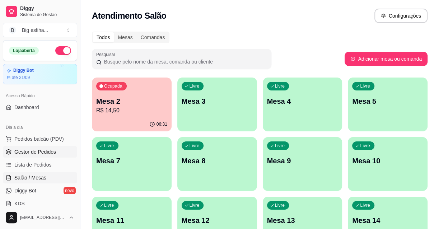
click at [36, 151] on span "Gestor de Pedidos" at bounding box center [35, 151] width 42 height 7
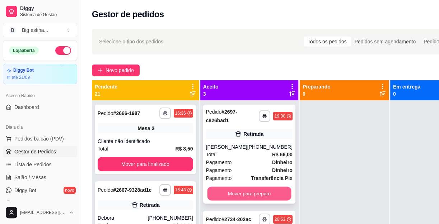
click at [256, 190] on button "Mover para preparo" at bounding box center [249, 194] width 84 height 14
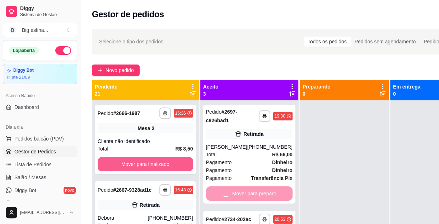
click at [180, 169] on button "Mover para finalizado" at bounding box center [145, 164] width 95 height 14
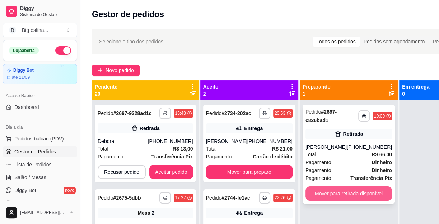
click at [351, 188] on button "Mover para retirada disponível" at bounding box center [348, 194] width 87 height 14
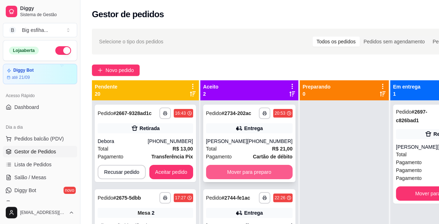
click at [268, 174] on button "Mover para preparo" at bounding box center [249, 172] width 87 height 14
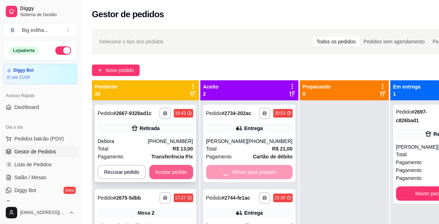
click at [165, 168] on button "Aceitar pedido" at bounding box center [171, 172] width 44 height 14
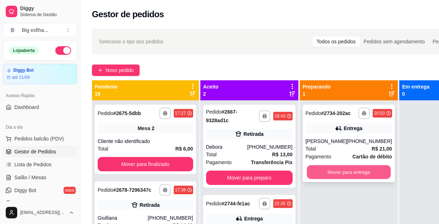
click at [319, 174] on button "Mover para entrega" at bounding box center [349, 172] width 84 height 14
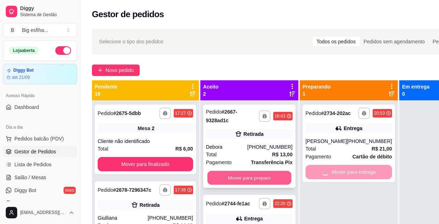
click at [270, 178] on button "Mover para preparo" at bounding box center [249, 178] width 84 height 14
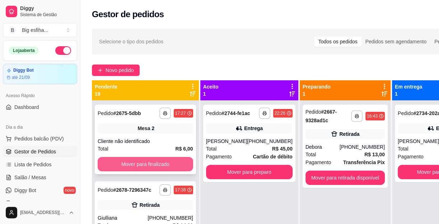
click at [156, 167] on button "Mover para finalizado" at bounding box center [145, 164] width 95 height 14
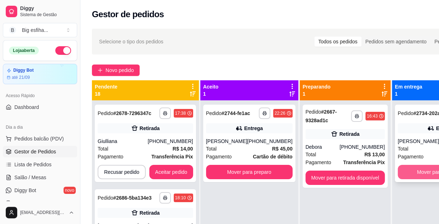
click at [401, 179] on button "Mover para finalizado" at bounding box center [441, 172] width 87 height 14
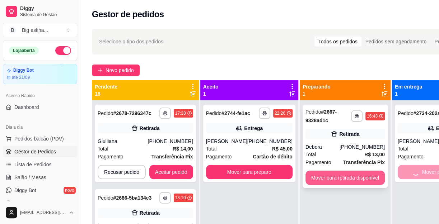
click at [344, 176] on button "Mover para retirada disponível" at bounding box center [344, 178] width 79 height 14
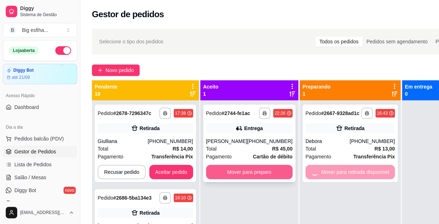
click at [245, 174] on button "Mover para preparo" at bounding box center [249, 172] width 87 height 14
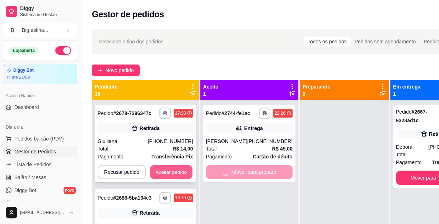
click at [171, 176] on button "Aceitar pedido" at bounding box center [171, 172] width 42 height 14
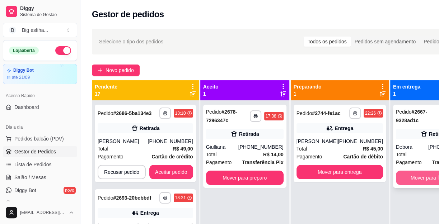
click at [416, 174] on button "Mover para finalizado" at bounding box center [435, 178] width 78 height 14
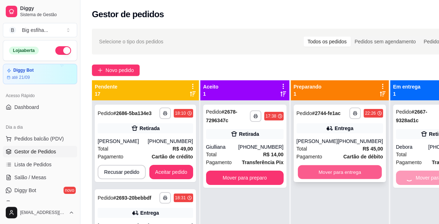
click at [341, 170] on button "Mover para entrega" at bounding box center [340, 172] width 84 height 14
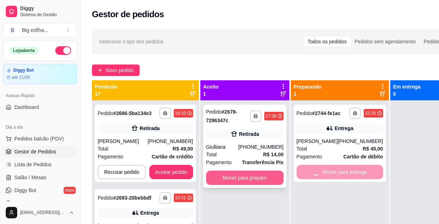
click at [255, 179] on button "Mover para preparo" at bounding box center [245, 178] width 78 height 14
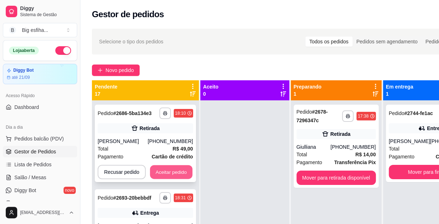
click at [178, 168] on button "Aceitar pedido" at bounding box center [171, 172] width 42 height 14
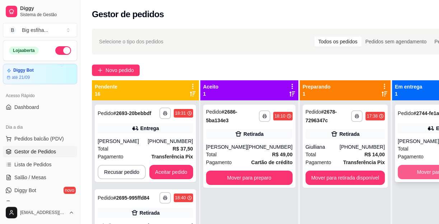
click at [426, 171] on button "Mover para finalizado" at bounding box center [441, 172] width 87 height 14
click at [340, 181] on button "Mover para retirada disponível" at bounding box center [344, 178] width 79 height 14
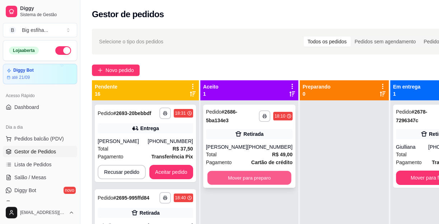
click at [274, 178] on button "Mover para preparo" at bounding box center [249, 178] width 84 height 14
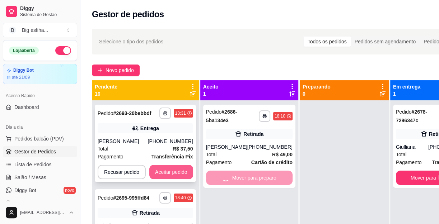
click at [187, 171] on button "Aceitar pedido" at bounding box center [171, 172] width 44 height 14
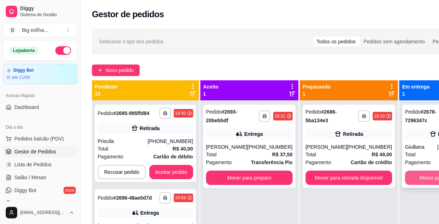
click at [417, 178] on button "Mover para finalizado" at bounding box center [444, 178] width 78 height 14
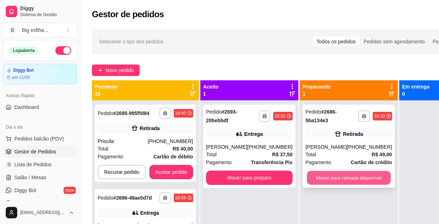
click at [364, 179] on button "Mover para retirada disponível" at bounding box center [349, 178] width 84 height 14
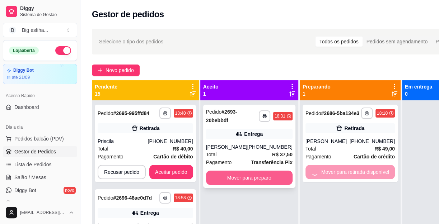
click at [273, 177] on button "Mover para preparo" at bounding box center [249, 178] width 87 height 14
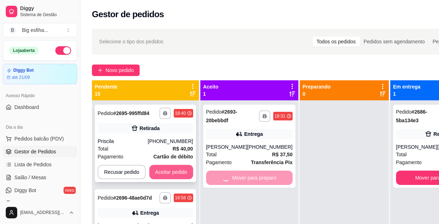
click at [173, 170] on button "Aceitar pedido" at bounding box center [171, 172] width 44 height 14
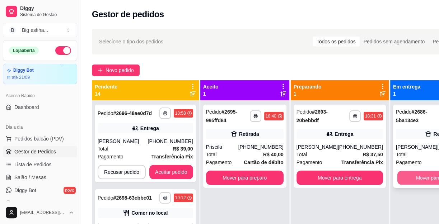
click at [412, 178] on button "Mover para finalizado" at bounding box center [439, 178] width 84 height 14
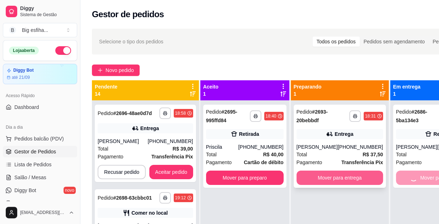
click at [342, 183] on button "Mover para entrega" at bounding box center [340, 178] width 87 height 14
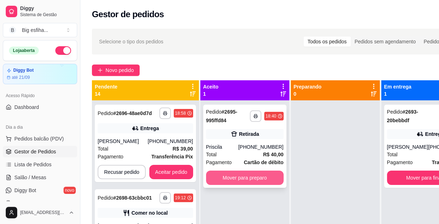
click at [269, 177] on button "Mover para preparo" at bounding box center [245, 178] width 78 height 14
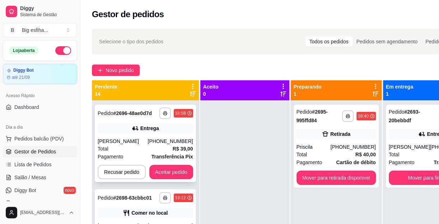
click at [177, 162] on div "**********" at bounding box center [145, 144] width 101 height 78
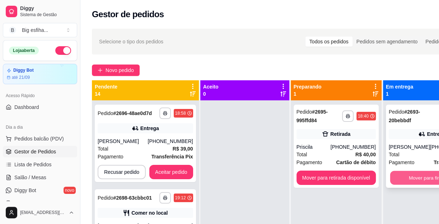
click at [392, 179] on div "Mover para finalizado" at bounding box center [432, 178] width 87 height 14
click at [407, 174] on button "Mover para finalizado" at bounding box center [432, 178] width 87 height 14
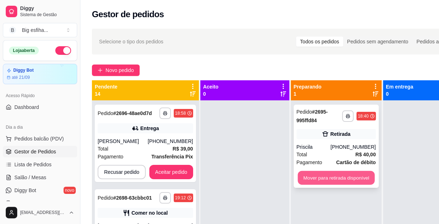
click at [353, 174] on button "Mover para retirada disponível" at bounding box center [336, 178] width 77 height 14
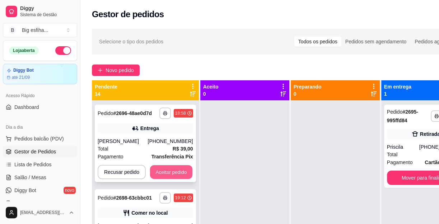
click at [167, 168] on button "Aceitar pedido" at bounding box center [171, 172] width 42 height 14
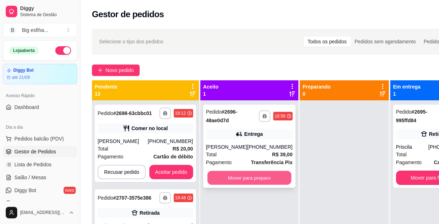
click at [226, 176] on button "Mover para preparo" at bounding box center [249, 178] width 84 height 14
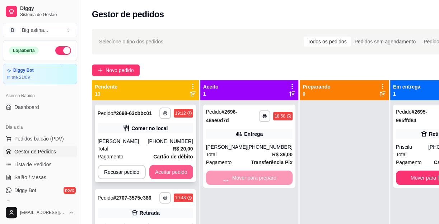
click at [176, 172] on button "Aceitar pedido" at bounding box center [171, 172] width 44 height 14
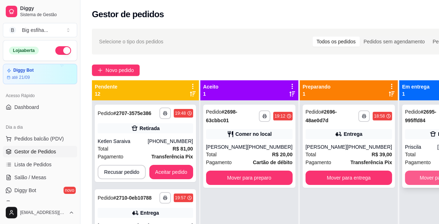
click at [414, 178] on button "Mover para finalizado" at bounding box center [444, 178] width 78 height 14
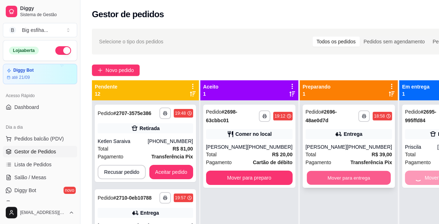
click at [353, 177] on button "Mover para entrega" at bounding box center [349, 178] width 84 height 14
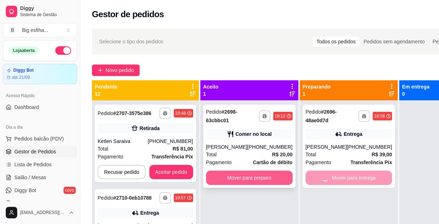
click at [246, 175] on button "Mover para preparo" at bounding box center [249, 178] width 87 height 14
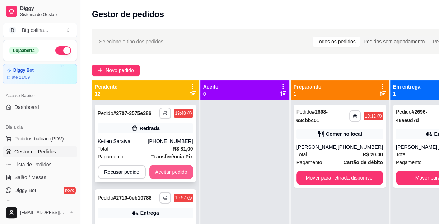
click at [177, 171] on button "Aceitar pedido" at bounding box center [171, 172] width 44 height 14
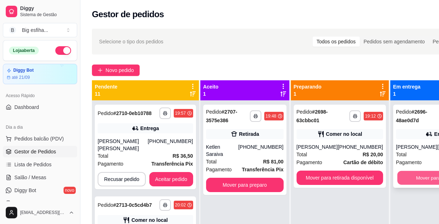
click at [400, 174] on button "Mover para finalizado" at bounding box center [439, 178] width 84 height 14
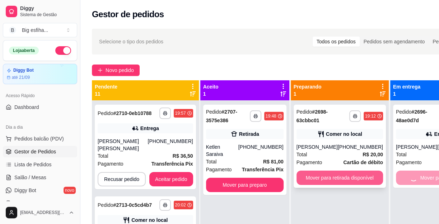
click at [358, 175] on button "Mover para retirada disponível" at bounding box center [340, 178] width 87 height 14
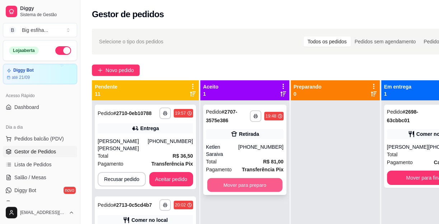
click at [260, 178] on button "Mover para preparo" at bounding box center [244, 185] width 75 height 14
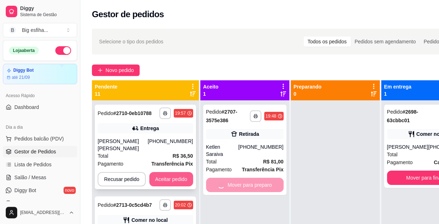
click at [166, 174] on button "Aceitar pedido" at bounding box center [171, 179] width 44 height 14
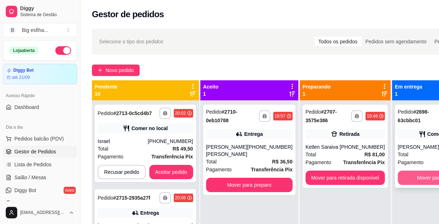
click at [414, 181] on button "Mover para finalizado" at bounding box center [441, 178] width 87 height 14
click at [367, 175] on button "Mover para retirada disponível" at bounding box center [344, 178] width 79 height 14
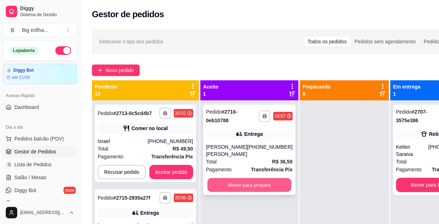
click at [235, 184] on button "Mover para preparo" at bounding box center [249, 185] width 84 height 14
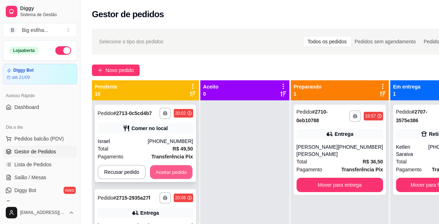
click at [181, 176] on button "Aceitar pedido" at bounding box center [171, 172] width 42 height 14
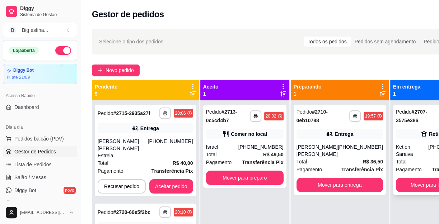
click at [424, 170] on div "**********" at bounding box center [434, 150] width 83 height 90
click at [403, 178] on button "Mover para finalizado" at bounding box center [435, 185] width 78 height 14
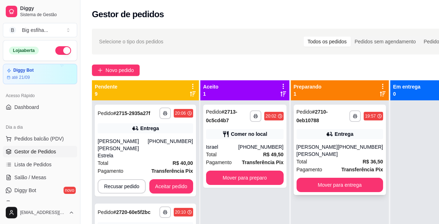
click at [372, 178] on div "**********" at bounding box center [340, 150] width 92 height 90
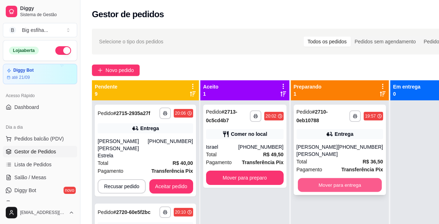
click at [360, 181] on button "Mover para entrega" at bounding box center [340, 185] width 84 height 14
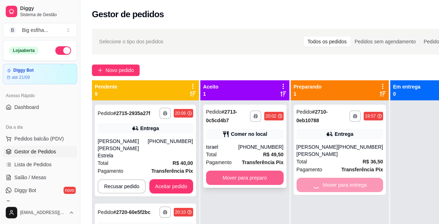
click at [244, 177] on button "Mover para preparo" at bounding box center [245, 178] width 78 height 14
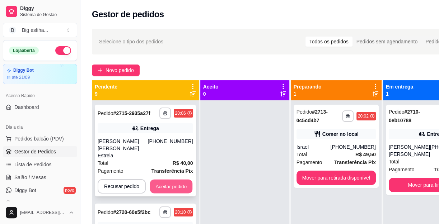
click at [166, 181] on button "Aceitar pedido" at bounding box center [171, 187] width 42 height 14
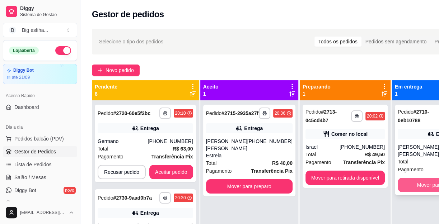
click at [430, 183] on button "Mover para finalizado" at bounding box center [441, 185] width 87 height 14
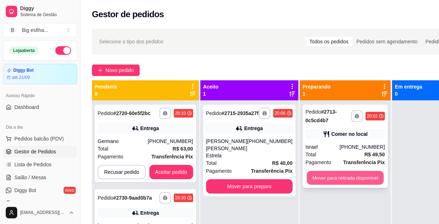
click at [346, 179] on button "Mover para retirada disponível" at bounding box center [345, 178] width 77 height 14
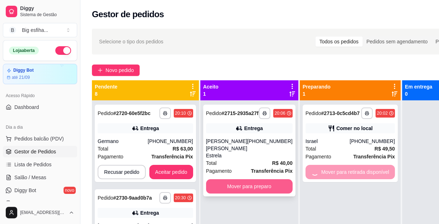
click at [241, 190] on button "Mover para preparo" at bounding box center [249, 186] width 87 height 14
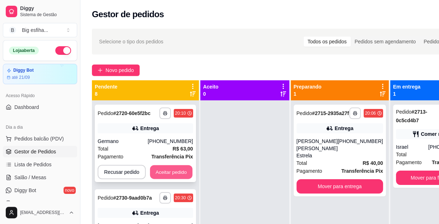
click at [185, 173] on button "Aceitar pedido" at bounding box center [171, 172] width 42 height 14
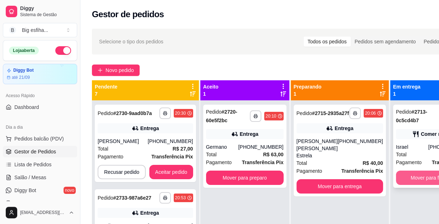
click at [409, 181] on button "Mover para finalizado" at bounding box center [435, 178] width 78 height 14
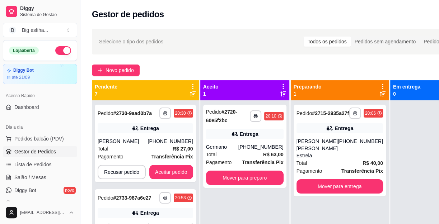
click at [381, 180] on div "**********" at bounding box center [340, 213] width 98 height 224
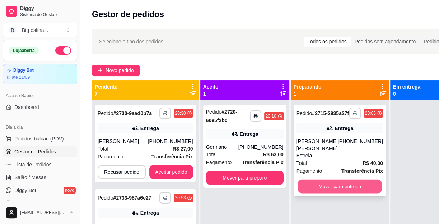
click at [371, 188] on button "Mover para entrega" at bounding box center [340, 187] width 84 height 14
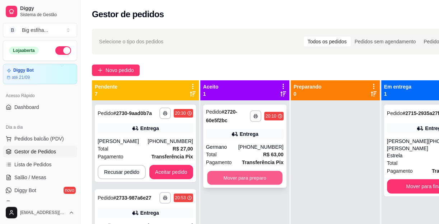
click at [254, 183] on button "Mover para preparo" at bounding box center [244, 178] width 75 height 14
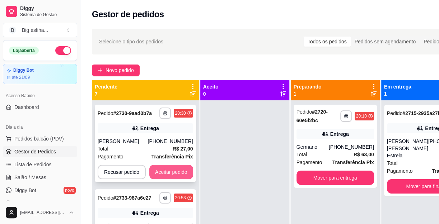
click at [163, 174] on button "Aceitar pedido" at bounding box center [171, 172] width 44 height 14
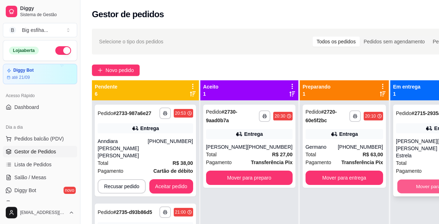
click at [406, 186] on button "Mover para finalizado" at bounding box center [439, 187] width 84 height 14
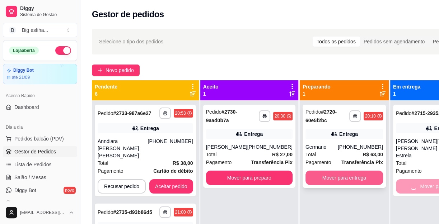
click at [321, 177] on button "Mover para entrega" at bounding box center [344, 178] width 78 height 14
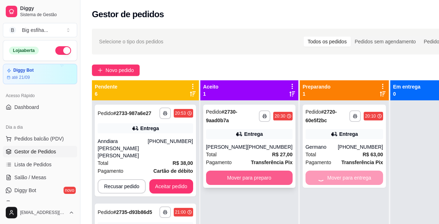
click at [245, 176] on button "Mover para preparo" at bounding box center [249, 178] width 87 height 14
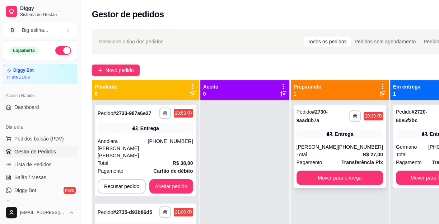
click at [332, 146] on div "Ellen" at bounding box center [317, 147] width 41 height 7
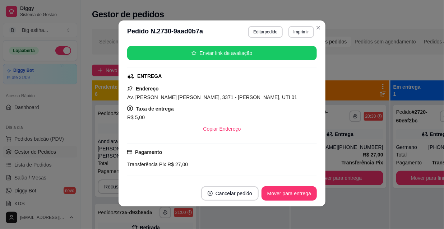
scroll to position [169, 0]
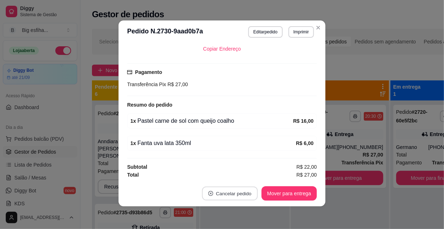
click at [228, 193] on button "Cancelar pedido" at bounding box center [230, 194] width 56 height 14
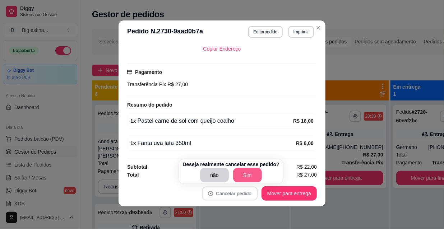
click at [237, 177] on button "Sim" at bounding box center [247, 175] width 29 height 14
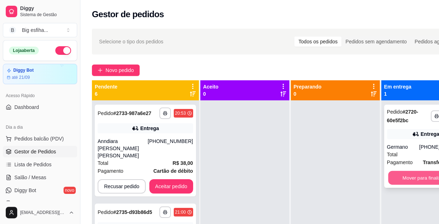
click at [412, 174] on button "Mover para finalizado" at bounding box center [425, 178] width 75 height 14
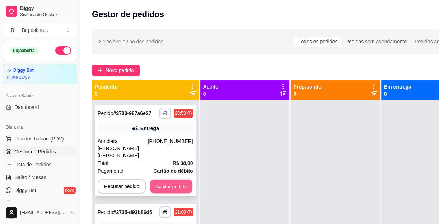
click at [178, 180] on button "Aceitar pedido" at bounding box center [171, 187] width 42 height 14
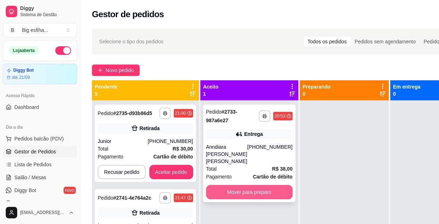
click at [243, 185] on button "Mover para preparo" at bounding box center [249, 192] width 87 height 14
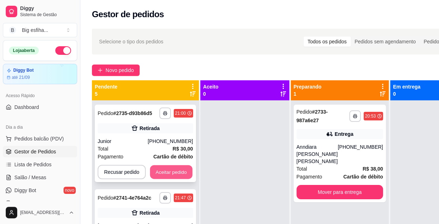
click at [181, 174] on button "Aceitar pedido" at bounding box center [171, 172] width 42 height 14
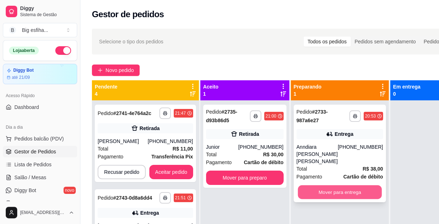
click at [358, 186] on button "Mover para entrega" at bounding box center [340, 193] width 84 height 14
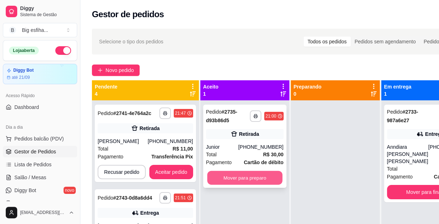
click at [231, 176] on button "Mover para preparo" at bounding box center [244, 178] width 75 height 14
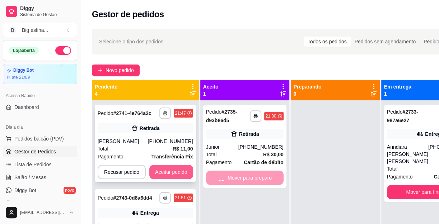
click at [173, 168] on button "Aceitar pedido" at bounding box center [171, 172] width 44 height 14
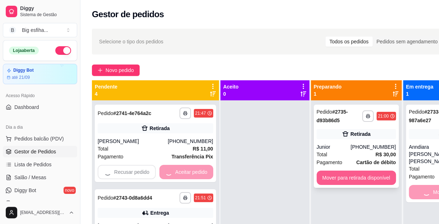
click at [345, 176] on button "Mover para retirada disponível" at bounding box center [356, 178] width 79 height 14
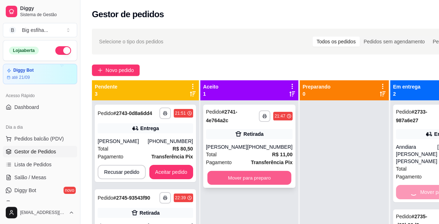
click at [235, 183] on button "Mover para preparo" at bounding box center [249, 178] width 84 height 14
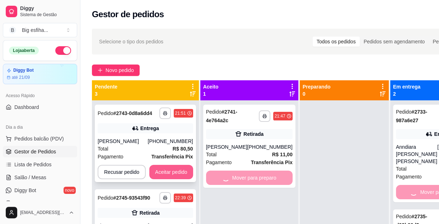
click at [174, 170] on button "Aceitar pedido" at bounding box center [171, 172] width 44 height 14
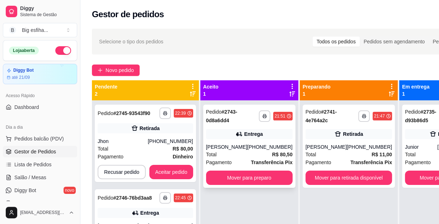
click at [260, 145] on div "(85) 99146-2731" at bounding box center [269, 147] width 45 height 7
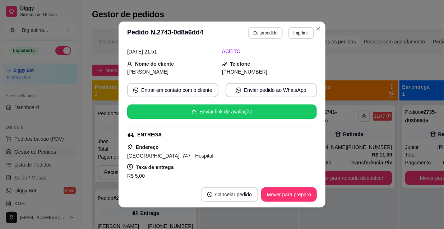
scroll to position [0, 0]
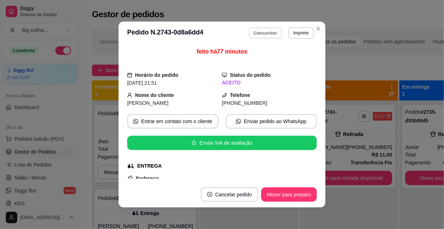
click at [262, 32] on button "Editar pedido" at bounding box center [265, 32] width 33 height 11
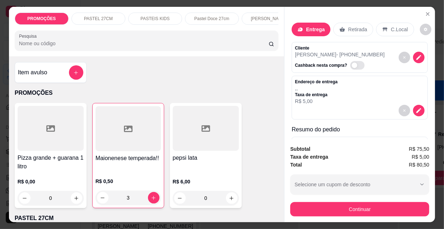
scroll to position [261, 0]
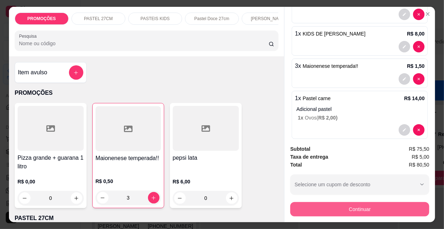
click at [346, 205] on button "Continuar" at bounding box center [359, 209] width 139 height 14
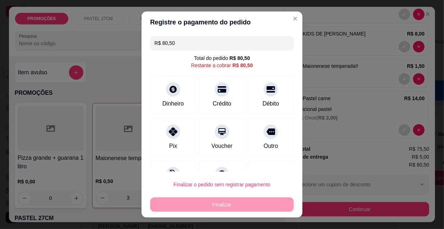
click at [185, 47] on input "R$ 80,50" at bounding box center [221, 43] width 135 height 14
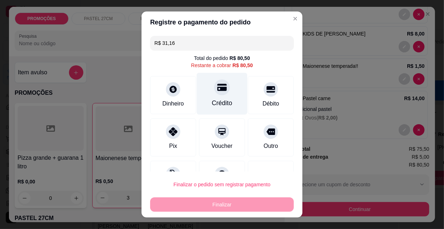
click at [215, 96] on div "Crédito" at bounding box center [222, 94] width 51 height 42
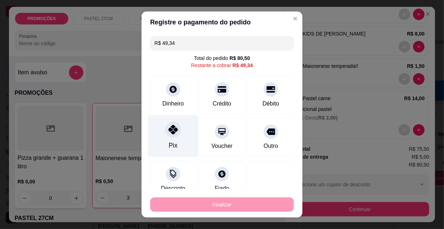
click at [173, 139] on div "Pix" at bounding box center [173, 136] width 51 height 42
type input "R$ 0,00"
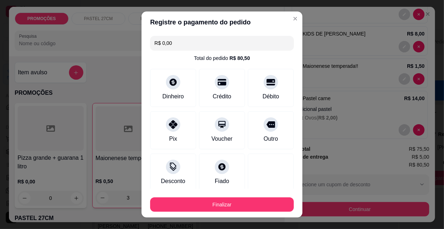
scroll to position [70, 0]
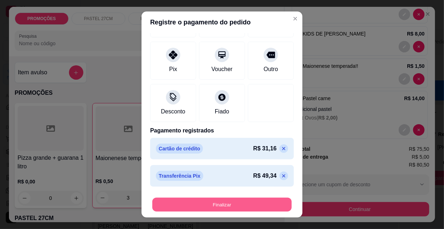
click at [199, 208] on button "Finalizar" at bounding box center [221, 205] width 139 height 14
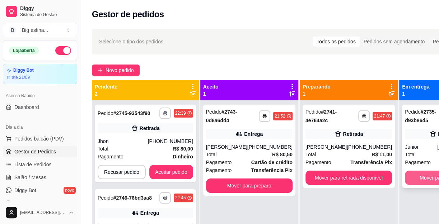
click at [405, 176] on button "Mover para finalizado" at bounding box center [444, 178] width 78 height 14
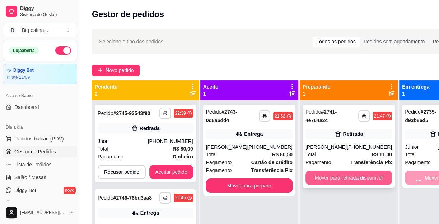
click at [346, 183] on button "Mover para retirada disponível" at bounding box center [348, 178] width 87 height 14
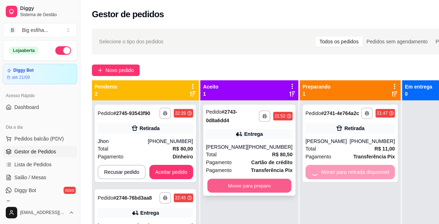
click at [226, 185] on button "Mover para preparo" at bounding box center [249, 186] width 84 height 14
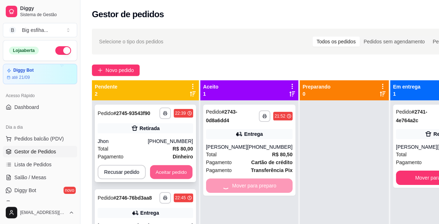
click at [168, 171] on button "Aceitar pedido" at bounding box center [171, 172] width 42 height 14
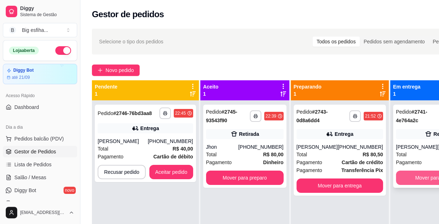
click at [396, 184] on button "Mover para finalizado" at bounding box center [439, 178] width 87 height 14
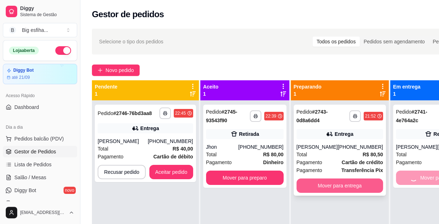
click at [348, 179] on button "Mover para entrega" at bounding box center [340, 186] width 87 height 14
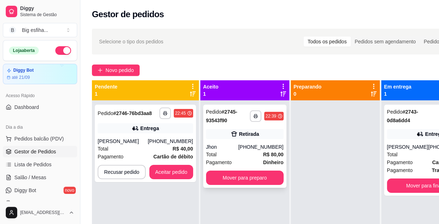
click at [251, 185] on div "Mover para preparo" at bounding box center [245, 178] width 78 height 14
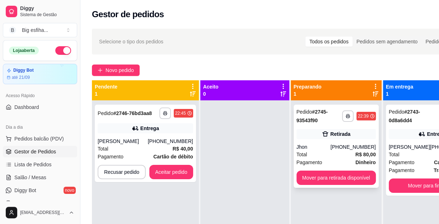
click at [334, 153] on div "Total R$ 80,00" at bounding box center [336, 155] width 79 height 8
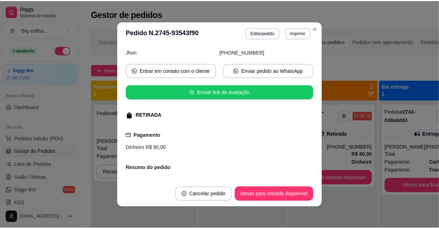
scroll to position [121, 0]
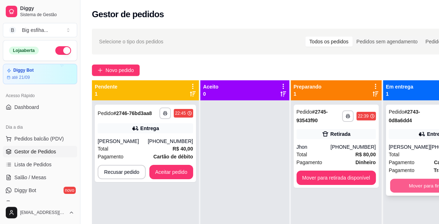
click at [395, 184] on button "Mover para finalizado" at bounding box center [432, 186] width 84 height 14
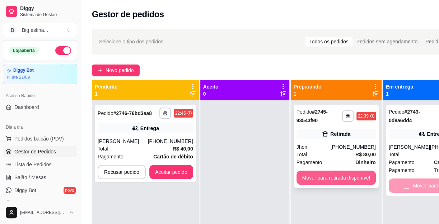
click at [332, 179] on button "Mover para retirada disponível" at bounding box center [336, 178] width 79 height 14
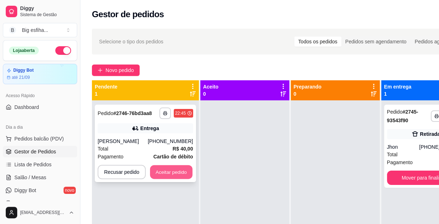
click at [166, 174] on button "Aceitar pedido" at bounding box center [171, 172] width 42 height 14
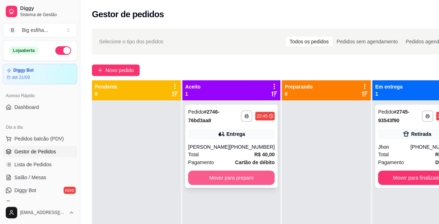
click at [244, 177] on button "Mover para preparo" at bounding box center [231, 178] width 87 height 14
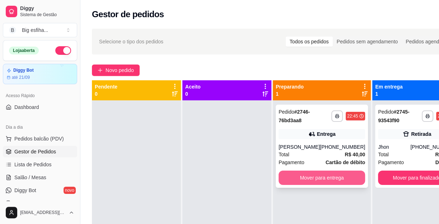
click at [335, 181] on button "Mover para entrega" at bounding box center [322, 178] width 87 height 14
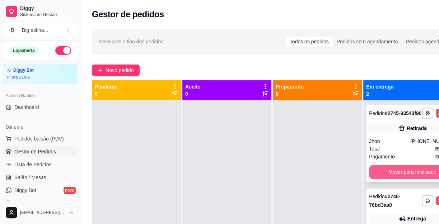
click at [405, 177] on button "Mover para finalizado" at bounding box center [412, 172] width 87 height 14
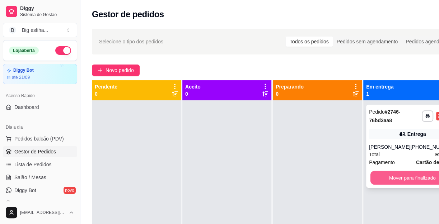
click at [402, 176] on button "Mover para finalizado" at bounding box center [412, 178] width 84 height 14
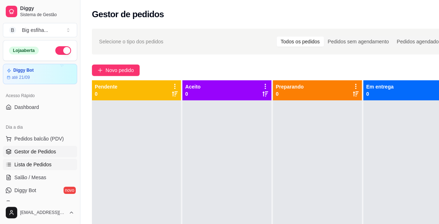
click at [43, 164] on span "Lista de Pedidos" at bounding box center [32, 164] width 37 height 7
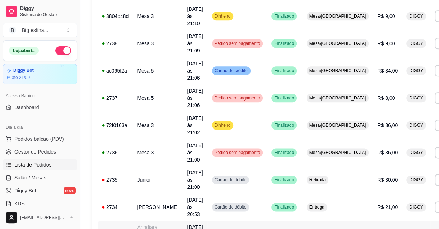
scroll to position [457, 0]
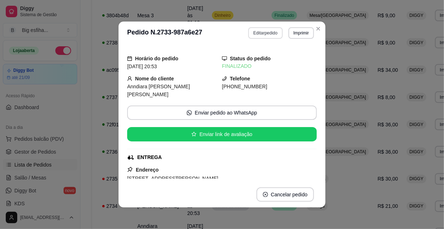
click at [262, 31] on button "Editar pedido" at bounding box center [265, 32] width 34 height 11
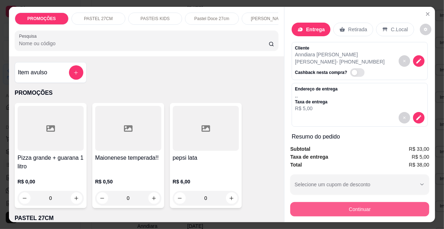
click at [344, 212] on button "Continuar" at bounding box center [359, 209] width 139 height 14
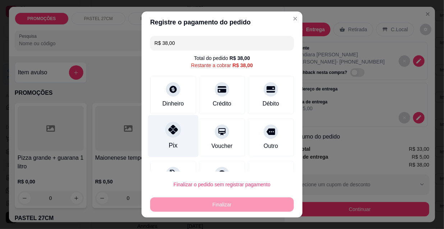
click at [171, 135] on div at bounding box center [173, 130] width 16 height 16
type input "R$ 0,00"
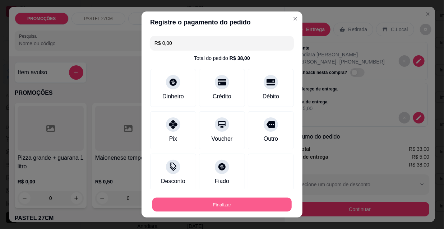
click at [197, 201] on button "Finalizar" at bounding box center [221, 205] width 139 height 14
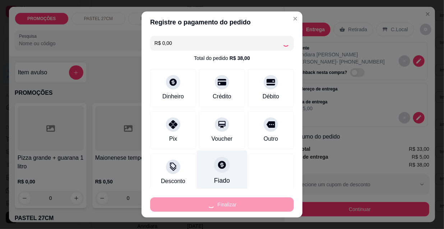
type input "0"
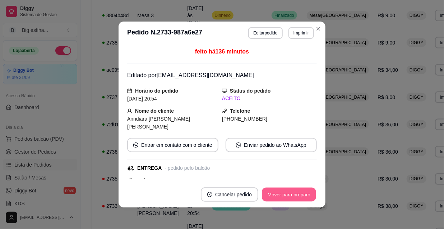
click at [269, 197] on button "Mover para preparo" at bounding box center [289, 195] width 54 height 14
click at [293, 195] on button "Mover para entrega" at bounding box center [288, 194] width 55 height 14
click at [290, 197] on button "Mover para finalizado" at bounding box center [287, 194] width 60 height 14
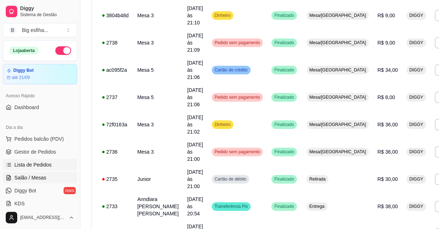
click at [36, 175] on span "Salão / Mesas" at bounding box center [30, 177] width 32 height 7
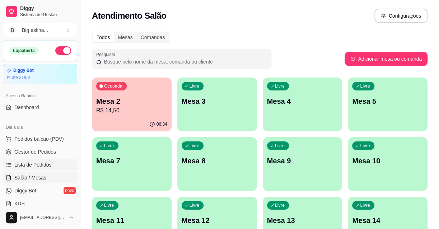
click at [40, 167] on span "Lista de Pedidos" at bounding box center [32, 164] width 37 height 7
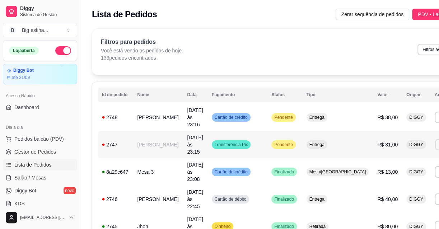
click at [435, 139] on button "Imprimir" at bounding box center [447, 144] width 25 height 11
click at [394, 158] on button "IMPRESSORA" at bounding box center [392, 158] width 50 height 11
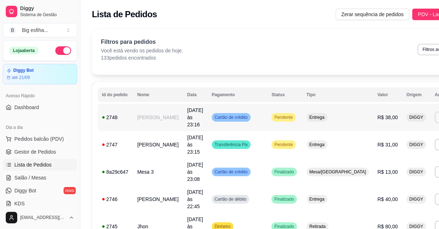
click at [435, 113] on button "Imprimir" at bounding box center [447, 117] width 25 height 11
click at [379, 139] on button "IMPRESSORA" at bounding box center [392, 138] width 50 height 11
click at [47, 151] on span "Gestor de Pedidos" at bounding box center [35, 151] width 42 height 7
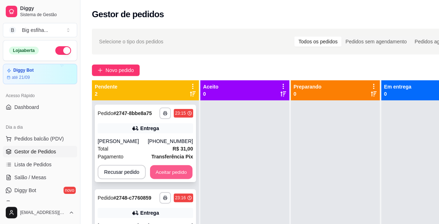
click at [184, 176] on button "Aceitar pedido" at bounding box center [171, 172] width 42 height 14
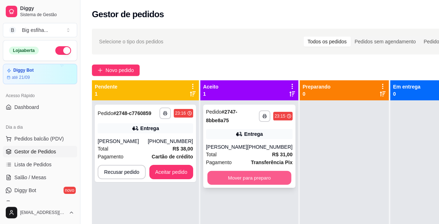
click at [235, 173] on button "Mover para preparo" at bounding box center [249, 178] width 84 height 14
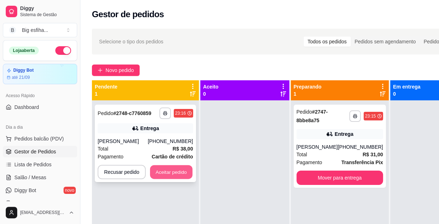
click at [174, 171] on button "Aceitar pedido" at bounding box center [171, 172] width 42 height 14
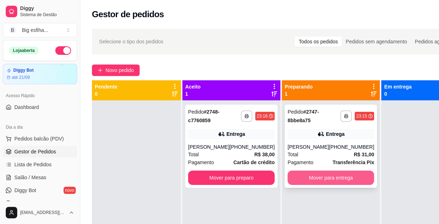
click at [306, 179] on button "Mover para entrega" at bounding box center [331, 178] width 87 height 14
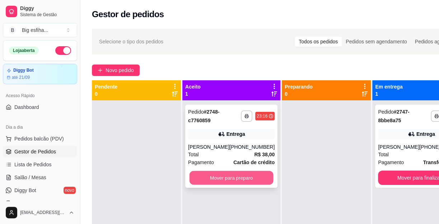
click at [255, 176] on button "Mover para preparo" at bounding box center [232, 178] width 84 height 14
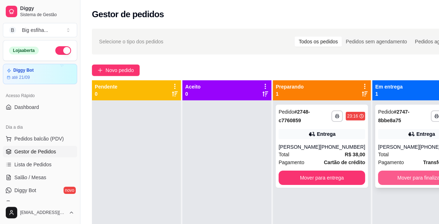
click at [381, 176] on button "Mover para finalizado" at bounding box center [421, 178] width 87 height 14
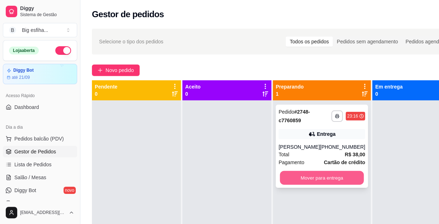
click at [337, 174] on button "Mover para entrega" at bounding box center [322, 178] width 84 height 14
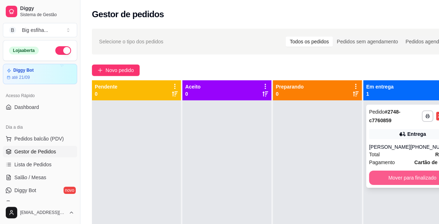
click at [397, 175] on button "Mover para finalizado" at bounding box center [412, 178] width 87 height 14
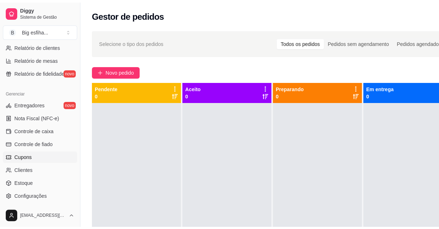
scroll to position [261, 0]
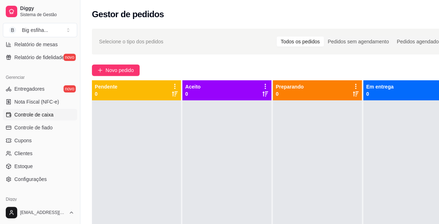
click at [39, 116] on span "Controle de caixa" at bounding box center [33, 114] width 39 height 7
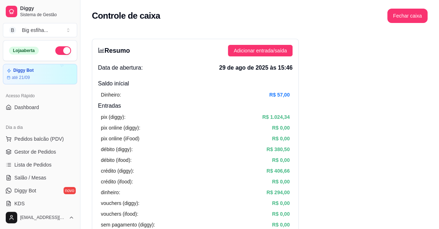
click at [43, 158] on ul "Pedidos balcão (PDV) Gestor de Pedidos Lista de Pedidos Salão / Mesas Diggy Bot…" at bounding box center [40, 171] width 74 height 76
click at [43, 164] on span "Lista de Pedidos" at bounding box center [32, 164] width 37 height 7
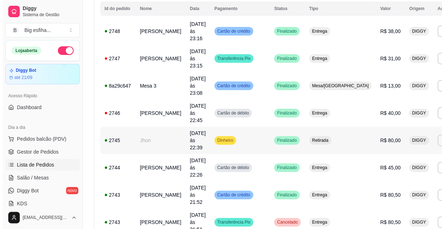
scroll to position [98, 0]
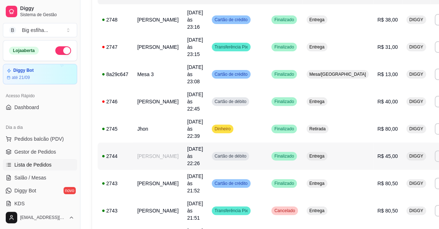
click at [302, 143] on td "Entrega" at bounding box center [337, 156] width 71 height 27
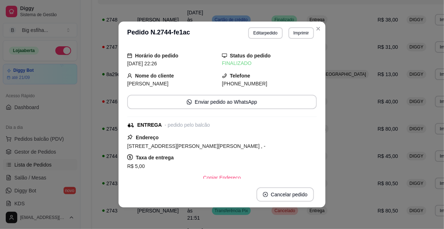
scroll to position [0, 0]
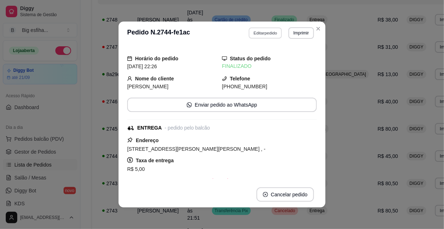
click at [264, 34] on button "Editar pedido" at bounding box center [265, 32] width 33 height 11
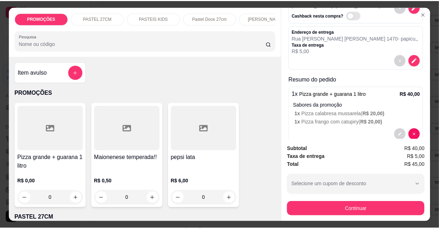
scroll to position [64, 0]
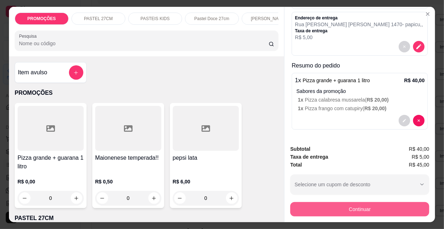
click at [343, 207] on button "Continuar" at bounding box center [359, 209] width 139 height 14
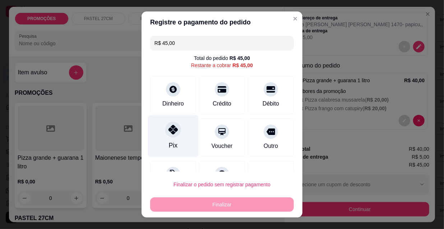
click at [159, 142] on div "Pix" at bounding box center [173, 136] width 51 height 42
type input "R$ 0,00"
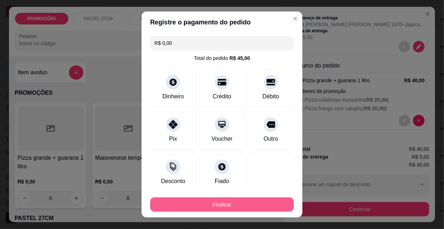
click at [216, 204] on button "Finalizar" at bounding box center [222, 204] width 144 height 14
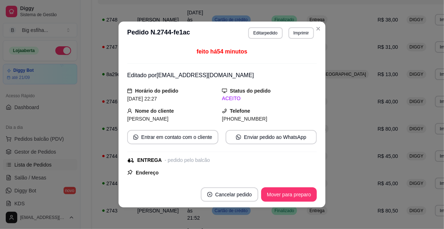
click at [296, 194] on button "Mover para preparo" at bounding box center [289, 194] width 56 height 14
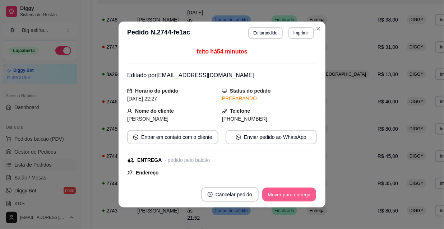
click at [294, 194] on button "Mover para entrega" at bounding box center [289, 195] width 54 height 14
click at [295, 194] on button "Mover para finalizado" at bounding box center [287, 195] width 58 height 14
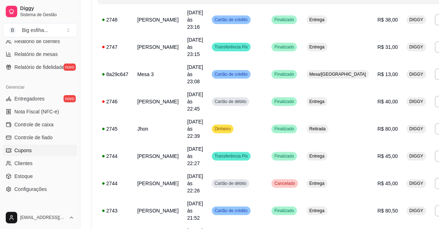
scroll to position [261, 0]
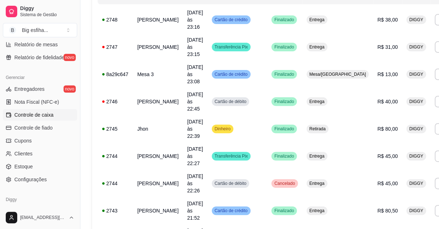
click at [50, 117] on span "Controle de caixa" at bounding box center [33, 114] width 39 height 7
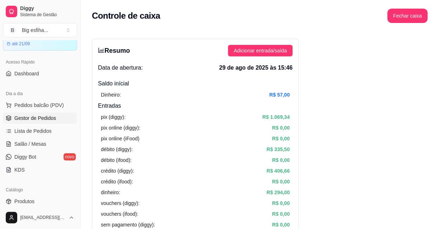
scroll to position [32, 0]
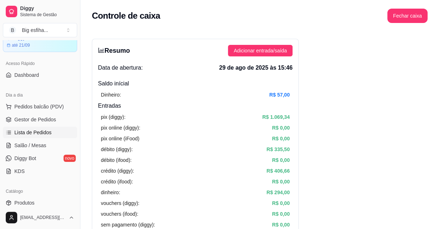
click at [51, 129] on link "Lista de Pedidos" at bounding box center [40, 132] width 74 height 11
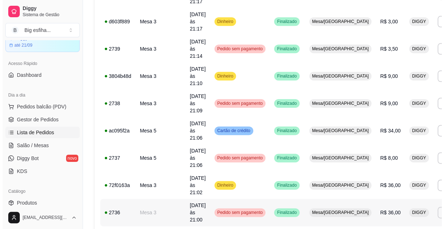
scroll to position [489, 0]
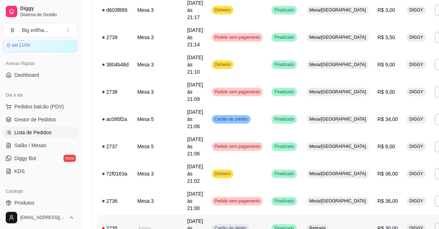
click at [207, 215] on td "Cartão de débito" at bounding box center [237, 228] width 60 height 27
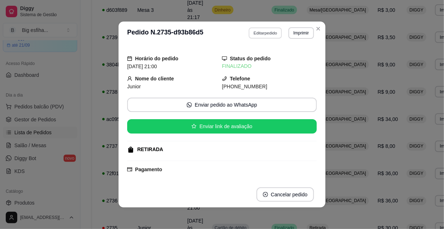
click at [259, 33] on button "Editar pedido" at bounding box center [265, 32] width 33 height 11
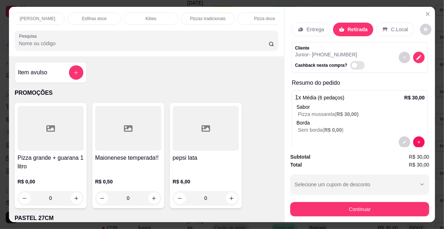
scroll to position [0, 414]
click at [205, 16] on div "Refrigerante" at bounding box center [195, 19] width 54 height 12
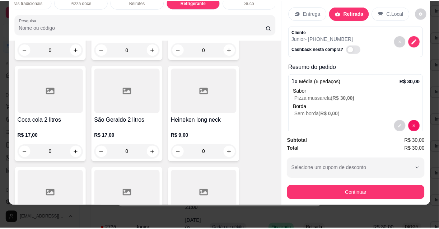
scroll to position [6616, 0]
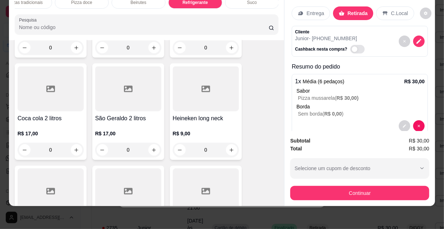
type input "1"
click at [386, 192] on button "Continuar" at bounding box center [359, 193] width 139 height 14
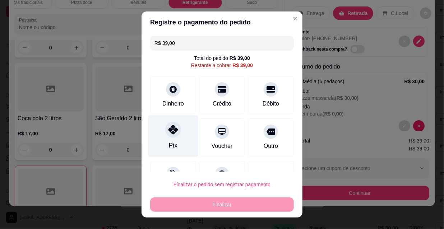
click at [157, 139] on div "Pix" at bounding box center [173, 136] width 51 height 42
type input "R$ 0,00"
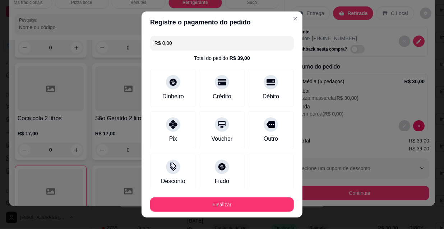
drag, startPoint x: 205, startPoint y: 215, endPoint x: 202, endPoint y: 207, distance: 8.5
click at [205, 215] on footer "Finalizar" at bounding box center [221, 203] width 161 height 29
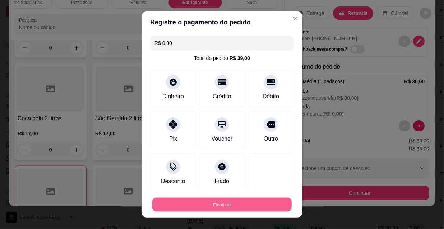
click at [202, 207] on button "Finalizar" at bounding box center [221, 205] width 139 height 14
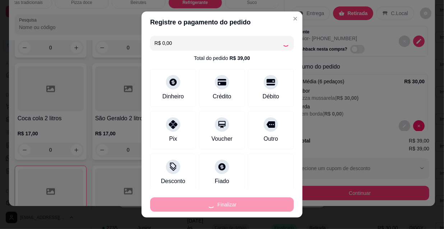
type input "0"
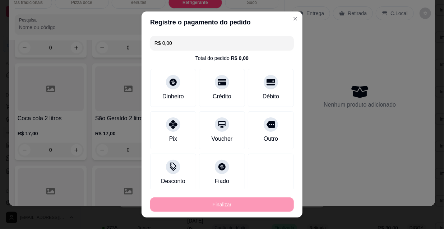
type input "-R$ 39,00"
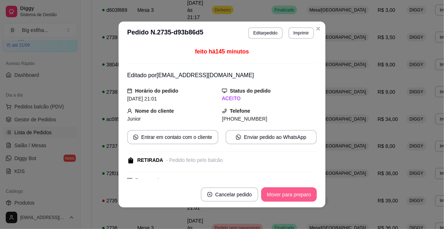
click at [269, 198] on button "Mover para preparo" at bounding box center [289, 194] width 56 height 14
click at [294, 195] on button "Mover para retirada disponível" at bounding box center [276, 194] width 79 height 14
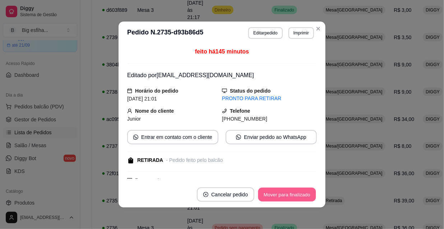
click at [304, 195] on button "Mover para finalizado" at bounding box center [287, 195] width 58 height 14
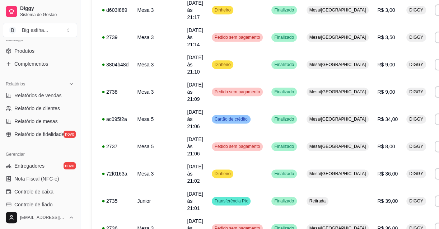
scroll to position [196, 0]
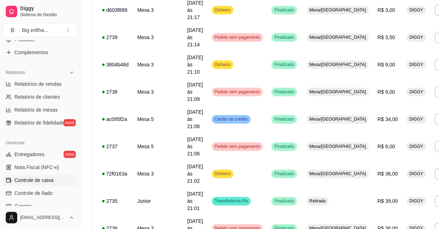
click at [44, 180] on span "Controle de caixa" at bounding box center [33, 180] width 39 height 7
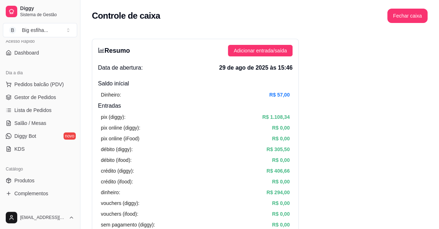
scroll to position [32, 0]
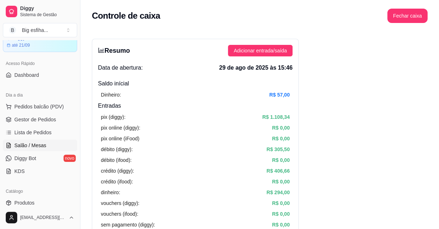
click at [52, 144] on link "Salão / Mesas" at bounding box center [40, 145] width 74 height 11
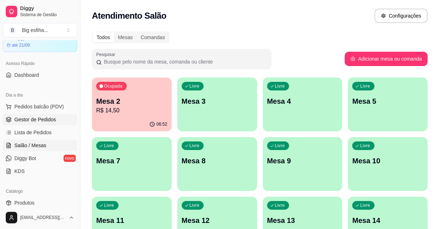
click at [59, 118] on link "Gestor de Pedidos" at bounding box center [40, 119] width 74 height 11
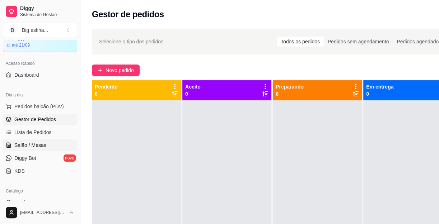
click at [24, 145] on span "Salão / Mesas" at bounding box center [30, 145] width 32 height 7
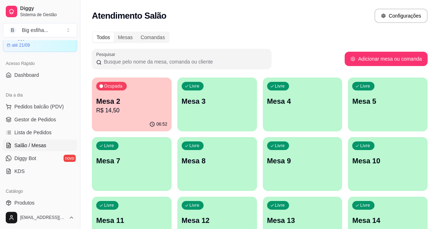
click at [98, 124] on div "06:52" at bounding box center [132, 124] width 80 height 14
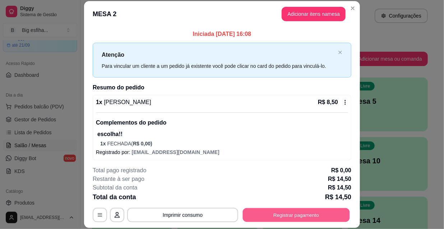
click at [305, 214] on button "Registrar pagamento" at bounding box center [296, 215] width 107 height 14
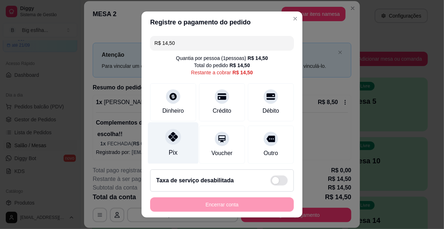
click at [174, 150] on div "Pix" at bounding box center [173, 143] width 51 height 42
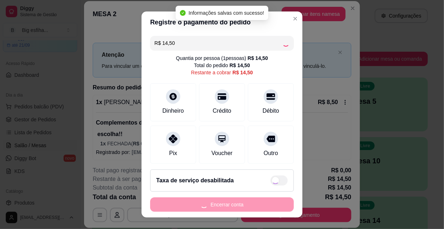
click at [214, 207] on div "Encerrar conta" at bounding box center [222, 204] width 144 height 14
type input "R$ 0,00"
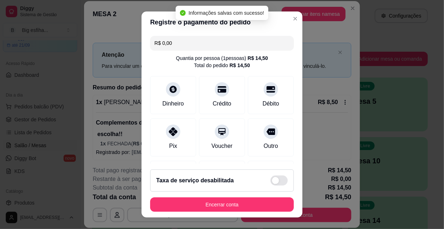
click at [263, 212] on footer "Taxa de serviço desabilitada Encerrar conta" at bounding box center [221, 191] width 161 height 54
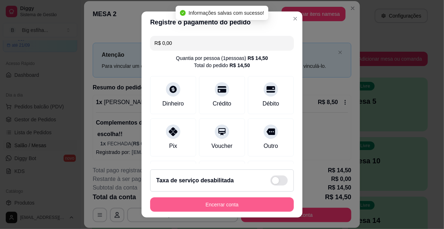
click at [261, 207] on button "Encerrar conta" at bounding box center [222, 204] width 144 height 14
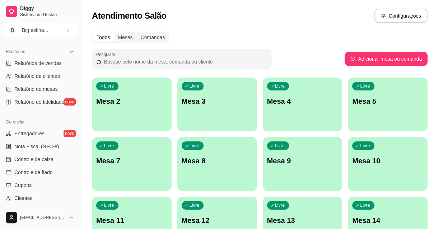
scroll to position [287, 0]
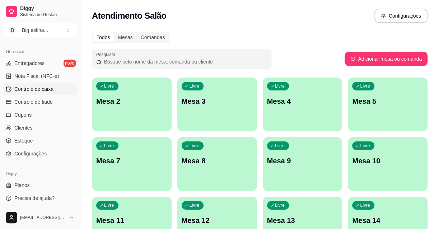
click at [23, 91] on span "Controle de caixa" at bounding box center [33, 88] width 39 height 7
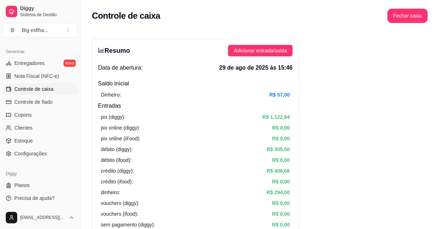
click at [99, 112] on div "pix (diggy): R$ 1.122,84 pix online (diggy): R$ 0,00 pix online (iFood) R$ 0,00…" at bounding box center [195, 181] width 195 height 143
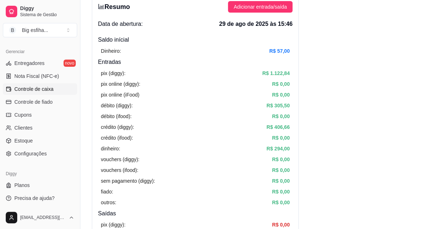
scroll to position [32, 0]
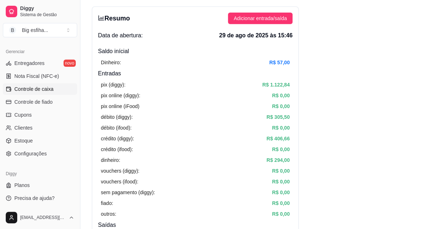
click at [105, 135] on article "crédito (diggy):" at bounding box center [117, 139] width 33 height 8
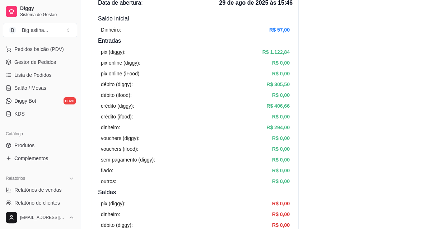
scroll to position [58, 0]
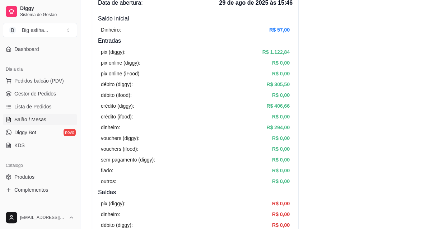
click at [47, 115] on link "Salão / Mesas" at bounding box center [40, 119] width 74 height 11
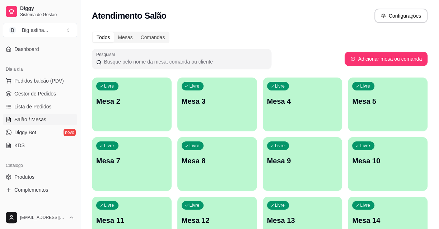
click at [43, 99] on ul "Pedidos balcão (PDV) Gestor de Pedidos Lista de Pedidos Salão / Mesas Diggy Bot…" at bounding box center [40, 113] width 74 height 76
click at [40, 92] on span "Gestor de Pedidos" at bounding box center [35, 93] width 42 height 7
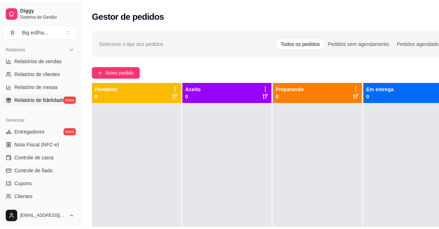
scroll to position [221, 0]
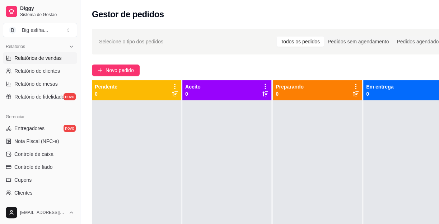
click at [28, 58] on span "Relatórios de vendas" at bounding box center [37, 58] width 47 height 7
select select "ALL"
select select "0"
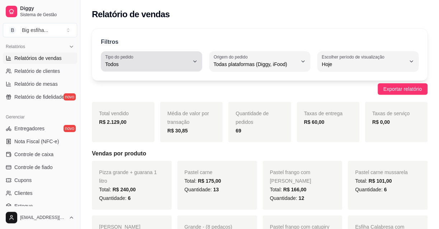
click at [159, 61] on span "Todos" at bounding box center [147, 64] width 84 height 7
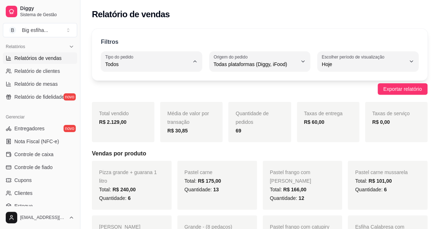
click at [163, 88] on li "Entrega" at bounding box center [152, 92] width 92 height 11
type input "DELIVERY"
select select "DELIVERY"
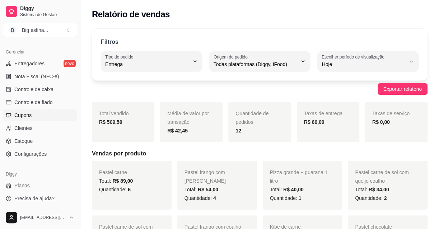
scroll to position [287, 0]
click at [40, 92] on span "Controle de caixa" at bounding box center [33, 88] width 39 height 7
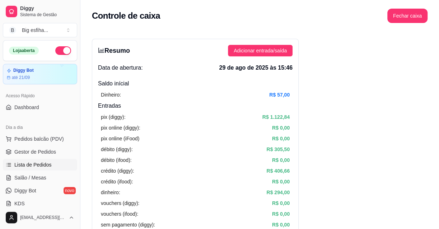
click at [45, 164] on span "Lista de Pedidos" at bounding box center [32, 164] width 37 height 7
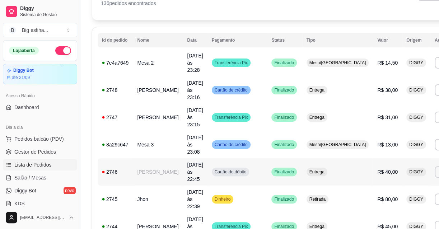
scroll to position [65, 0]
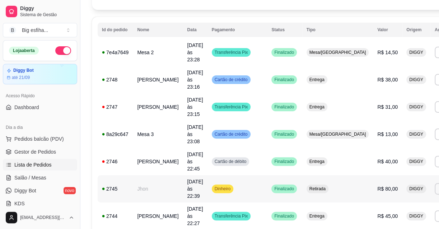
click at [308, 186] on span "Retirada" at bounding box center [317, 189] width 19 height 6
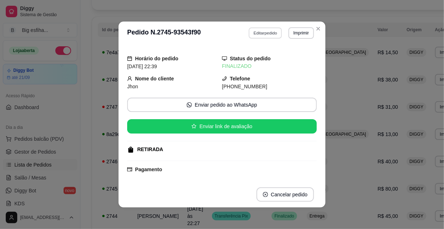
click at [261, 30] on button "Editar pedido" at bounding box center [265, 32] width 33 height 11
click at [305, 206] on button "Continuar" at bounding box center [359, 209] width 139 height 14
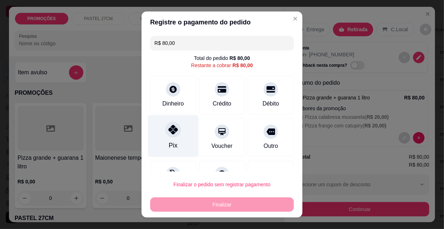
click at [174, 132] on div at bounding box center [173, 130] width 16 height 16
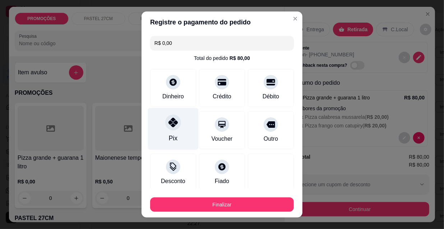
type input "R$ 0,00"
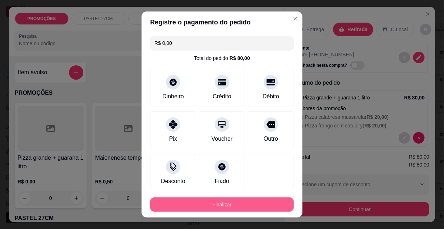
click at [225, 205] on button "Finalizar" at bounding box center [222, 204] width 144 height 14
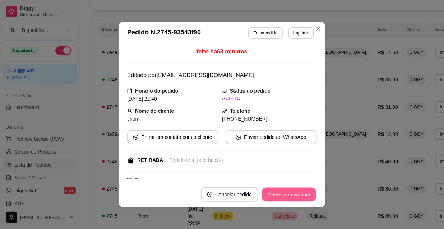
click at [297, 191] on button "Mover para preparo" at bounding box center [289, 195] width 54 height 14
click at [297, 191] on button "Mover para retirada disponível" at bounding box center [276, 195] width 77 height 14
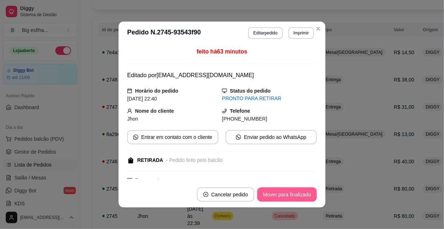
click at [297, 191] on button "Mover para finalizado" at bounding box center [287, 194] width 60 height 14
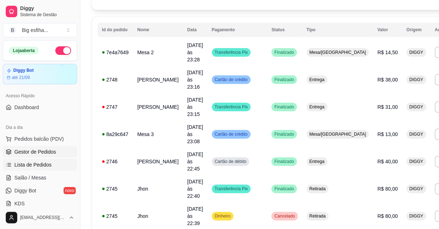
click at [23, 156] on link "Gestor de Pedidos" at bounding box center [40, 151] width 74 height 11
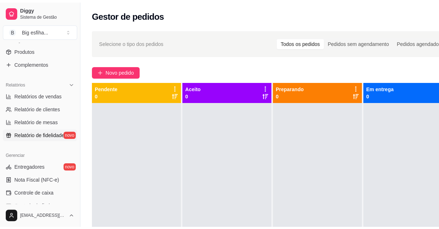
scroll to position [228, 0]
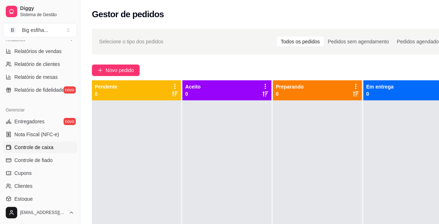
click at [48, 148] on span "Controle de caixa" at bounding box center [33, 147] width 39 height 7
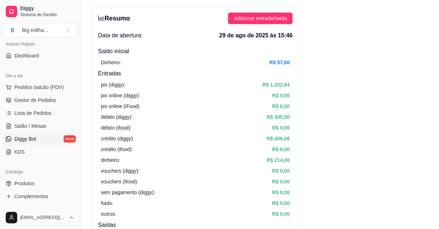
scroll to position [32, 0]
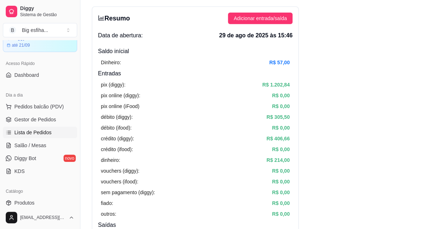
click at [43, 132] on span "Lista de Pedidos" at bounding box center [32, 132] width 37 height 7
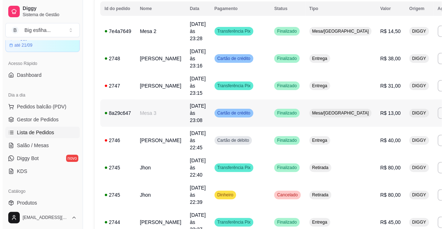
scroll to position [98, 0]
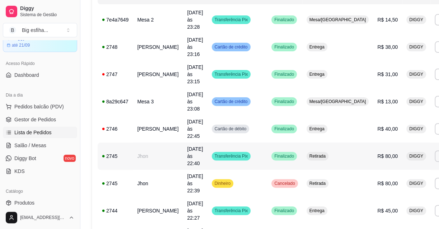
click at [312, 152] on div "Retirada" at bounding box center [318, 156] width 22 height 9
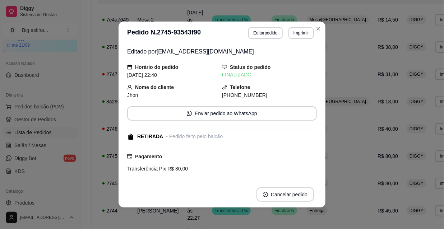
scroll to position [92, 0]
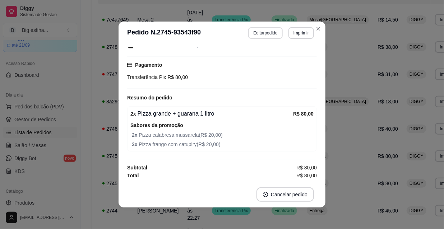
click at [260, 31] on button "Editar pedido" at bounding box center [265, 32] width 34 height 11
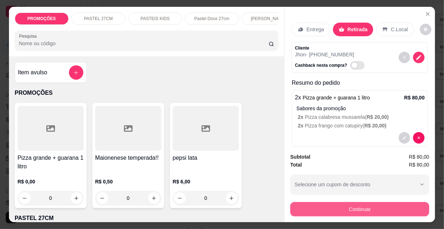
click at [328, 209] on button "Continuar" at bounding box center [359, 209] width 139 height 14
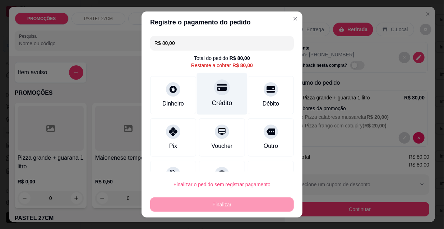
click at [219, 97] on div "Crédito" at bounding box center [222, 94] width 51 height 42
type input "R$ 0,00"
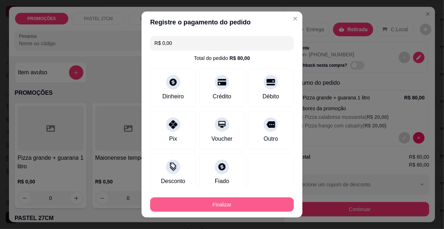
click at [223, 203] on button "Finalizar" at bounding box center [222, 204] width 144 height 14
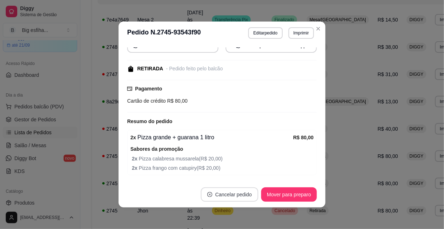
scroll to position [115, 0]
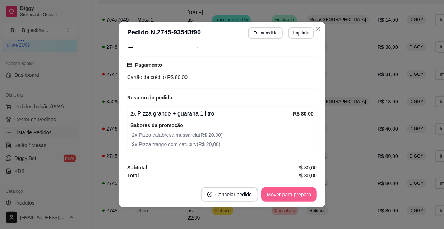
click at [288, 192] on button "Mover para preparo" at bounding box center [289, 194] width 56 height 14
click at [298, 193] on button "Mover para retirada disponível" at bounding box center [276, 194] width 79 height 14
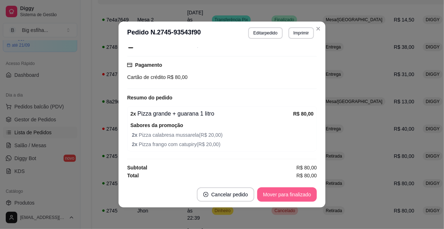
click at [302, 193] on button "Mover para finalizado" at bounding box center [287, 194] width 60 height 14
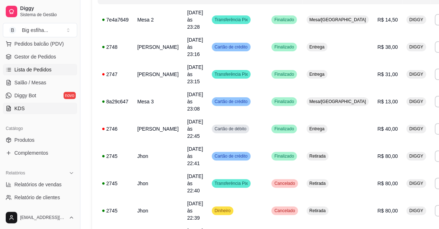
scroll to position [98, 0]
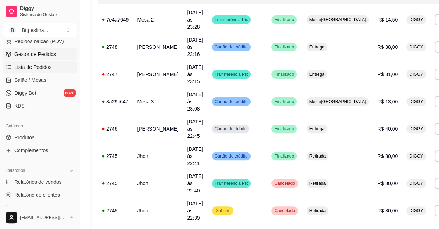
click at [39, 56] on span "Gestor de Pedidos" at bounding box center [35, 54] width 42 height 7
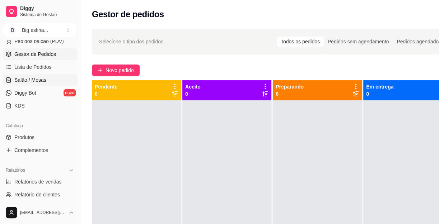
click at [32, 79] on span "Salão / Mesas" at bounding box center [30, 79] width 32 height 7
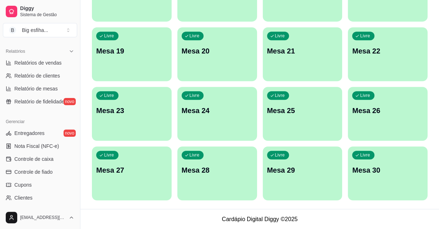
scroll to position [228, 0]
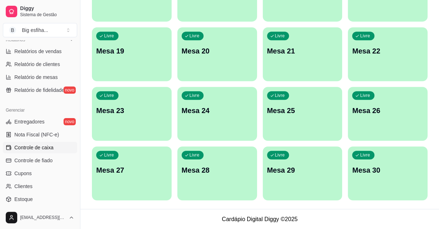
click at [49, 148] on span "Controle de caixa" at bounding box center [33, 147] width 39 height 7
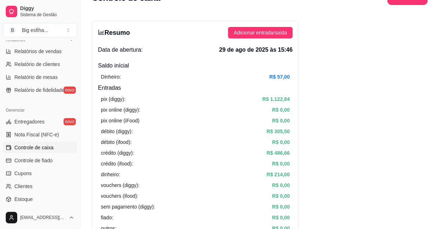
scroll to position [32, 0]
